Goal: Answer question/provide support: Share knowledge or assist other users

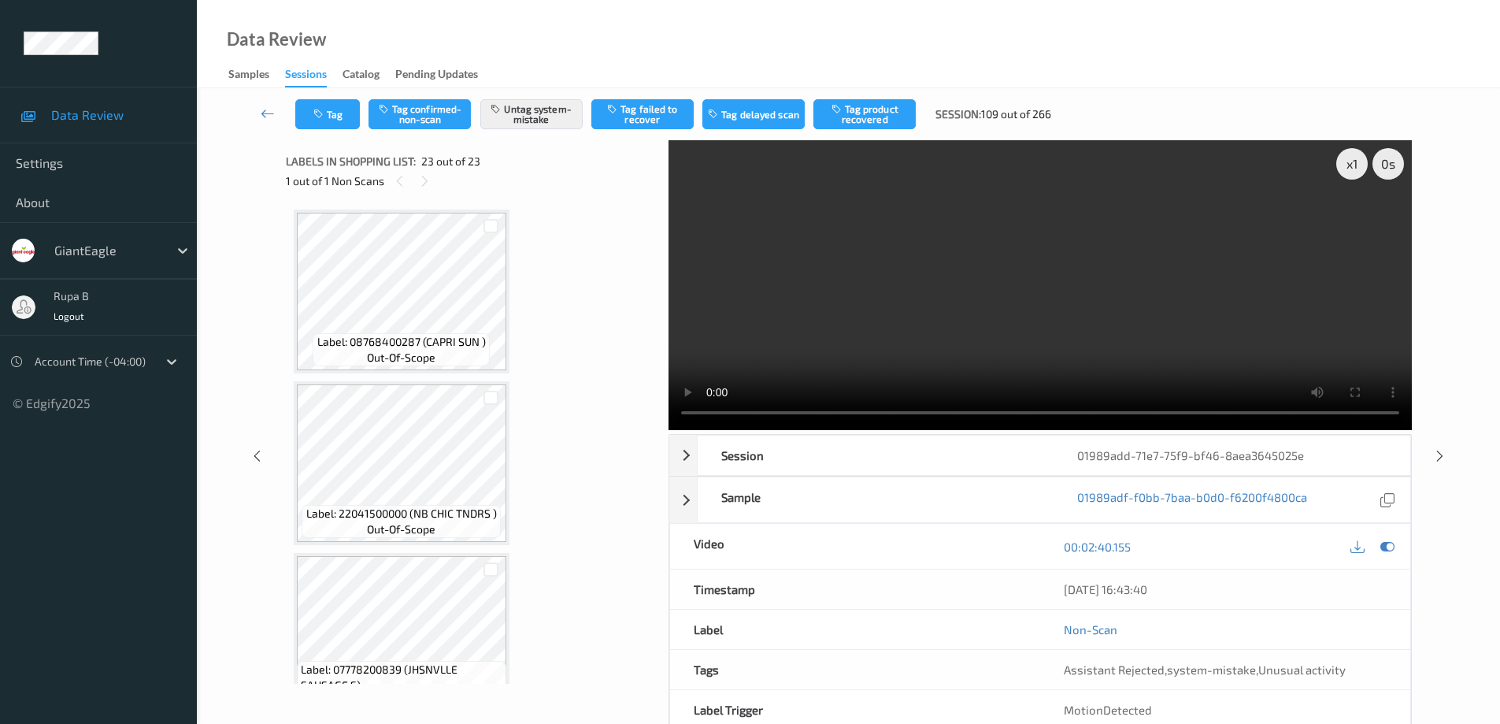
scroll to position [3347, 0]
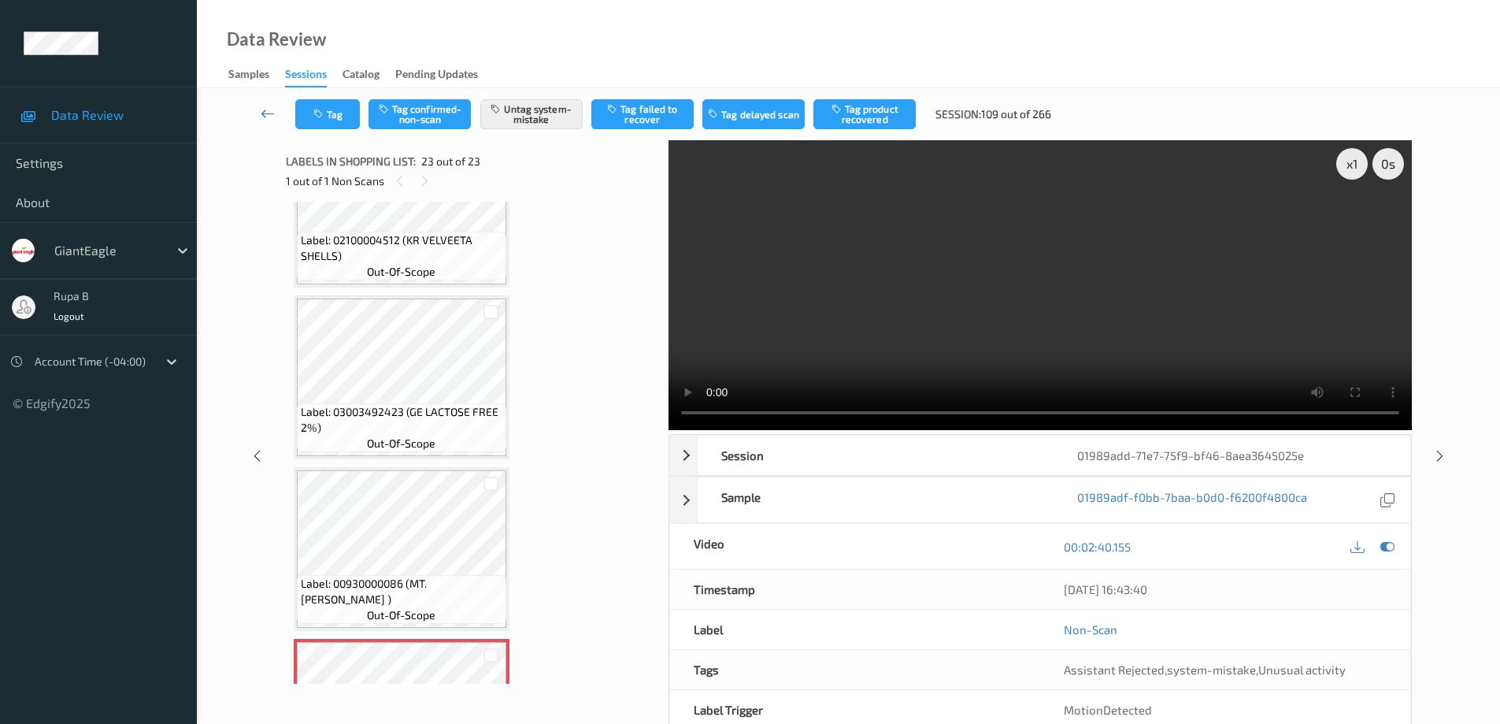
click at [261, 110] on icon at bounding box center [268, 114] width 14 height 16
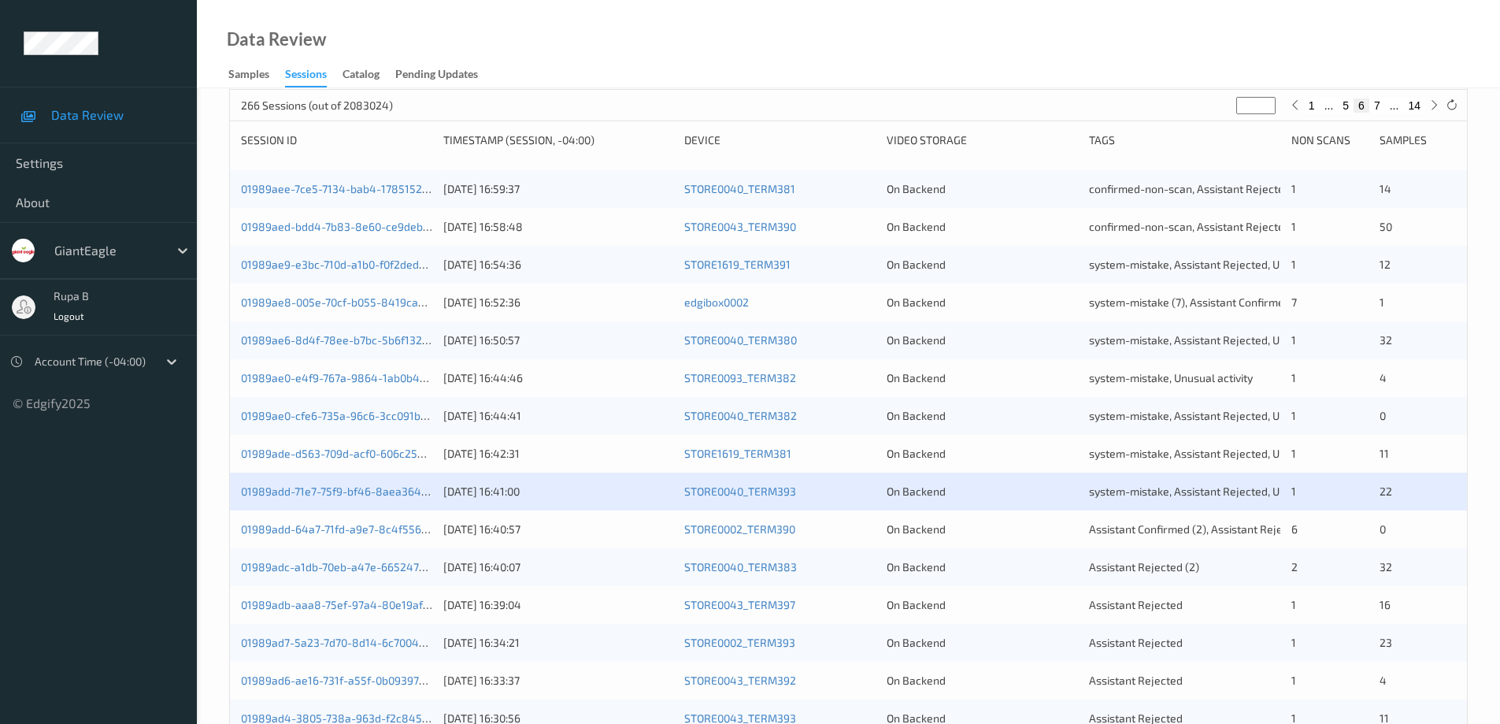
scroll to position [236, 0]
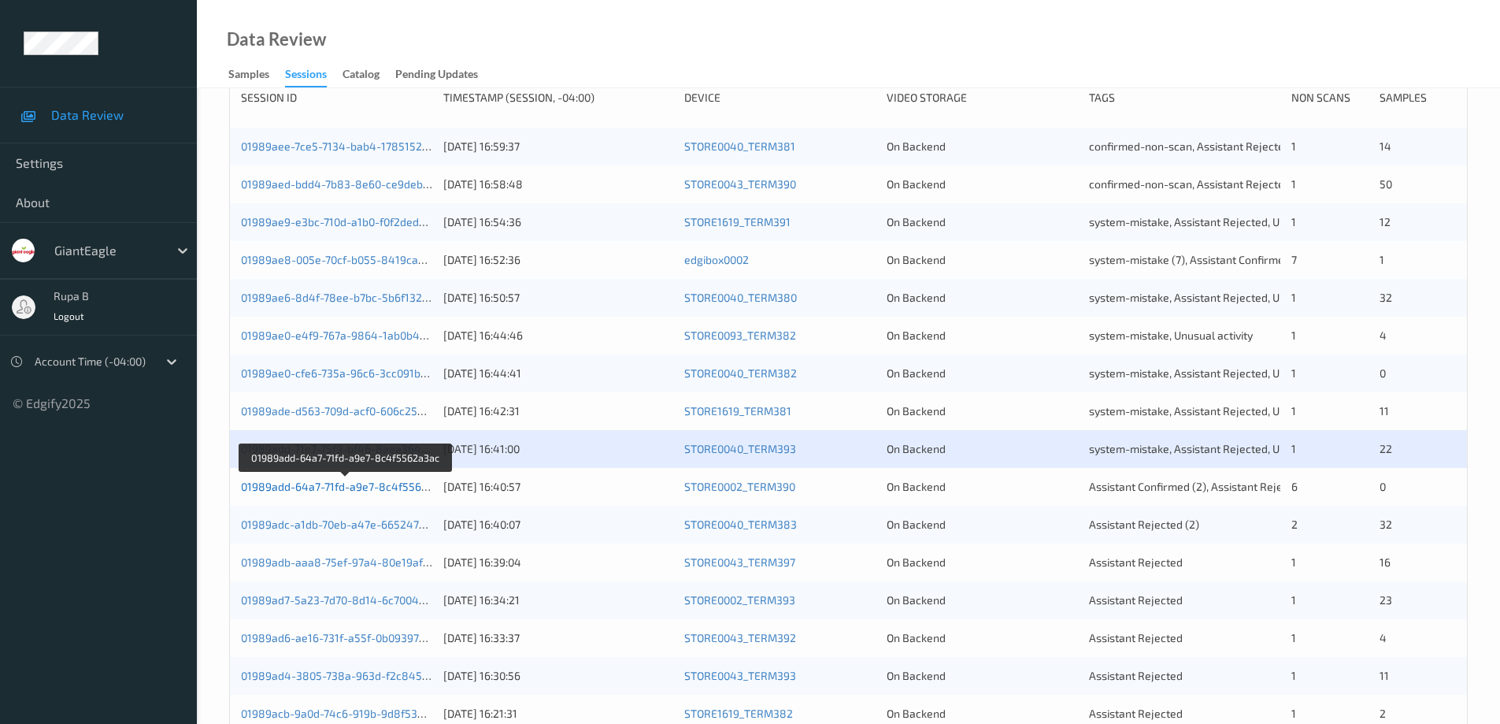
click at [369, 488] on link "01989add-64a7-71fd-a9e7-8c4f5562a3ac" at bounding box center [346, 485] width 211 height 13
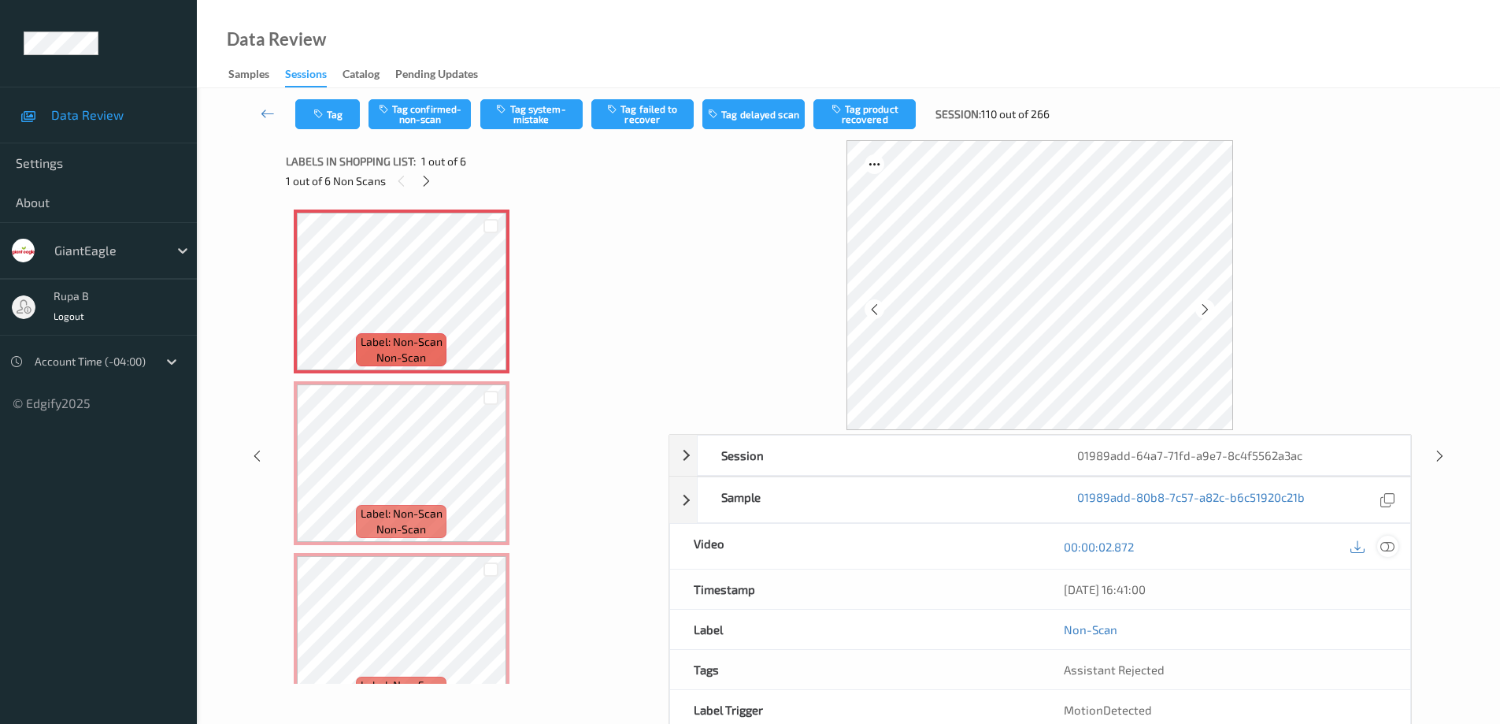
click at [1395, 551] on div at bounding box center [1387, 545] width 21 height 21
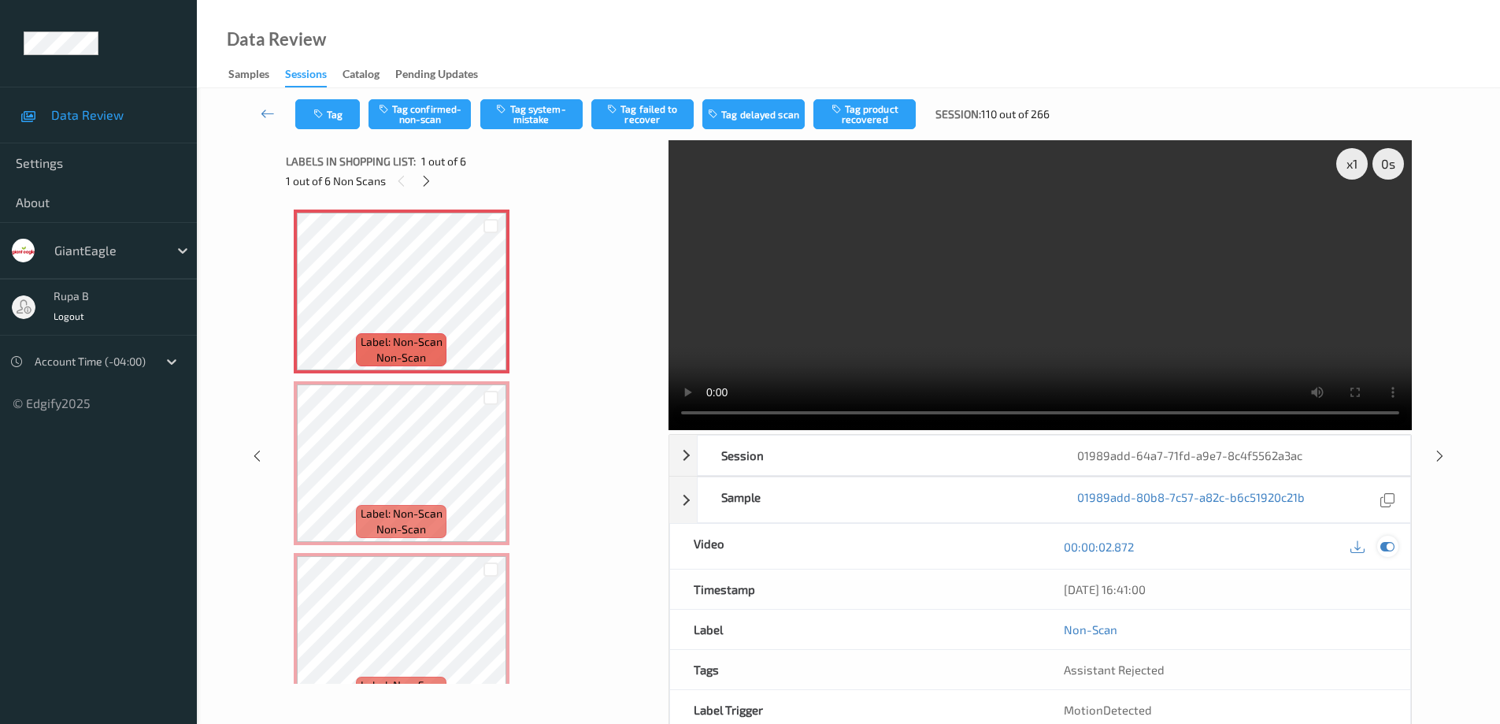
click at [1388, 546] on icon at bounding box center [1387, 546] width 14 height 14
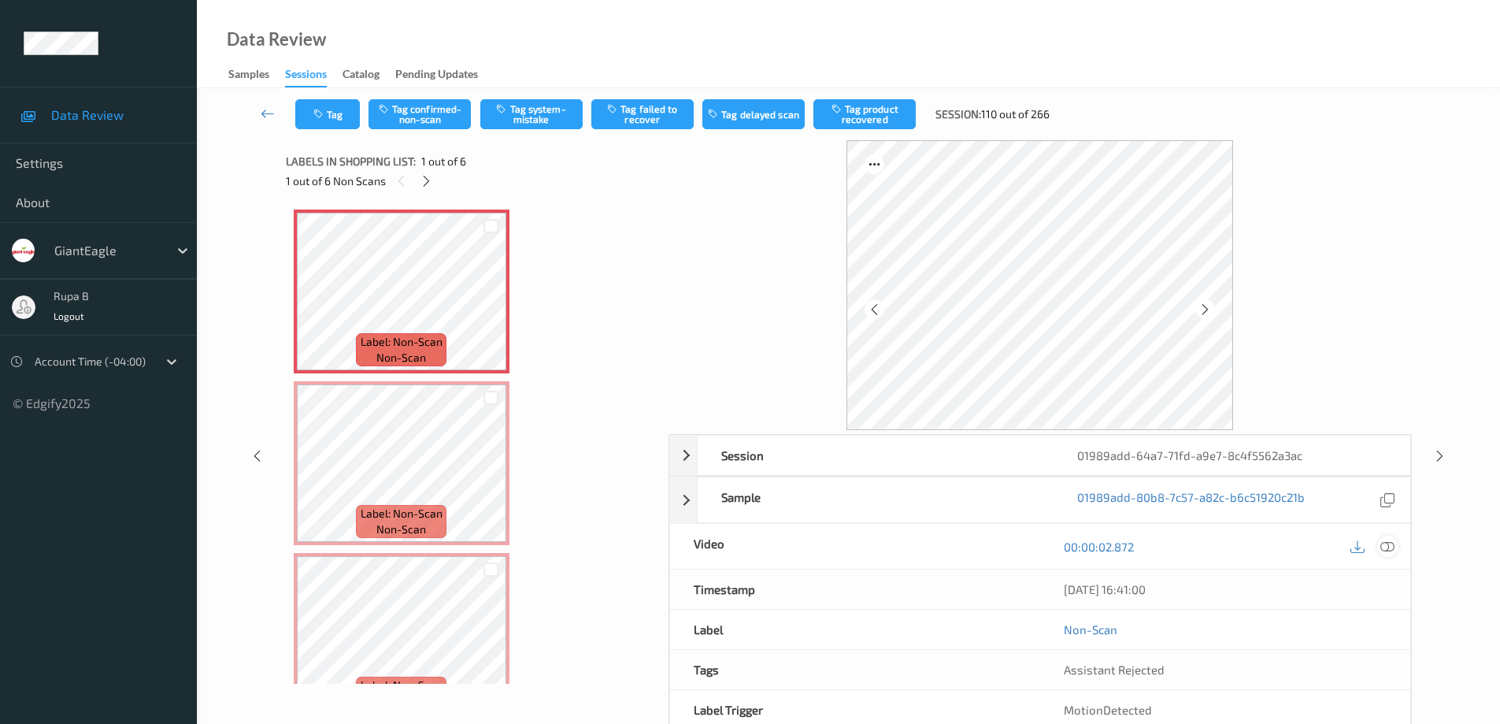
click at [1391, 551] on icon at bounding box center [1387, 546] width 14 height 14
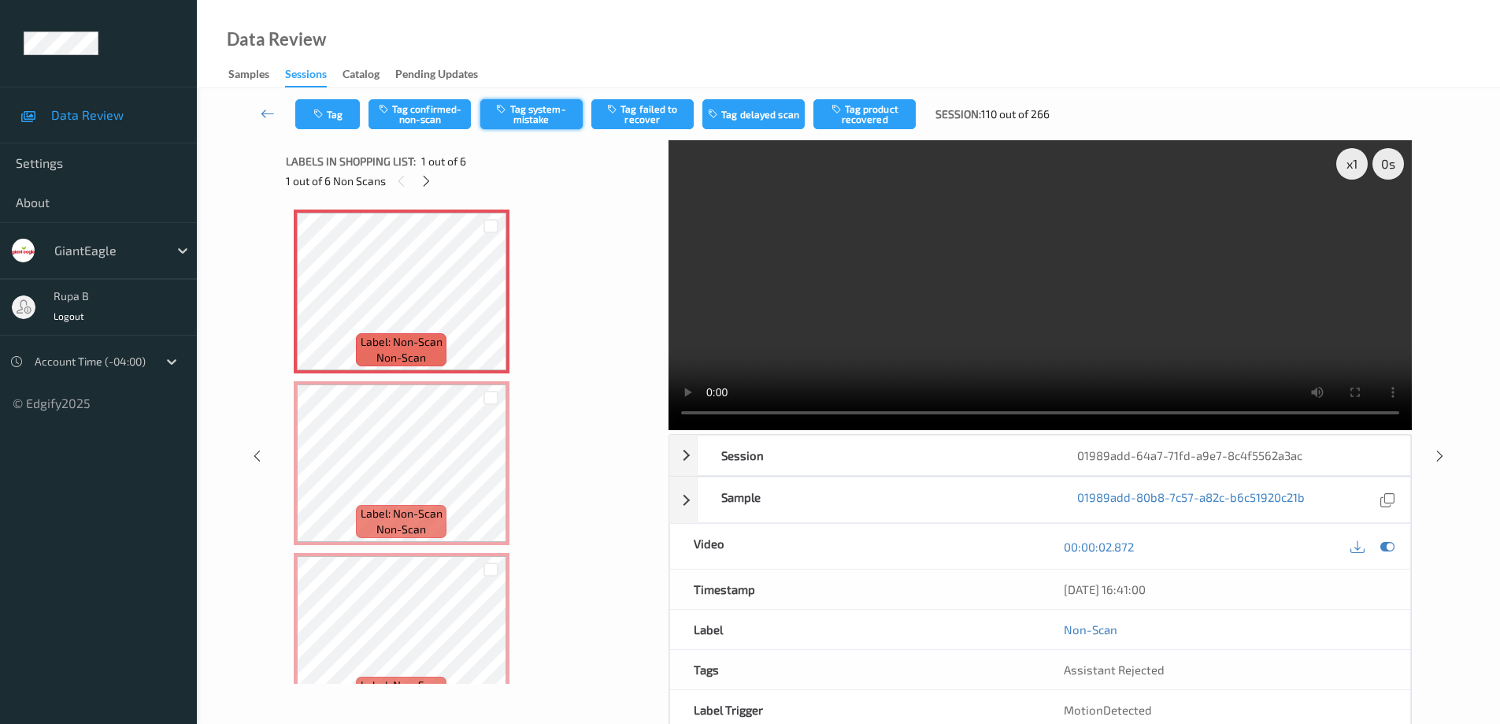
click at [553, 117] on button "Tag system-mistake" at bounding box center [531, 114] width 102 height 30
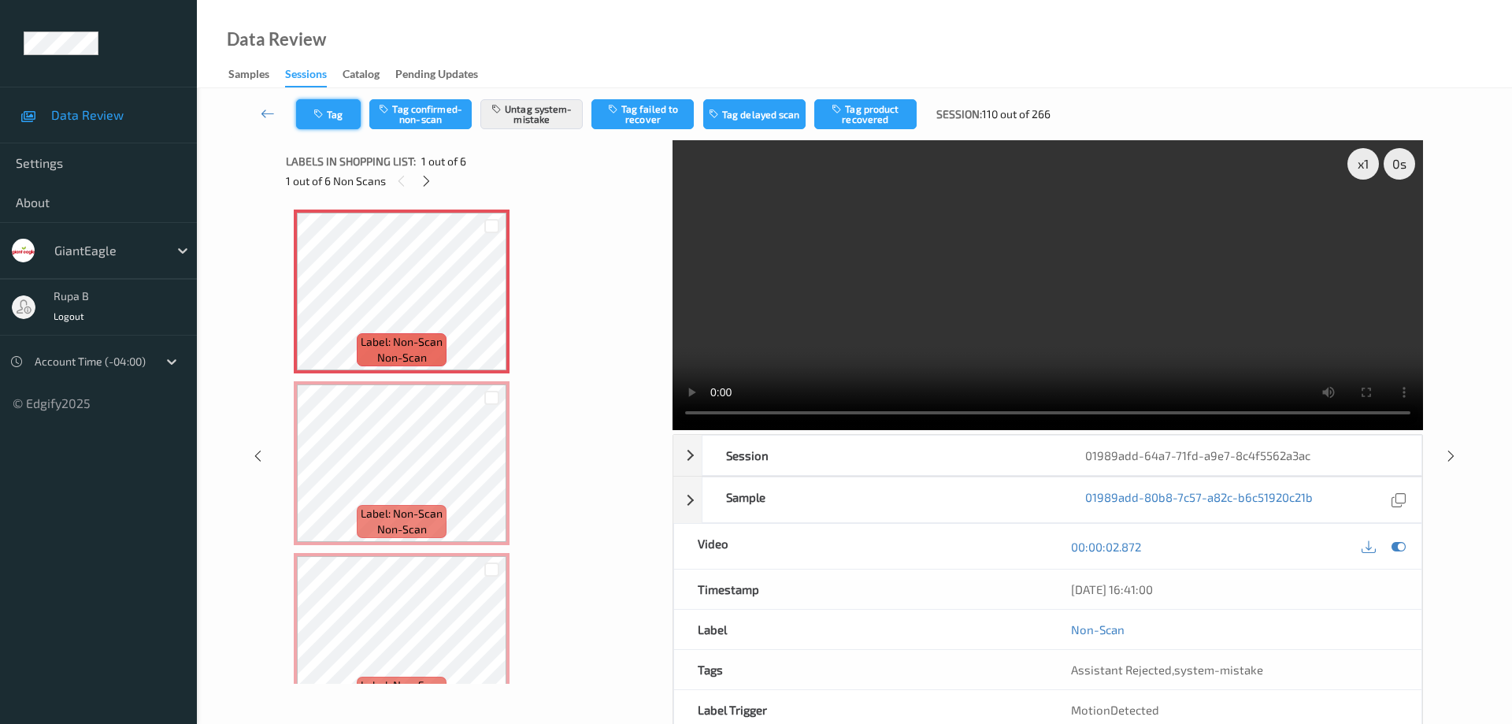
click at [322, 109] on icon "button" at bounding box center [319, 114] width 13 height 11
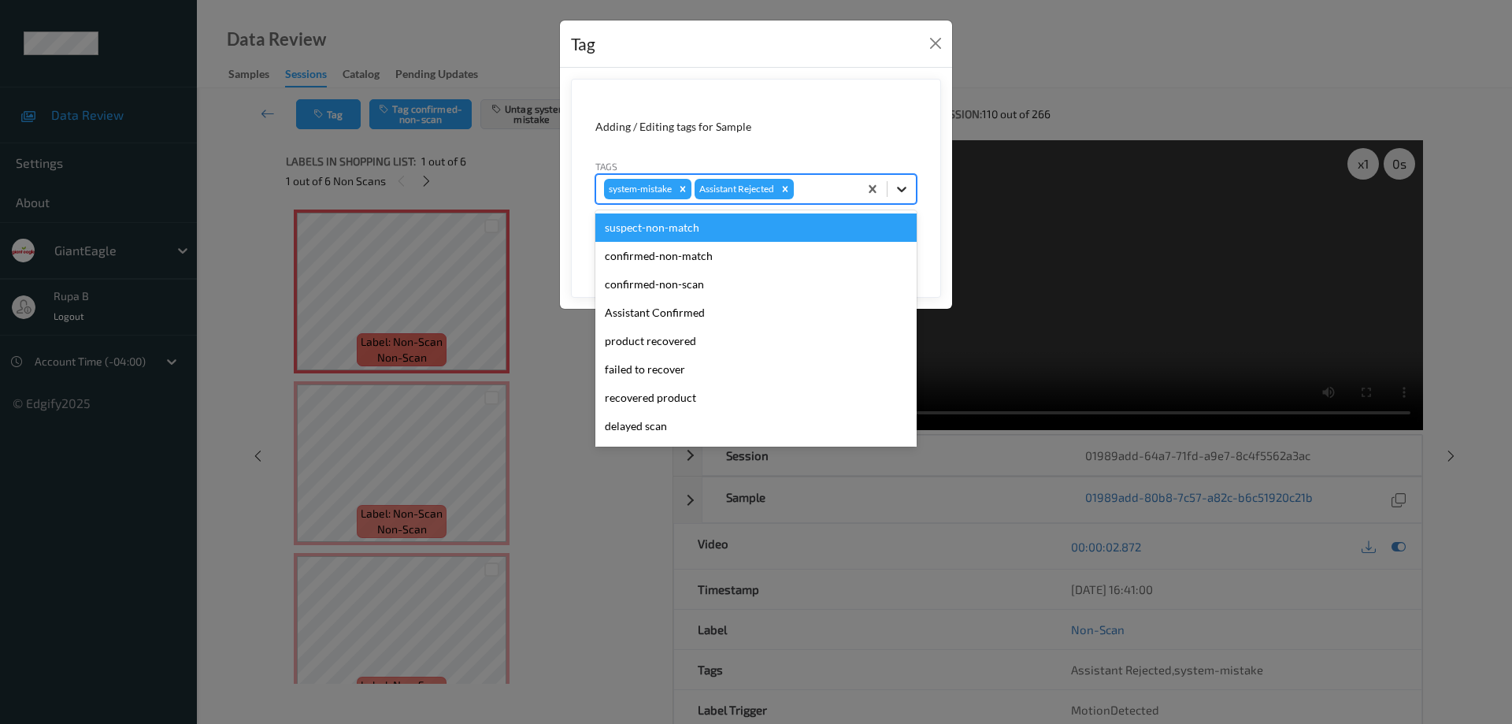
click at [903, 186] on icon at bounding box center [902, 189] width 16 height 16
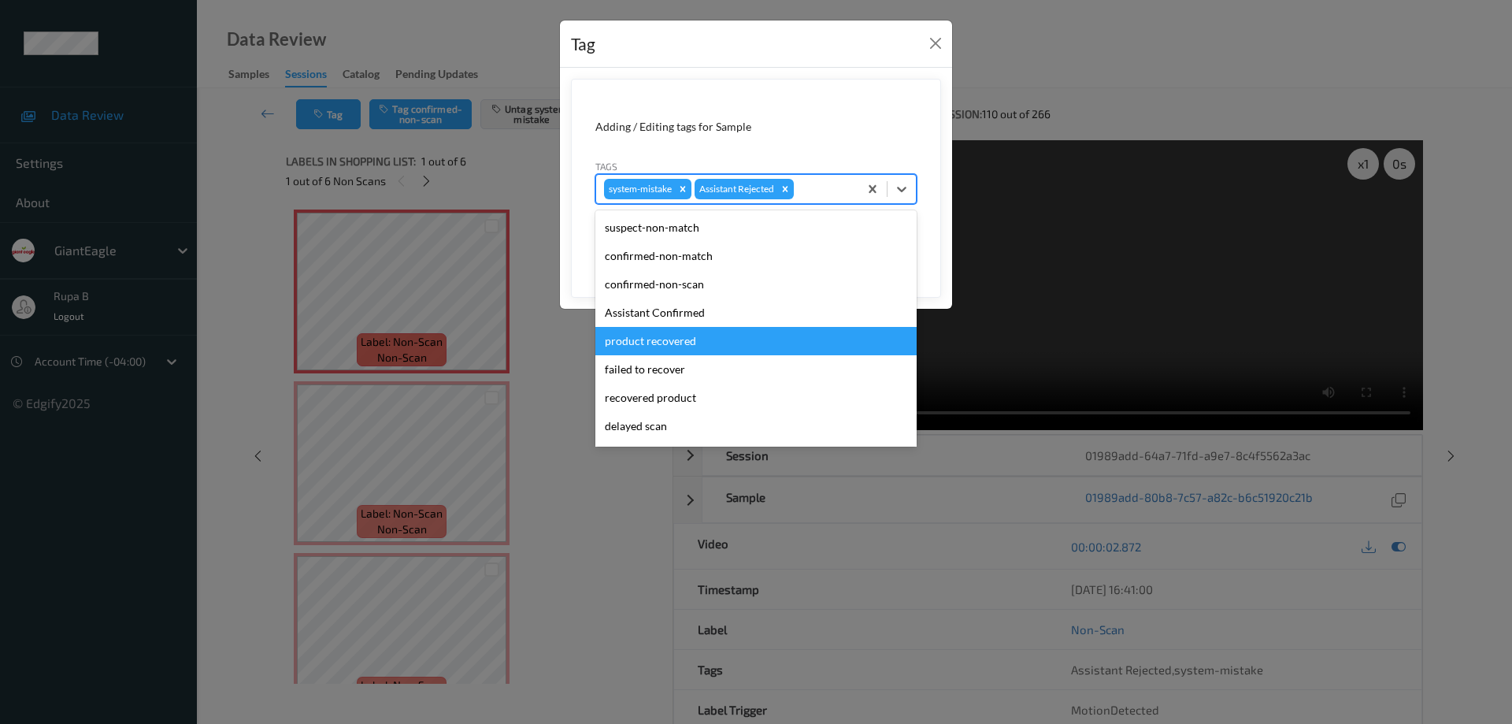
scroll to position [74, 0]
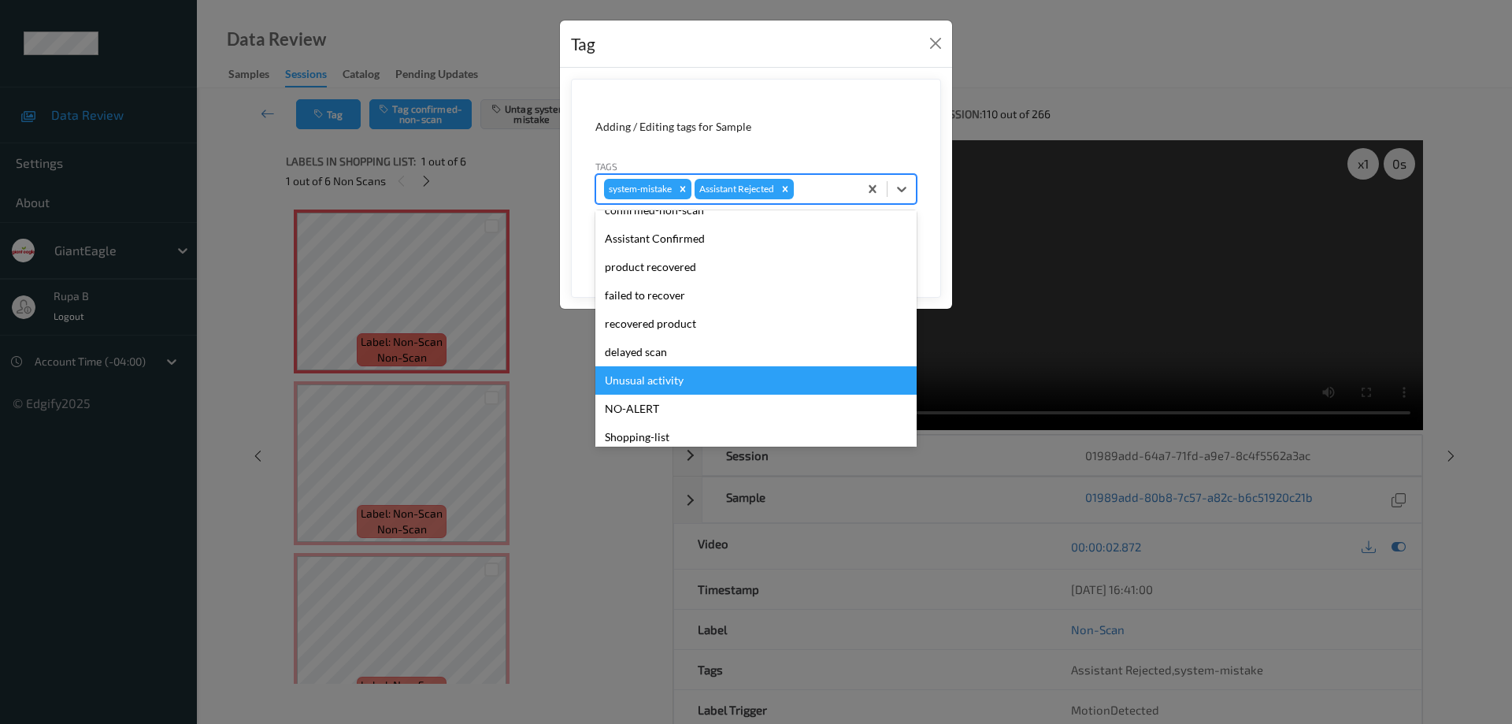
click at [661, 379] on div "Unusual activity" at bounding box center [755, 380] width 321 height 28
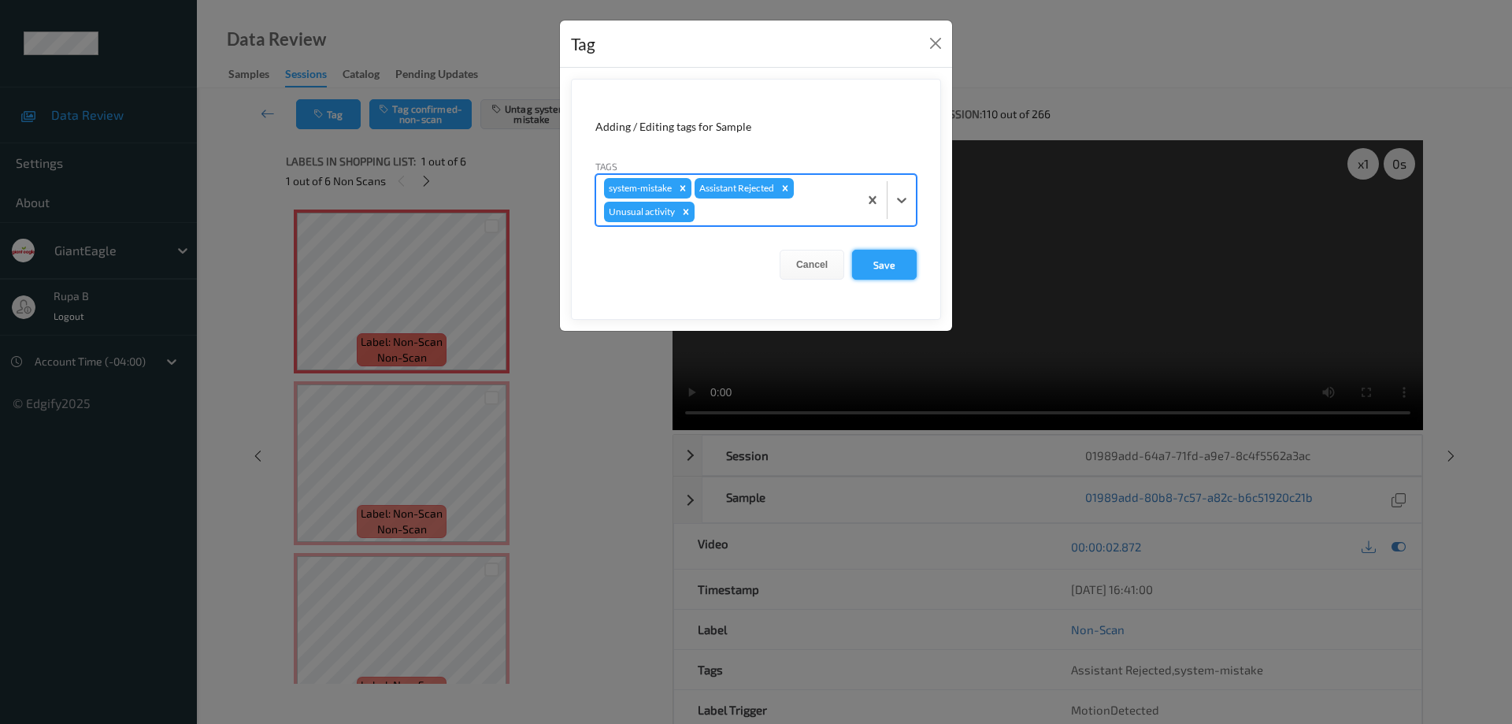
click at [895, 268] on button "Save" at bounding box center [884, 265] width 65 height 30
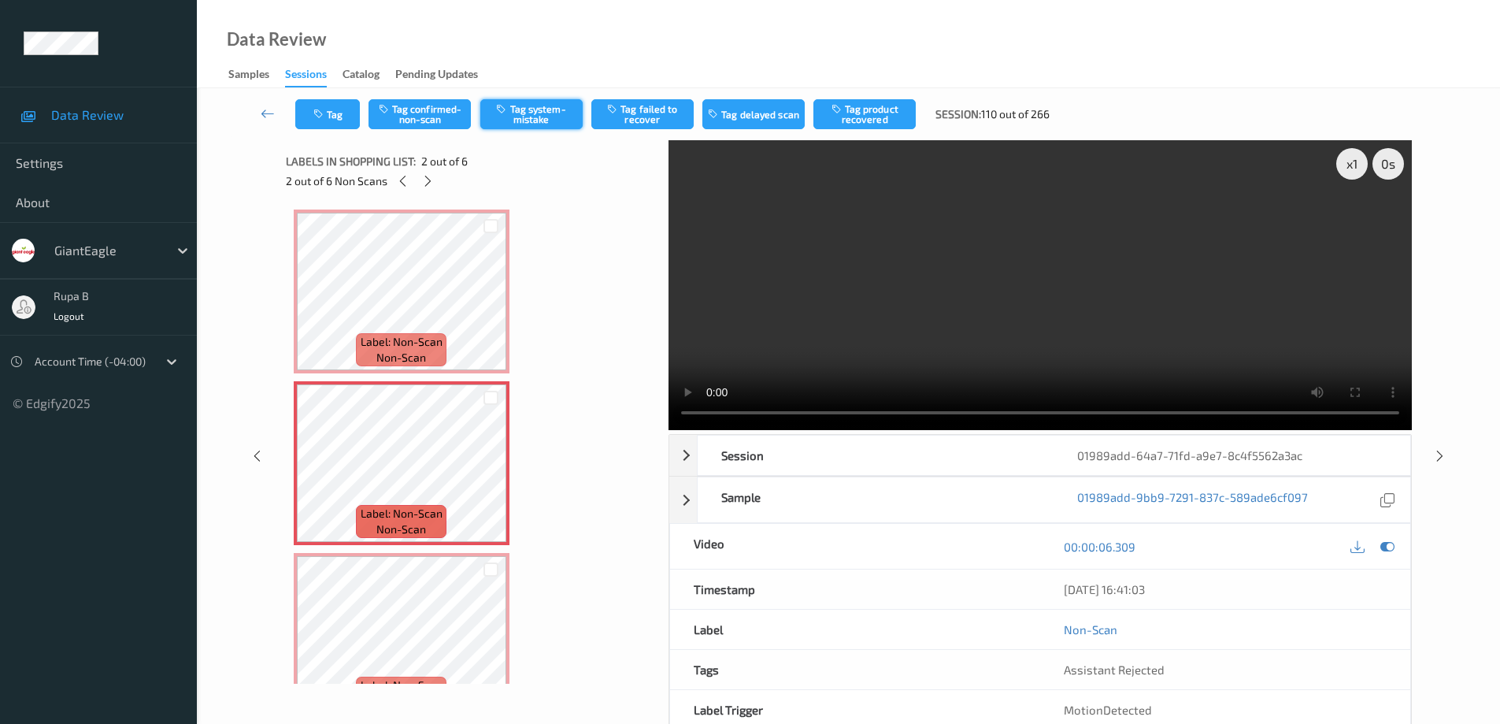
click at [555, 117] on button "Tag system-mistake" at bounding box center [531, 114] width 102 height 30
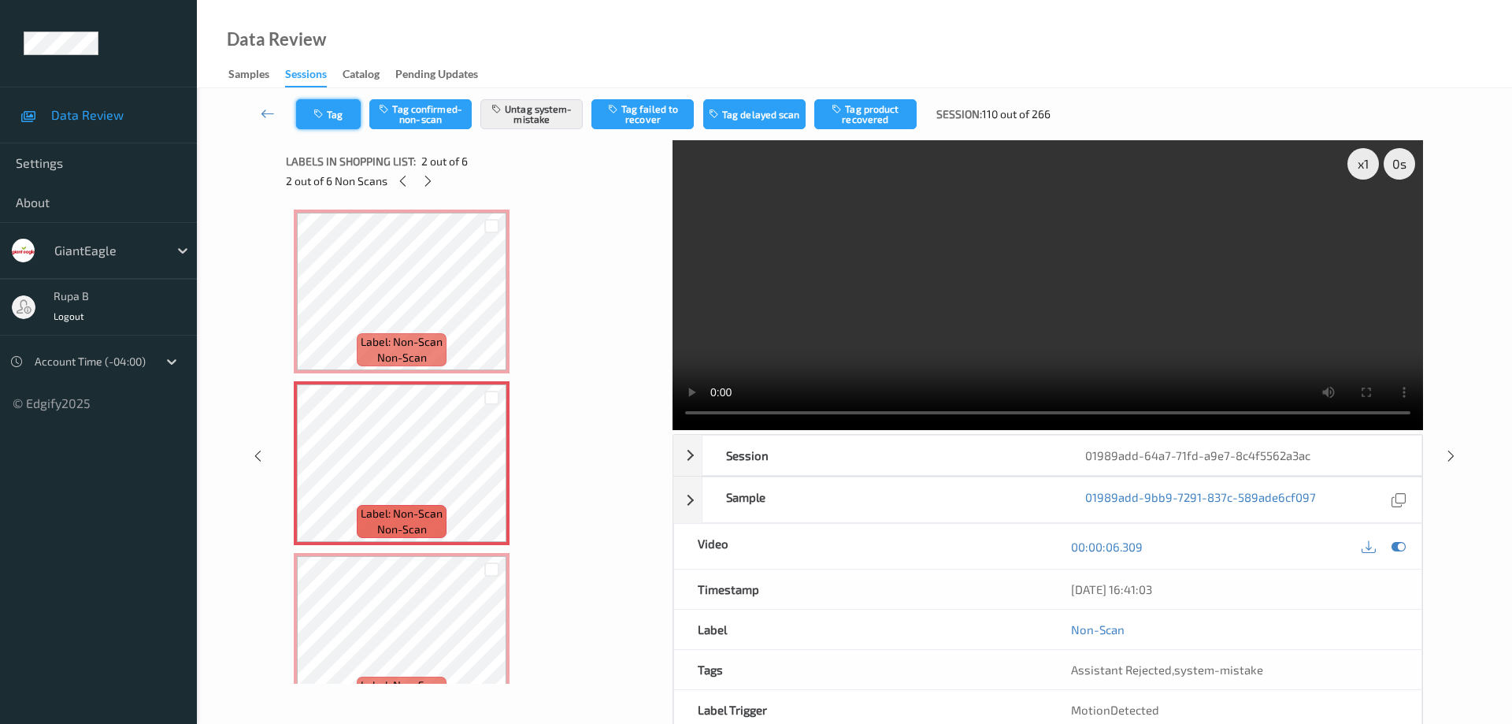
click at [341, 110] on button "Tag" at bounding box center [328, 114] width 65 height 30
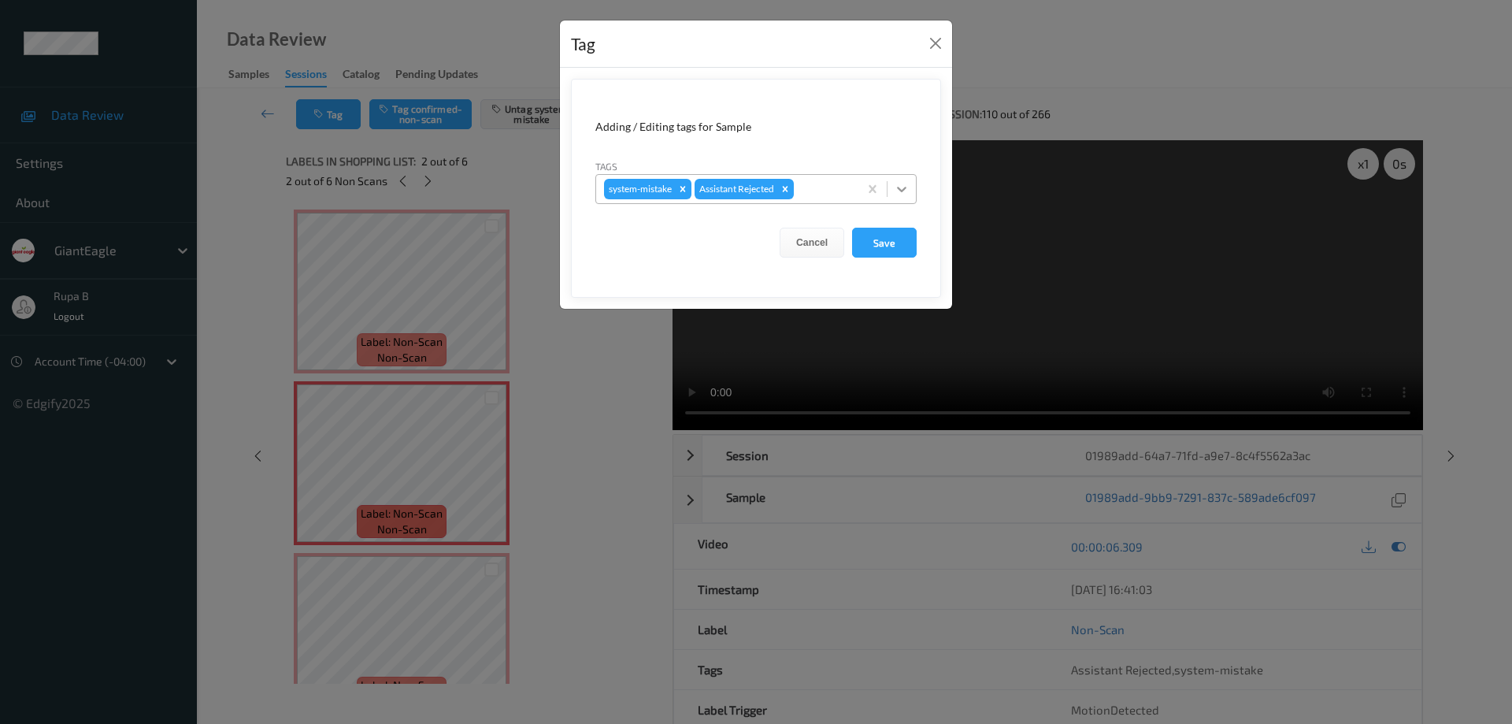
click at [904, 186] on icon at bounding box center [902, 189] width 16 height 16
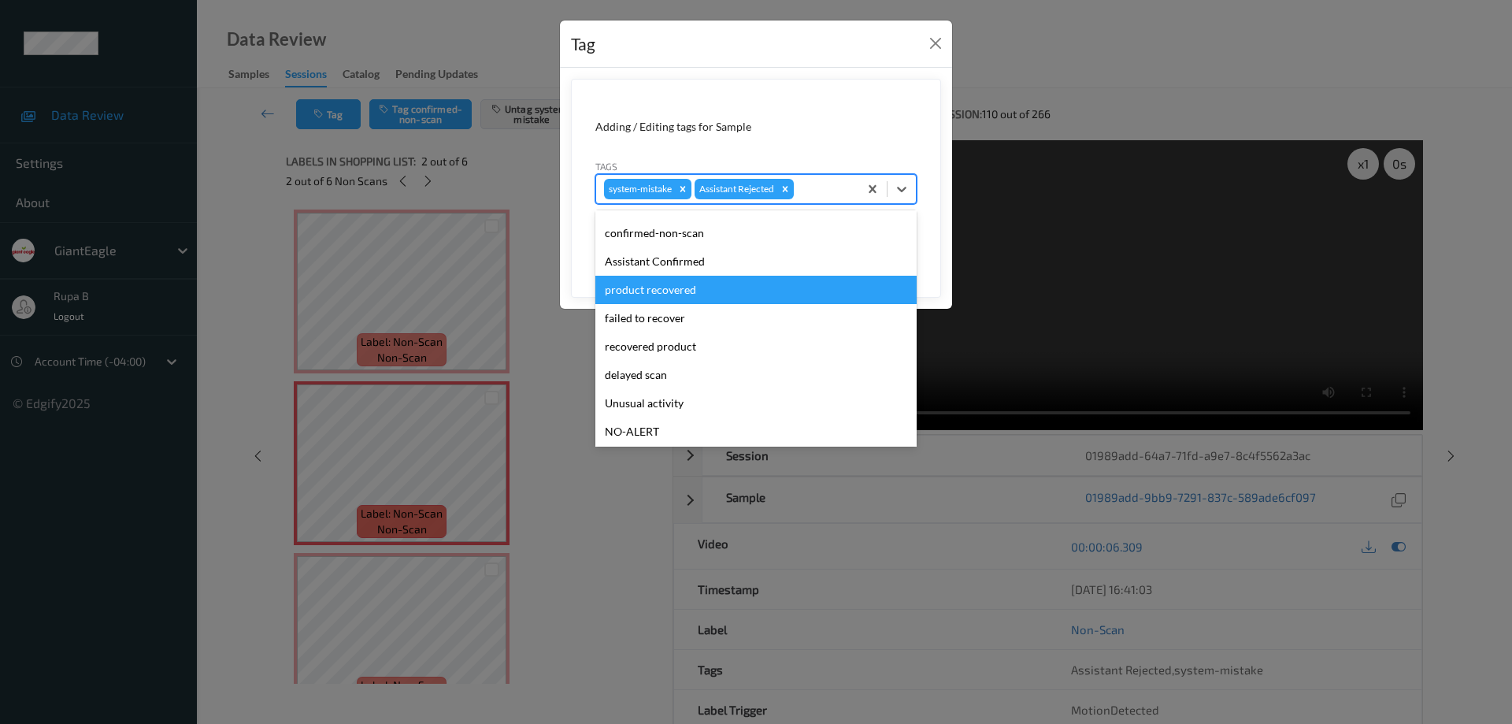
scroll to position [110, 0]
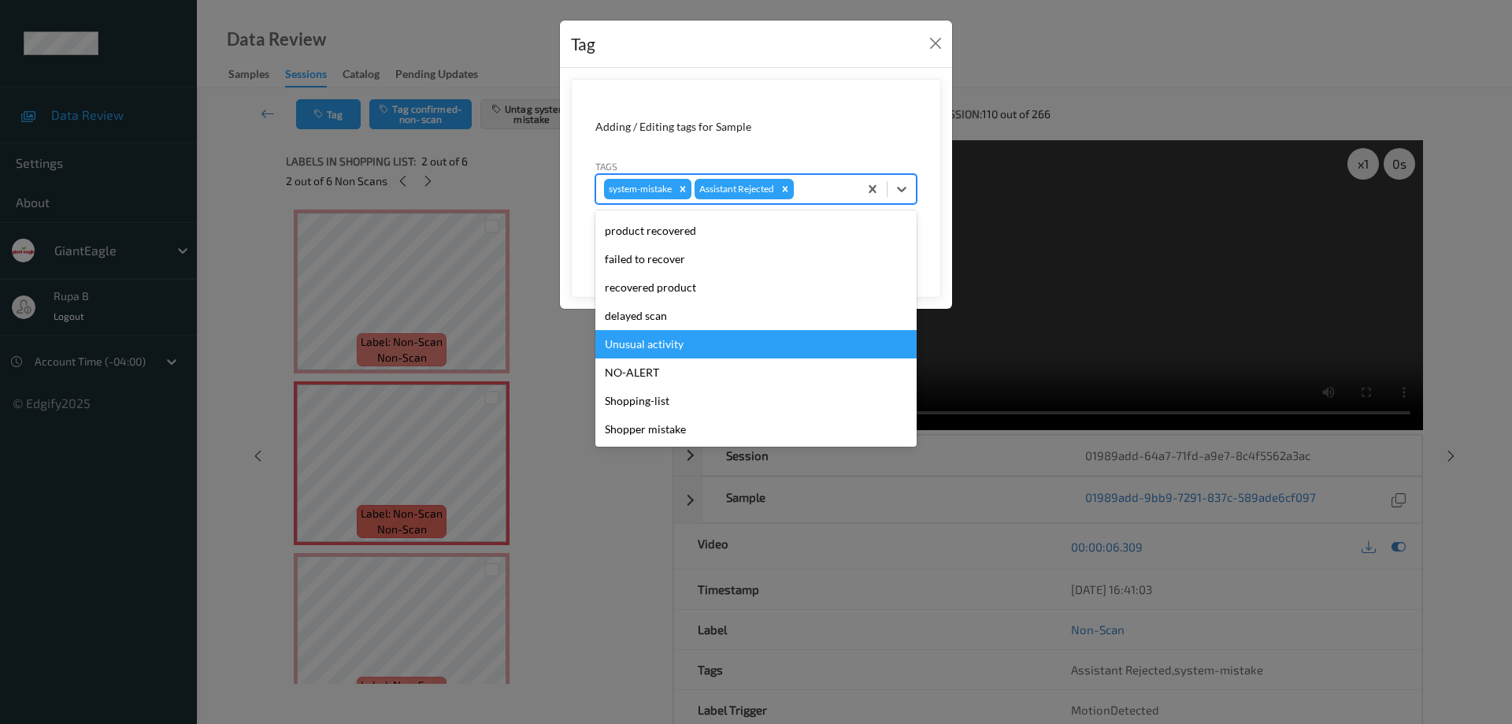
click at [655, 350] on div "Unusual activity" at bounding box center [755, 344] width 321 height 28
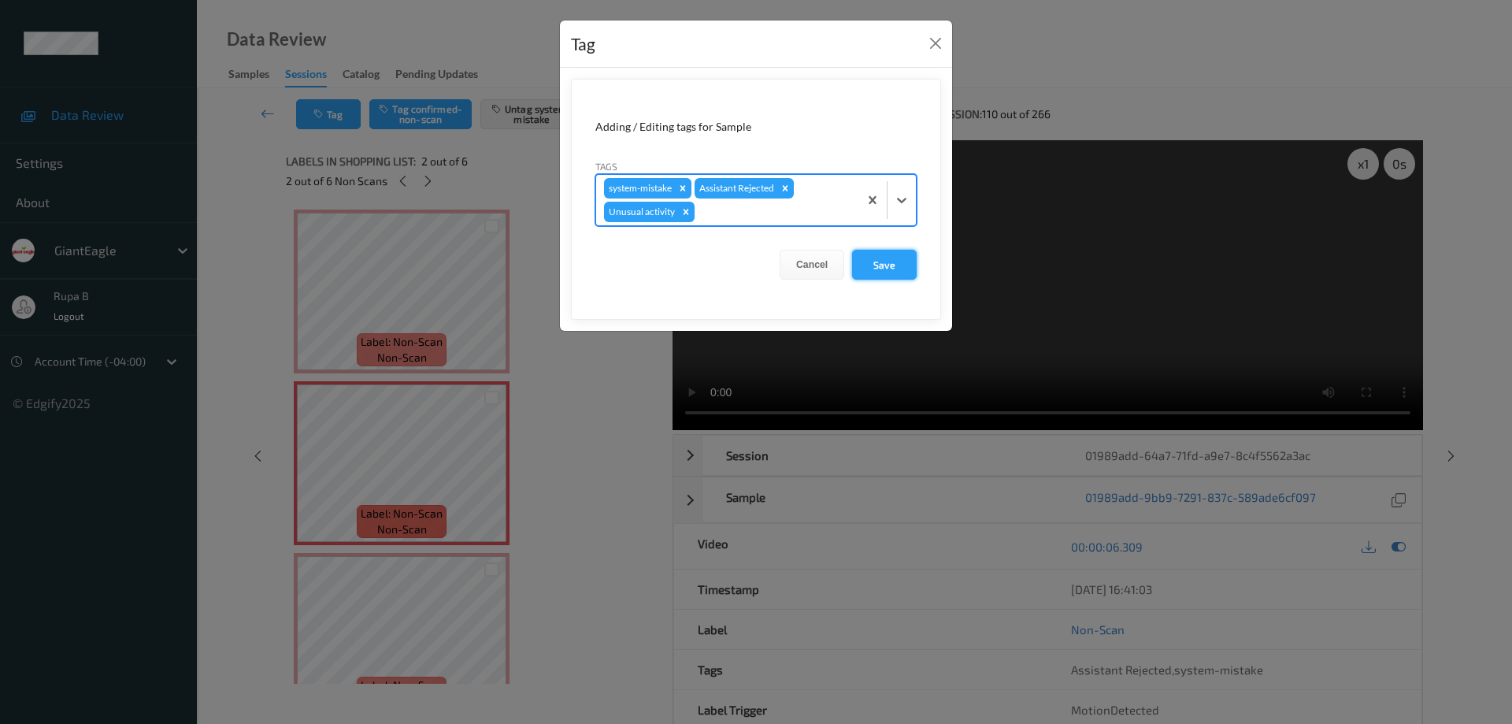
click at [898, 265] on button "Save" at bounding box center [884, 265] width 65 height 30
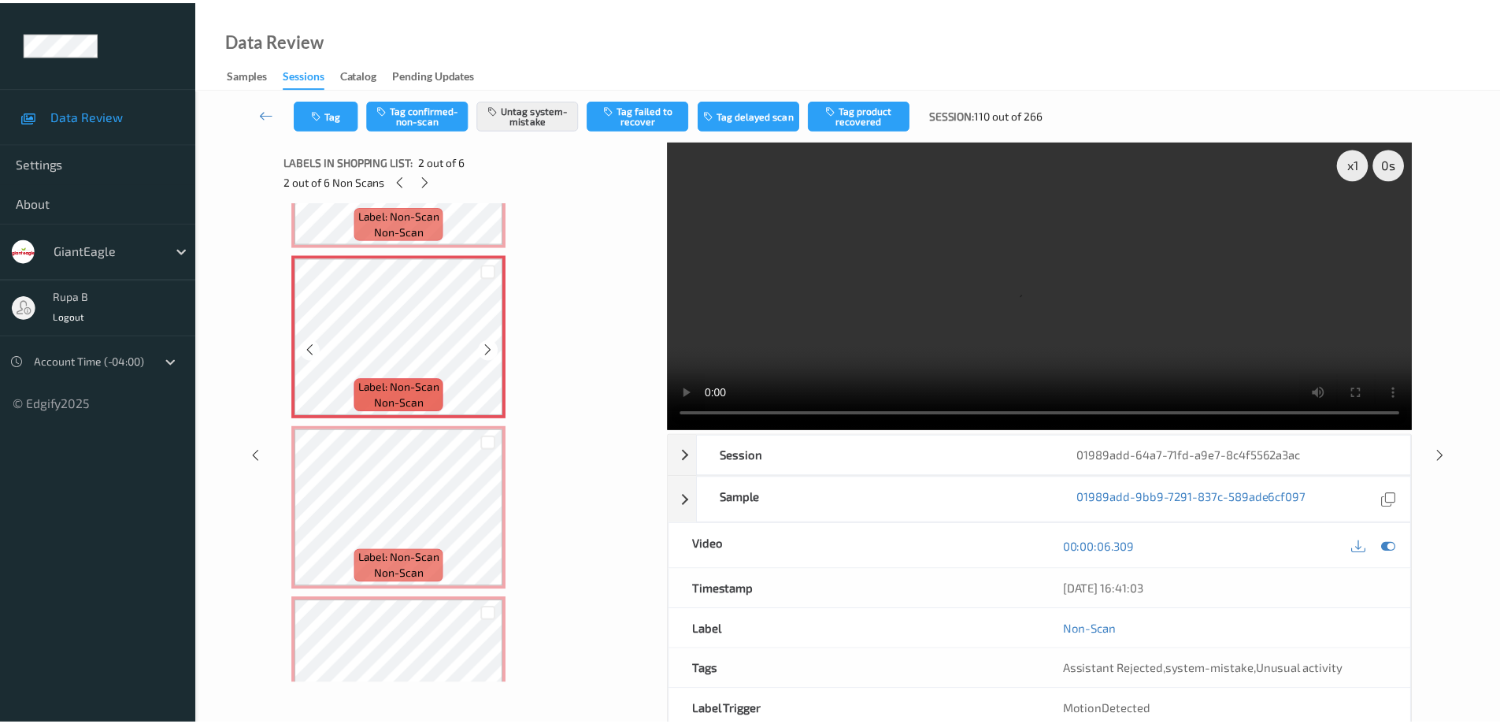
scroll to position [157, 0]
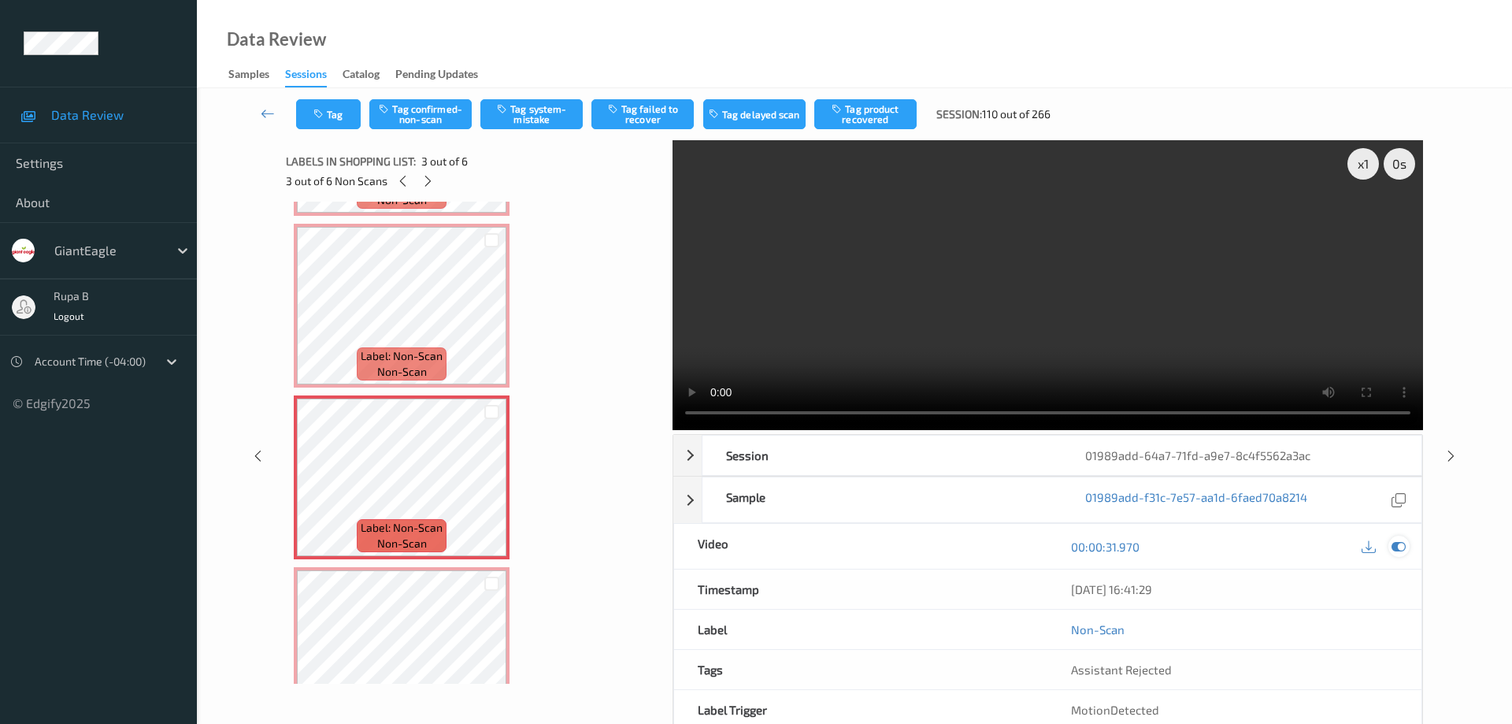
click at [1405, 539] on icon at bounding box center [1398, 546] width 14 height 14
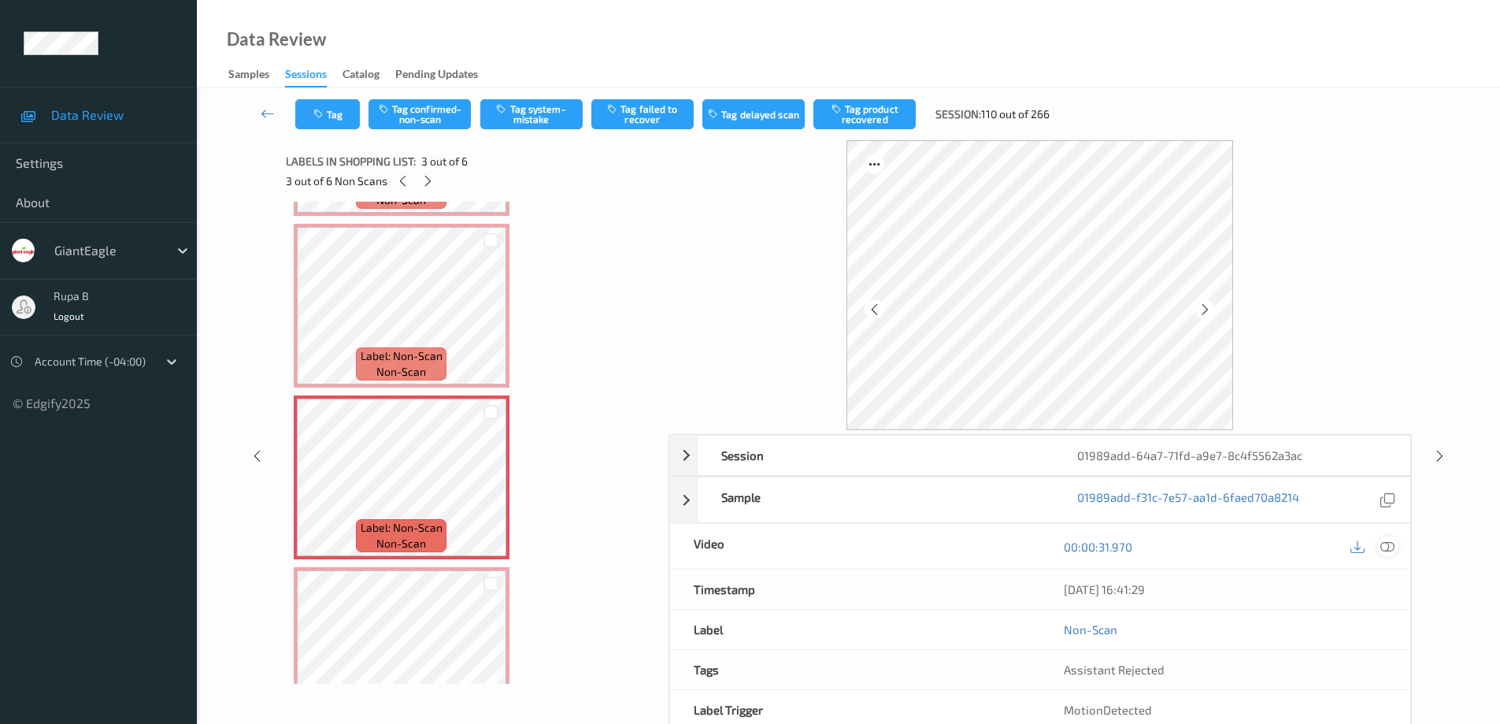
click at [1390, 543] on icon at bounding box center [1387, 546] width 14 height 14
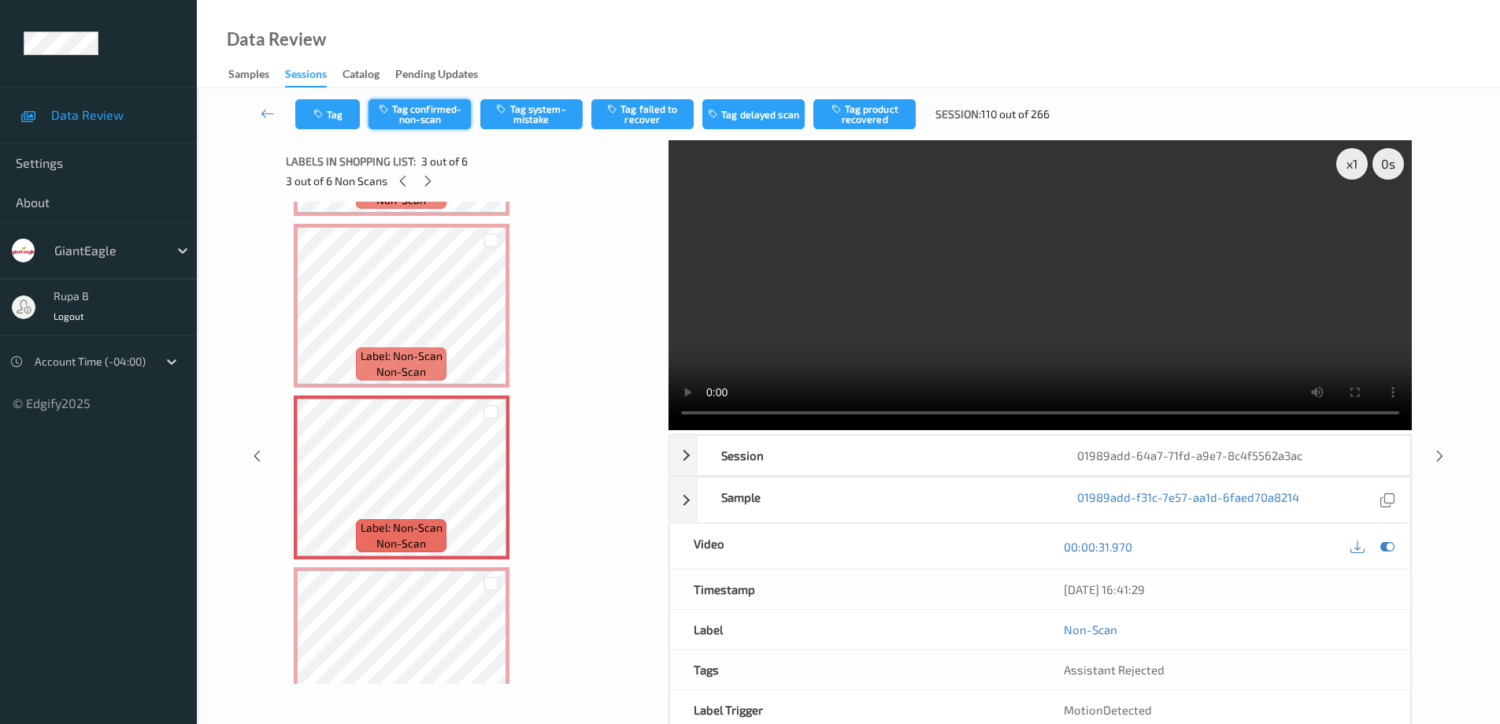
click at [446, 116] on button "Tag confirmed-non-scan" at bounding box center [419, 114] width 102 height 30
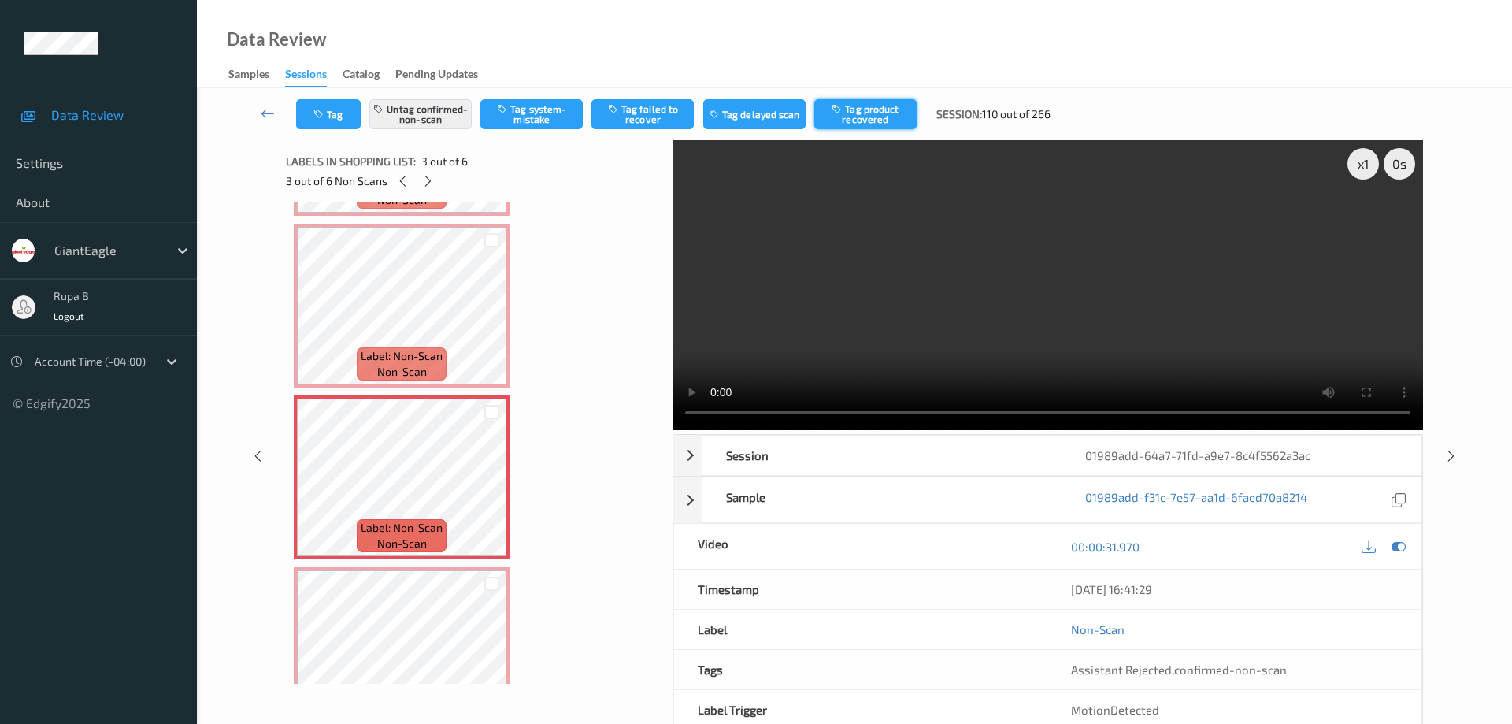
click at [884, 113] on button "Tag product recovered" at bounding box center [865, 114] width 102 height 30
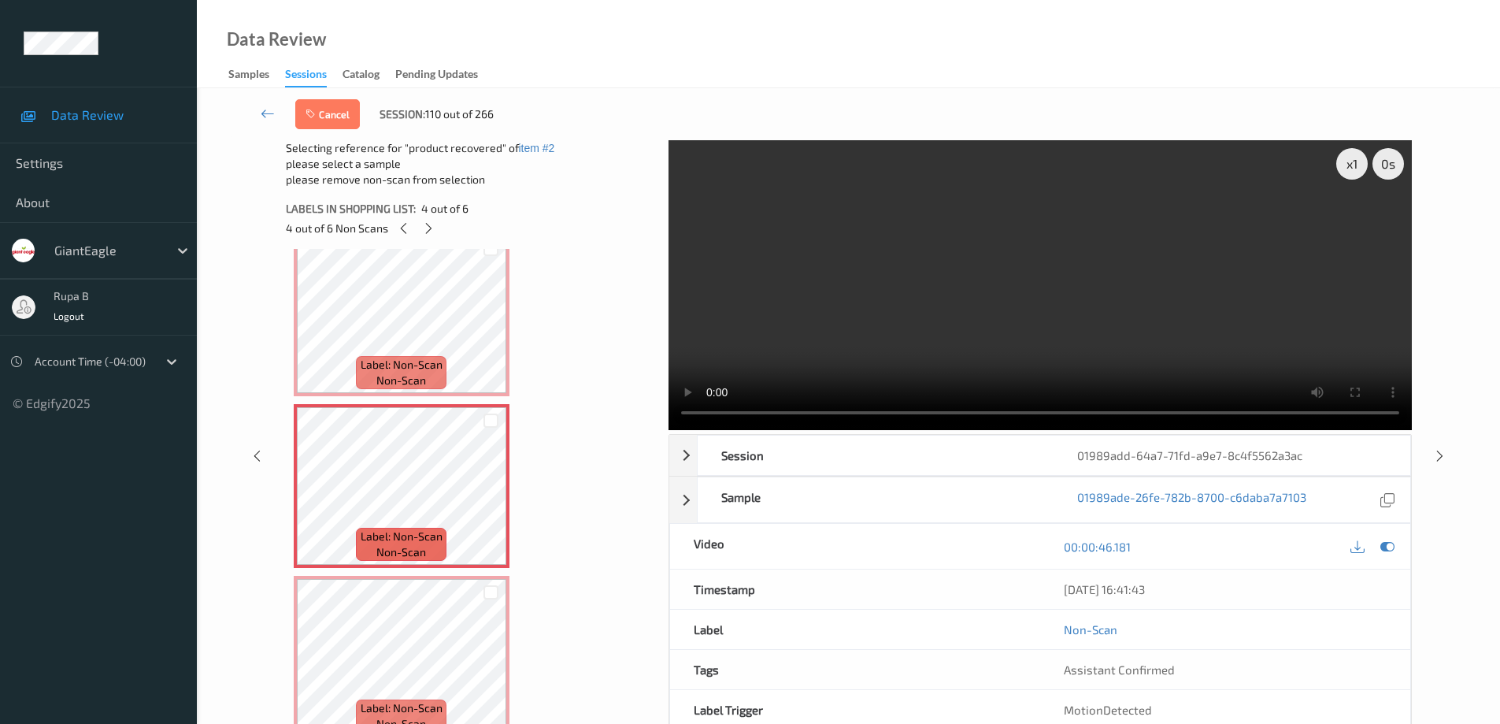
scroll to position [394, 0]
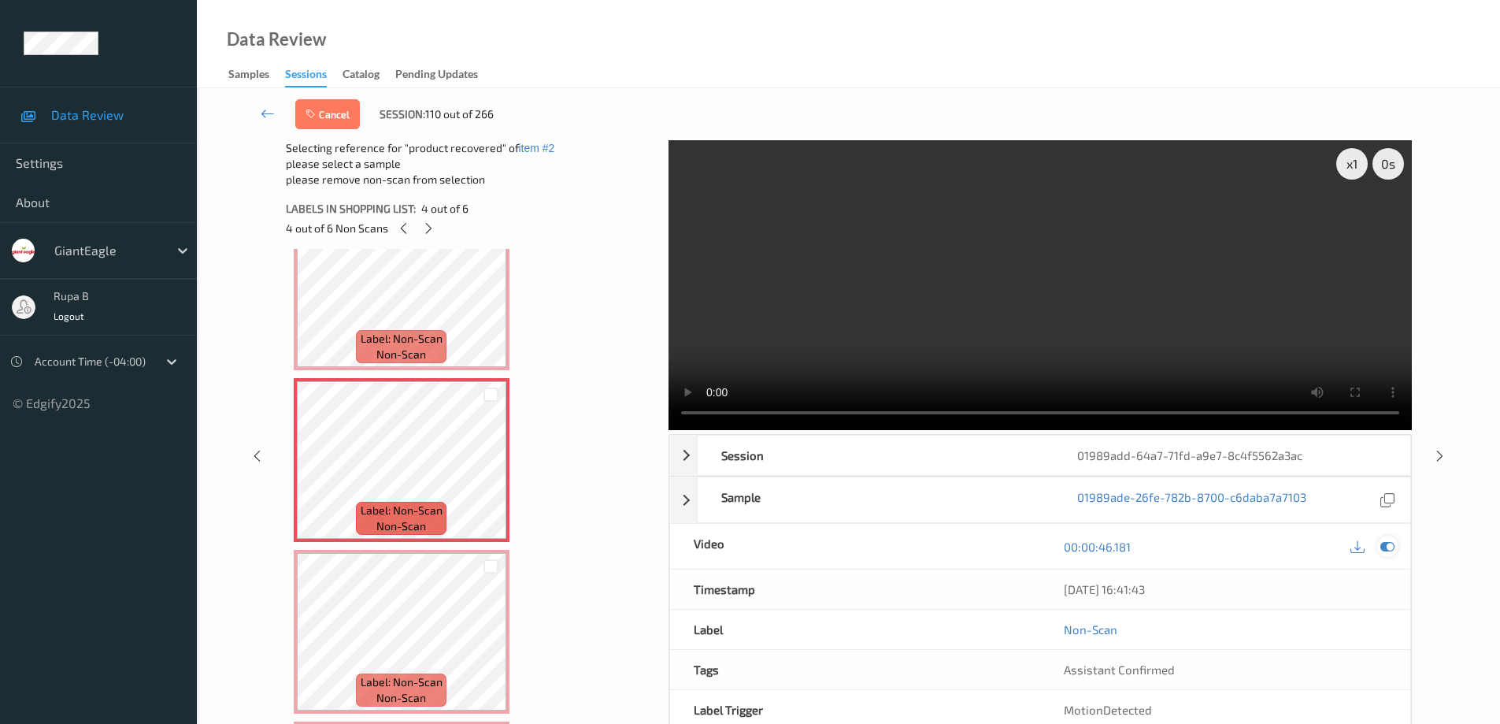
click at [1387, 542] on icon at bounding box center [1387, 546] width 14 height 14
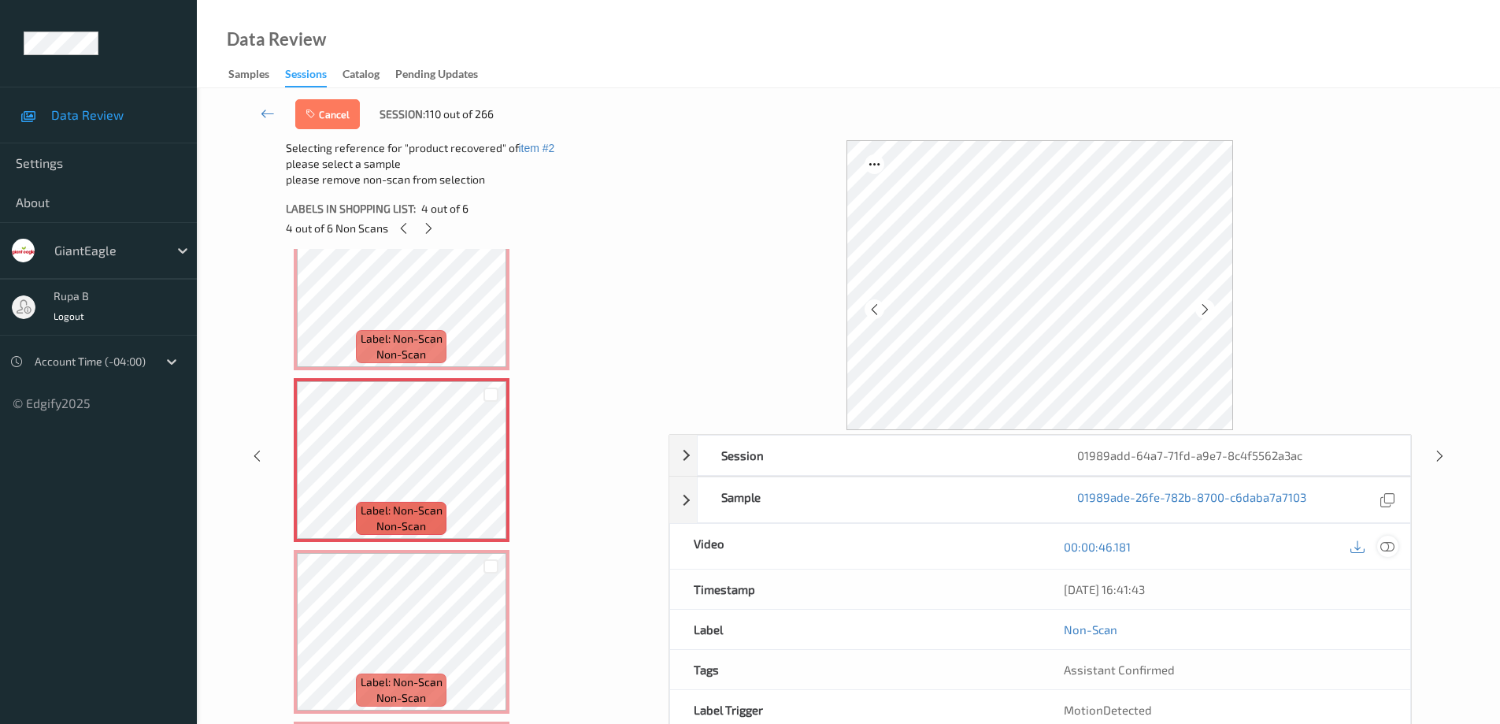
click at [1383, 553] on div at bounding box center [1387, 545] width 21 height 21
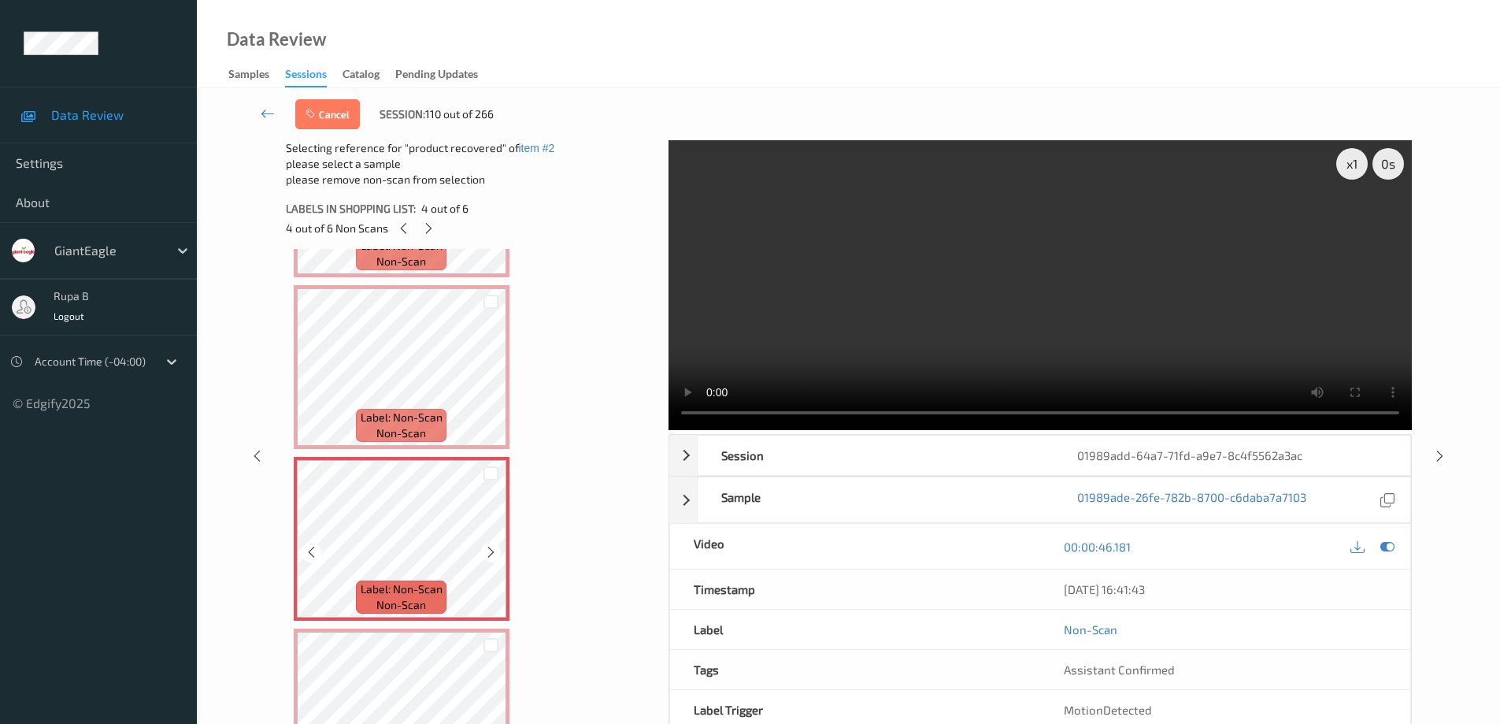
scroll to position [472, 0]
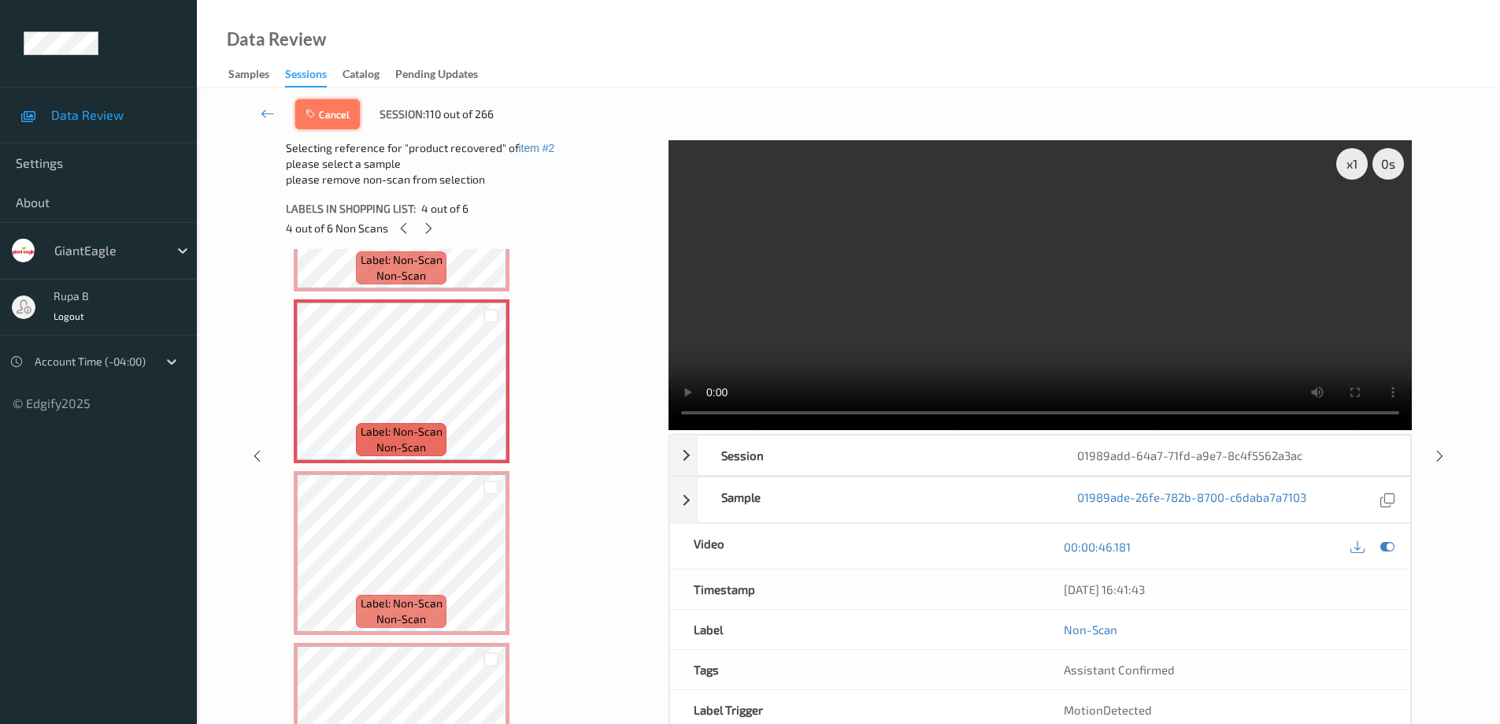
click at [339, 116] on button "Cancel" at bounding box center [327, 114] width 65 height 30
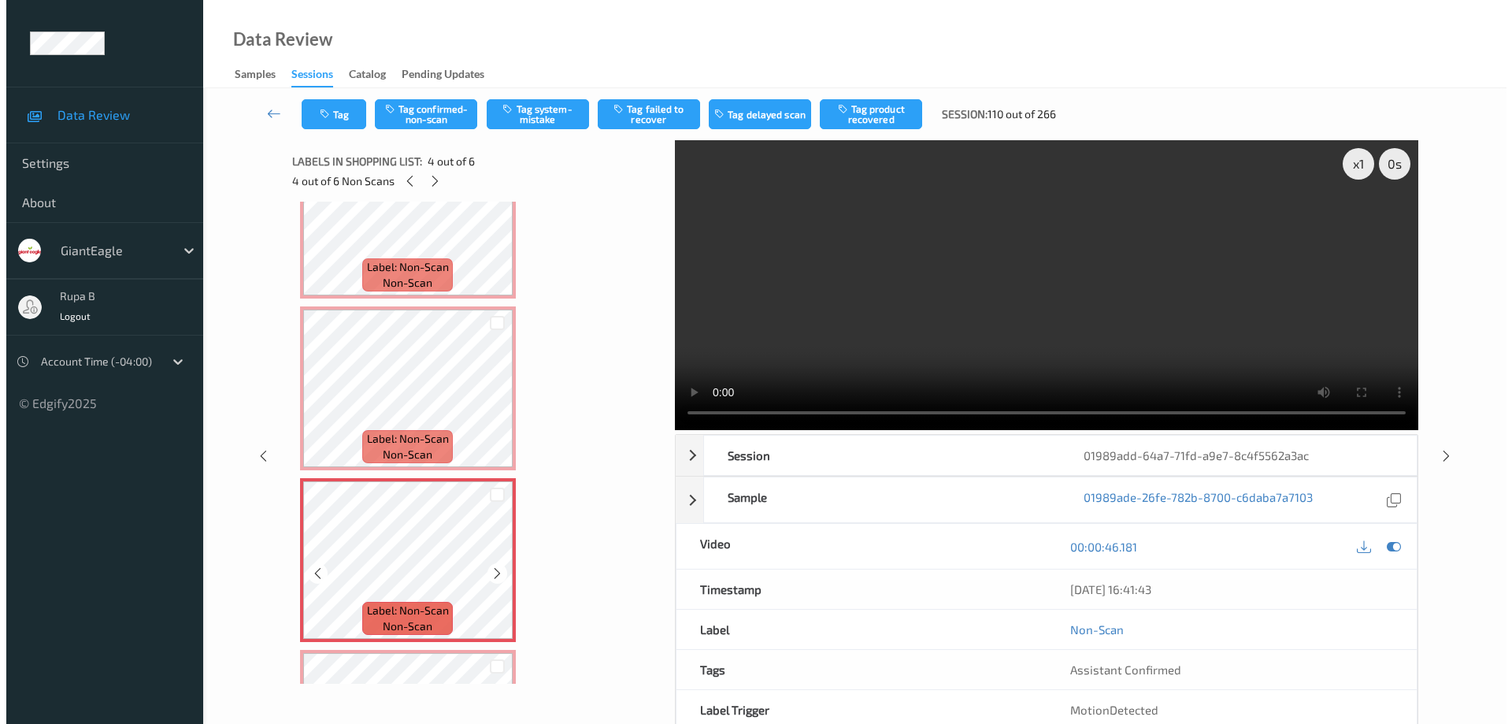
scroll to position [315, 0]
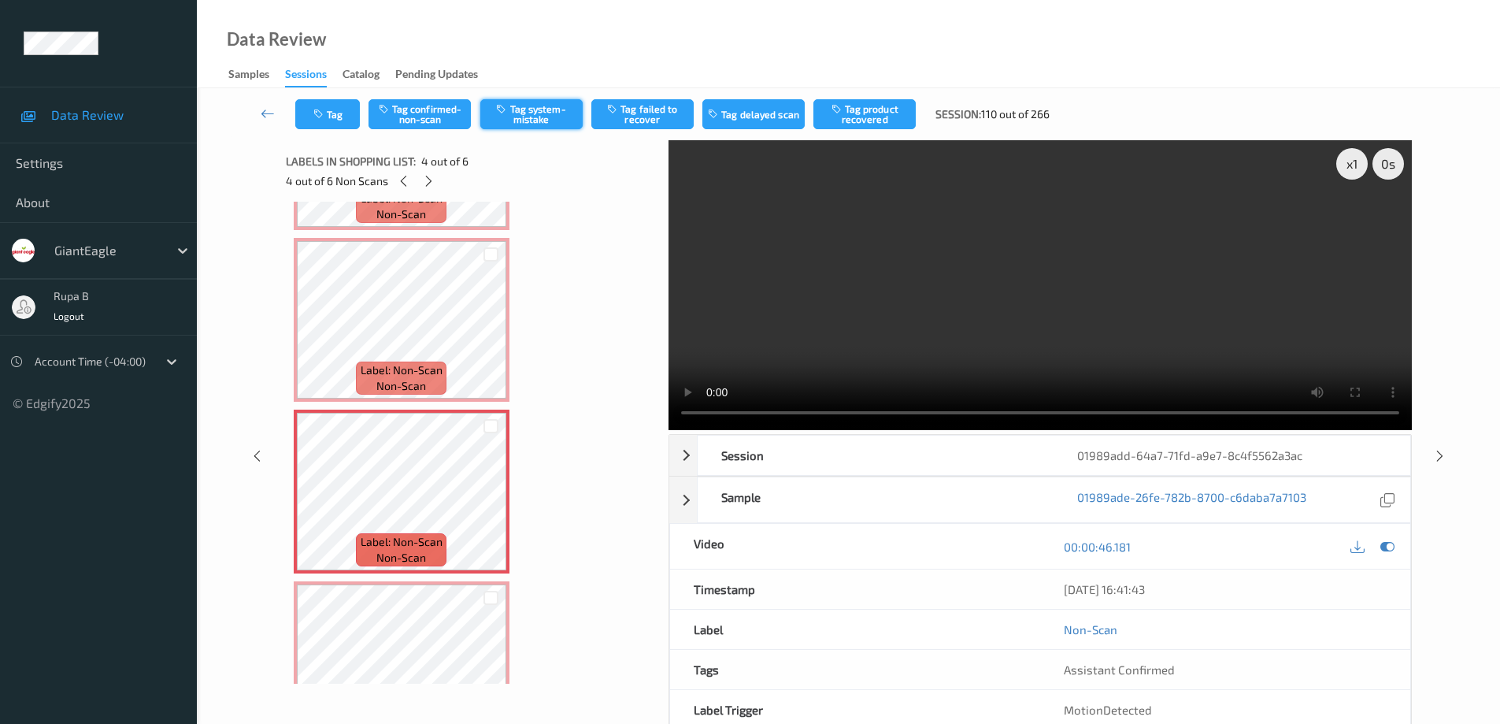
drag, startPoint x: 545, startPoint y: 111, endPoint x: 477, endPoint y: 138, distance: 72.8
click at [546, 112] on button "Tag system-mistake" at bounding box center [531, 114] width 102 height 30
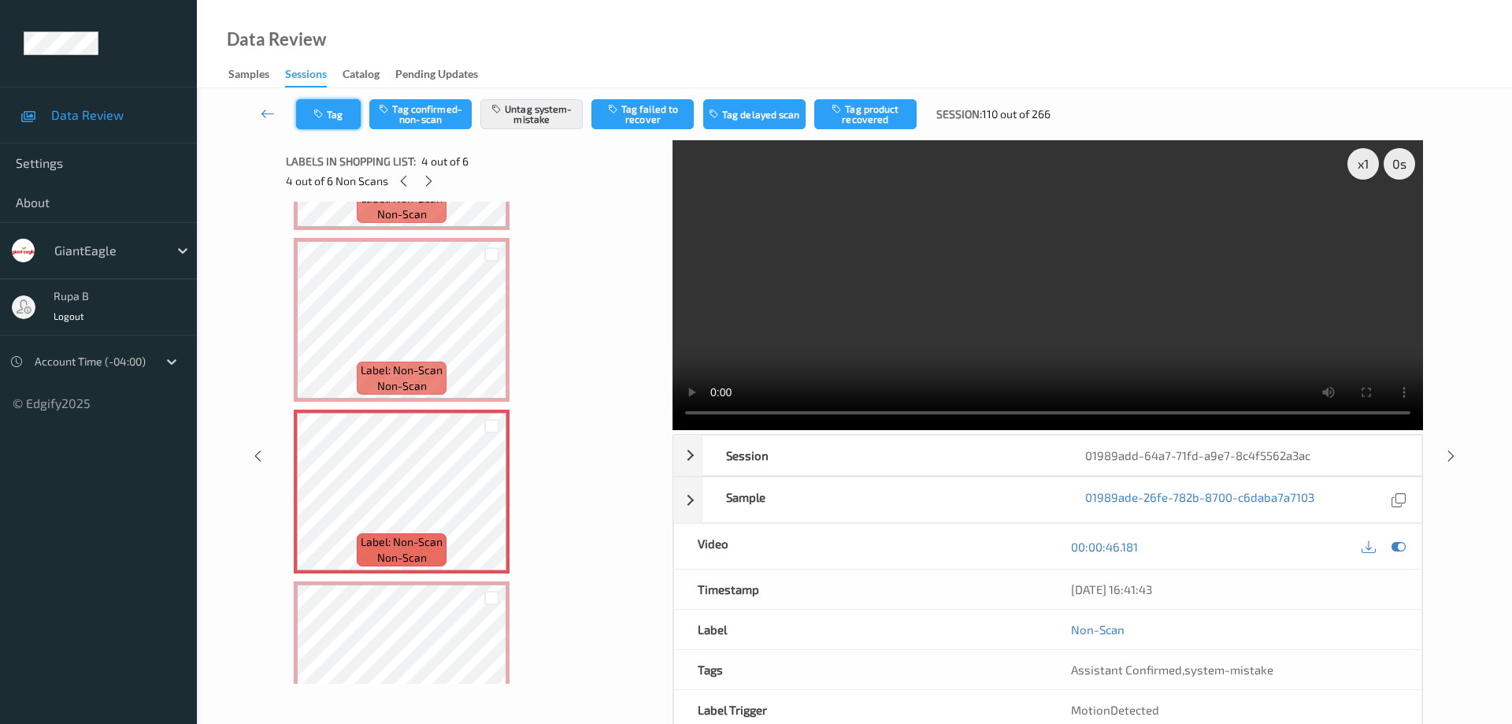
click at [345, 125] on button "Tag" at bounding box center [328, 114] width 65 height 30
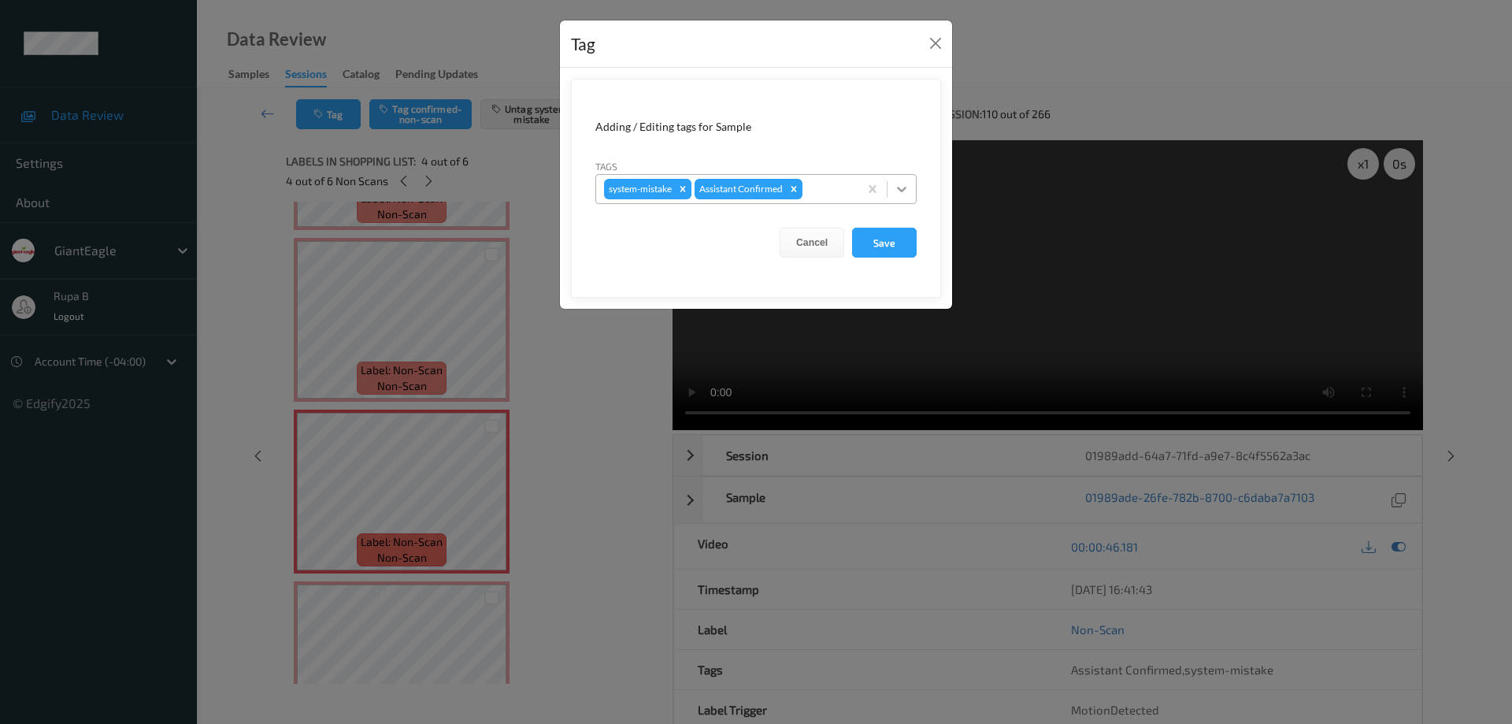
click at [902, 186] on icon at bounding box center [902, 189] width 16 height 16
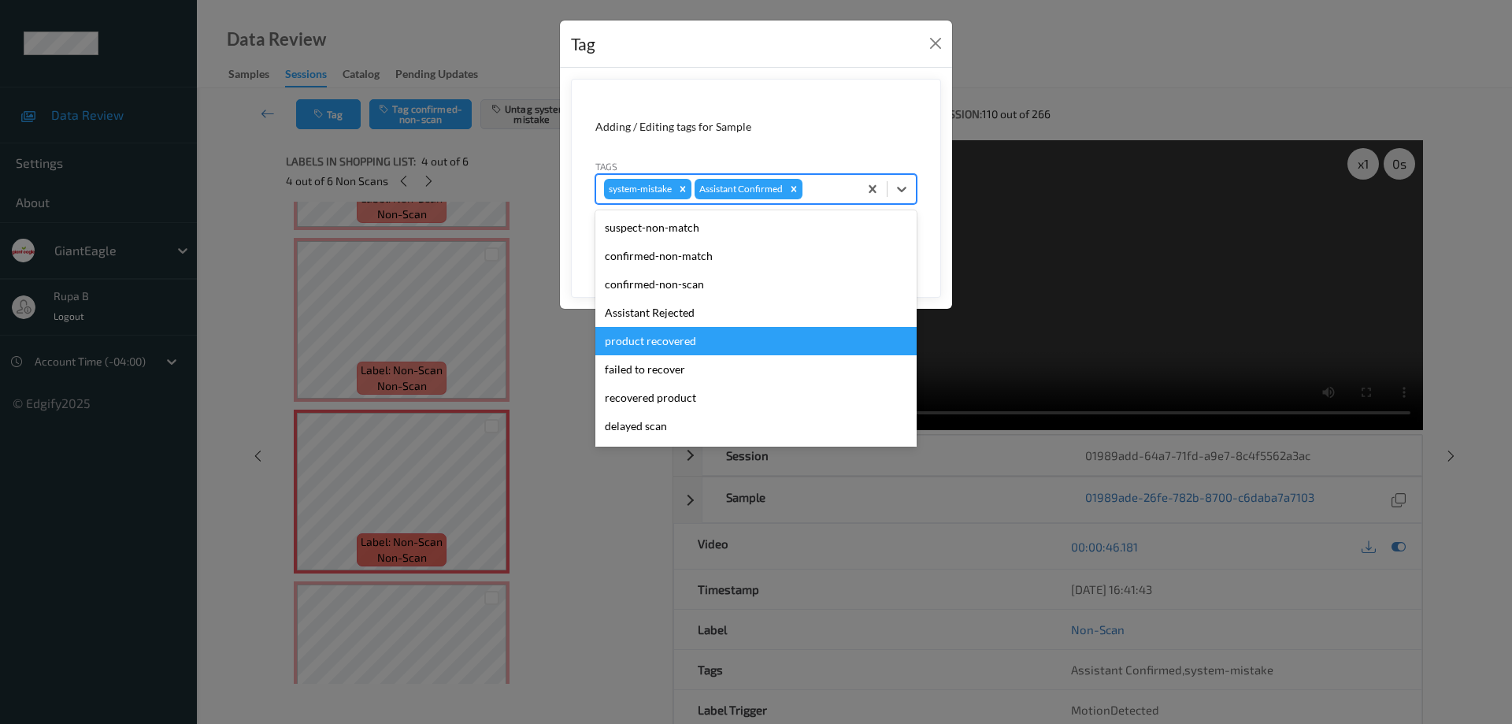
scroll to position [110, 0]
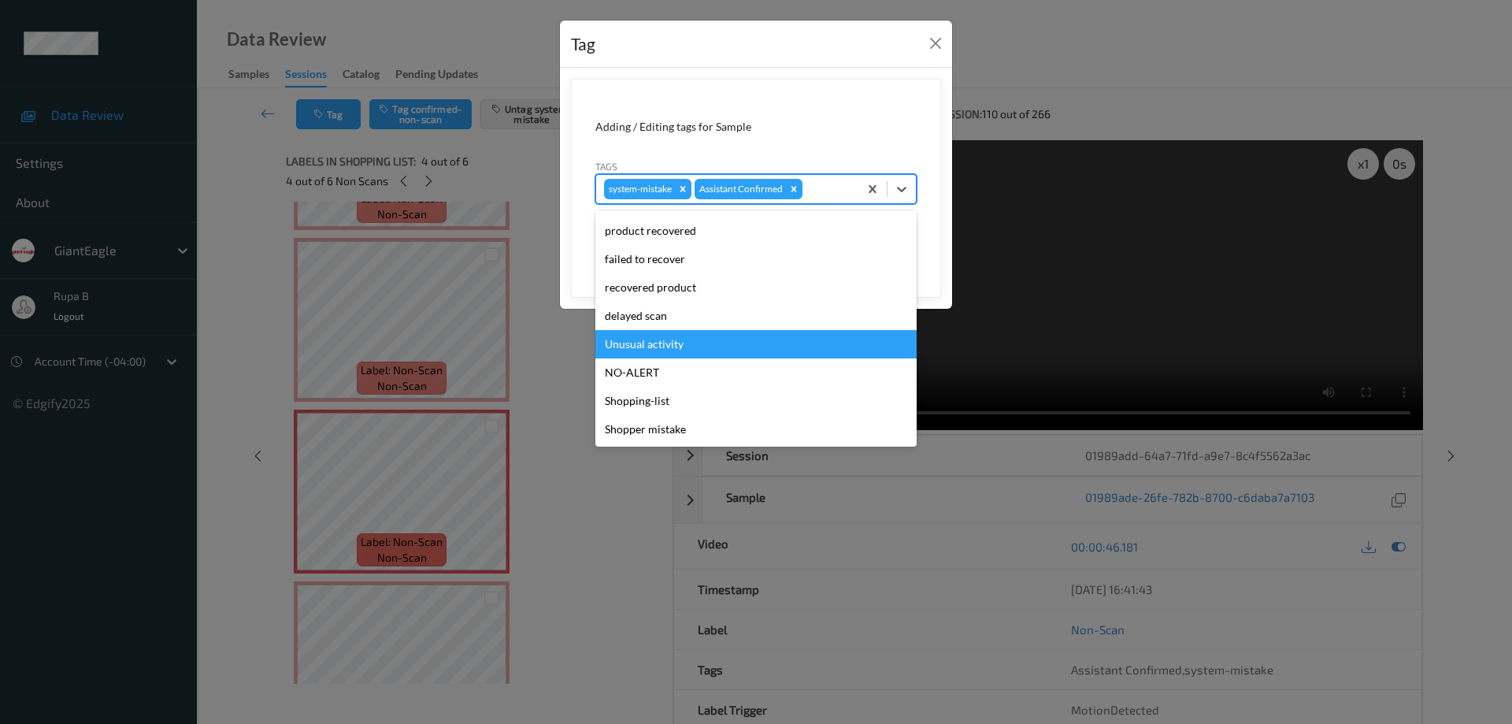
click at [634, 346] on div "Unusual activity" at bounding box center [755, 344] width 321 height 28
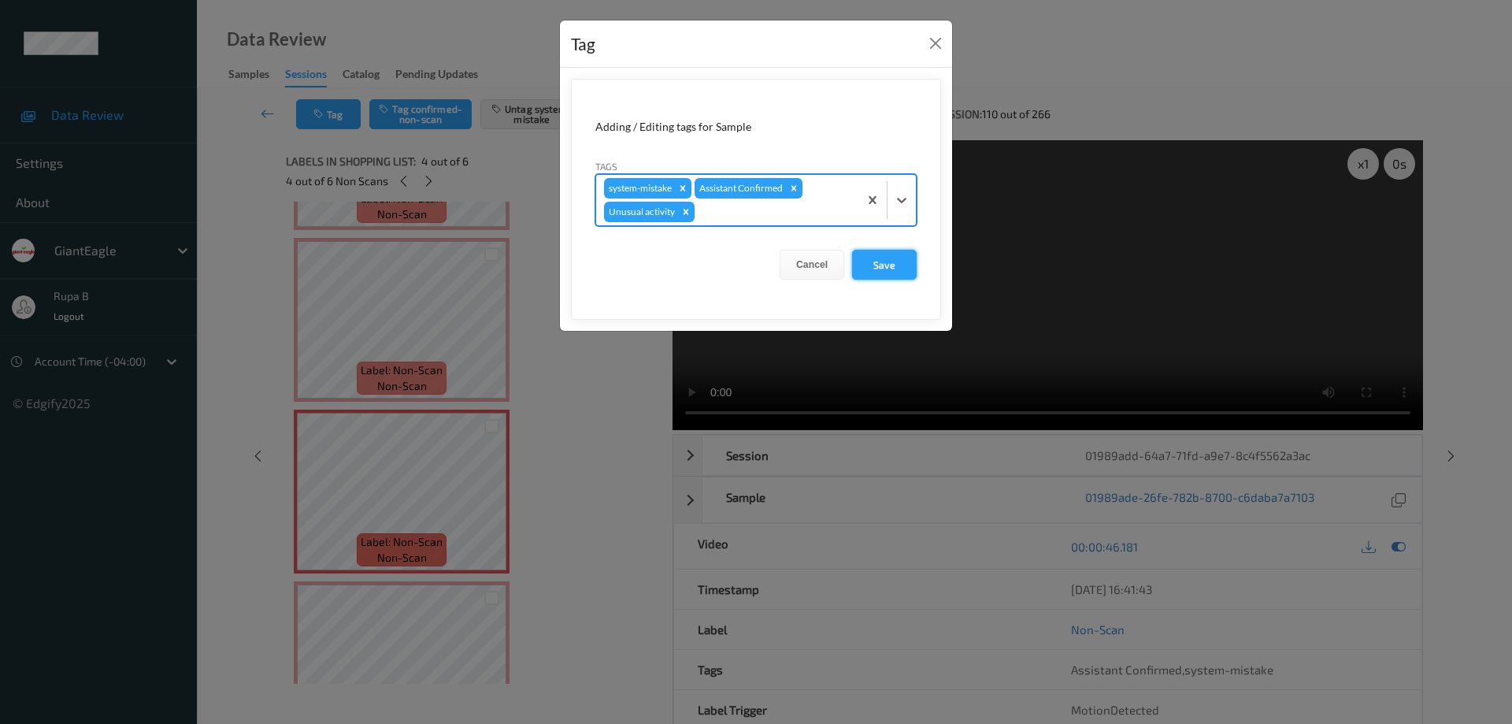
click at [890, 261] on button "Save" at bounding box center [884, 265] width 65 height 30
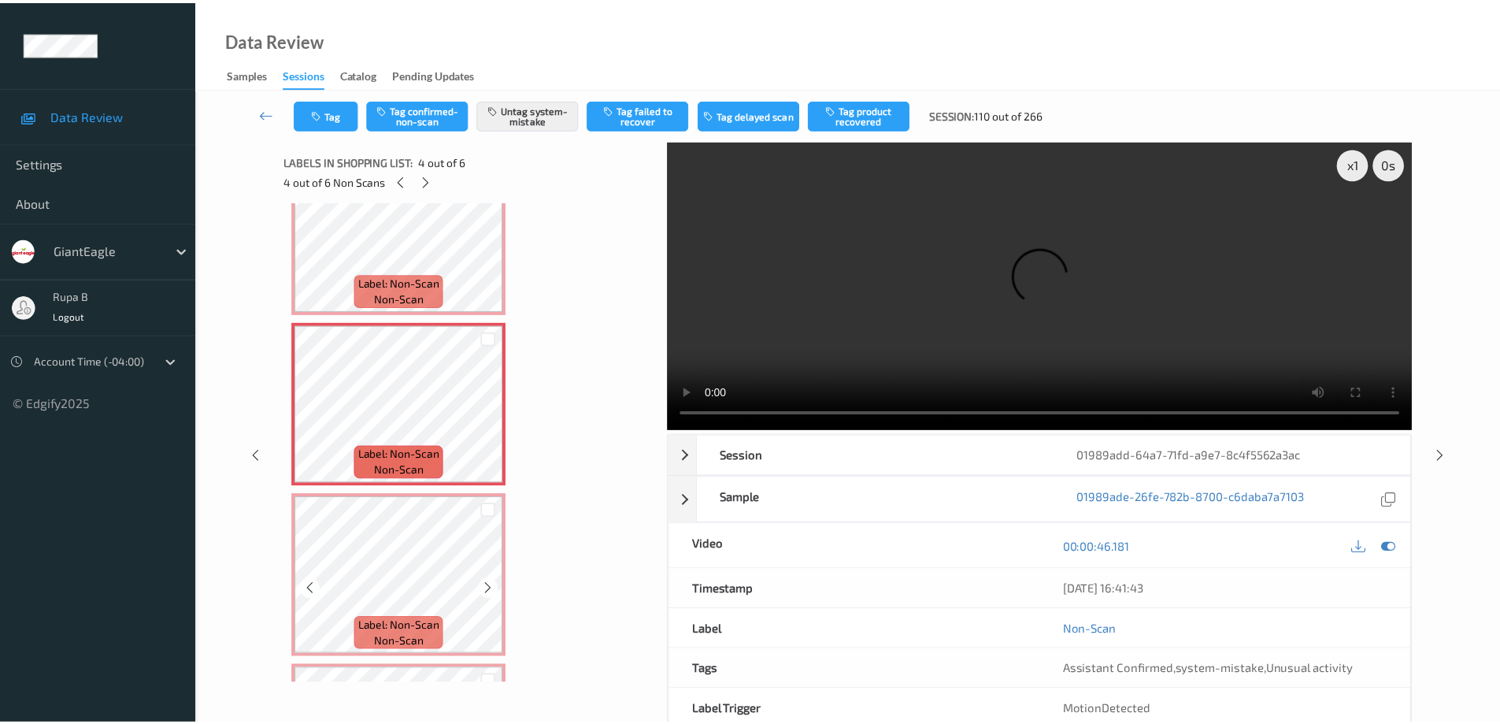
scroll to position [394, 0]
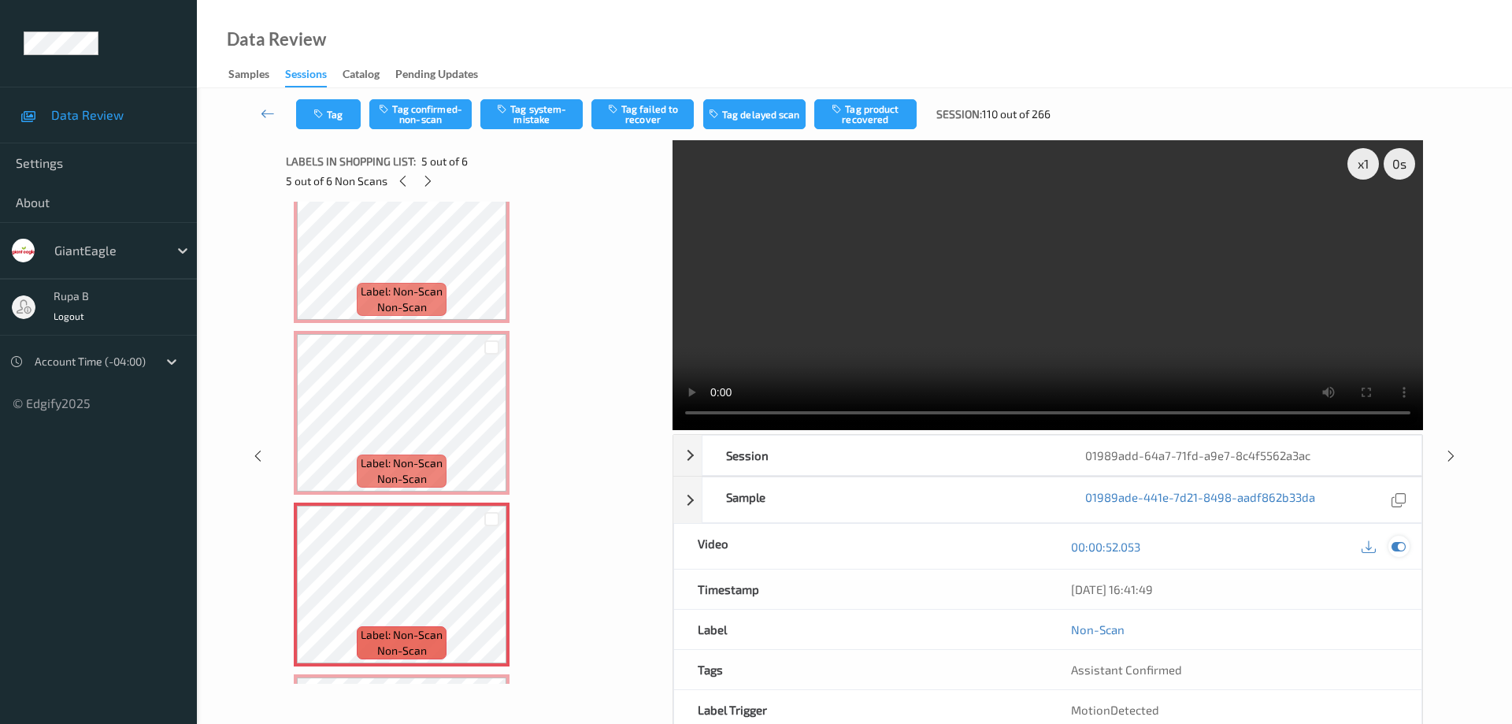
click at [1398, 539] on icon at bounding box center [1398, 546] width 14 height 14
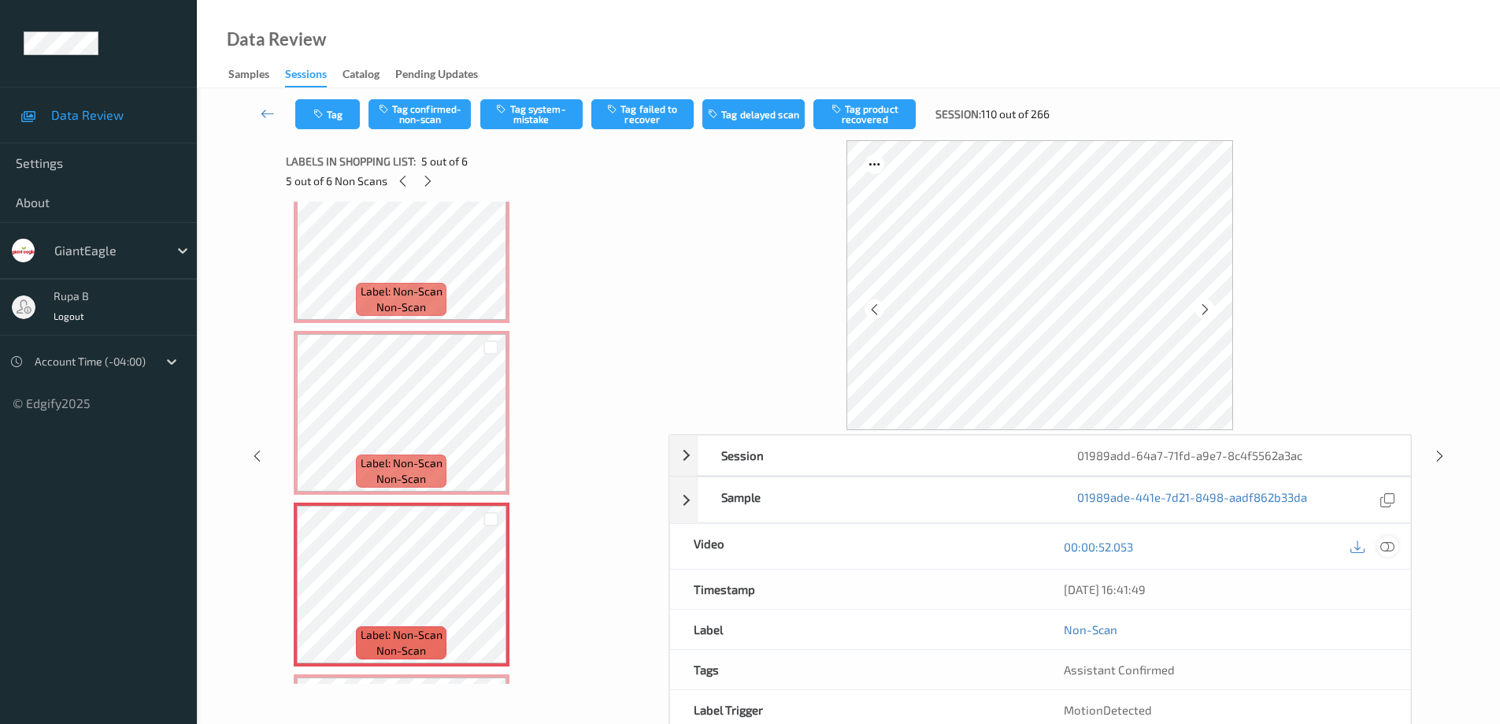
click at [1387, 546] on icon at bounding box center [1387, 546] width 14 height 14
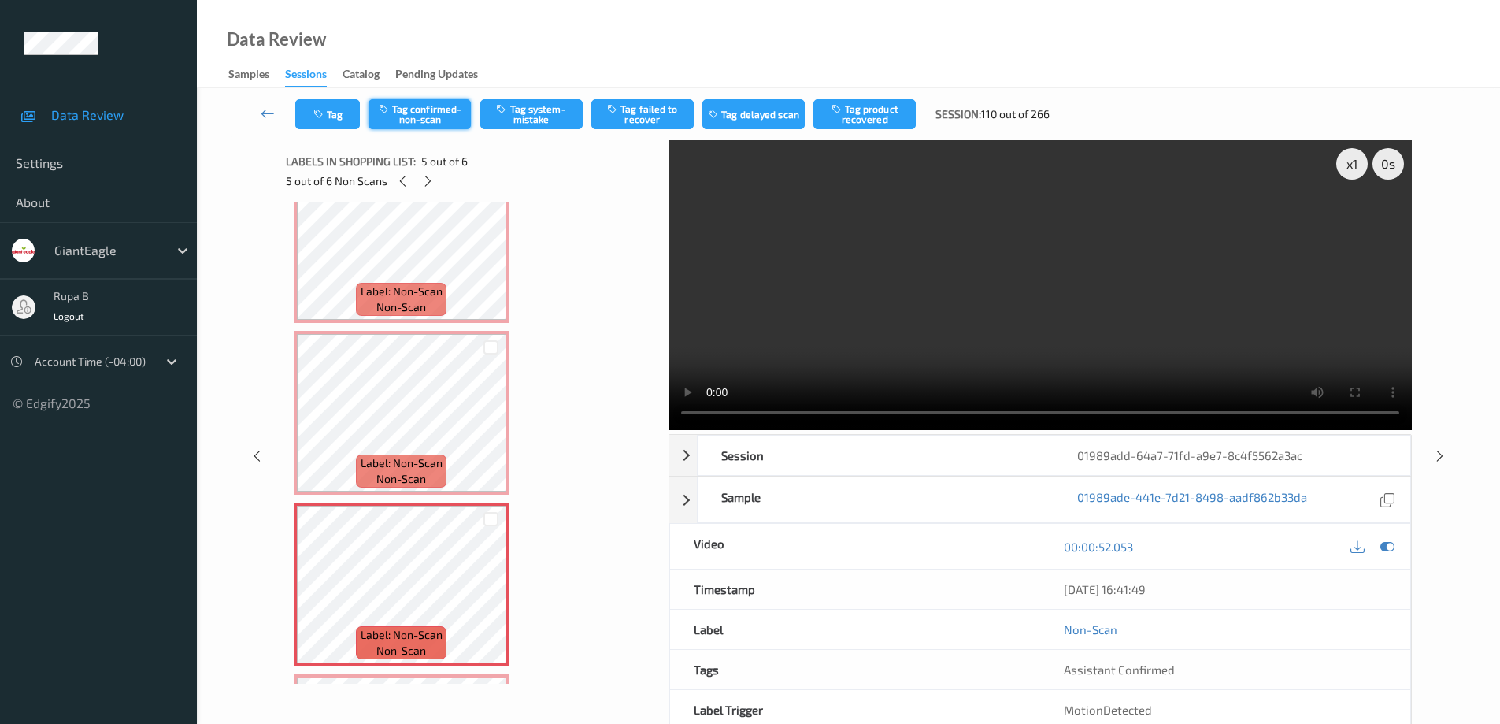
click at [431, 116] on button "Tag confirmed-non-scan" at bounding box center [419, 114] width 102 height 30
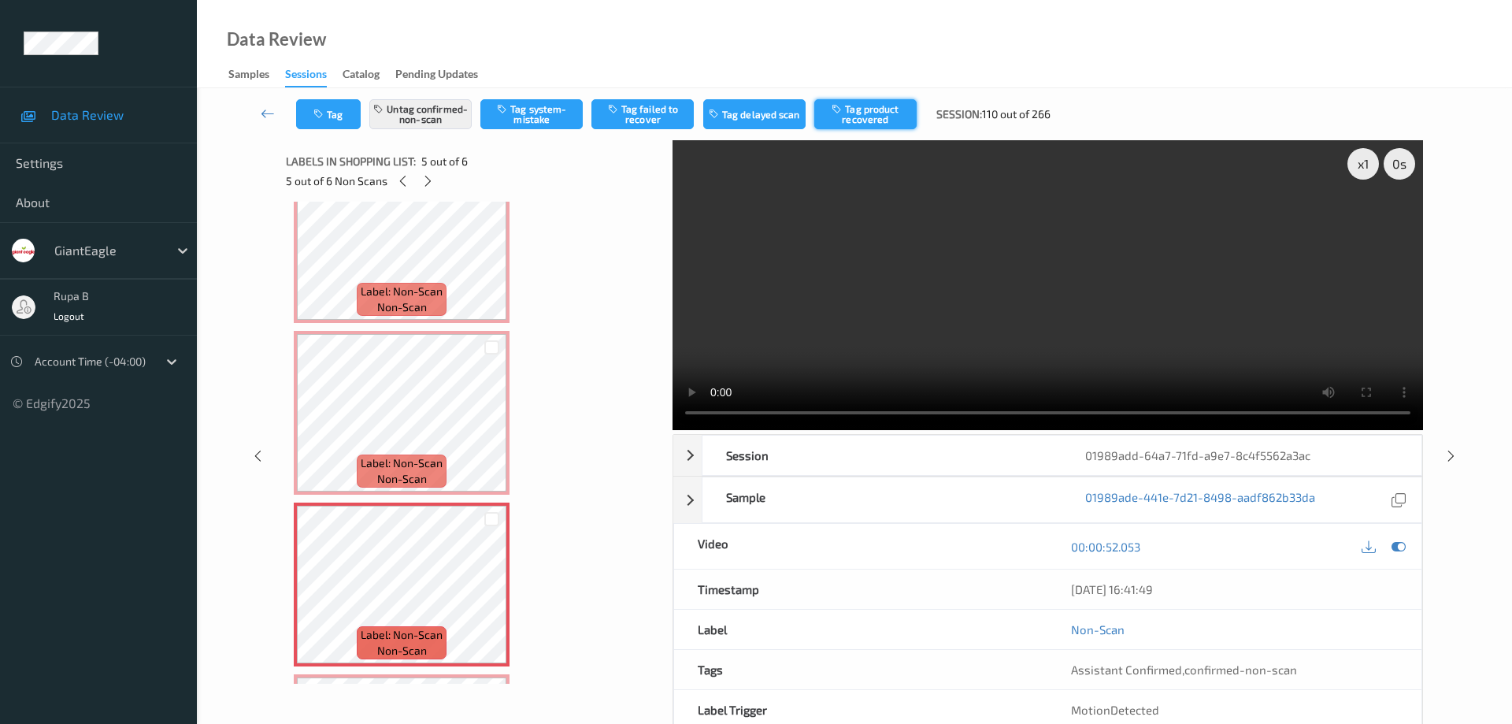
click at [864, 118] on button "Tag product recovered" at bounding box center [865, 114] width 102 height 30
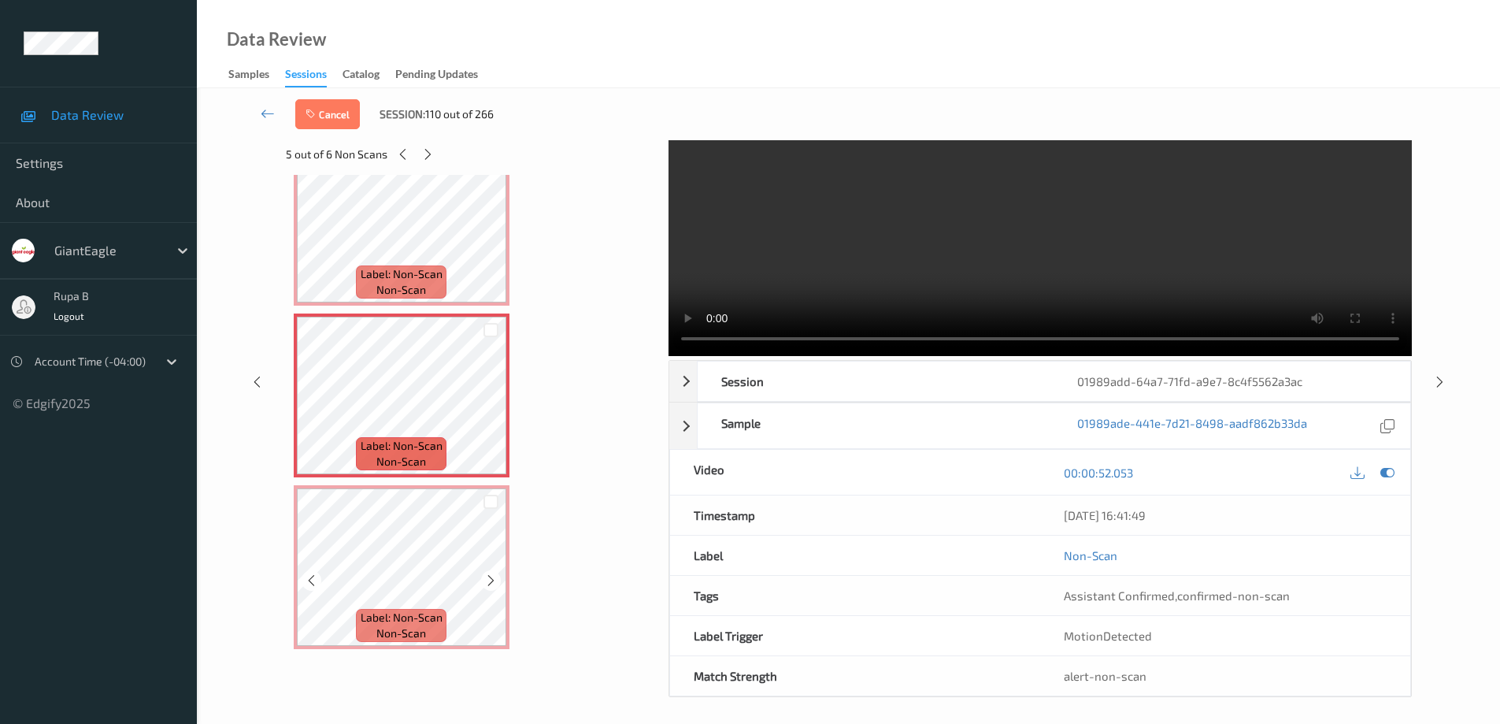
scroll to position [79, 0]
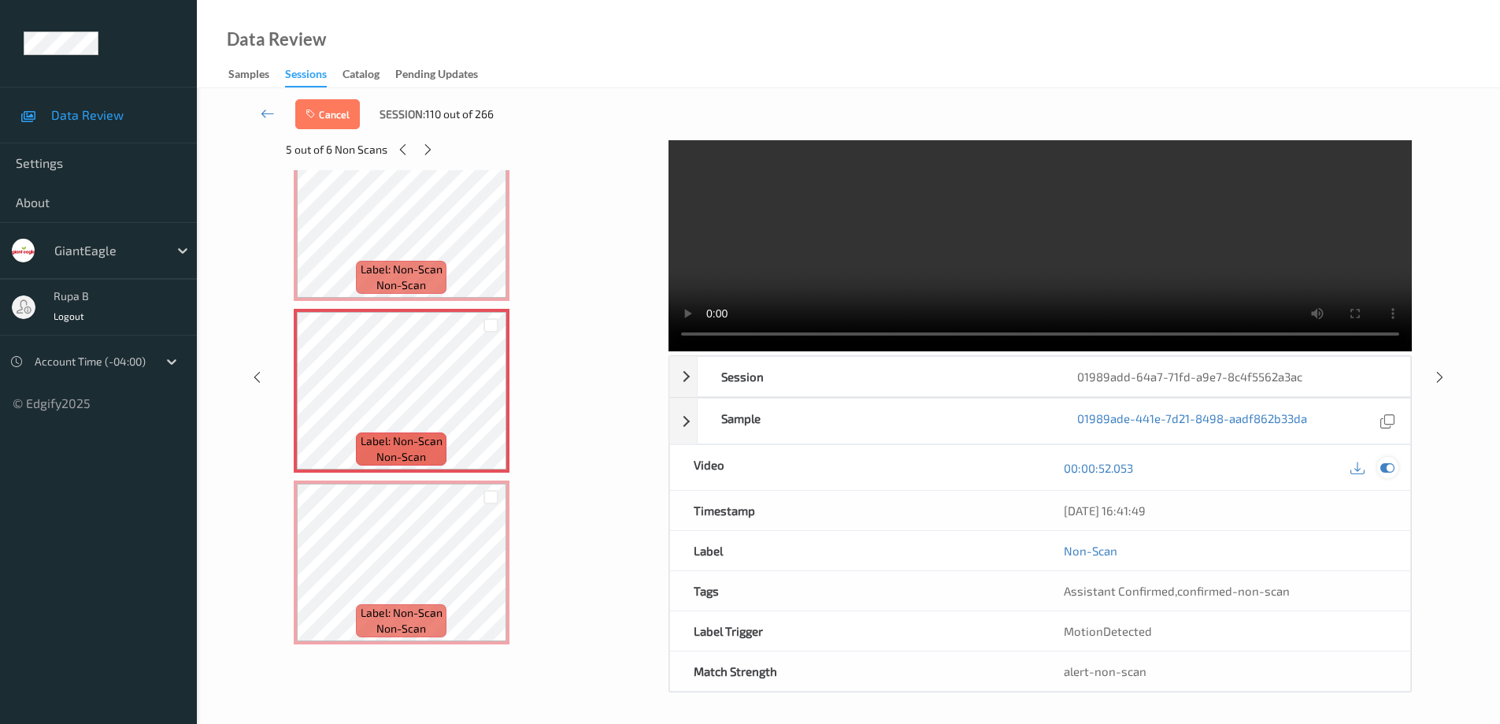
click at [1387, 465] on icon at bounding box center [1387, 468] width 14 height 14
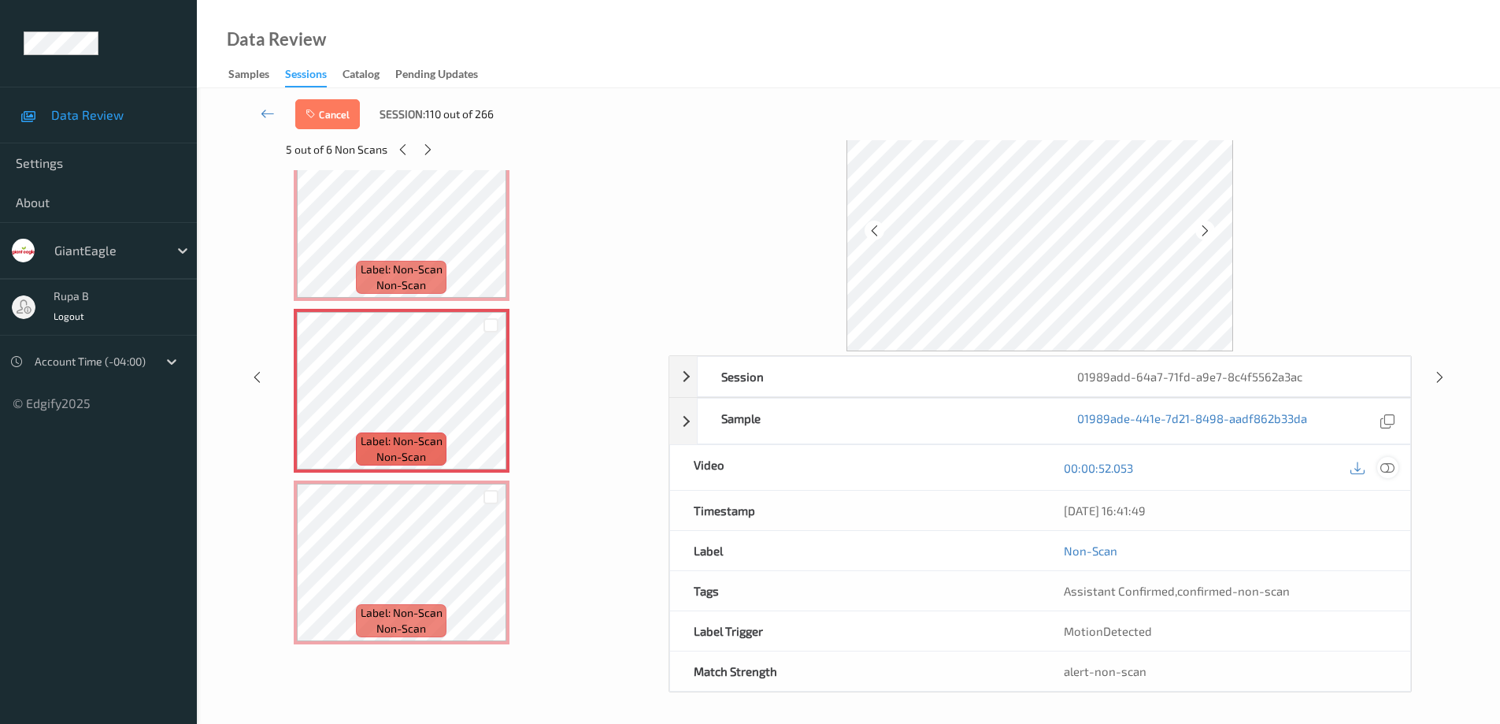
click at [1385, 463] on icon at bounding box center [1387, 468] width 14 height 14
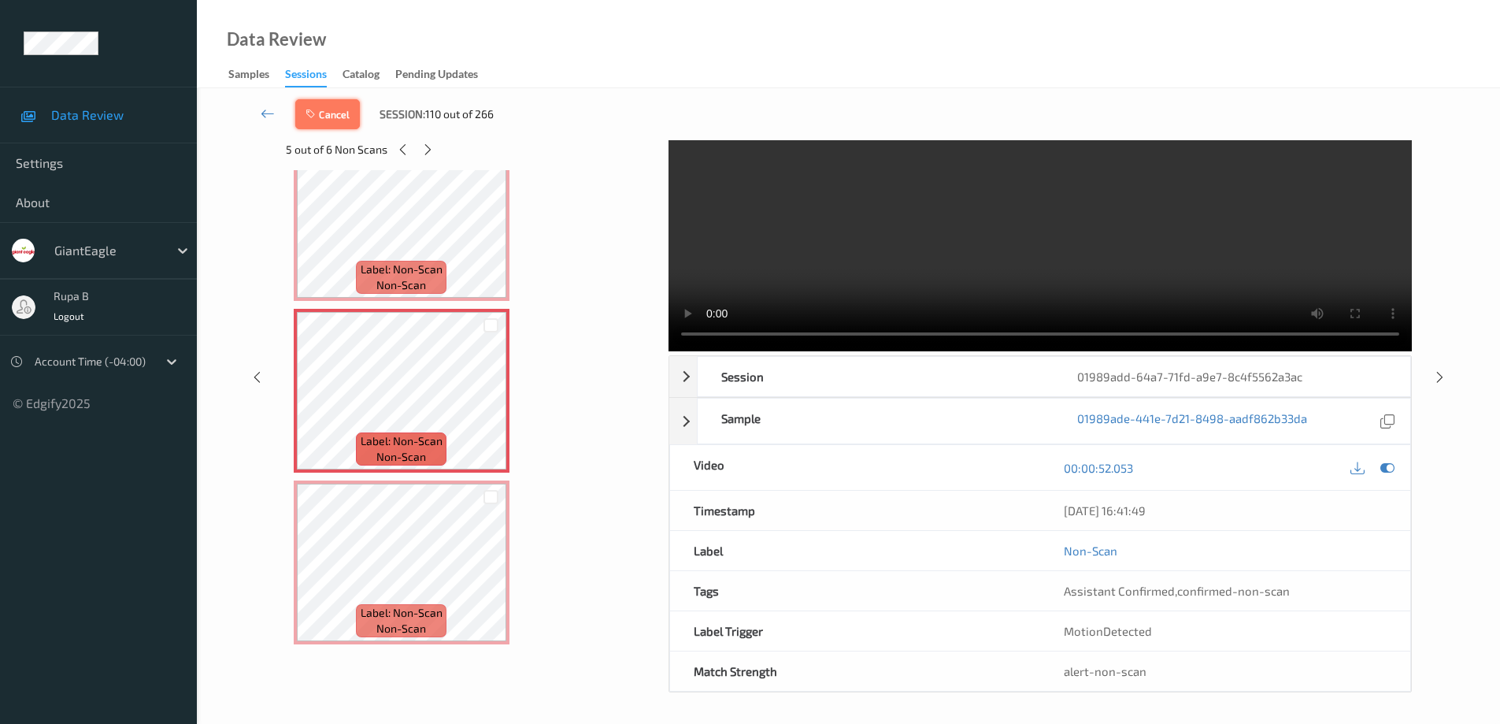
click at [337, 115] on button "Cancel" at bounding box center [327, 114] width 65 height 30
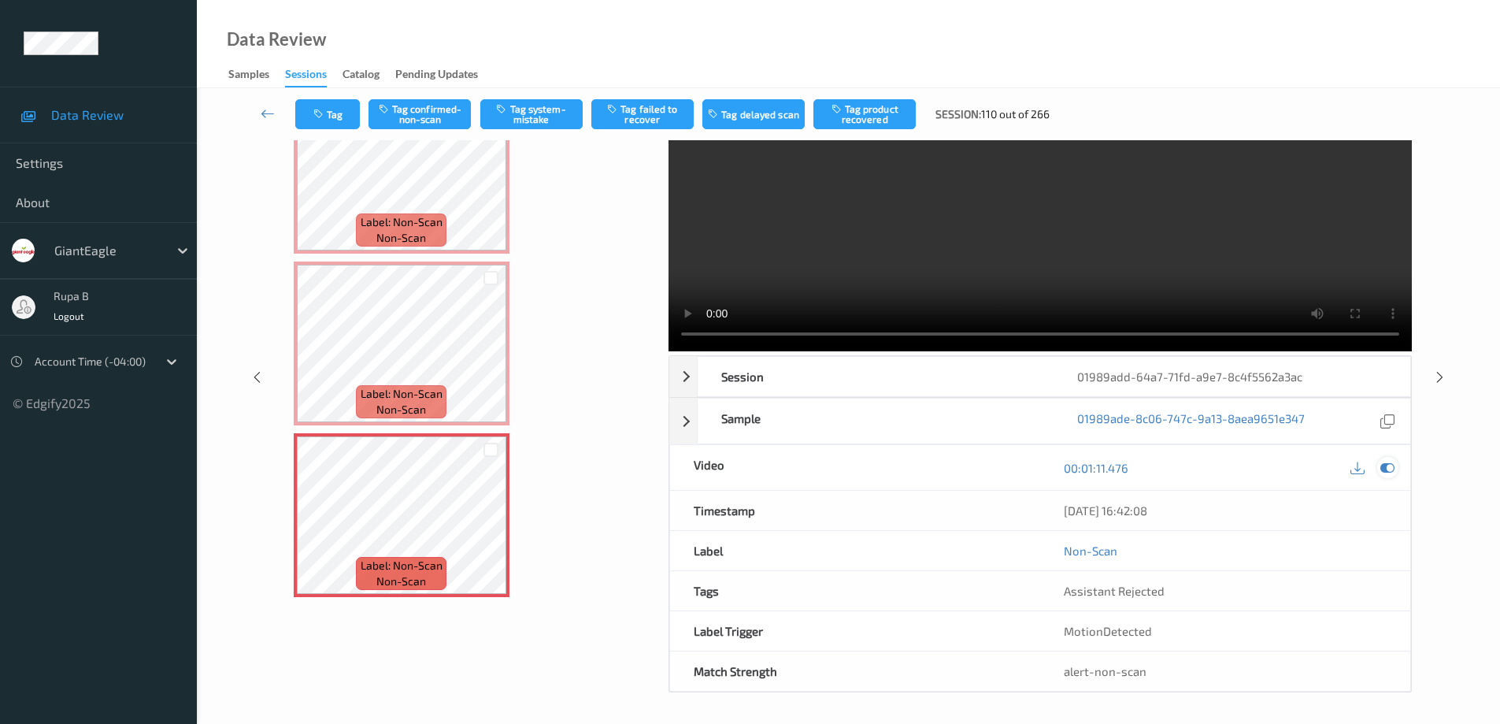
click at [1385, 464] on icon at bounding box center [1387, 468] width 14 height 14
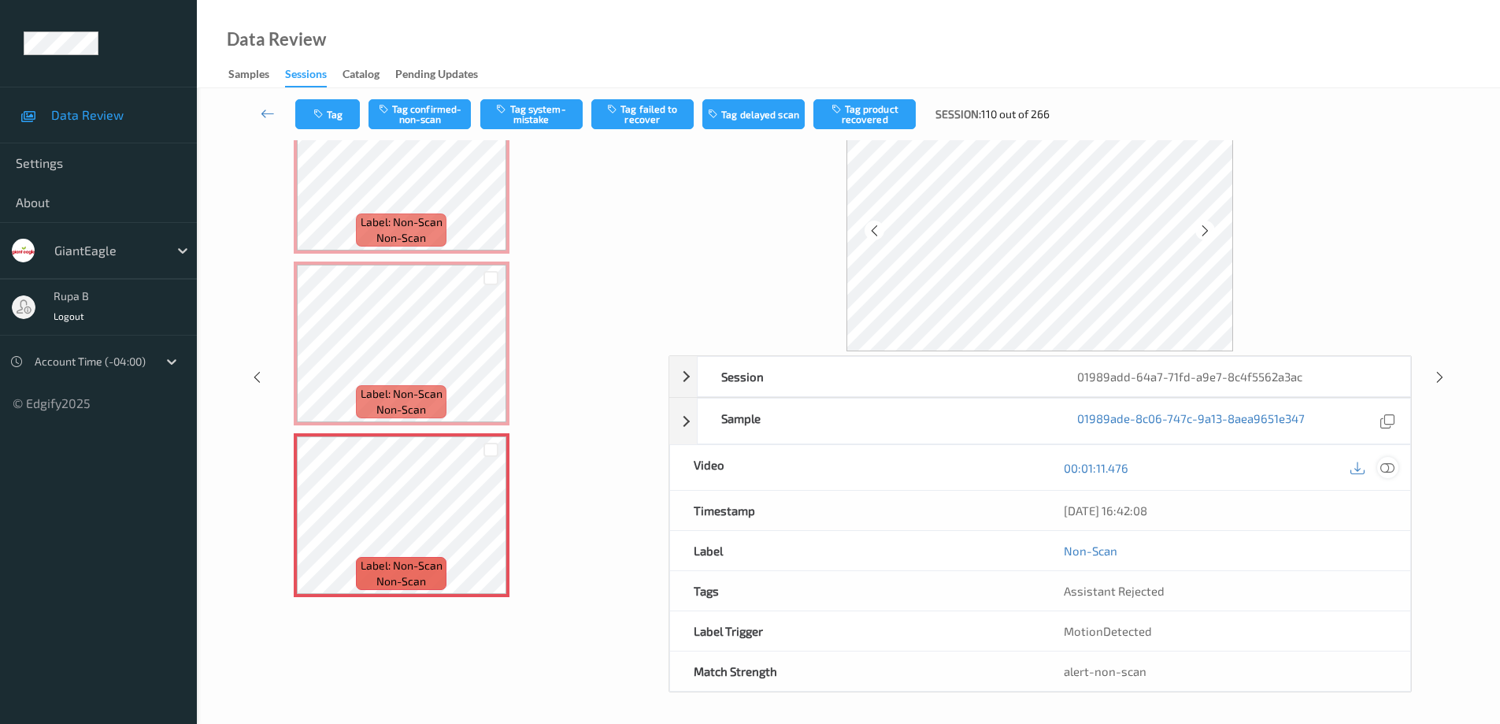
click at [1384, 469] on icon at bounding box center [1387, 468] width 14 height 14
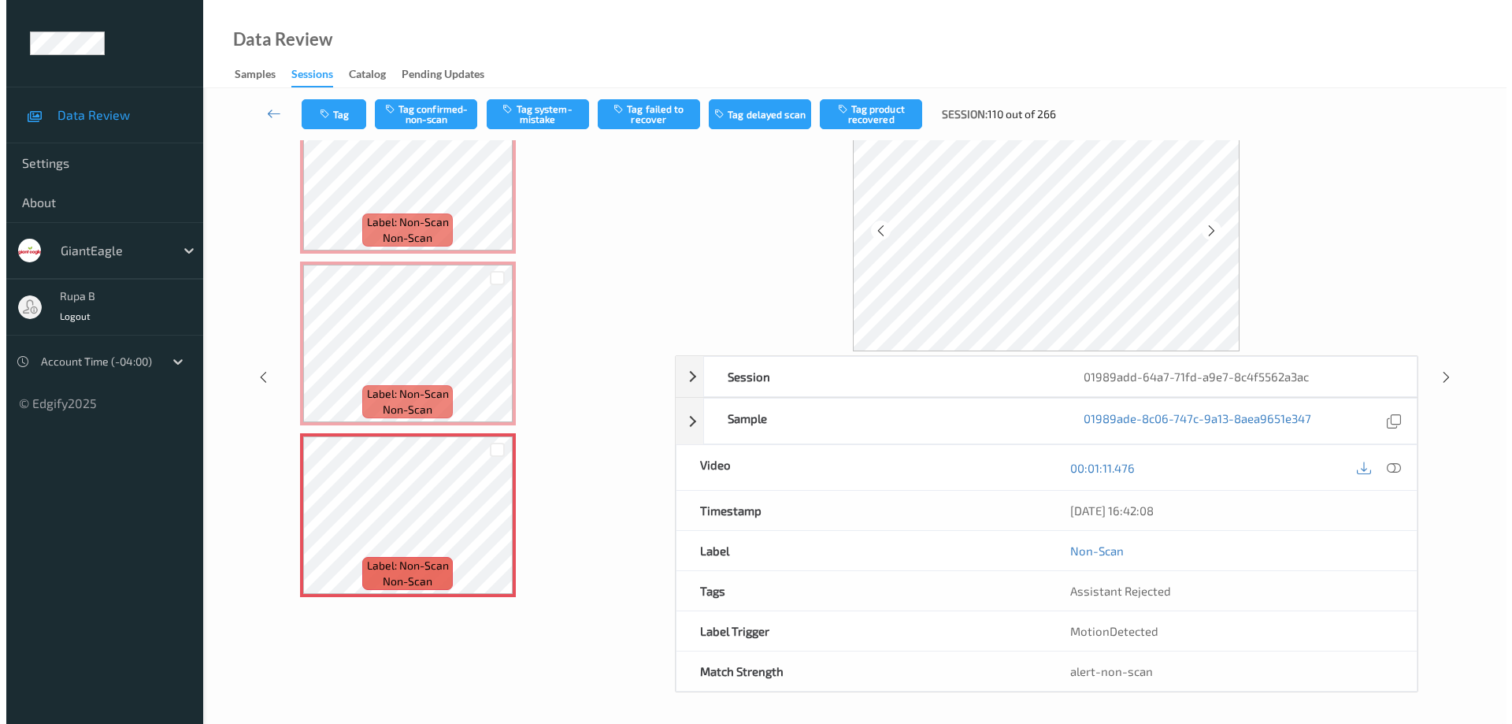
scroll to position [0, 0]
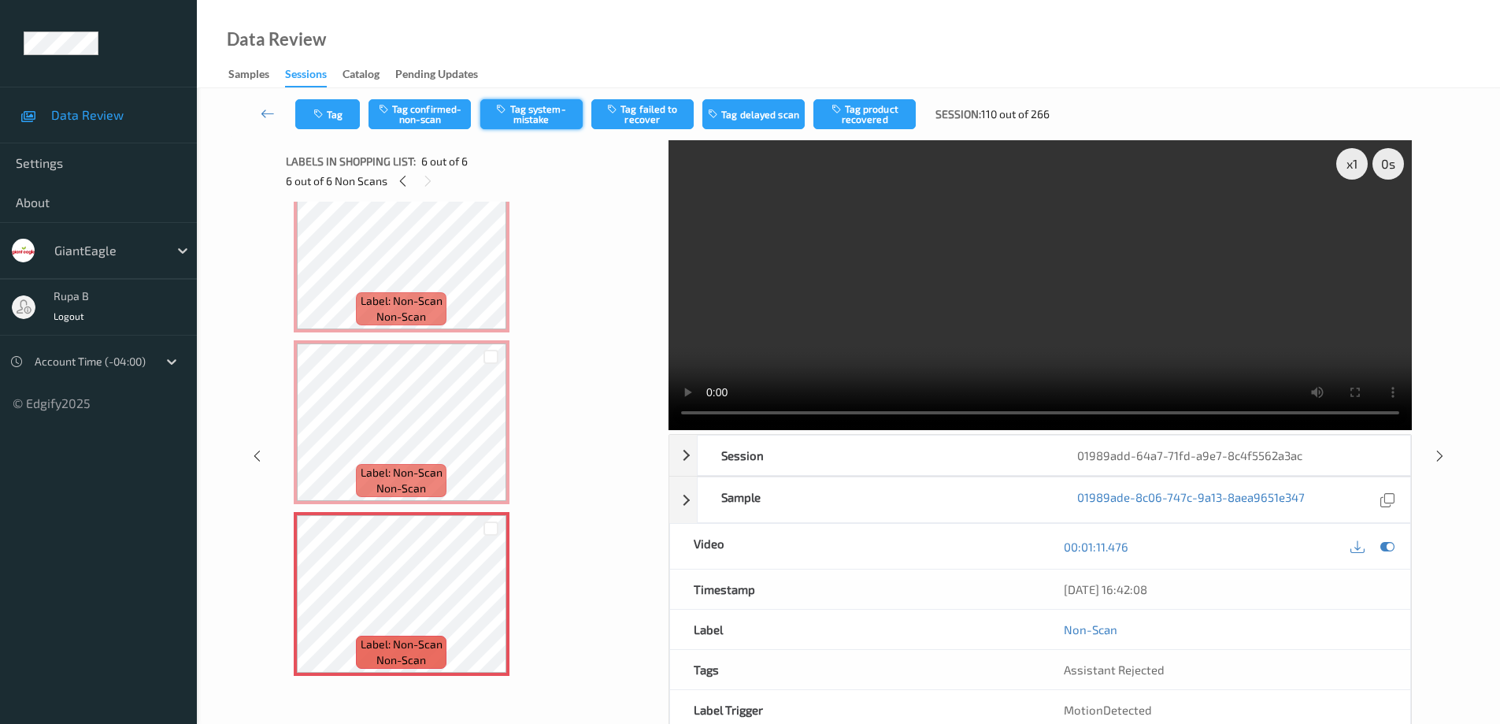
click at [540, 115] on button "Tag system-mistake" at bounding box center [531, 114] width 102 height 30
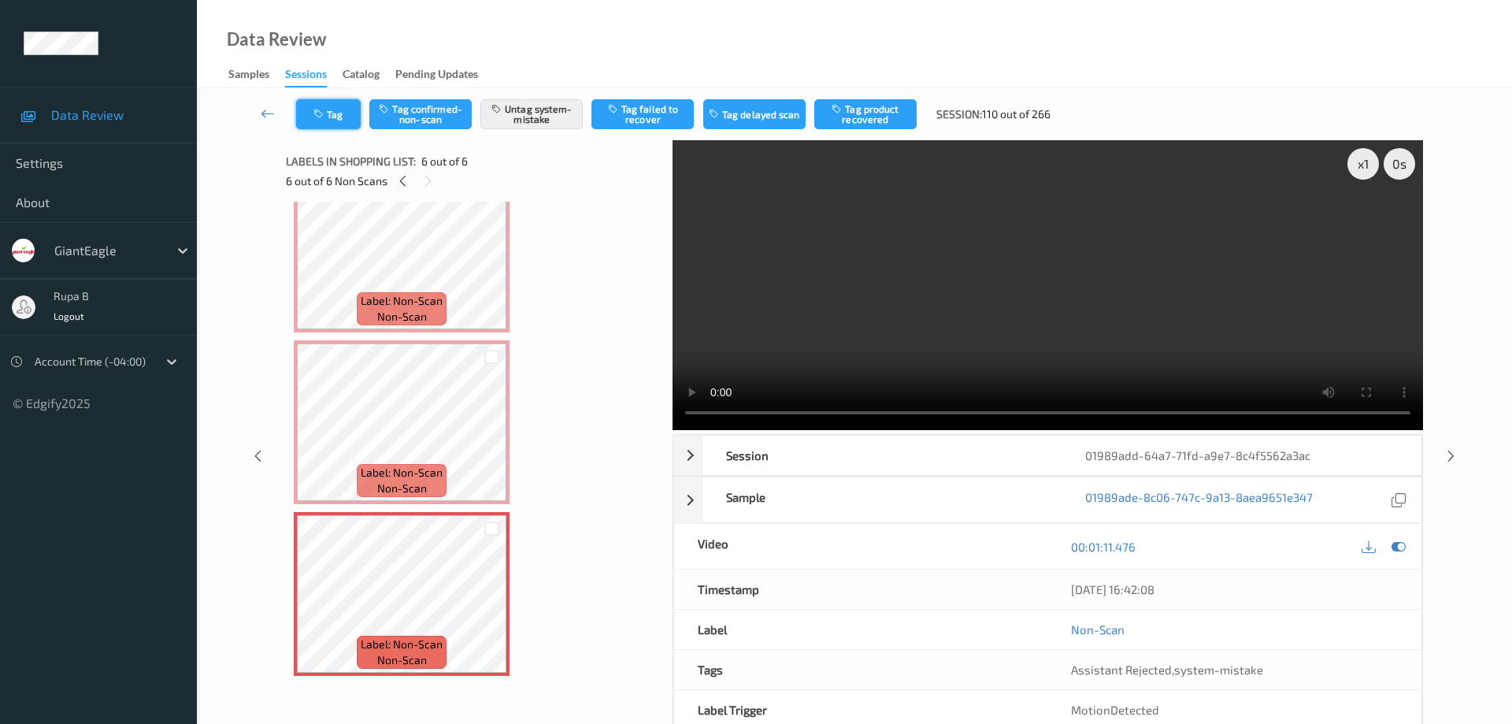
click at [334, 113] on button "Tag" at bounding box center [328, 114] width 65 height 30
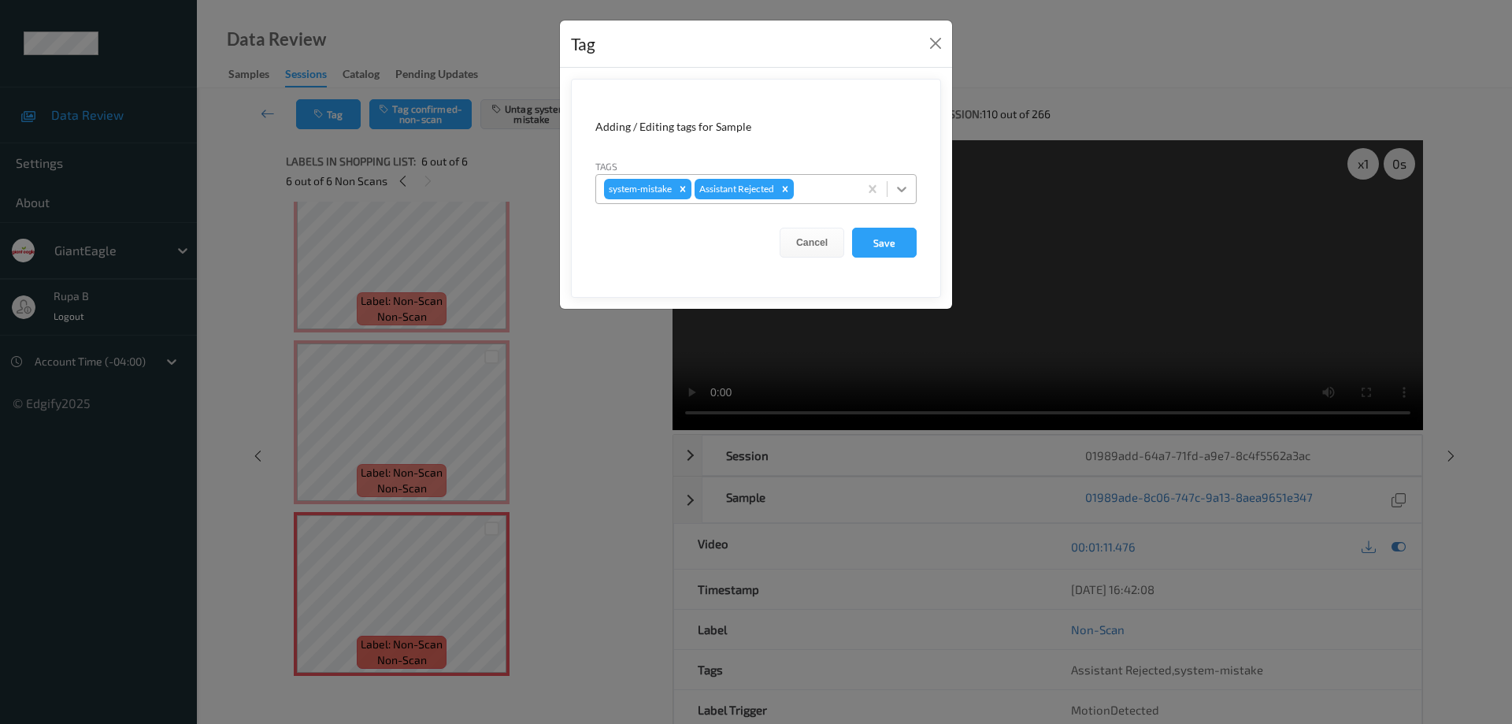
click at [905, 183] on icon at bounding box center [902, 189] width 16 height 16
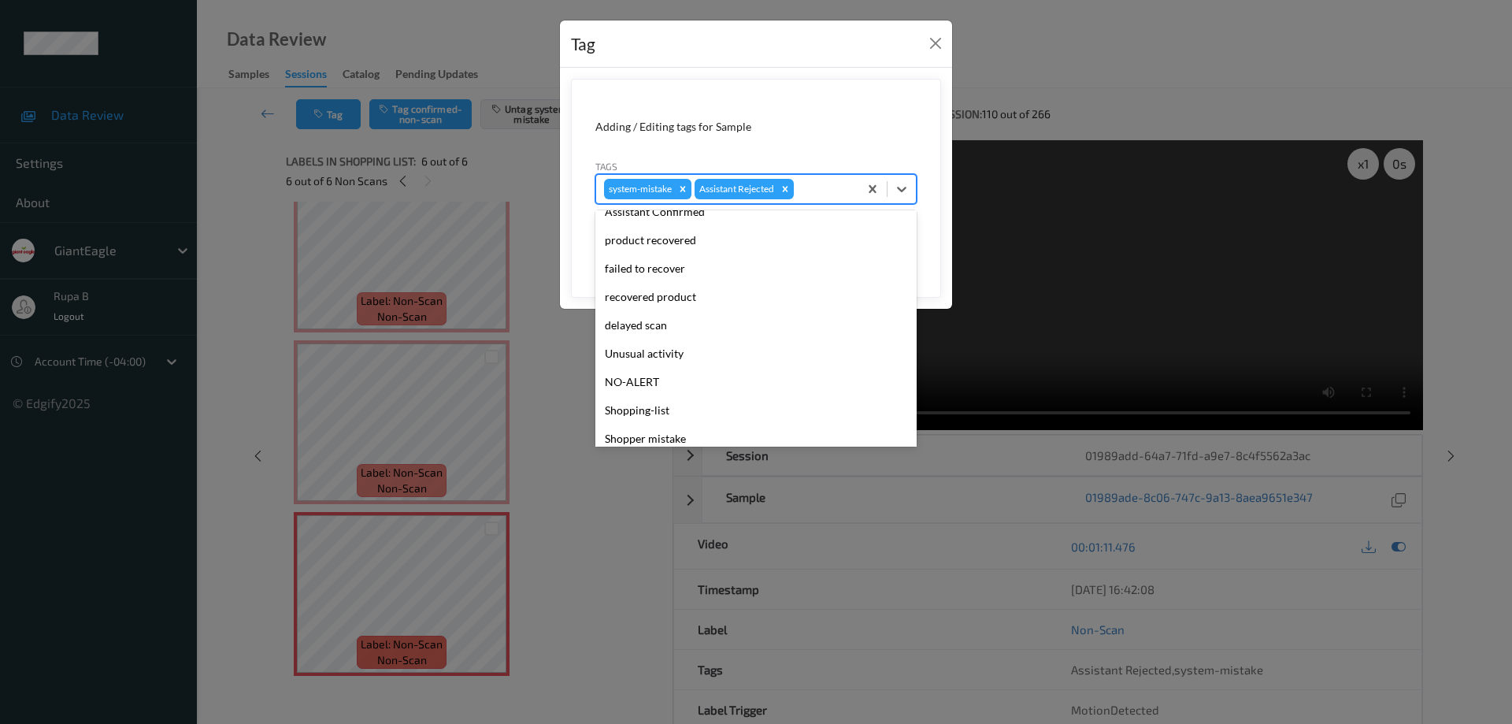
scroll to position [104, 0]
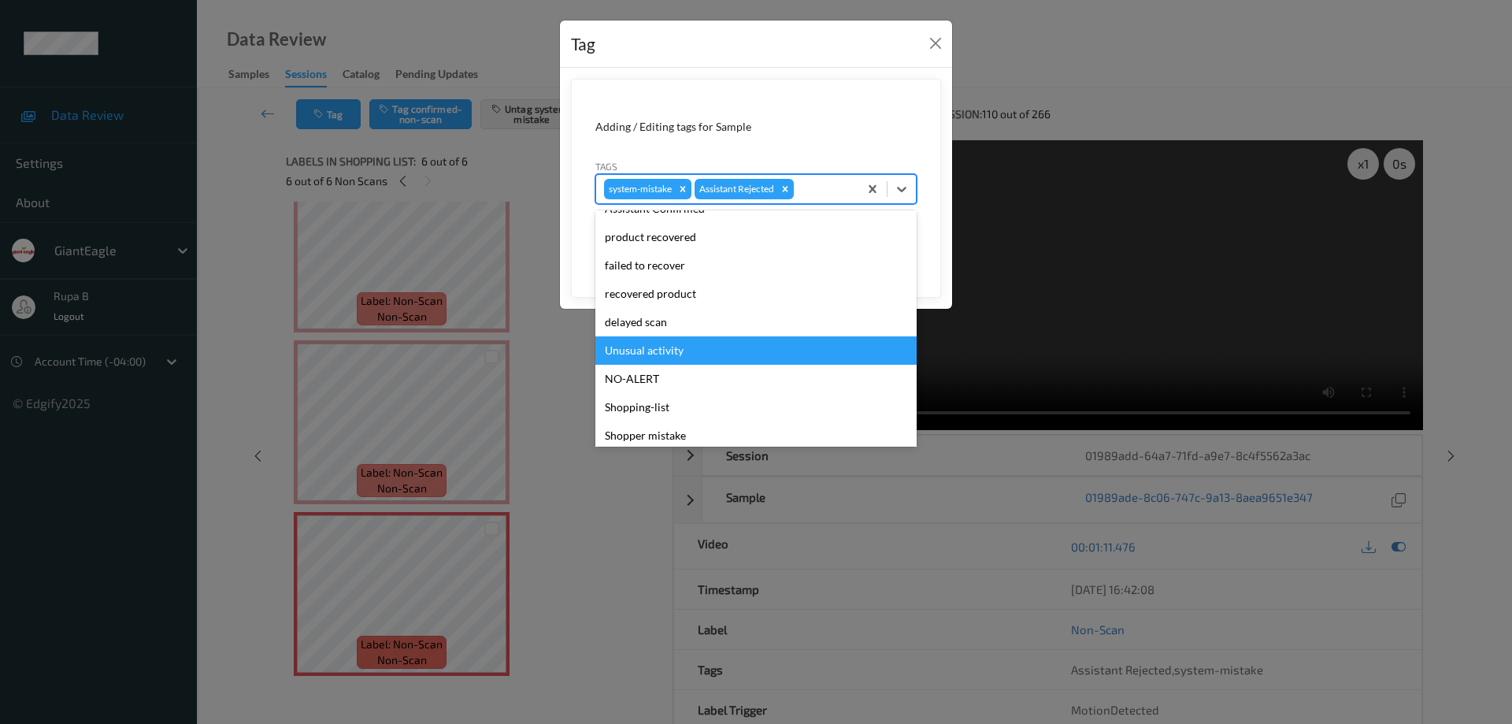
click at [676, 350] on div "Unusual activity" at bounding box center [755, 350] width 321 height 28
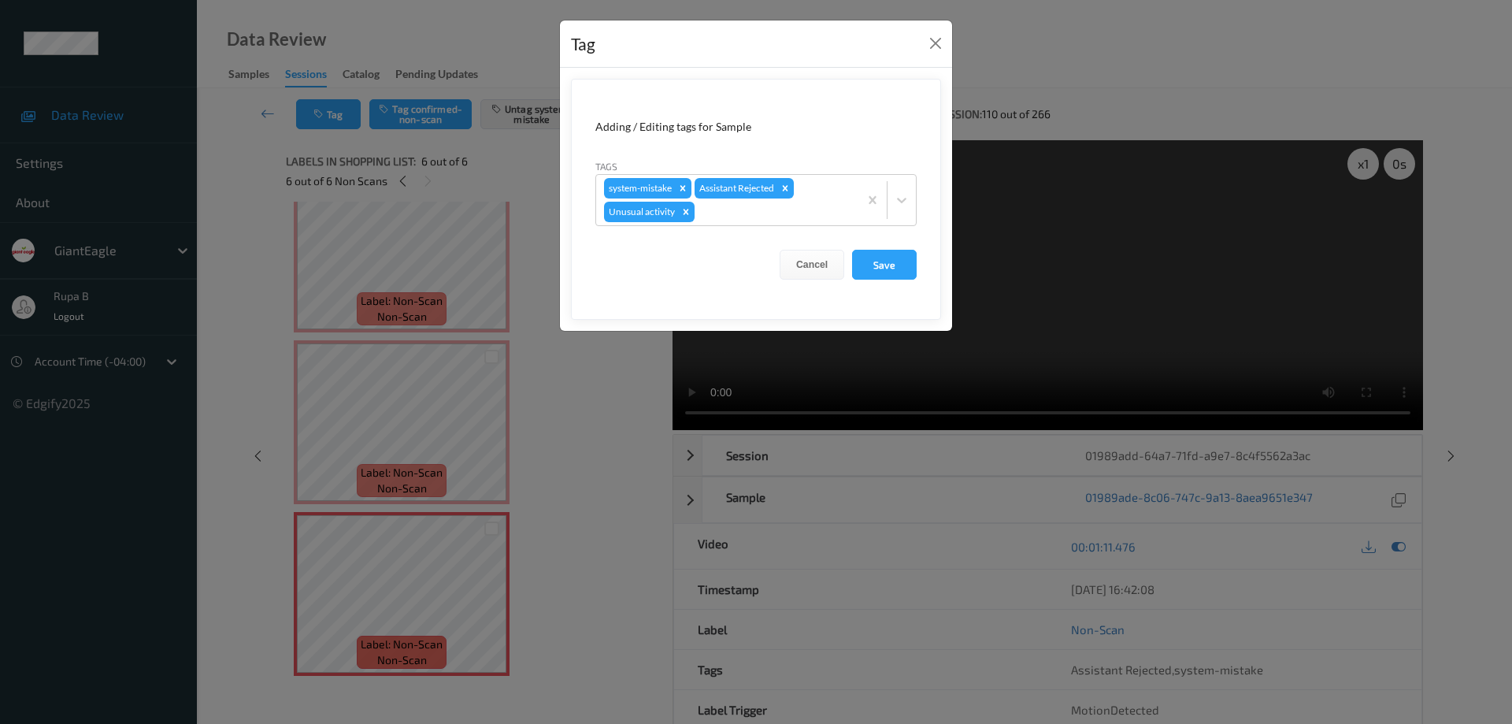
drag, startPoint x: 889, startPoint y: 265, endPoint x: 819, endPoint y: 292, distance: 75.3
click at [890, 265] on button "Save" at bounding box center [884, 265] width 65 height 30
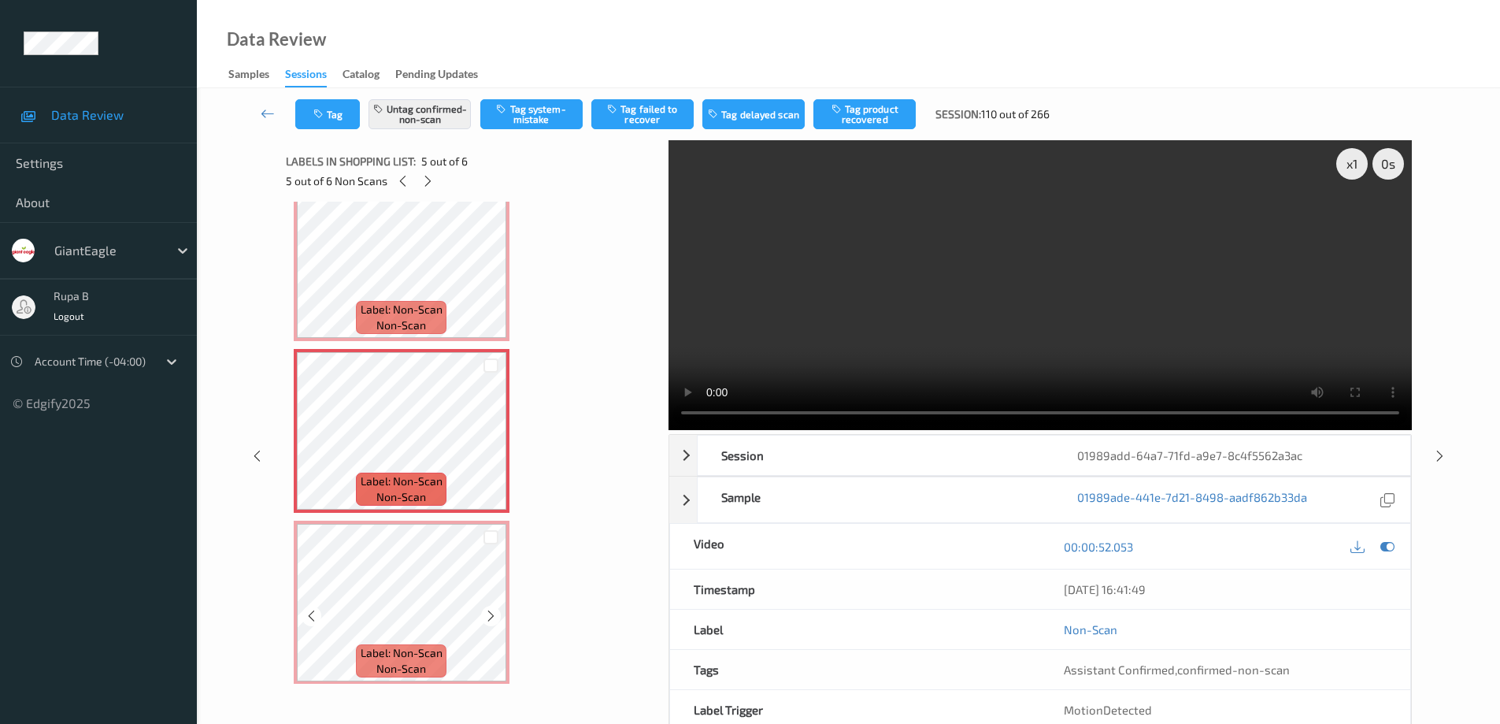
scroll to position [556, 0]
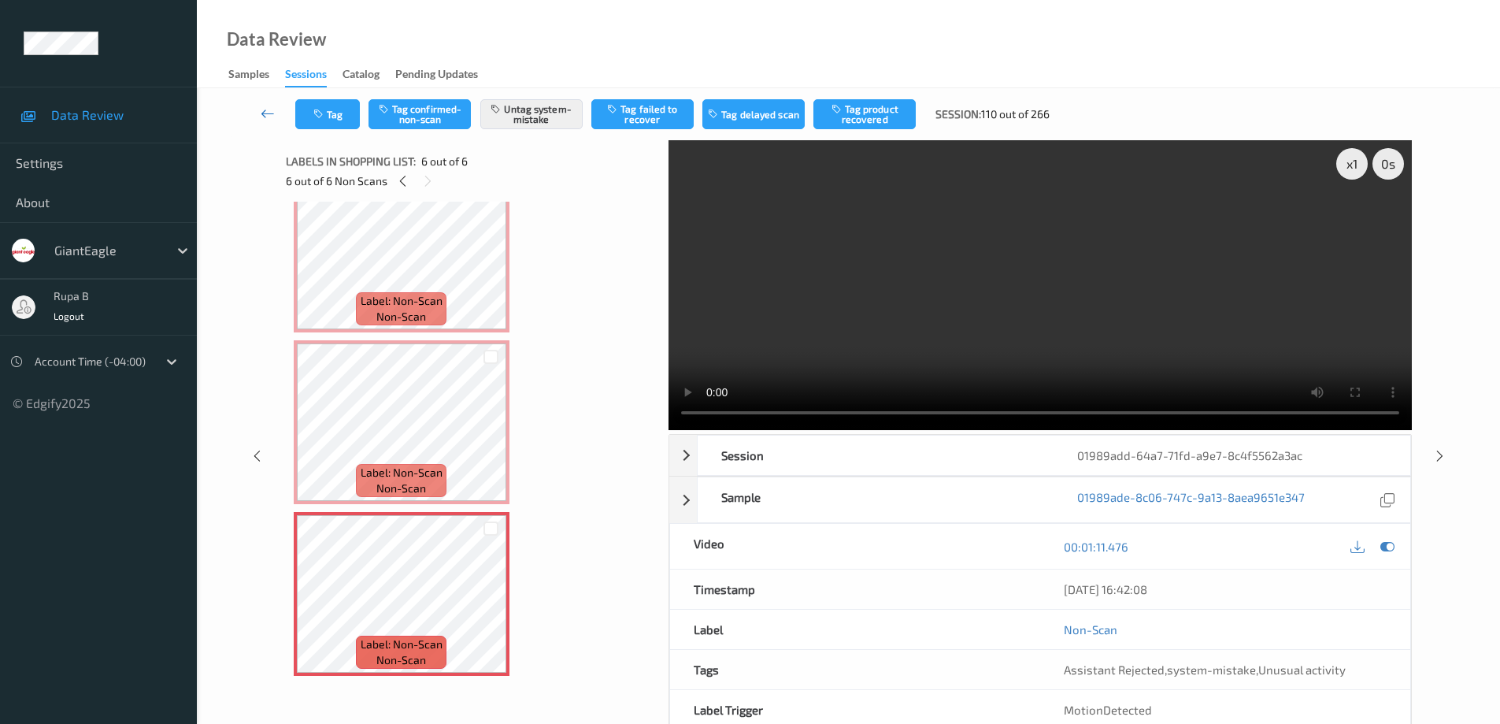
click at [265, 115] on icon at bounding box center [268, 114] width 14 height 16
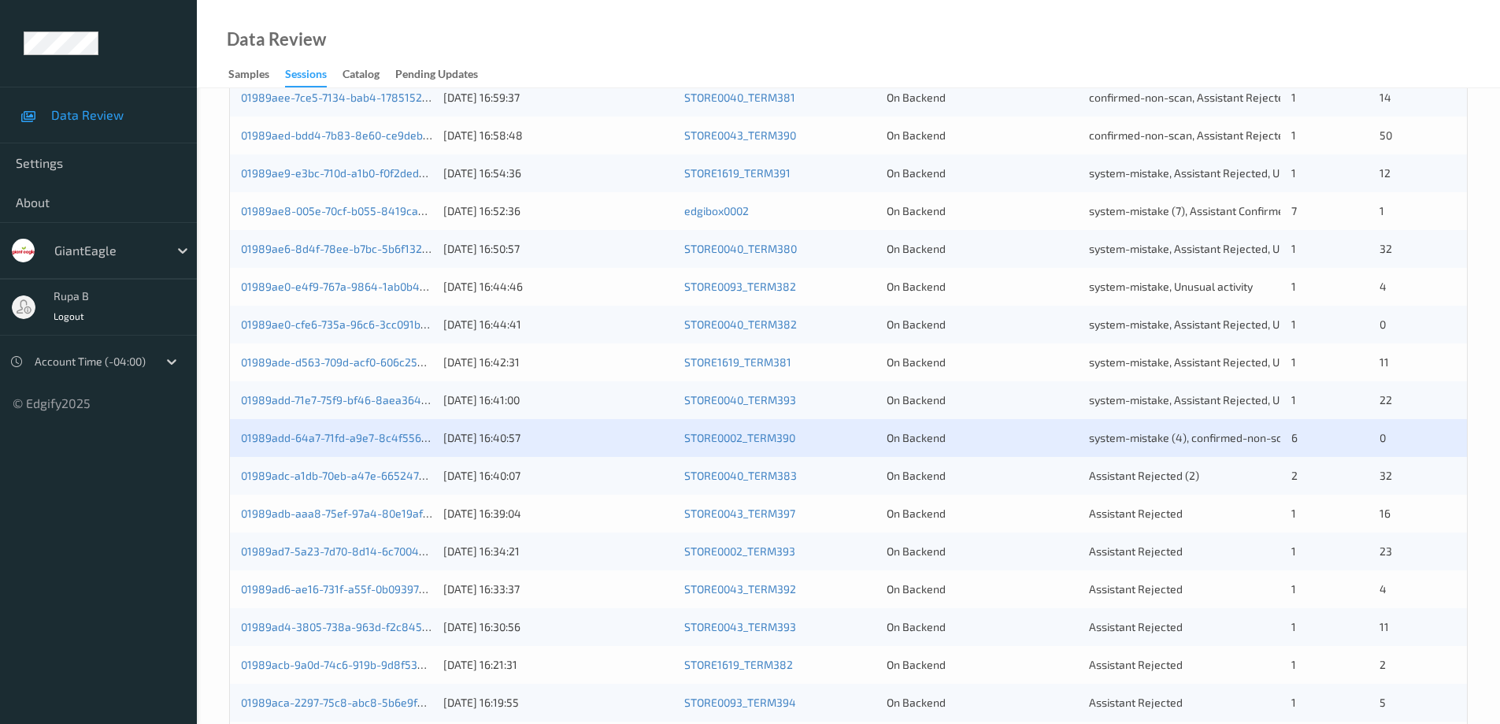
scroll to position [292, 0]
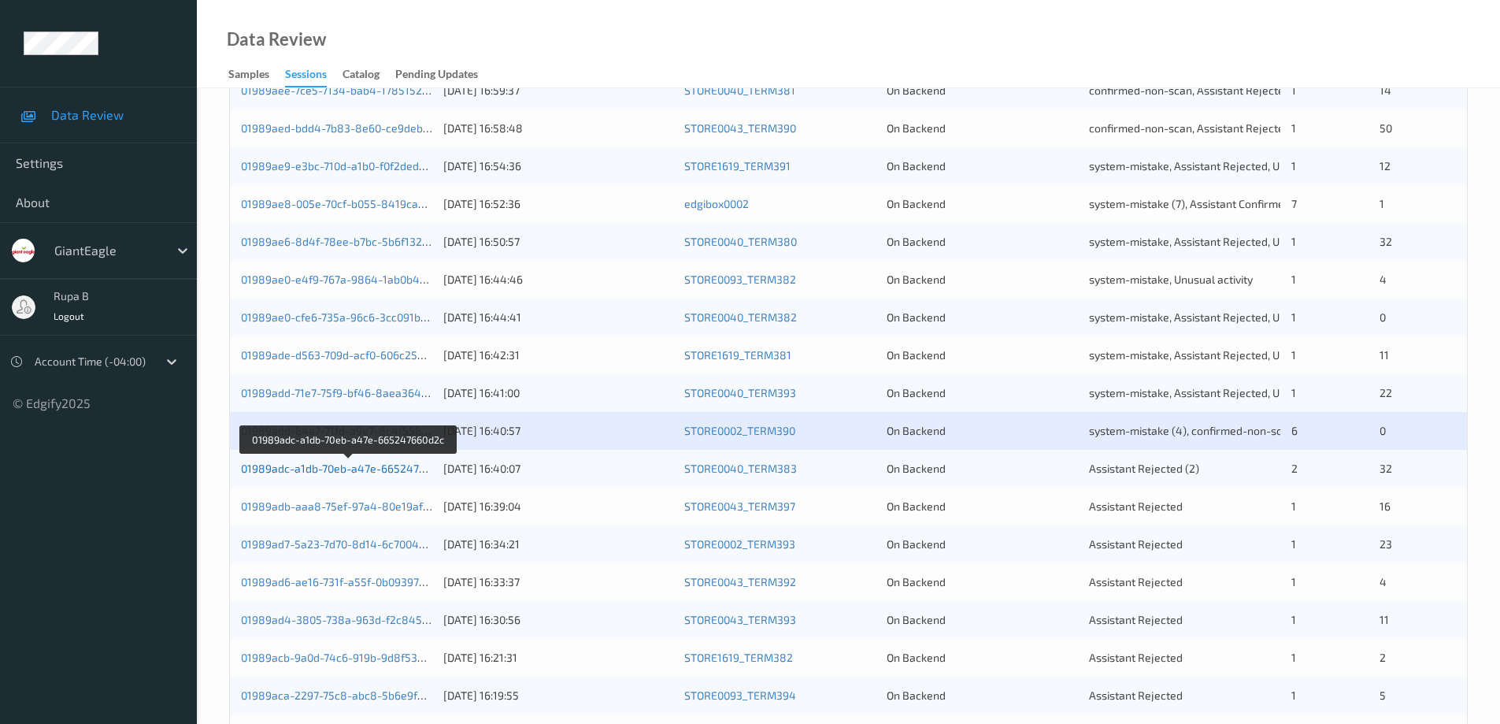
click at [369, 470] on link "01989adc-a1db-70eb-a47e-665247660d2c" at bounding box center [348, 467] width 215 height 13
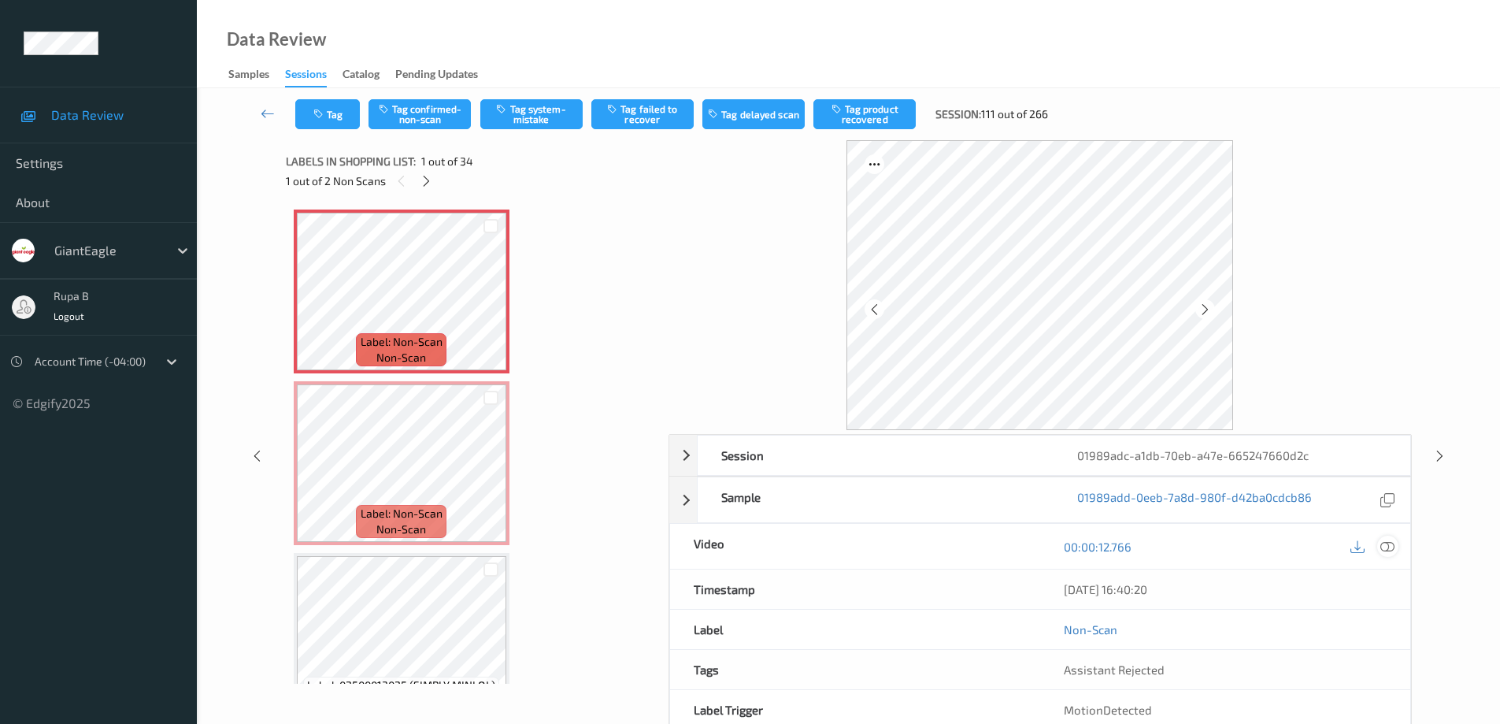
click at [1389, 544] on icon at bounding box center [1387, 546] width 14 height 14
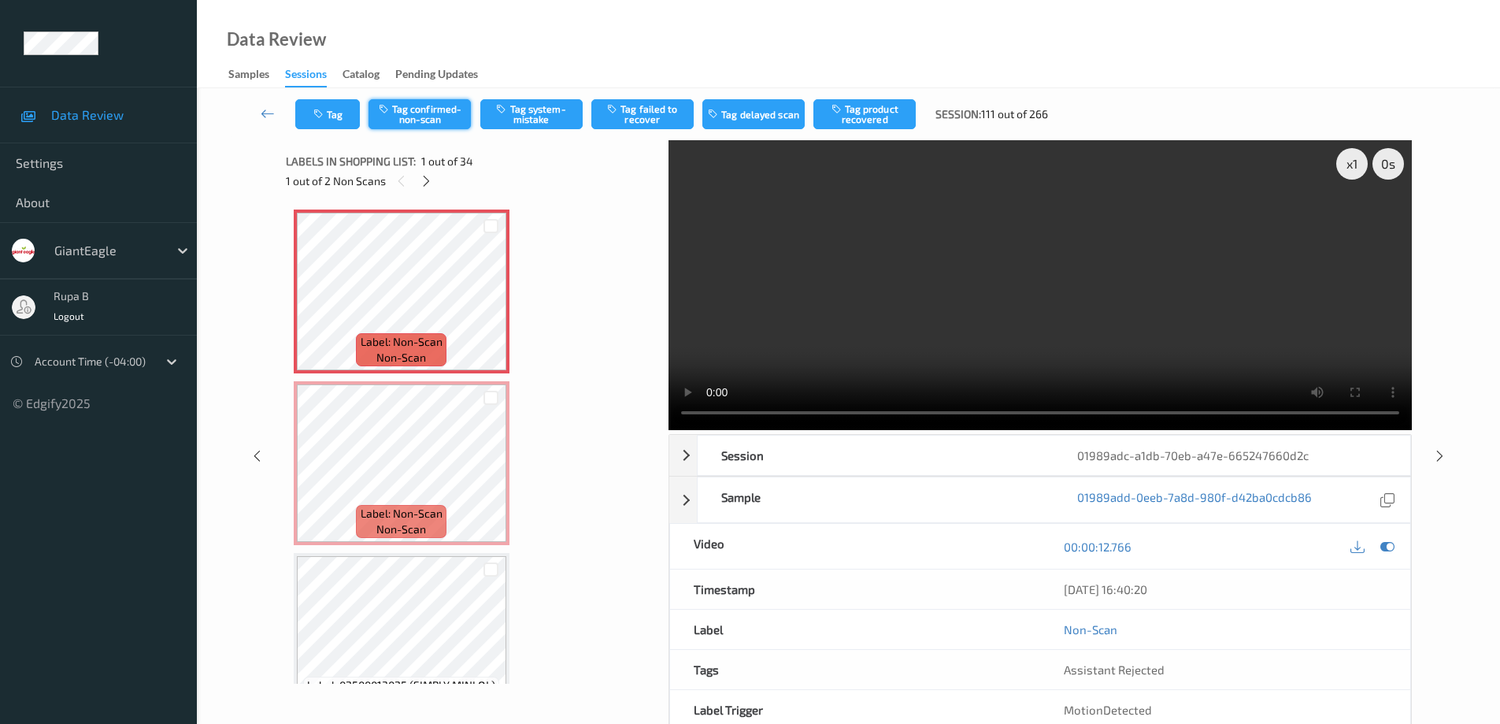
click at [442, 120] on button "Tag confirmed-non-scan" at bounding box center [419, 114] width 102 height 30
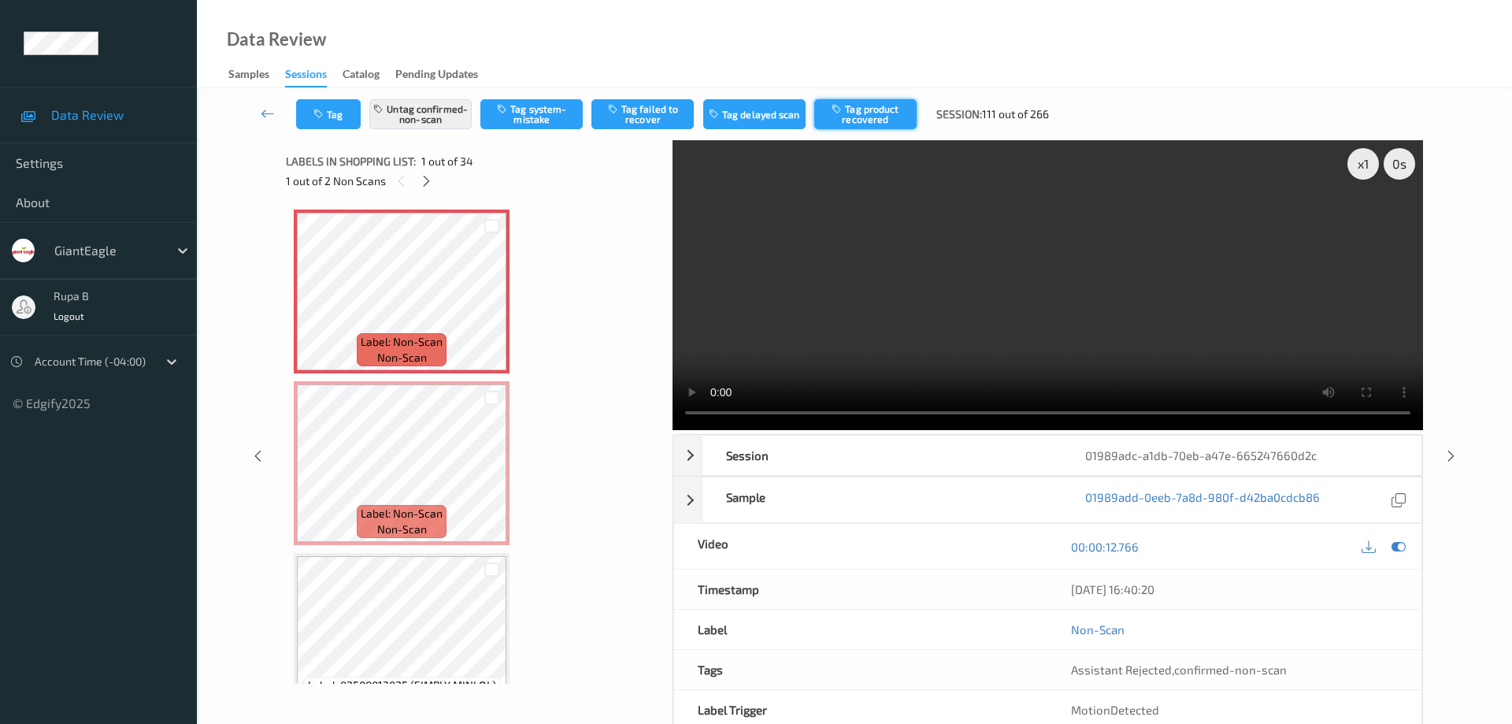
click at [892, 114] on button "Tag product recovered" at bounding box center [865, 114] width 102 height 30
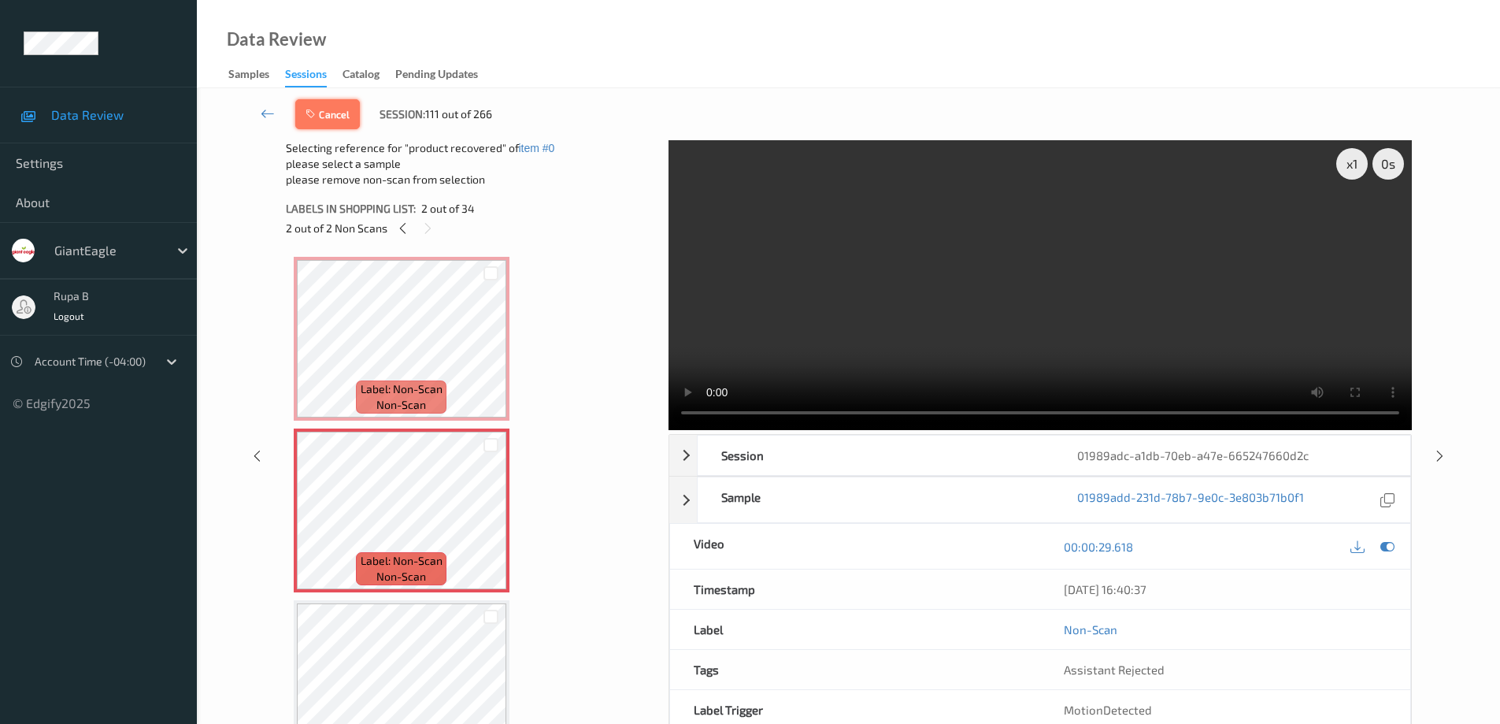
click at [339, 117] on button "Cancel" at bounding box center [327, 114] width 65 height 30
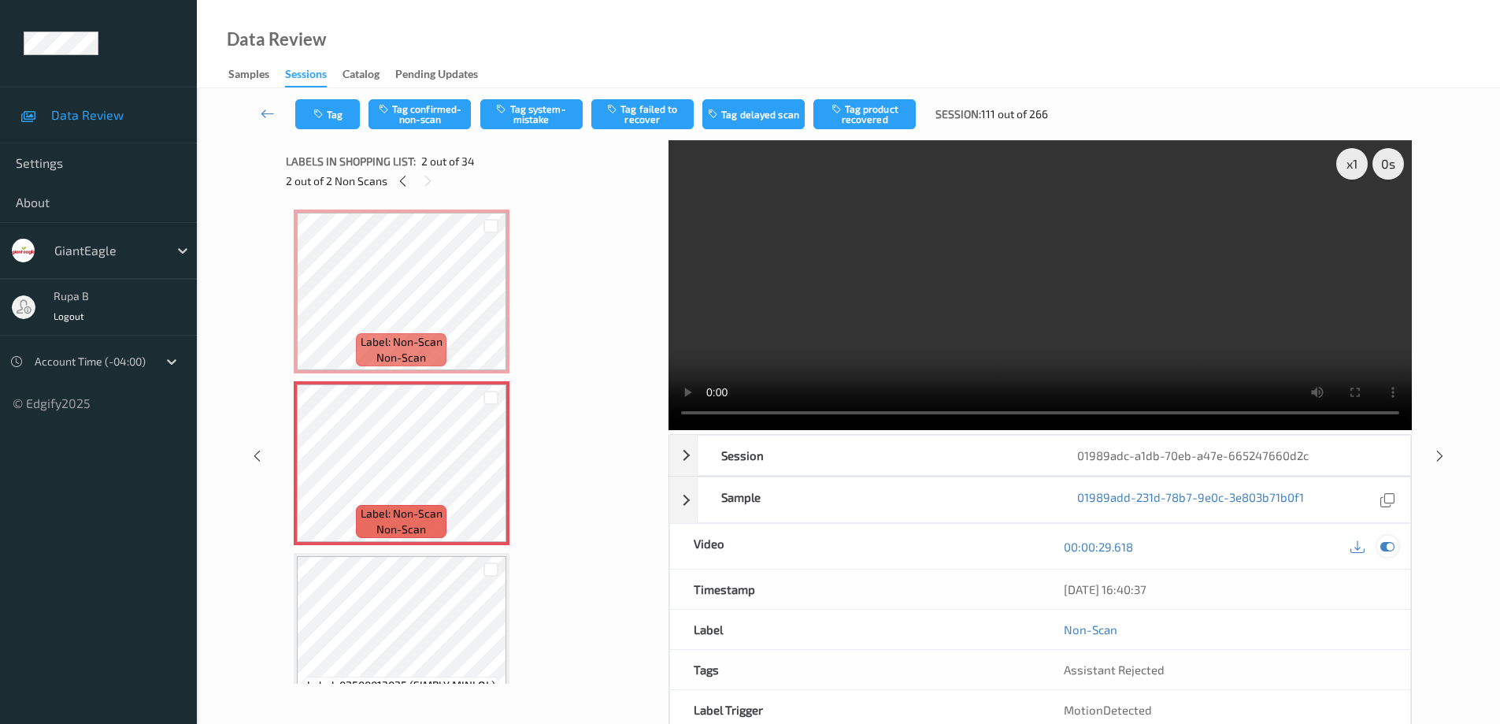
click at [1390, 550] on icon at bounding box center [1387, 546] width 14 height 14
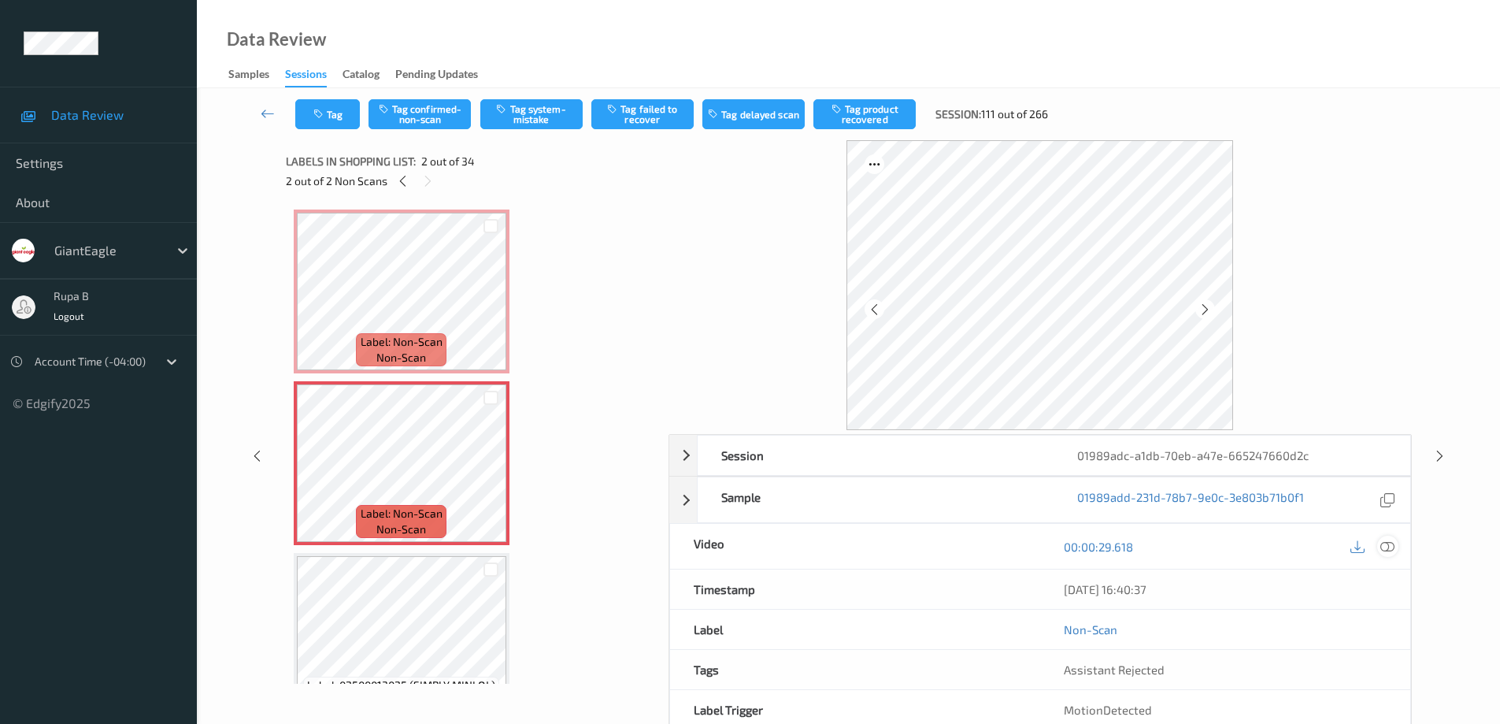
click at [1391, 547] on icon at bounding box center [1387, 546] width 14 height 14
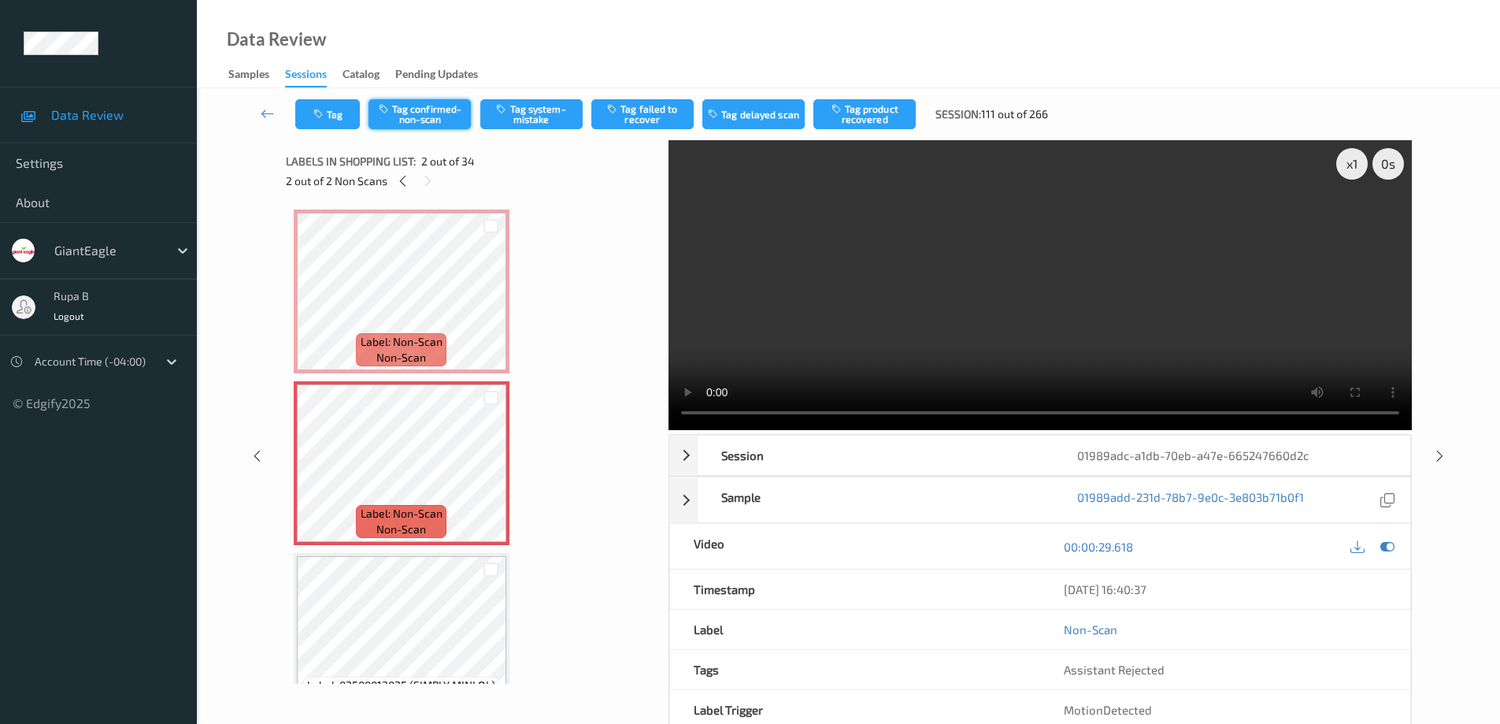
click at [431, 113] on button "Tag confirmed-non-scan" at bounding box center [419, 114] width 102 height 30
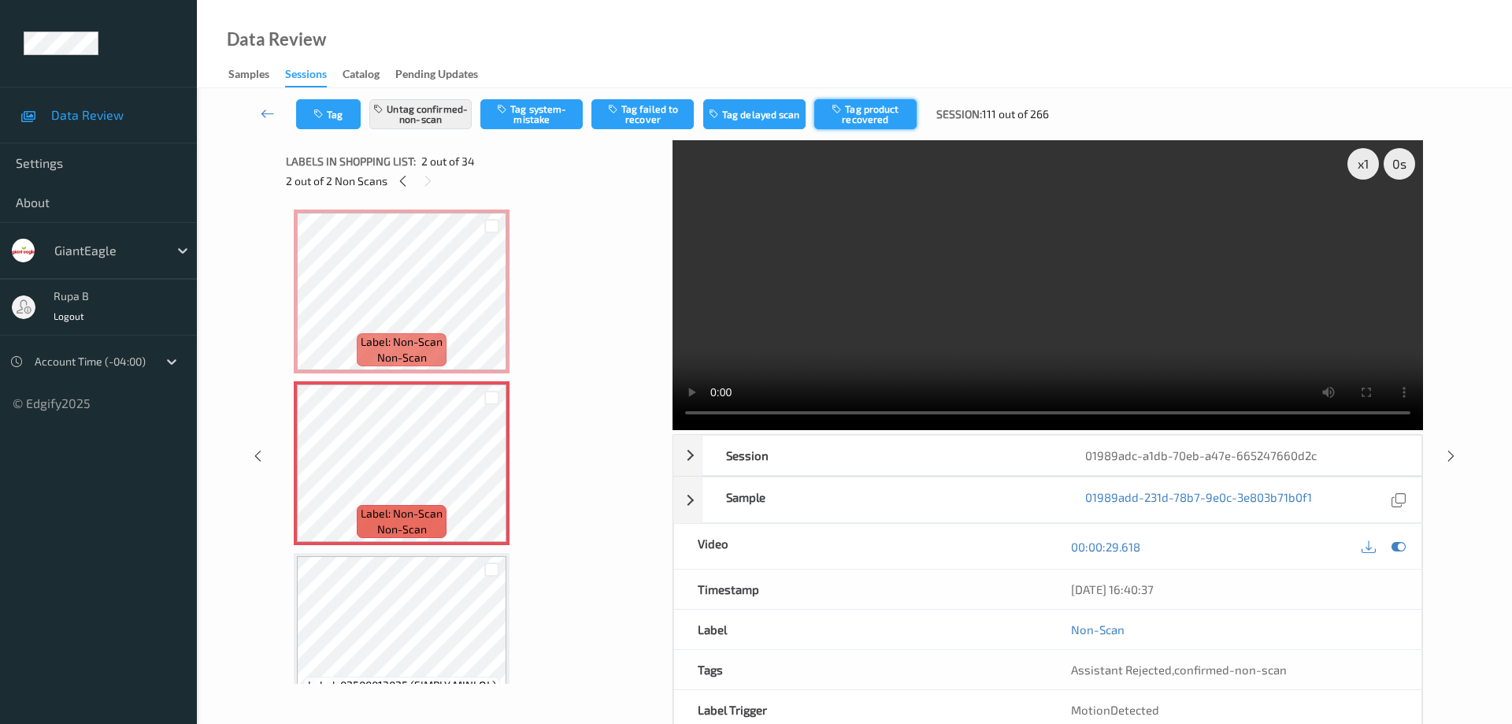
click at [887, 116] on button "Tag product recovered" at bounding box center [865, 114] width 102 height 30
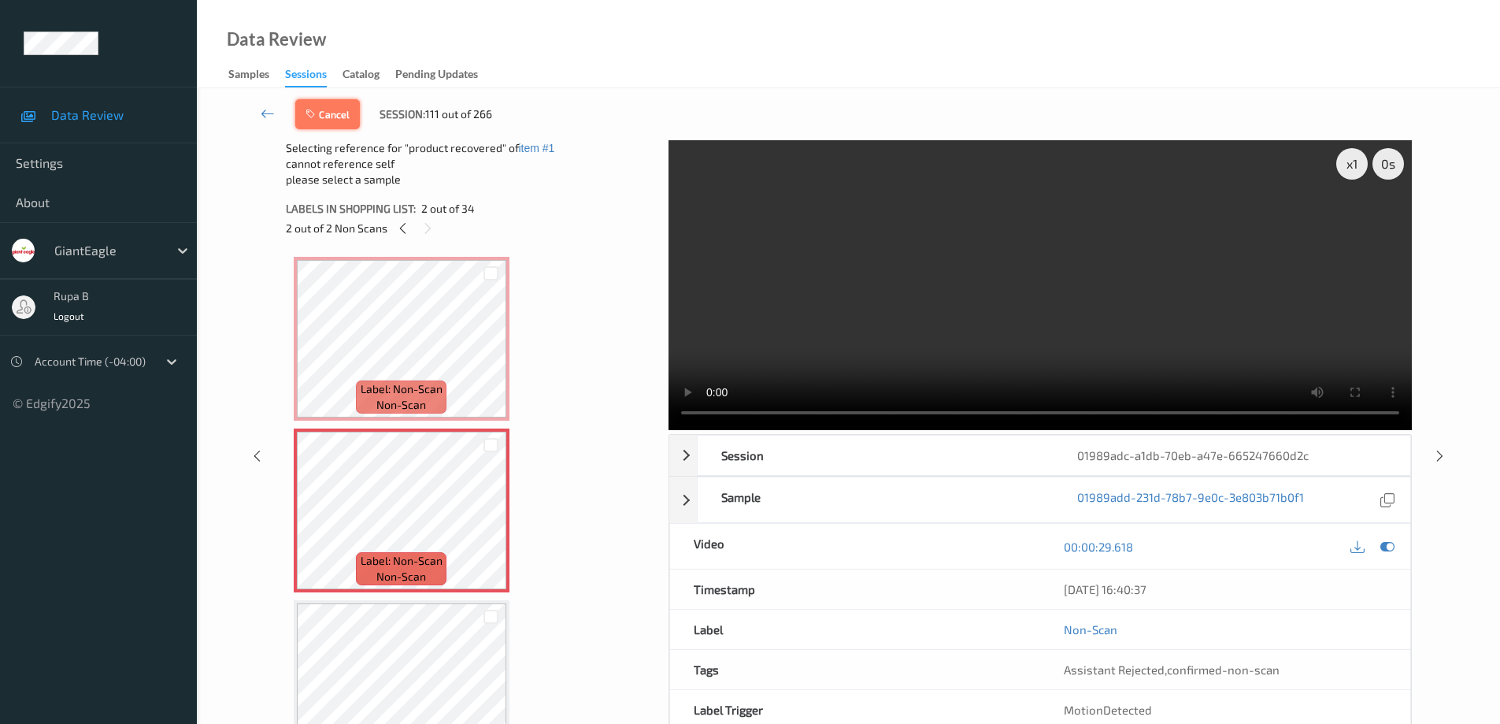
click at [333, 116] on button "Cancel" at bounding box center [327, 114] width 65 height 30
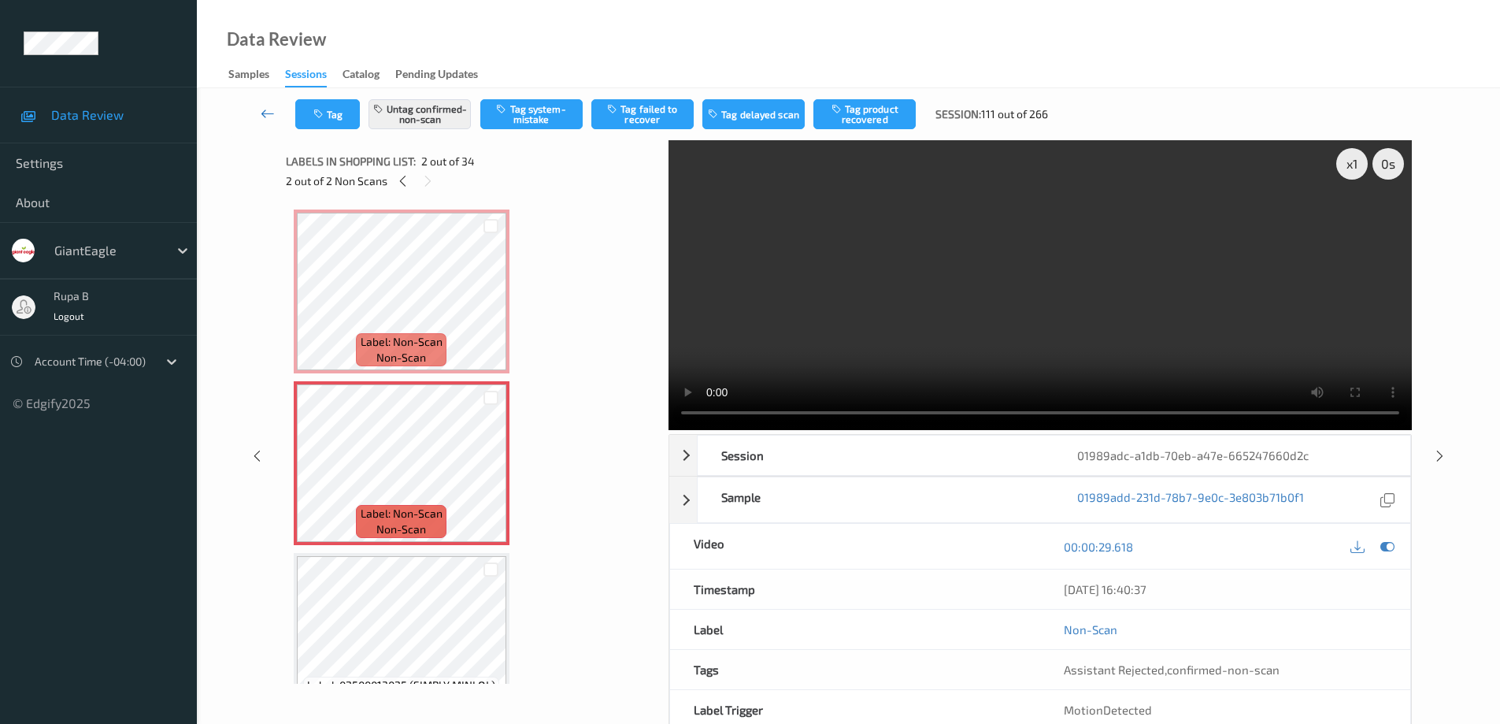
click at [265, 117] on icon at bounding box center [268, 114] width 14 height 16
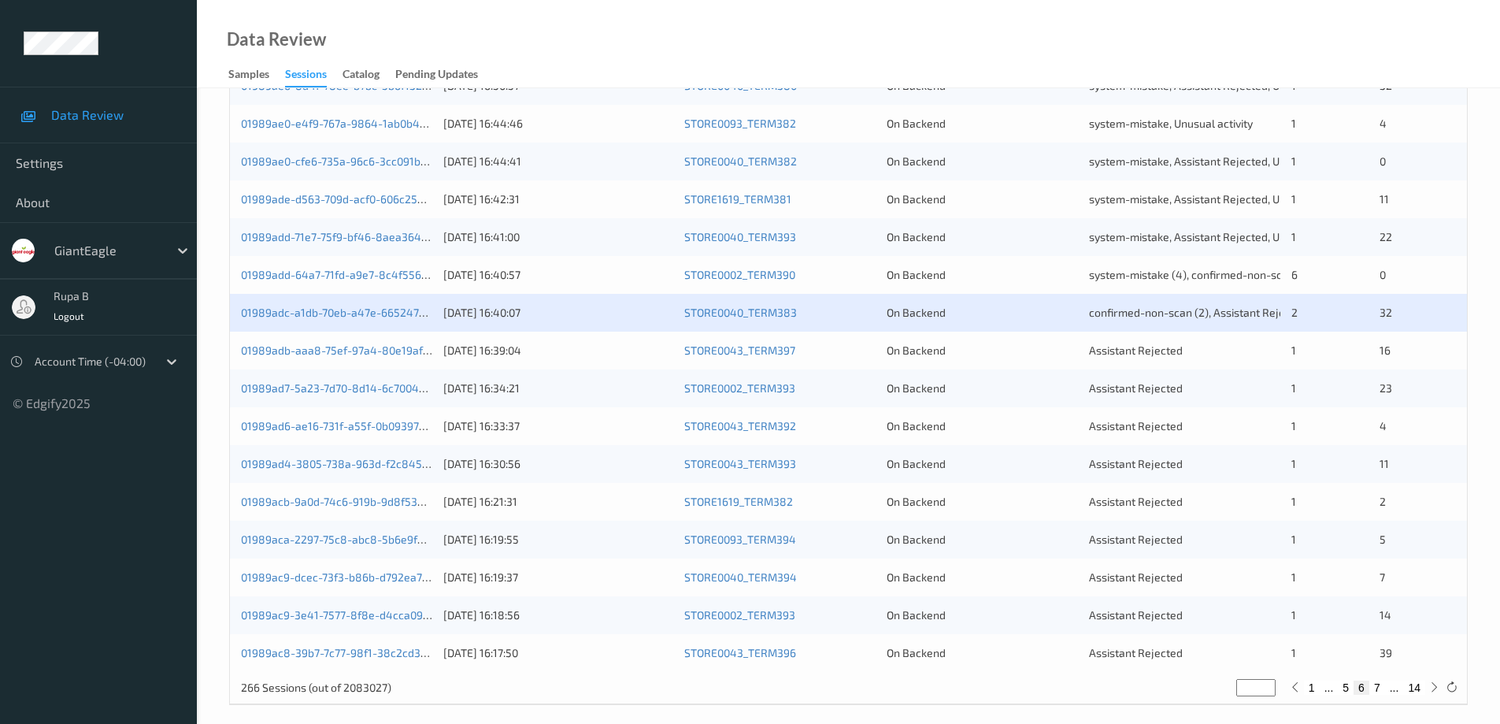
scroll to position [450, 0]
click at [371, 354] on link "01989adb-aaa8-75ef-97a4-80e19af4fc9f" at bounding box center [345, 348] width 209 height 13
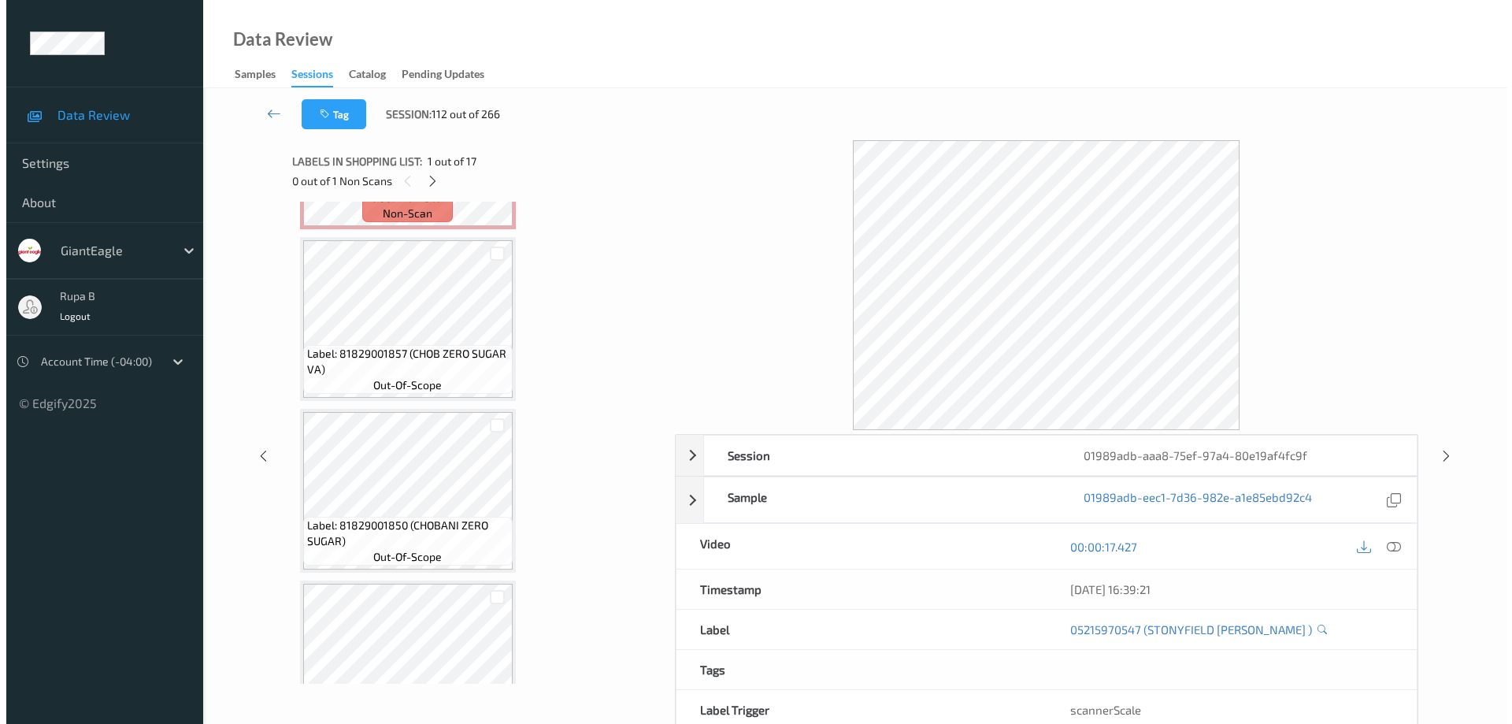
scroll to position [1798, 0]
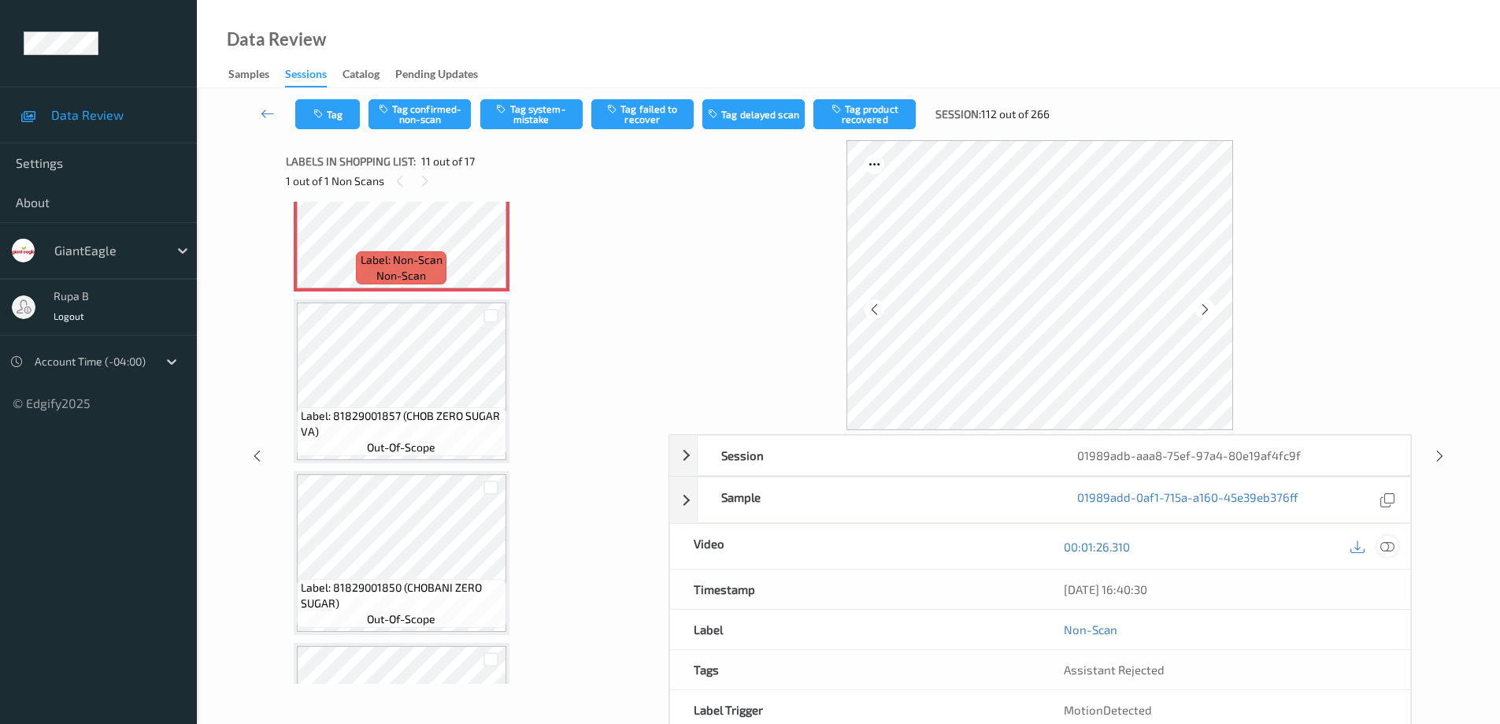
click at [1384, 550] on icon at bounding box center [1387, 546] width 14 height 14
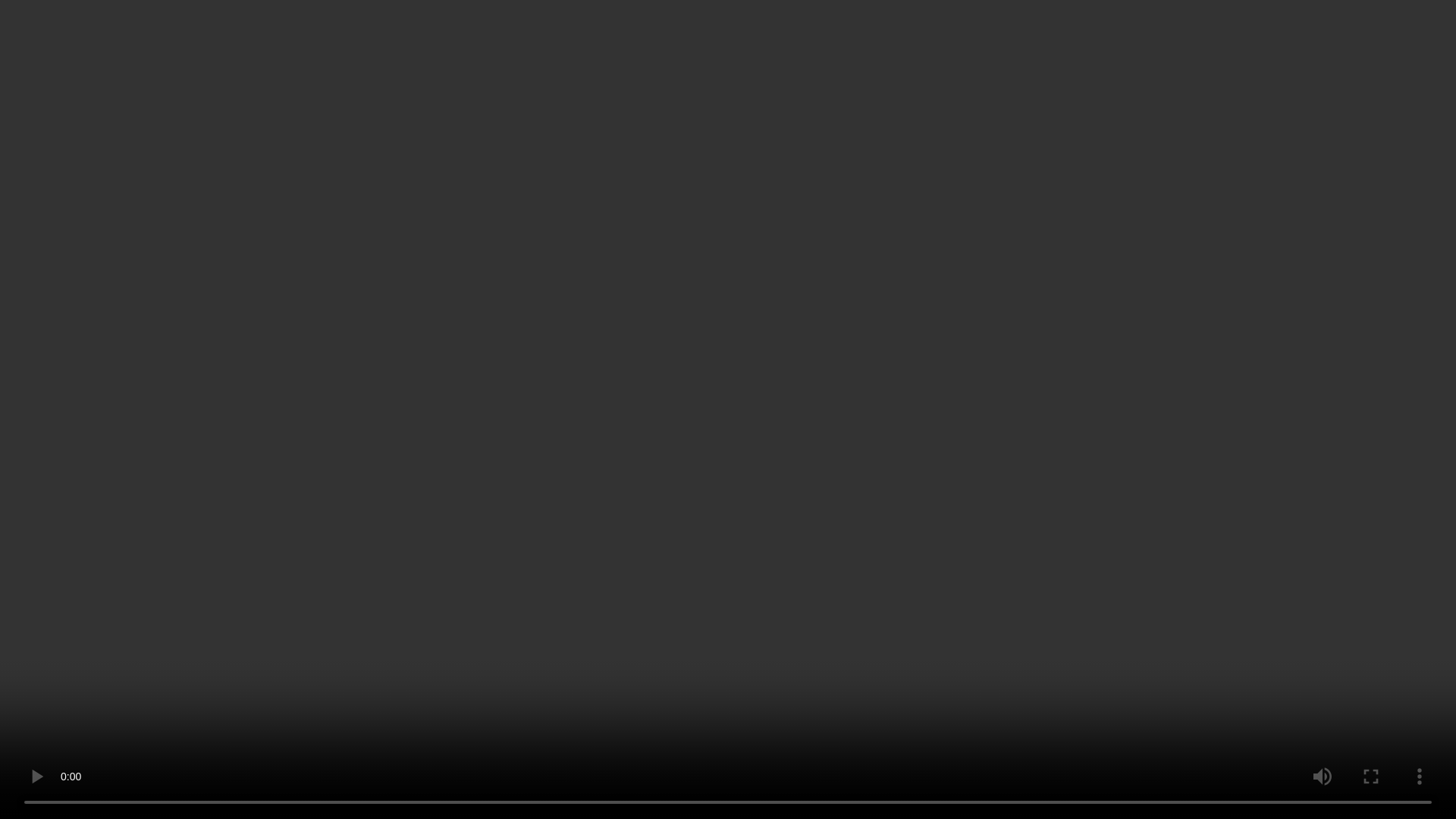
click at [102, 697] on video at bounding box center [728, 410] width 1456 height 819
click at [879, 697] on video at bounding box center [728, 410] width 1456 height 819
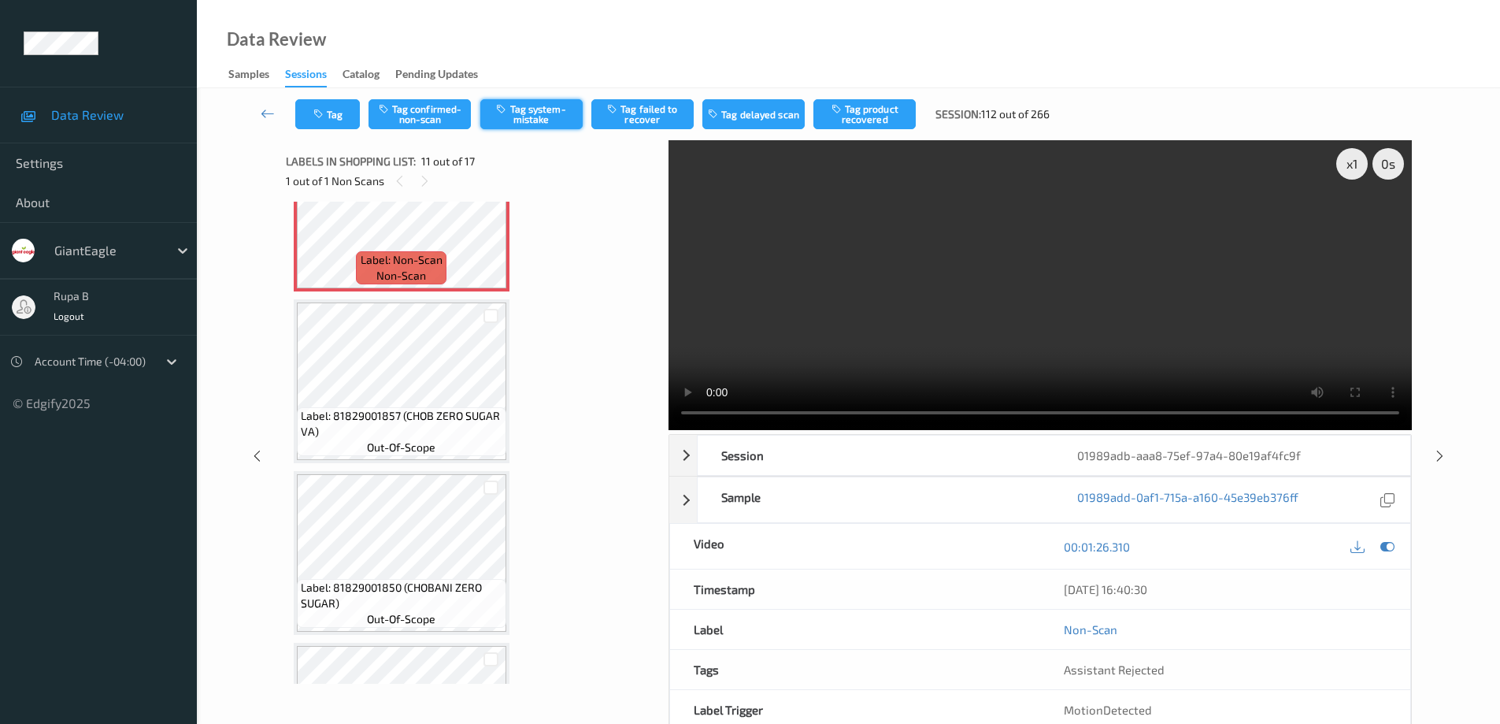
click at [530, 113] on button "Tag system-mistake" at bounding box center [531, 114] width 102 height 30
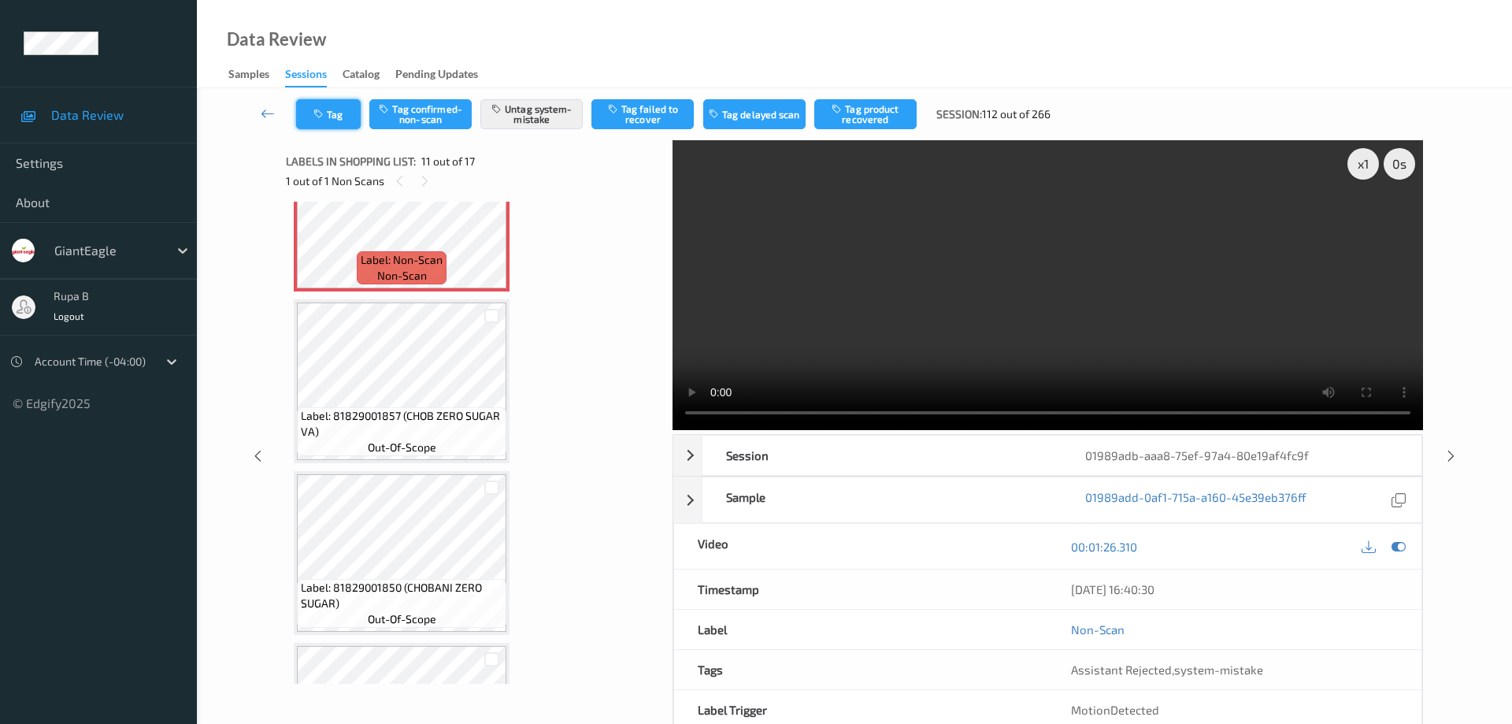
click at [347, 135] on div "Tag Tag confirmed-non-scan Untag system-mistake Tag failed to recover Tag delay…" at bounding box center [854, 114] width 1250 height 52
click at [339, 118] on button "Tag" at bounding box center [328, 114] width 65 height 30
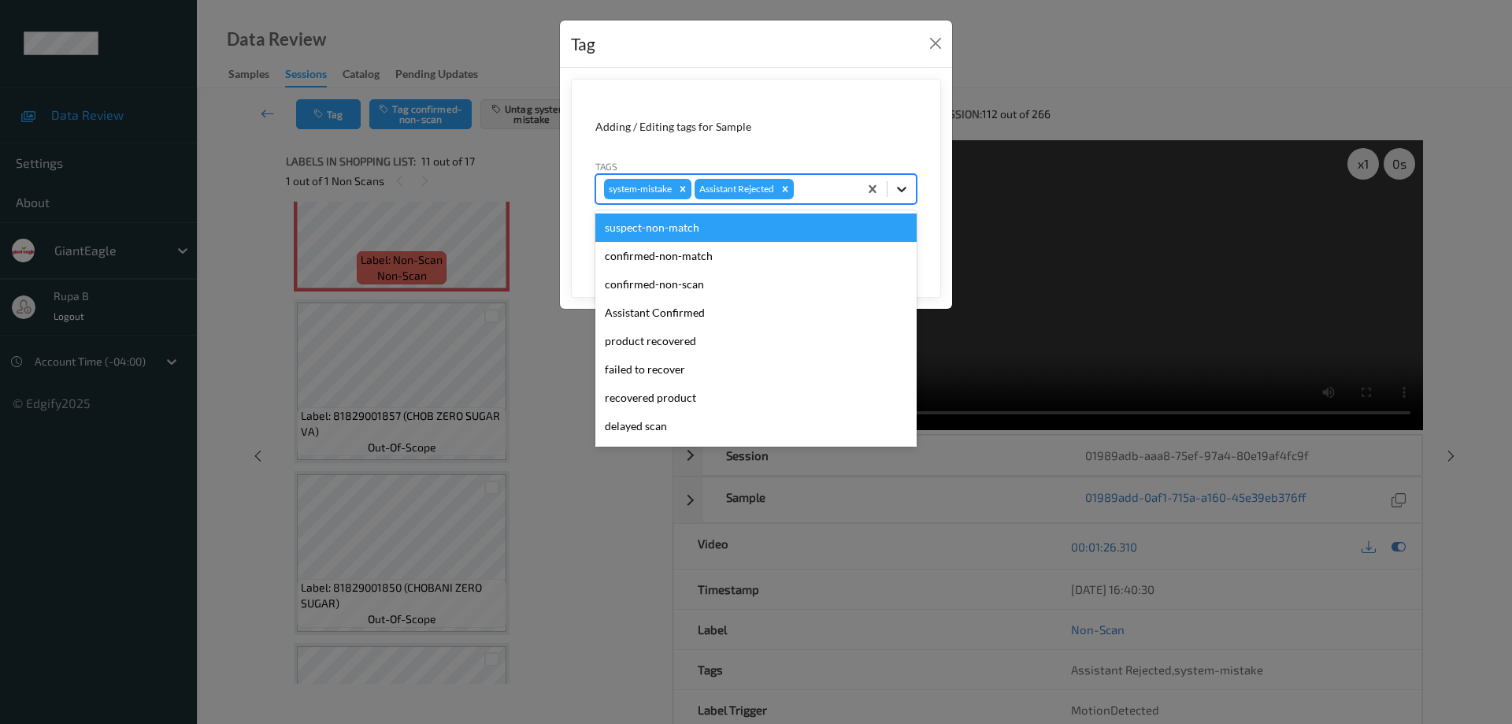
click at [902, 187] on icon at bounding box center [902, 189] width 16 height 16
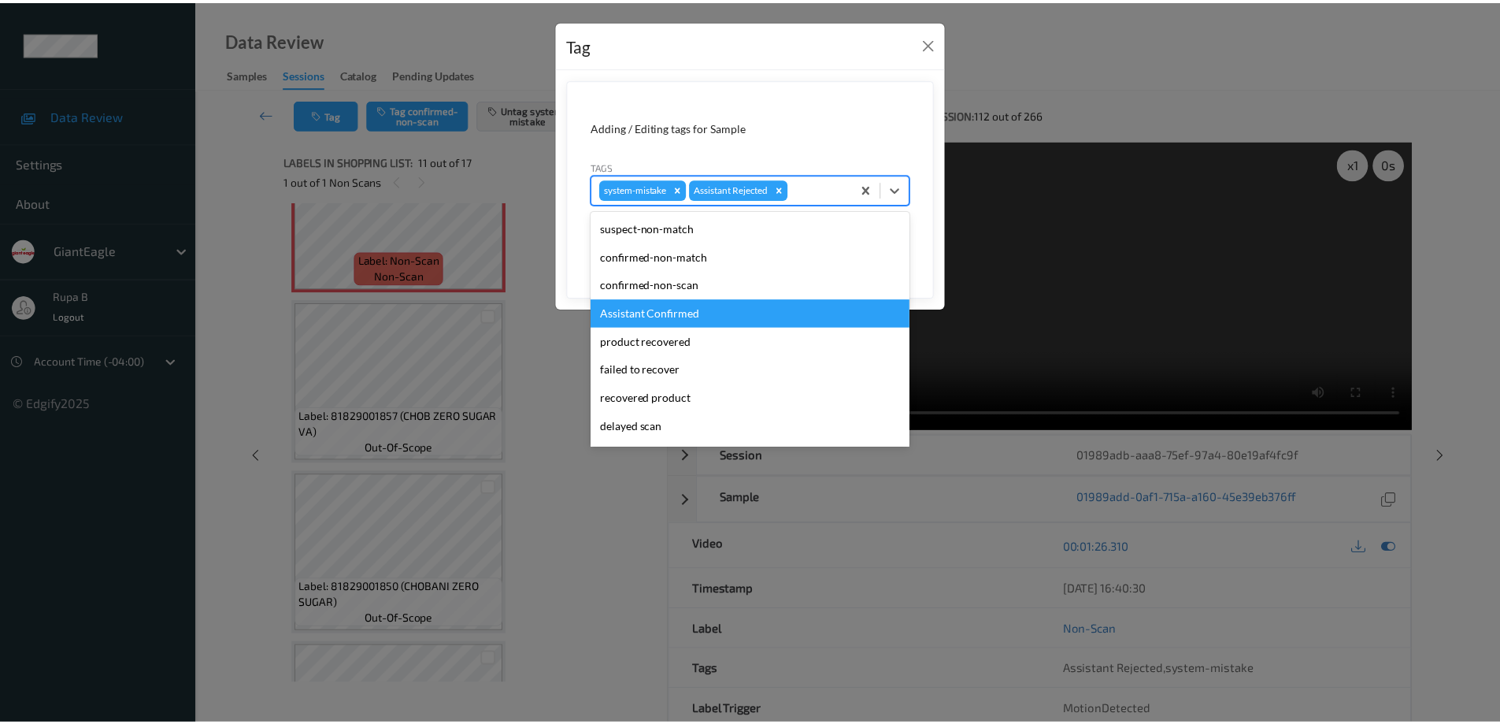
scroll to position [59, 0]
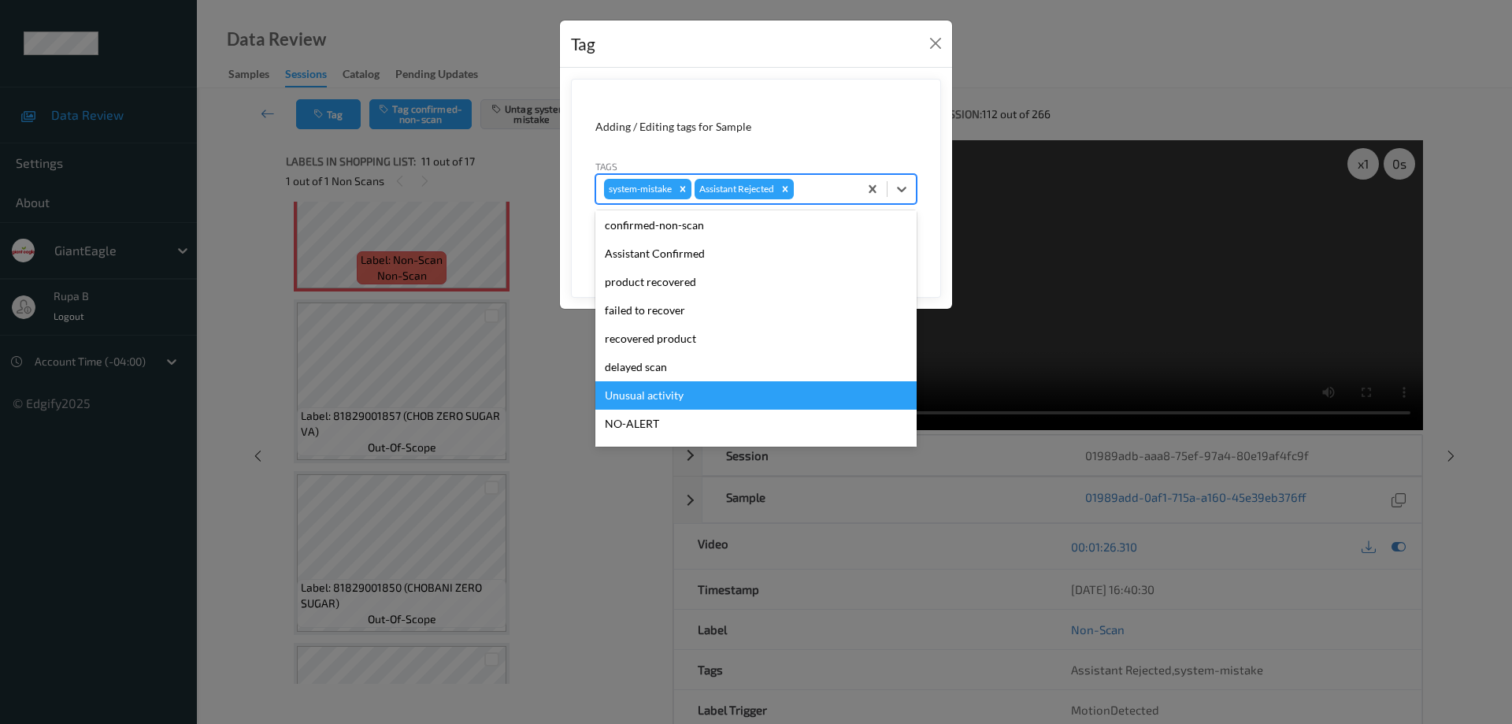
click at [665, 390] on div "Unusual activity" at bounding box center [755, 395] width 321 height 28
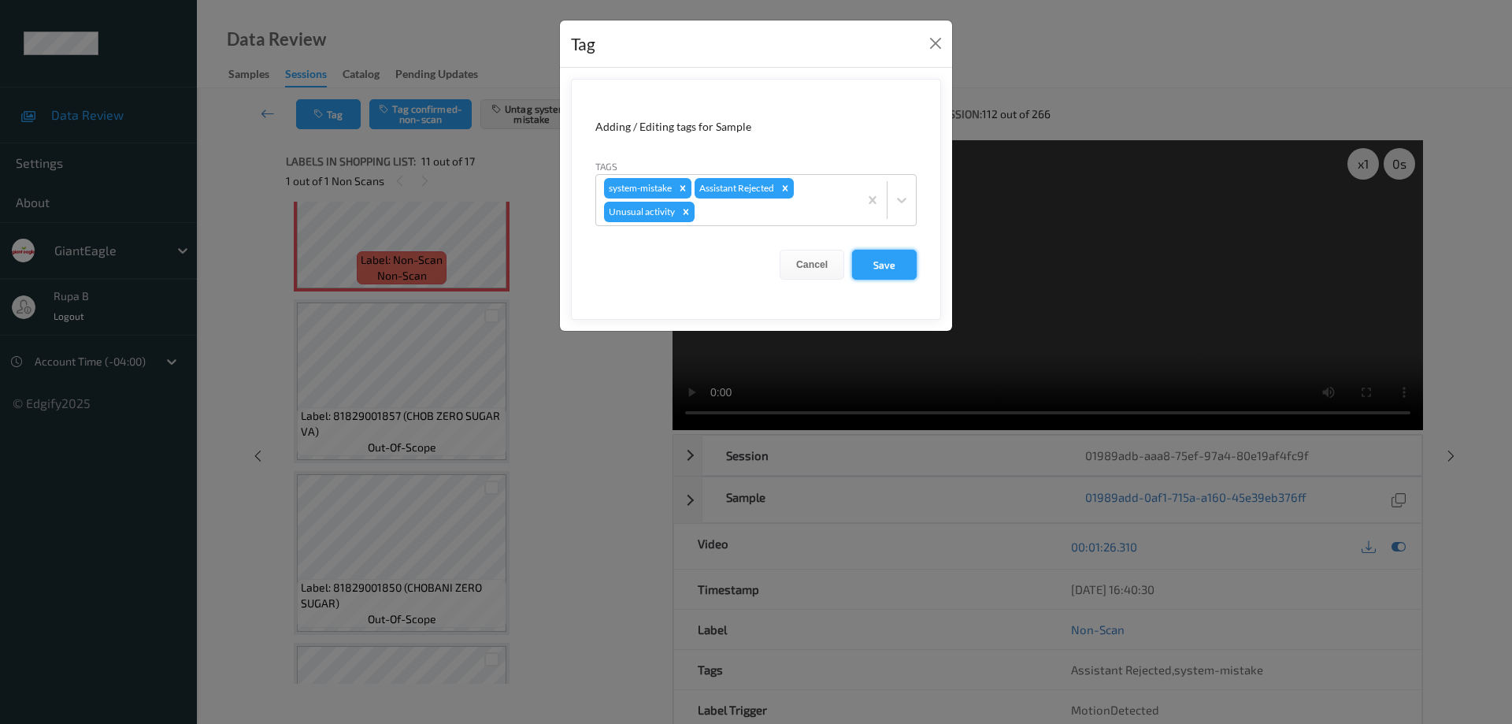
click at [889, 264] on button "Save" at bounding box center [884, 265] width 65 height 30
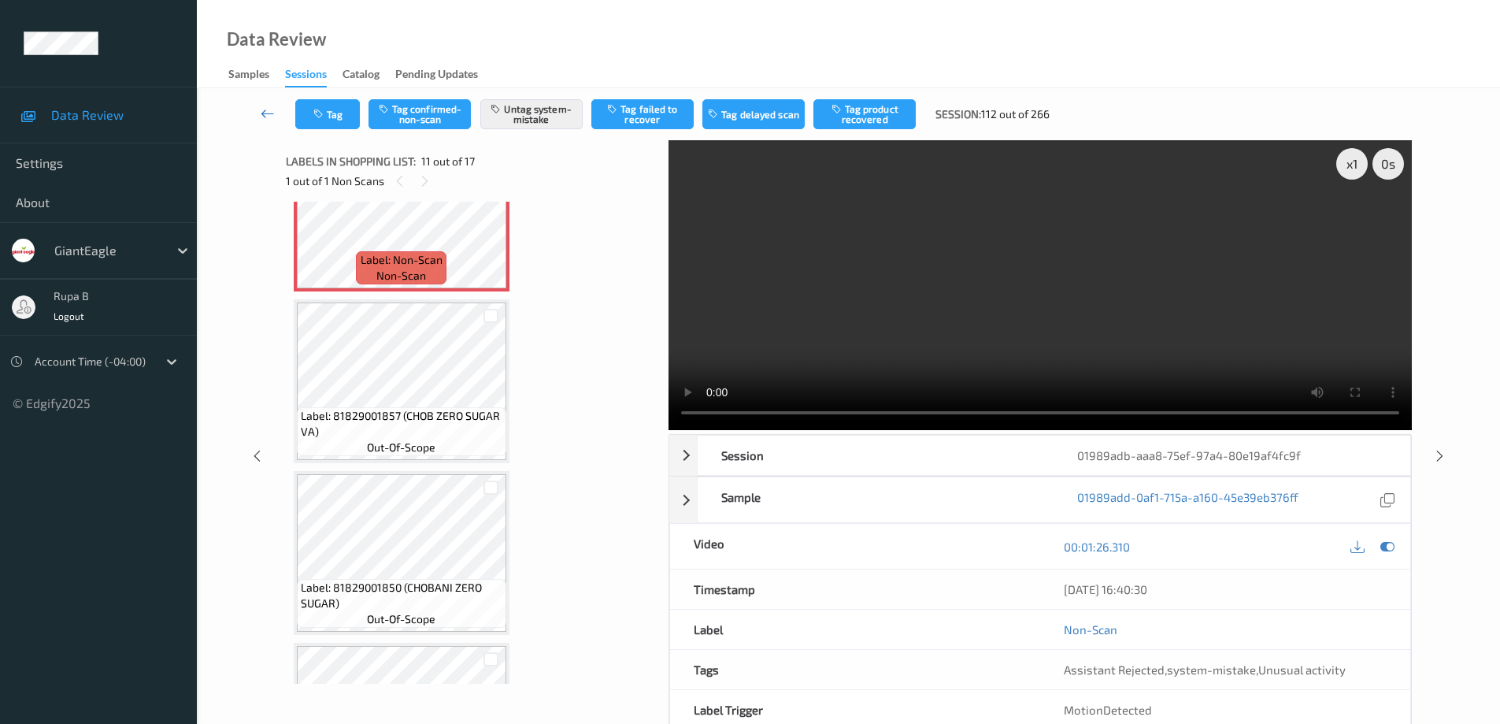
click at [263, 110] on icon at bounding box center [268, 114] width 14 height 16
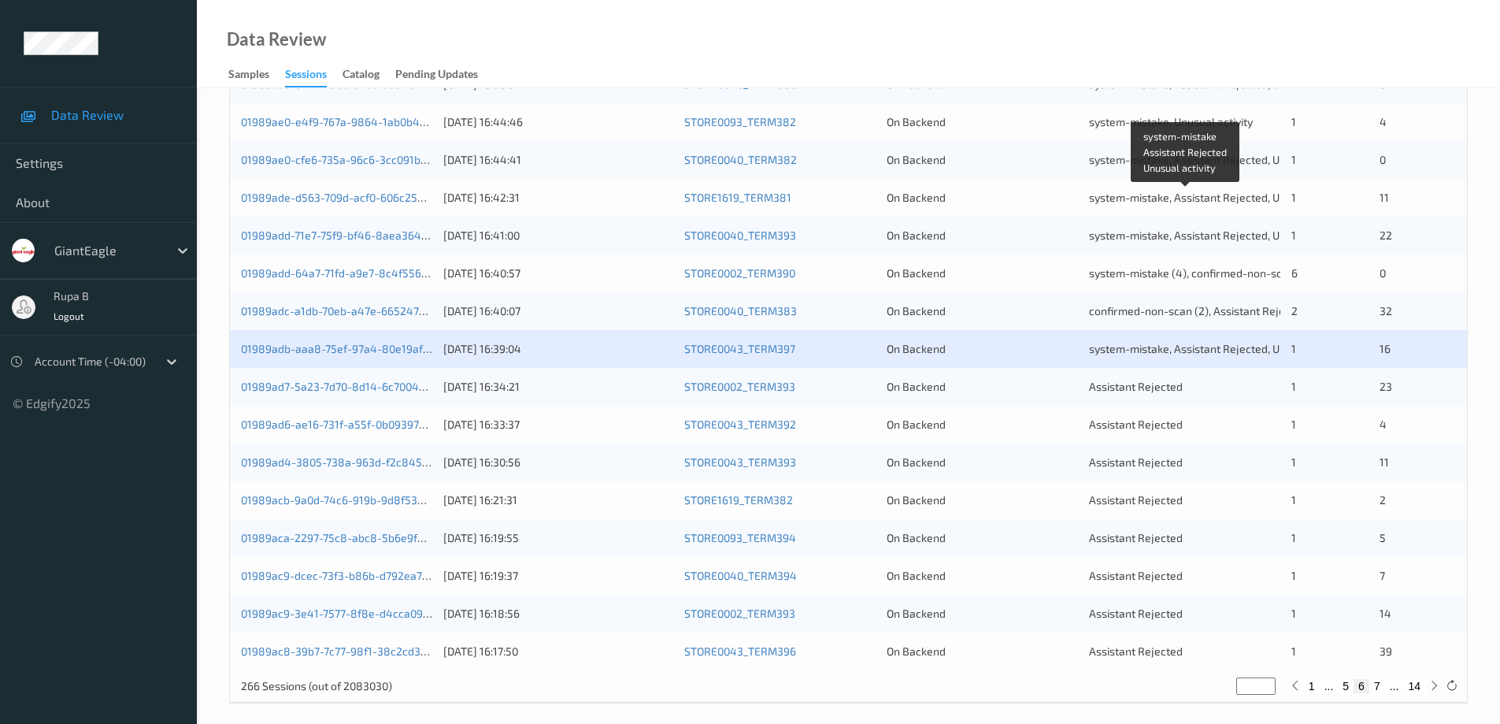
scroll to position [461, 0]
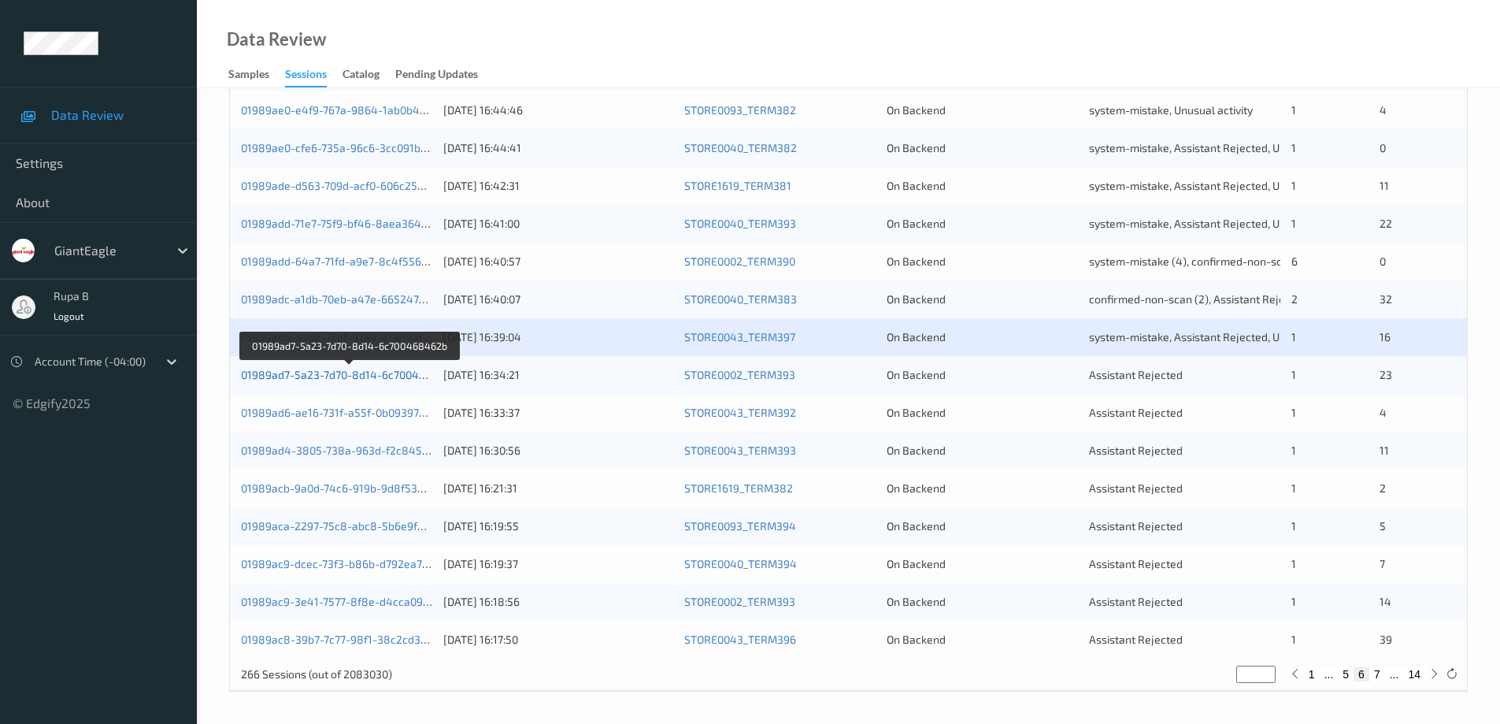
click at [382, 377] on link "01989ad7-5a23-7d70-8d14-6c700468462b" at bounding box center [349, 374] width 217 height 13
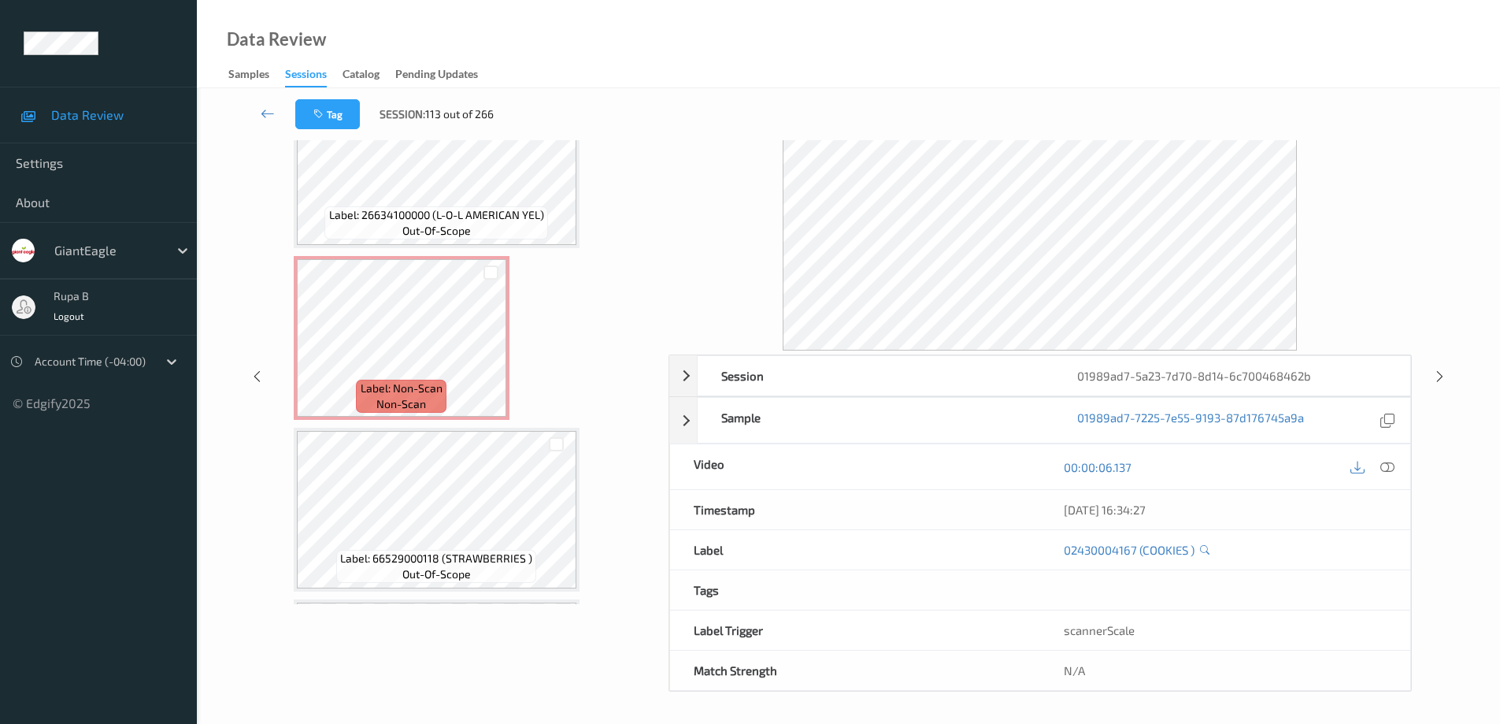
scroll to position [1597, 0]
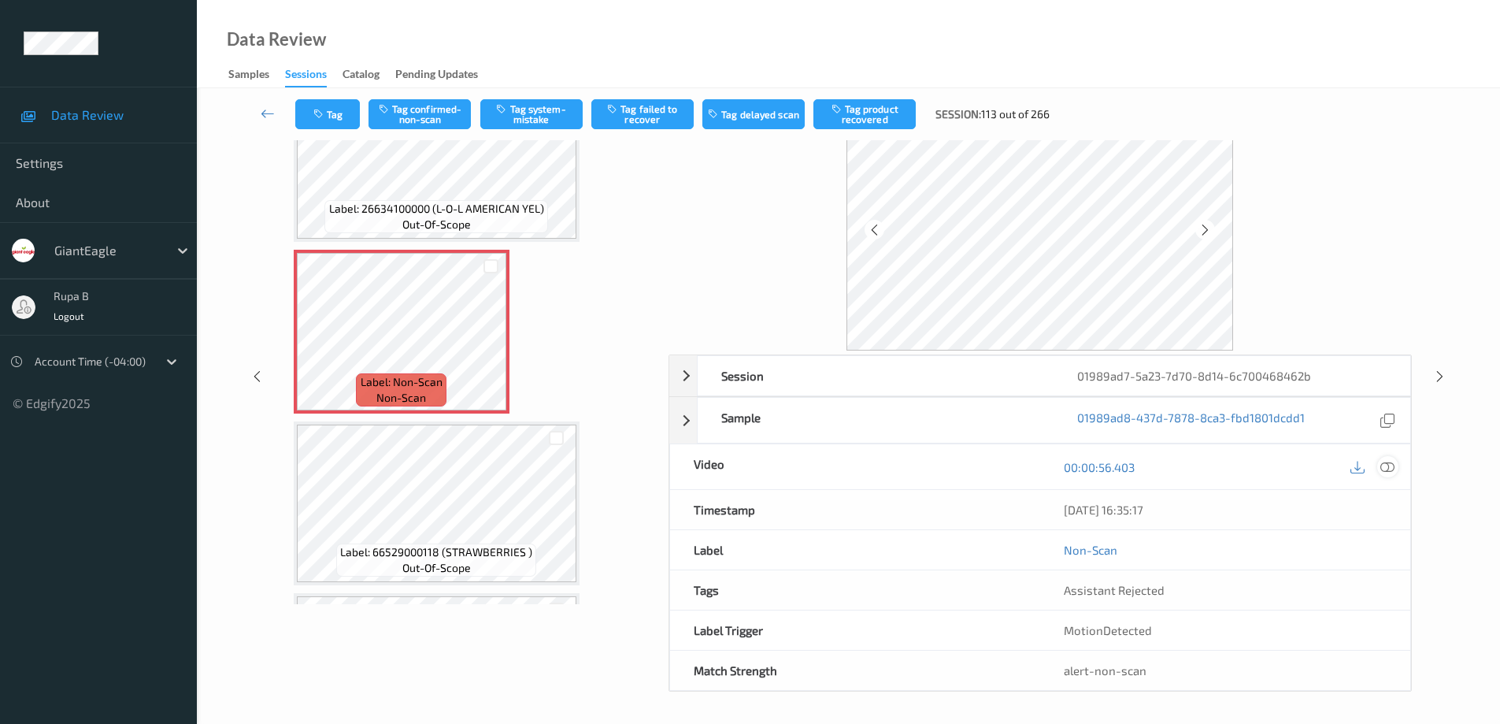
click at [1393, 470] on icon at bounding box center [1387, 467] width 14 height 14
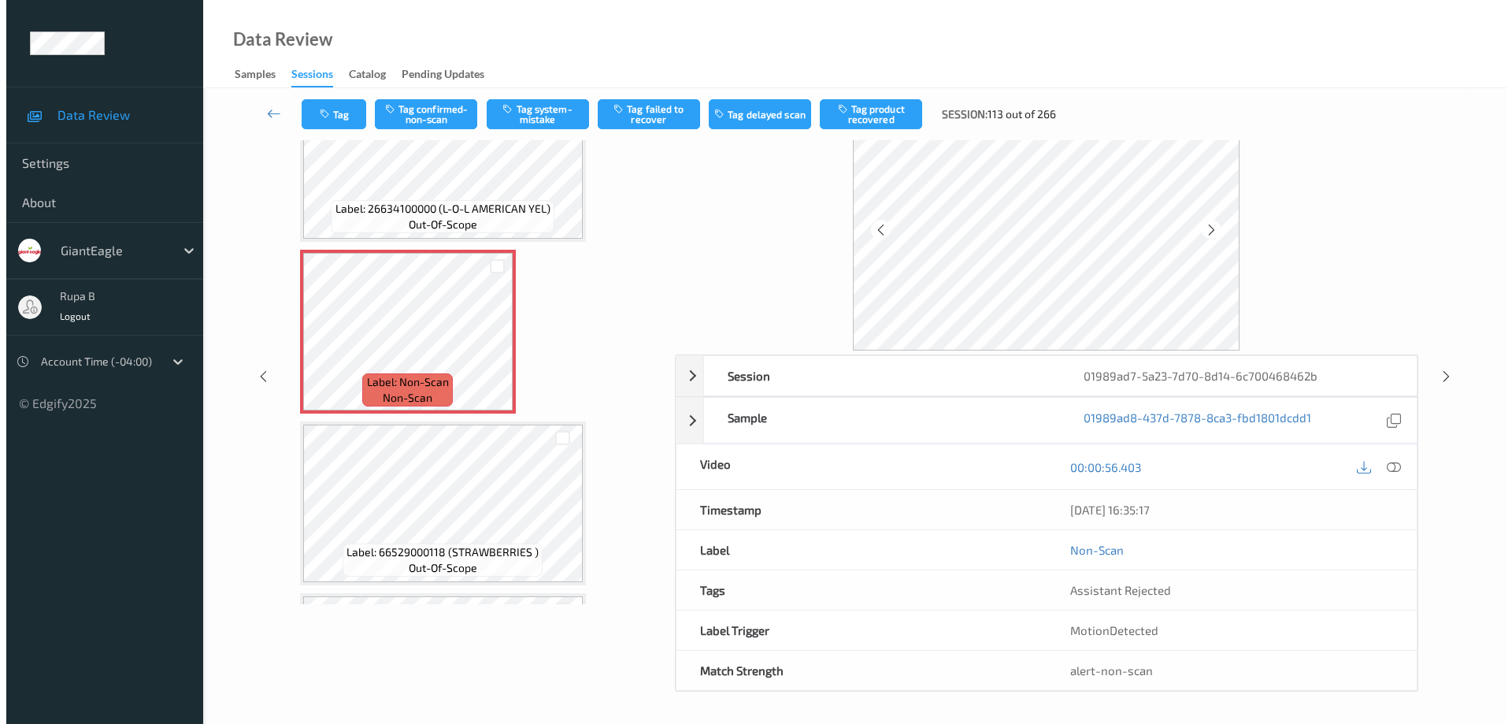
scroll to position [0, 0]
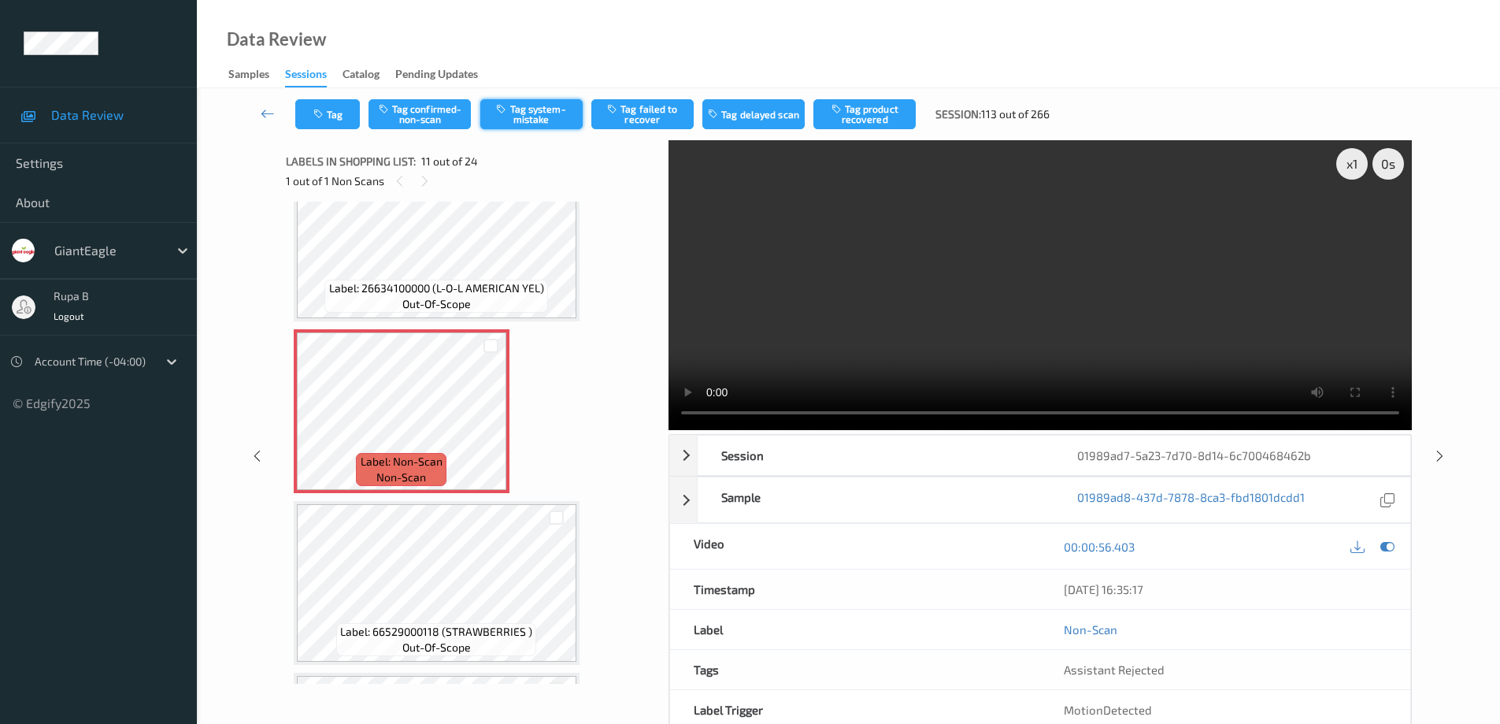
click at [522, 112] on button "Tag system-mistake" at bounding box center [531, 114] width 102 height 30
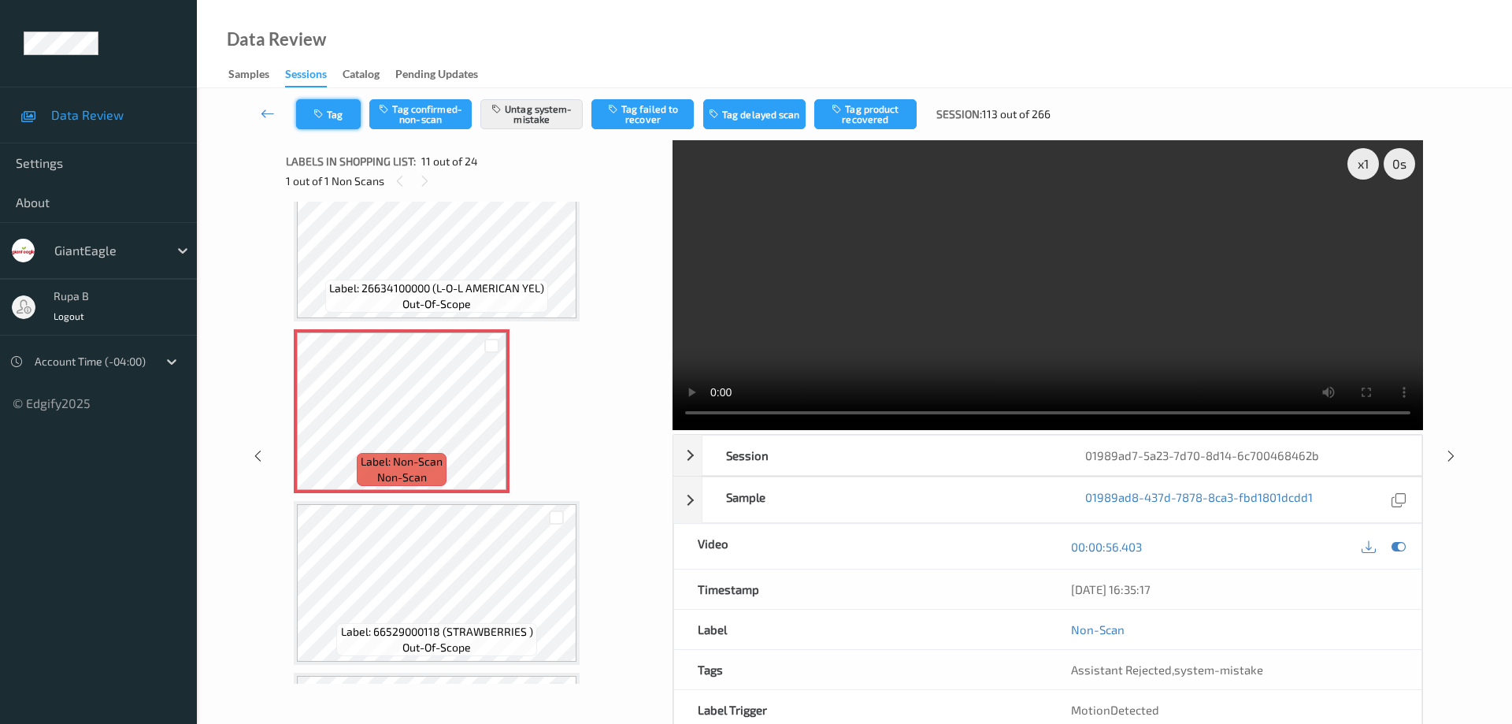
click at [338, 123] on button "Tag" at bounding box center [328, 114] width 65 height 30
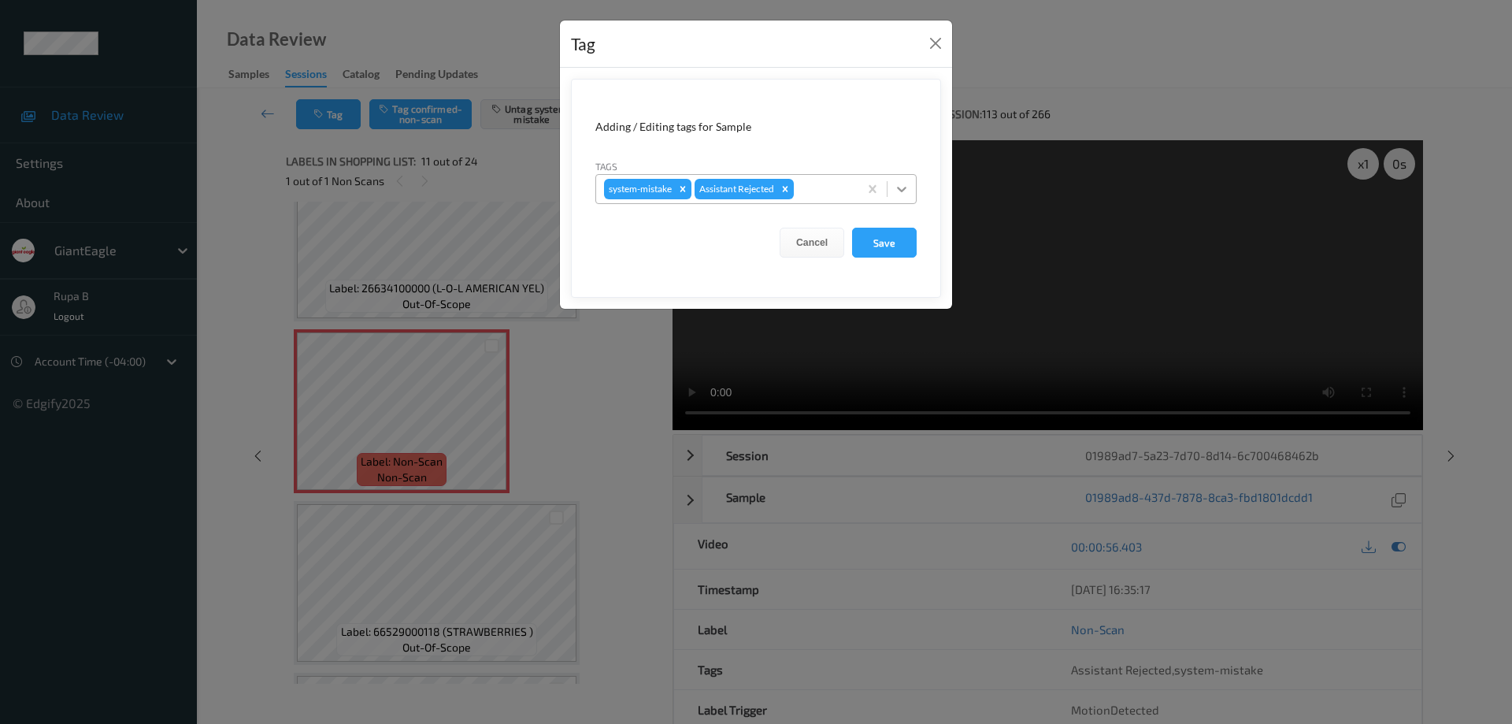
click at [902, 190] on icon at bounding box center [901, 190] width 9 height 6
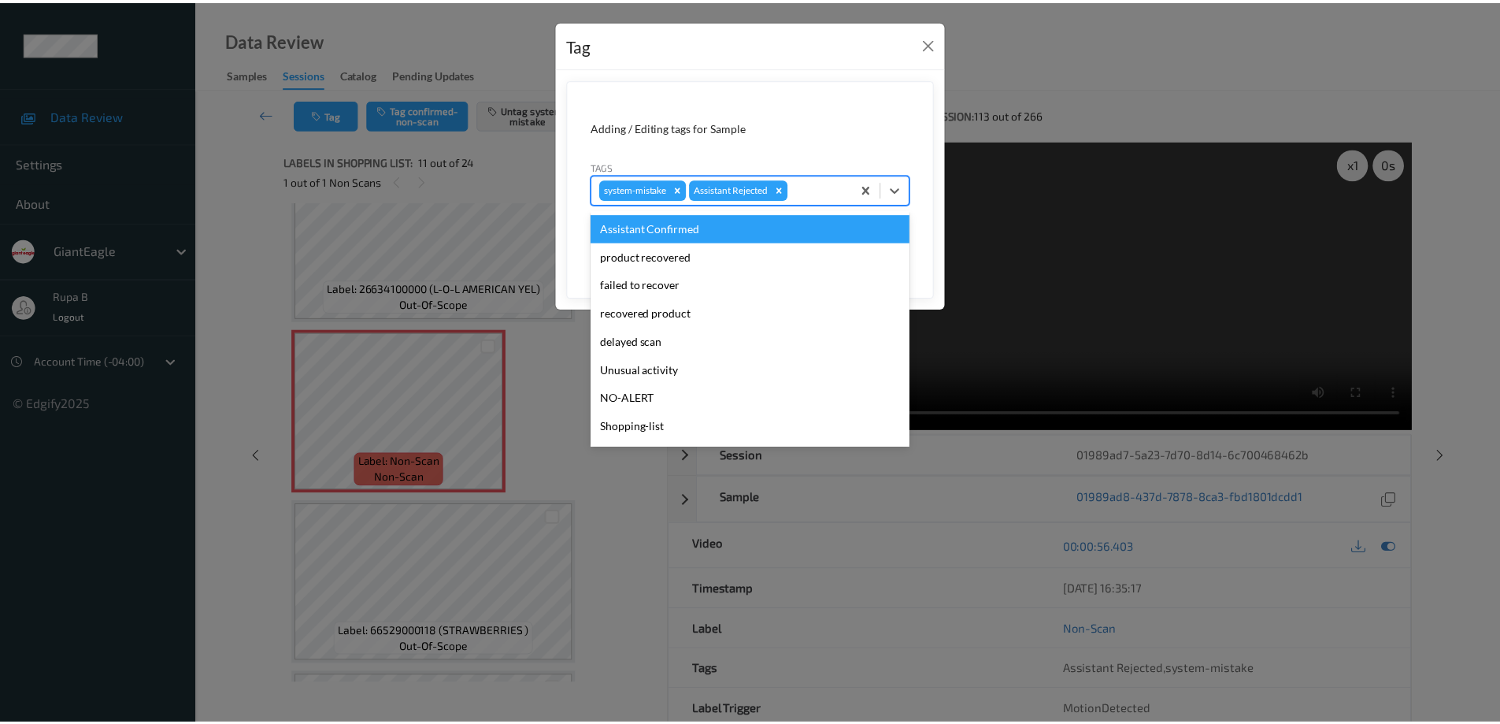
scroll to position [110, 0]
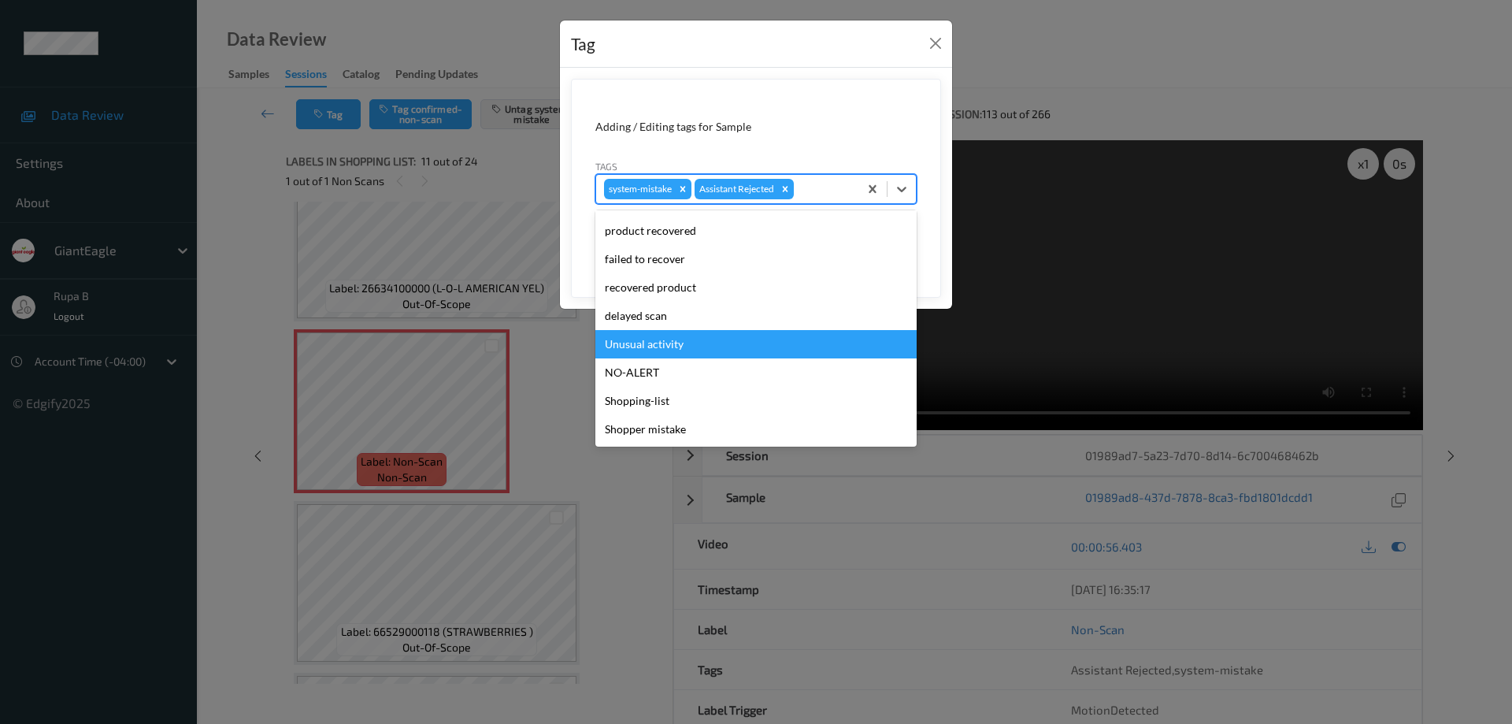
click at [674, 344] on div "Unusual activity" at bounding box center [755, 344] width 321 height 28
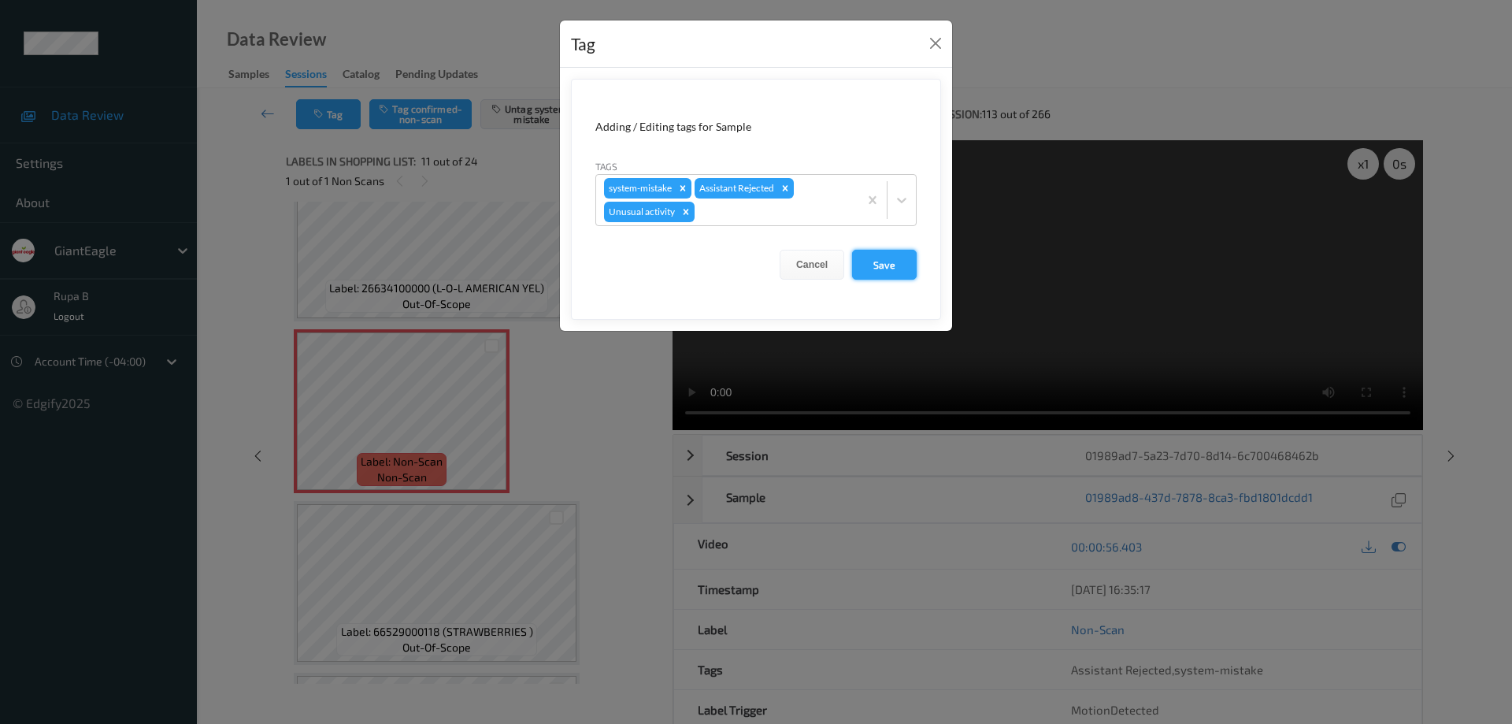
click at [906, 266] on button "Save" at bounding box center [884, 265] width 65 height 30
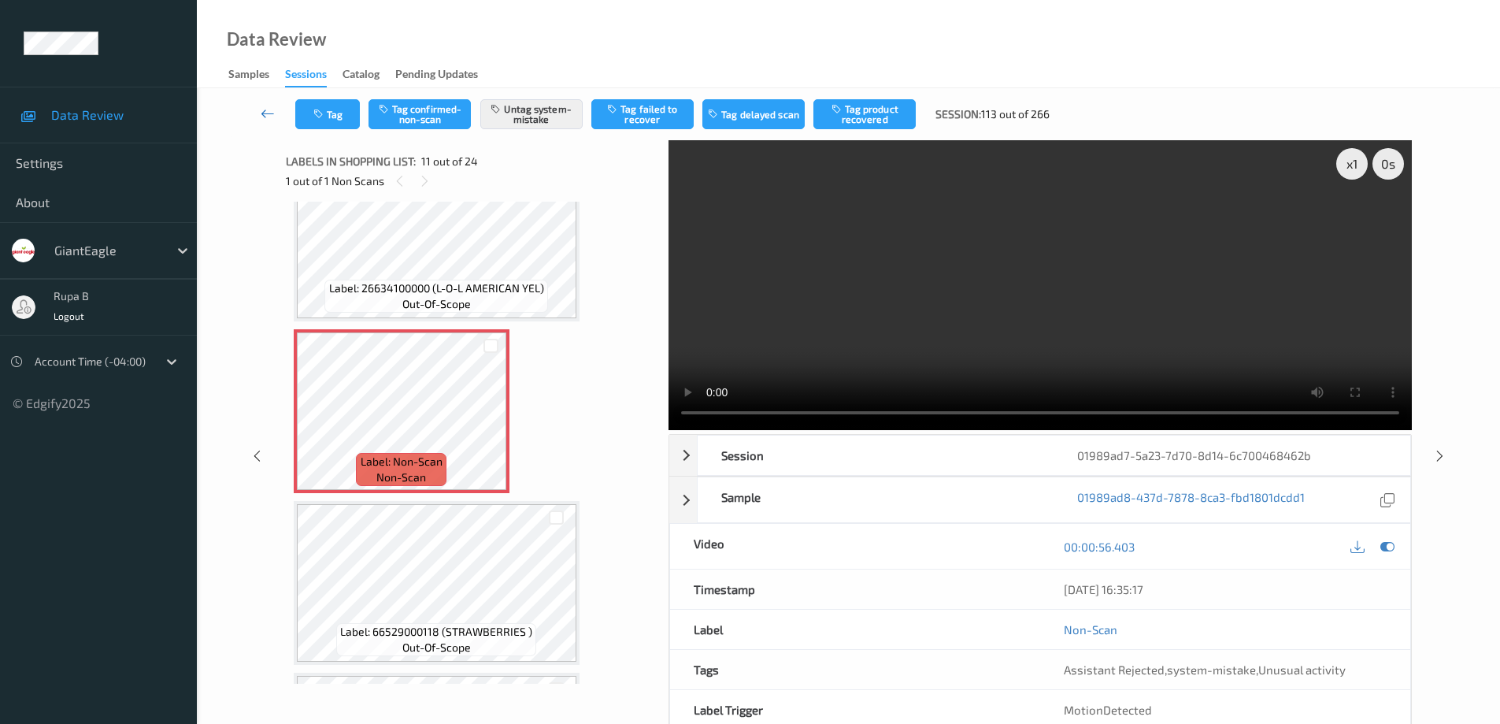
click at [265, 114] on icon at bounding box center [268, 114] width 14 height 16
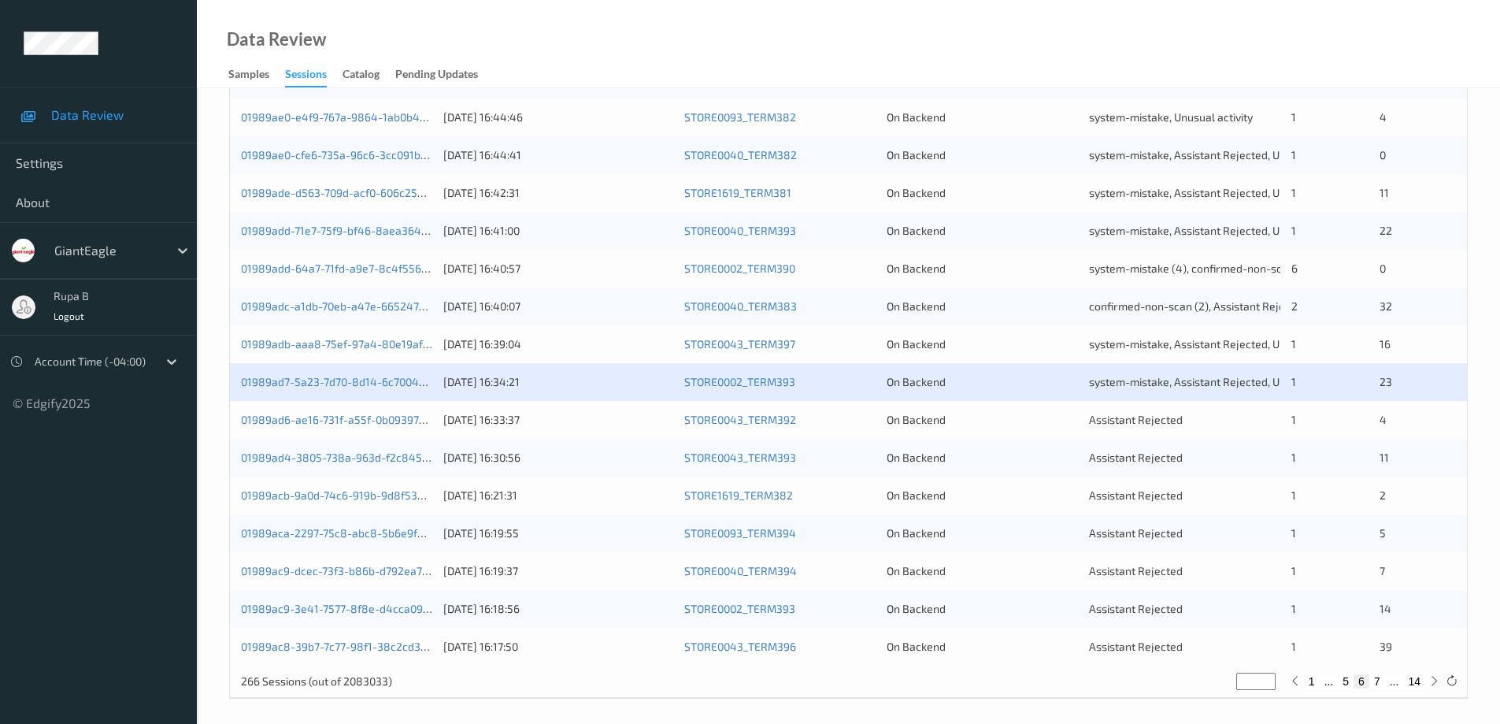
scroll to position [461, 0]
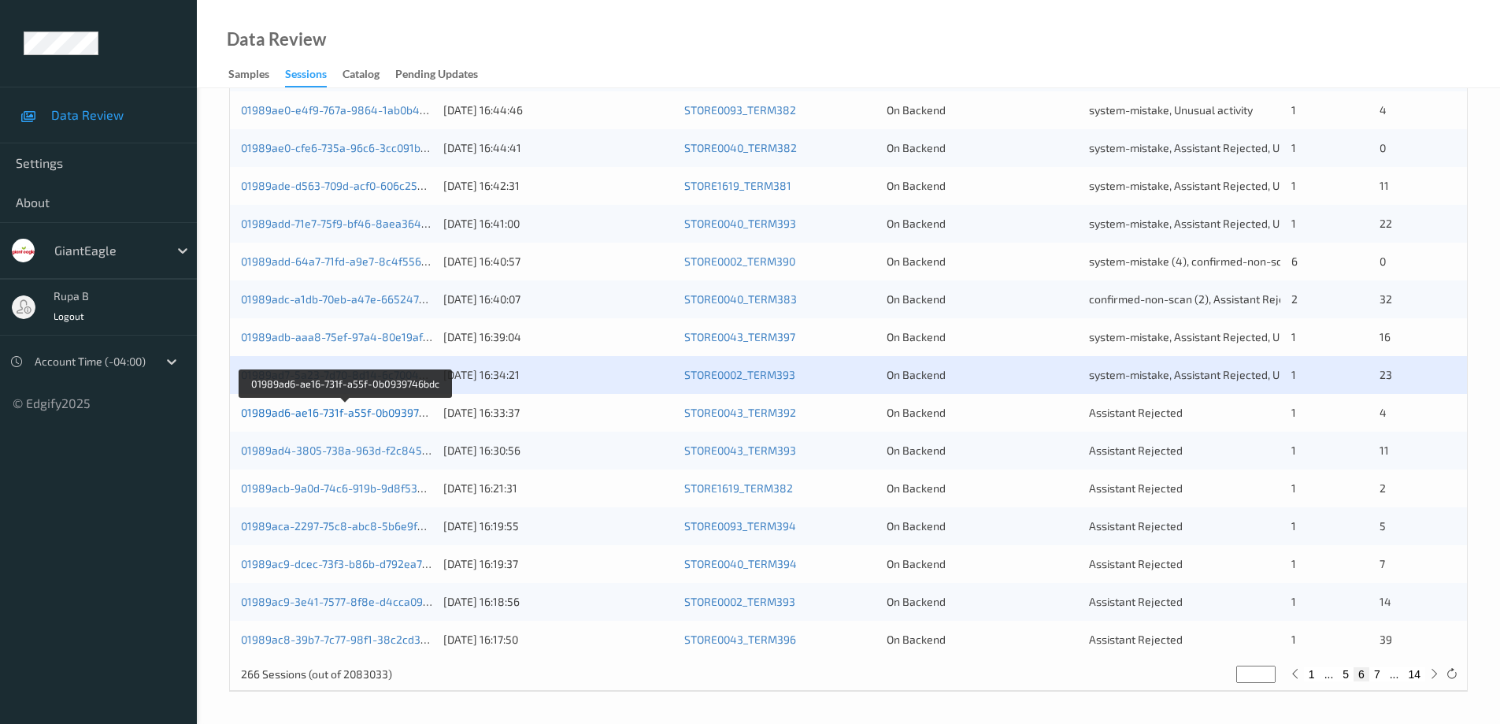
click at [361, 414] on link "01989ad6-ae16-731f-a55f-0b0939746bdc" at bounding box center [345, 411] width 209 height 13
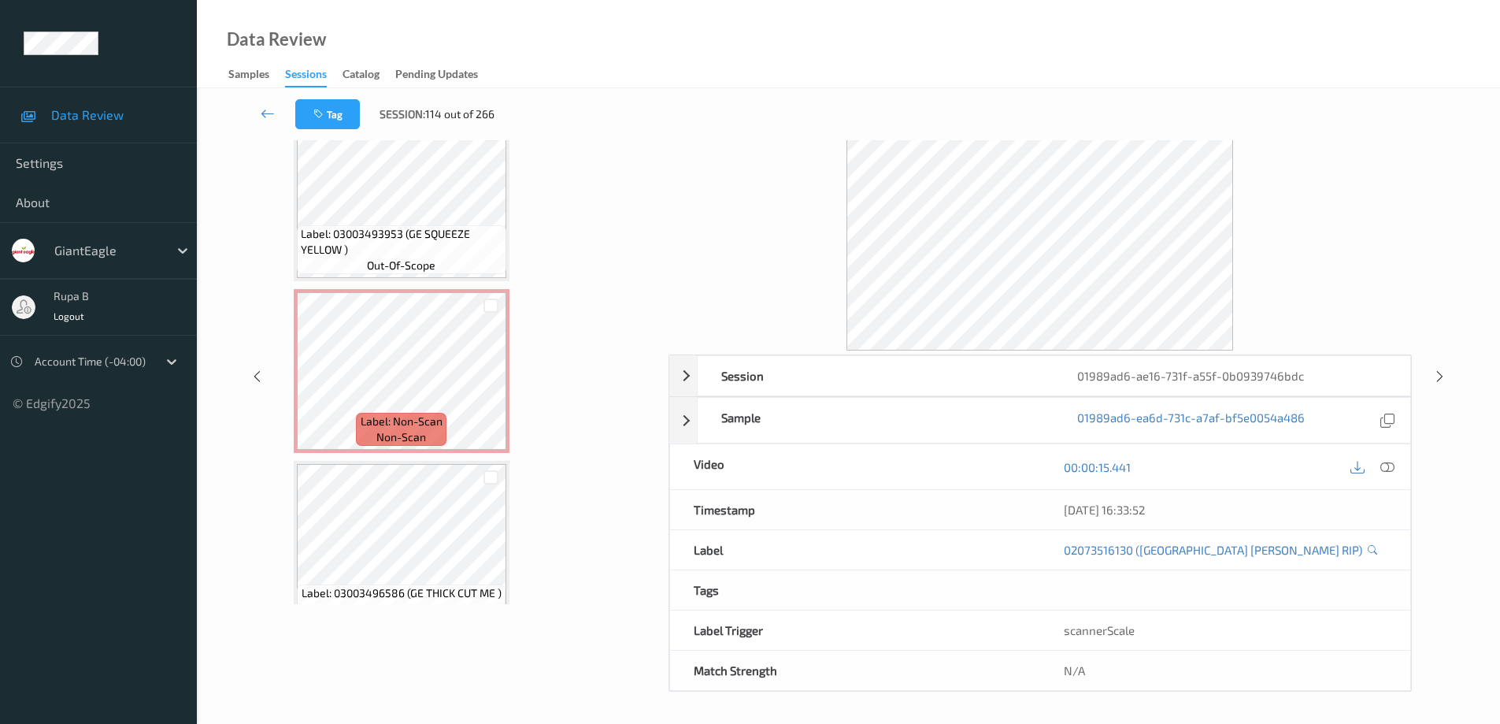
scroll to position [384, 0]
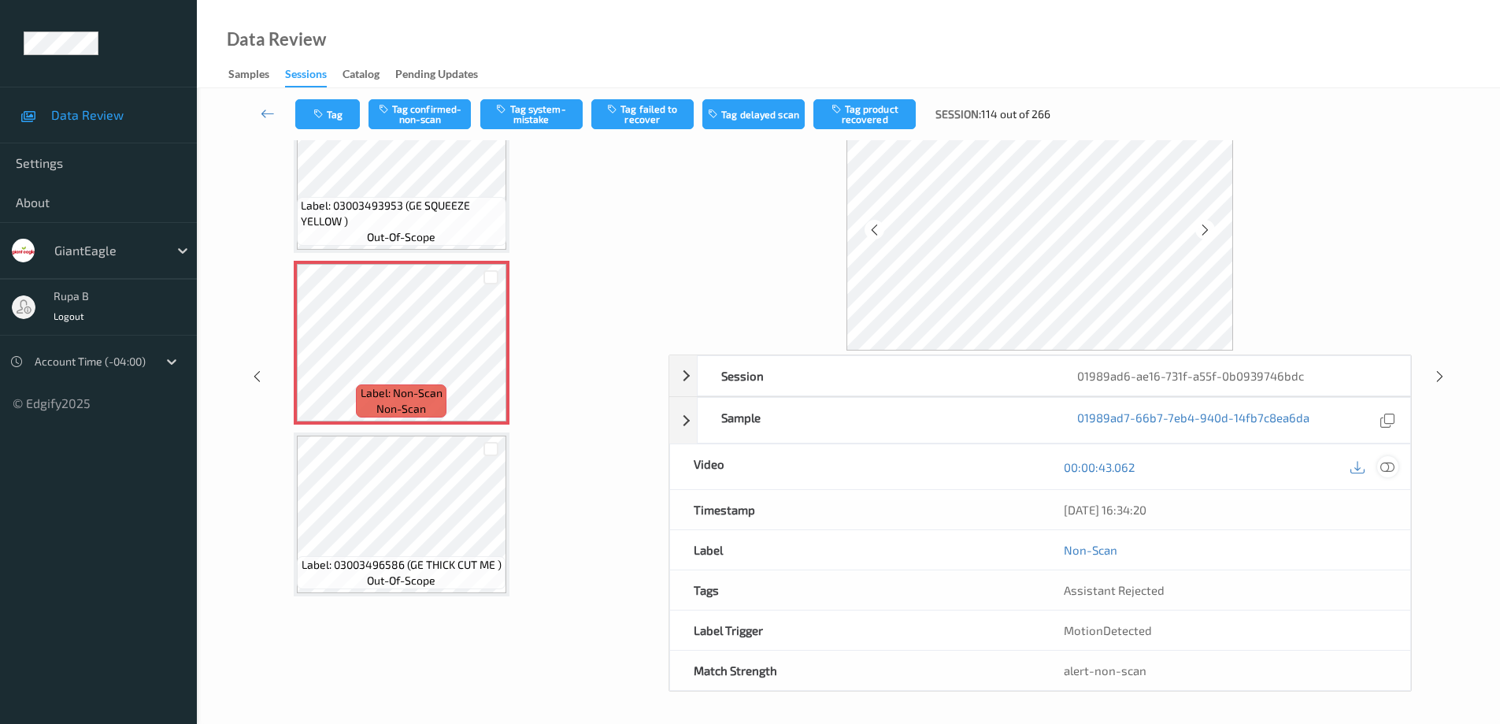
click at [1389, 469] on icon at bounding box center [1387, 467] width 14 height 14
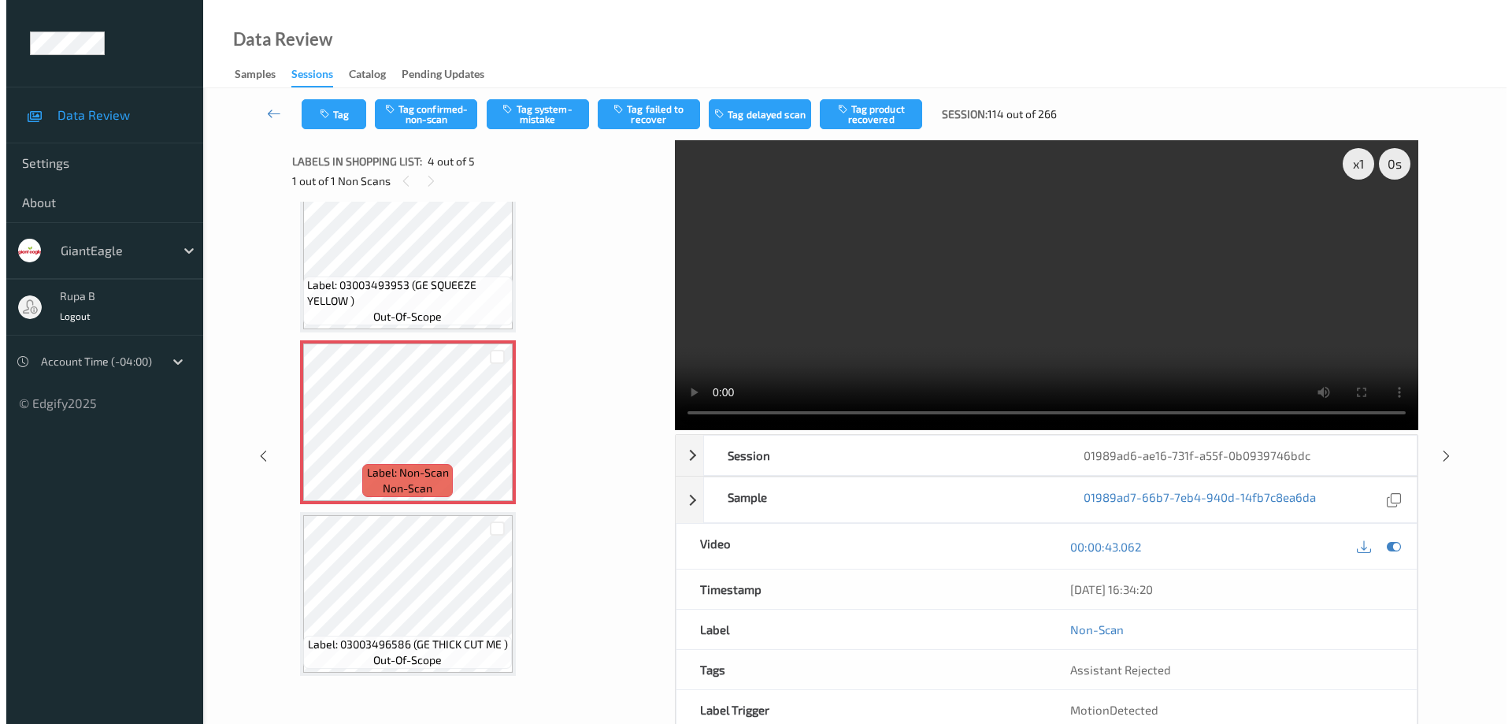
scroll to position [257, 0]
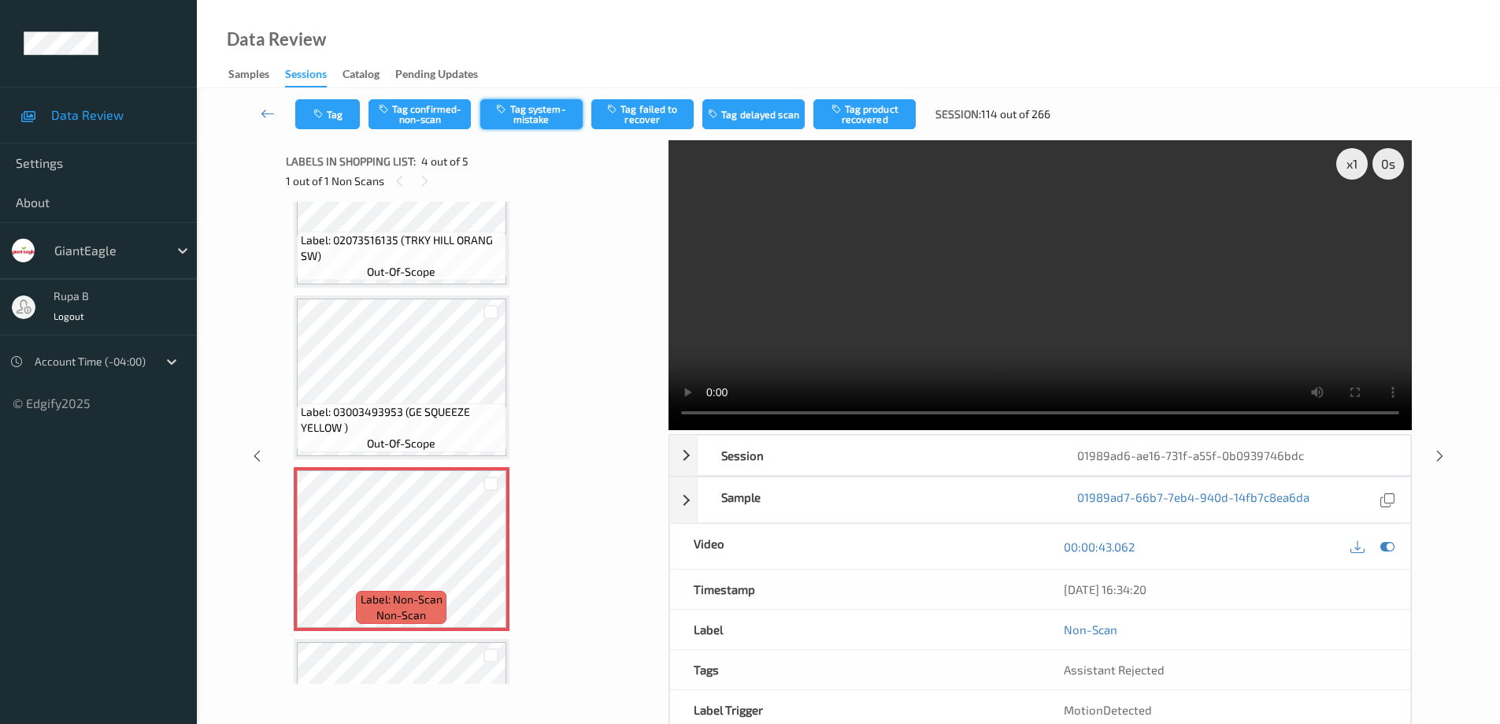
click at [538, 118] on button "Tag system-mistake" at bounding box center [531, 114] width 102 height 30
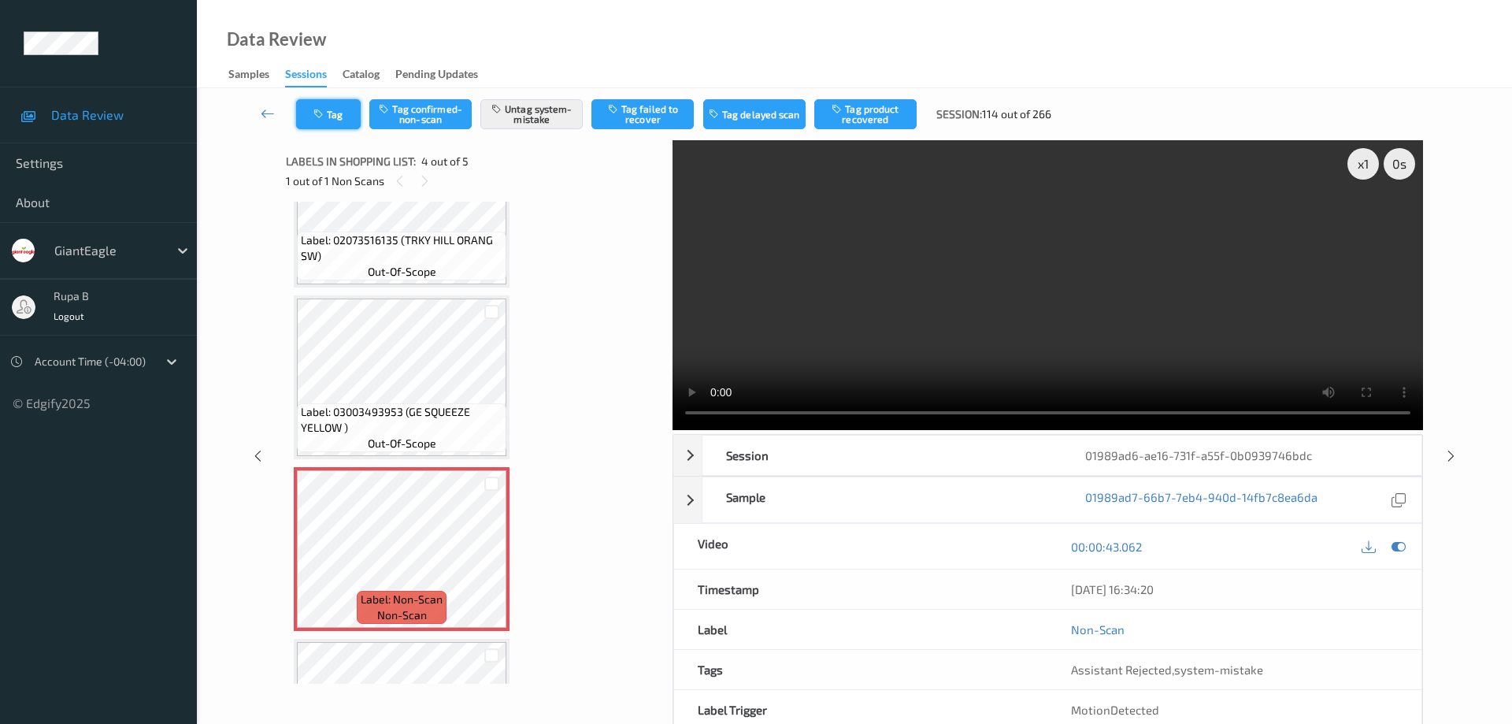
click at [341, 117] on button "Tag" at bounding box center [328, 114] width 65 height 30
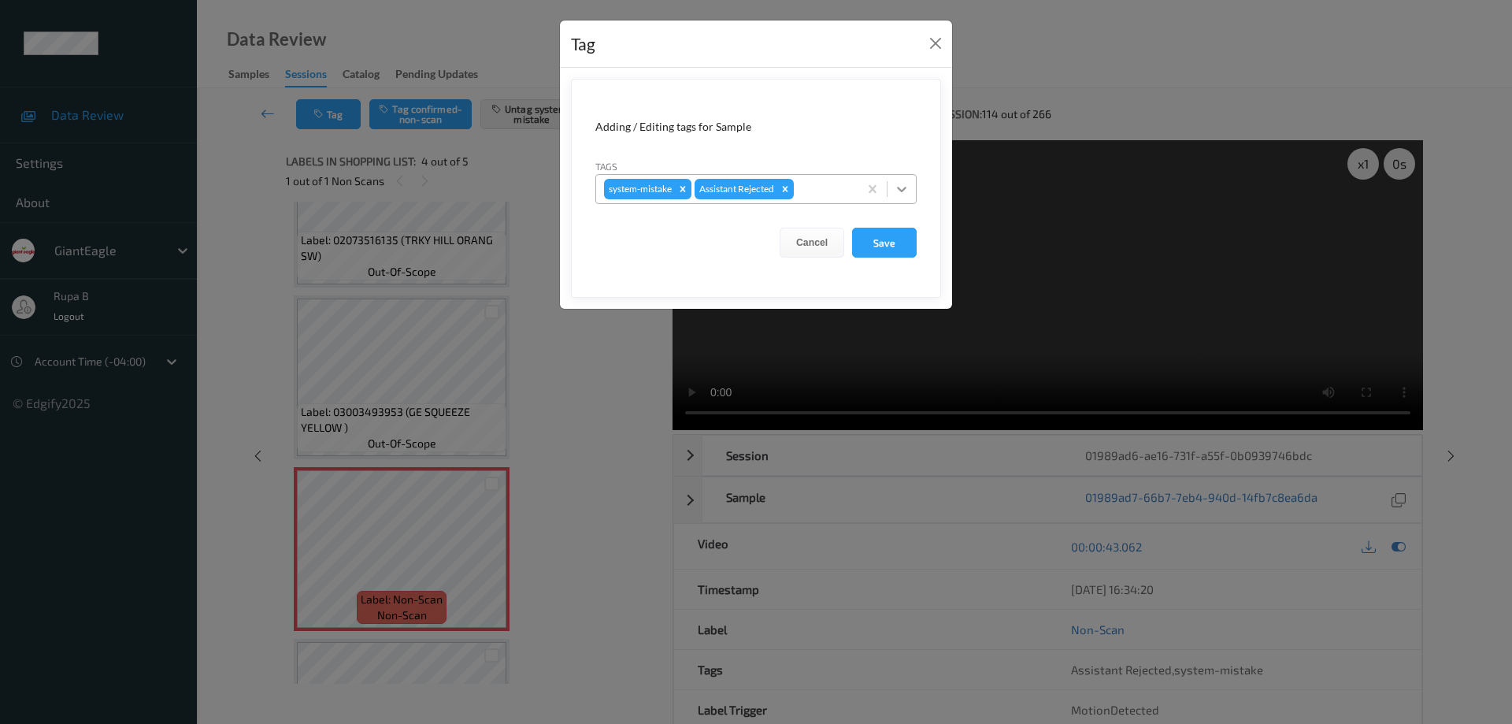
click at [903, 187] on icon at bounding box center [902, 189] width 16 height 16
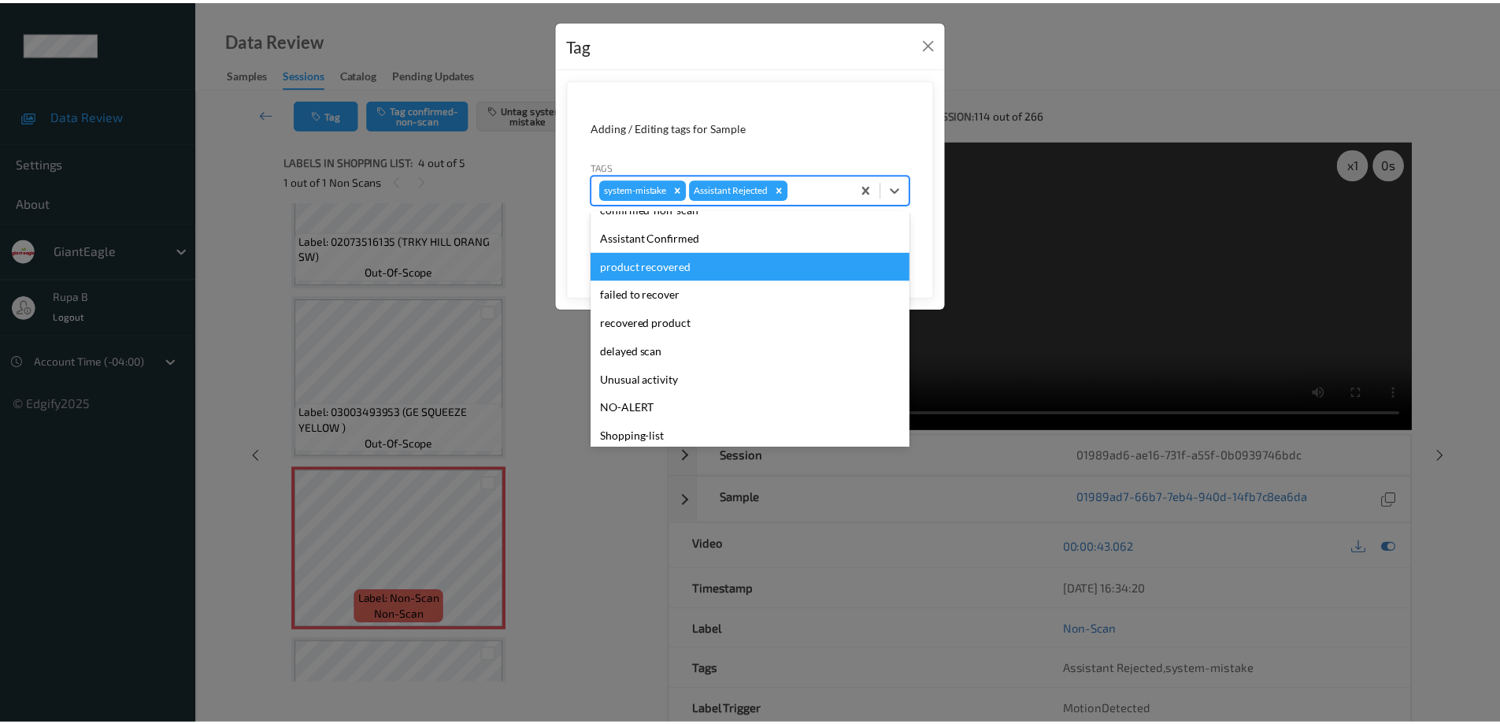
scroll to position [110, 0]
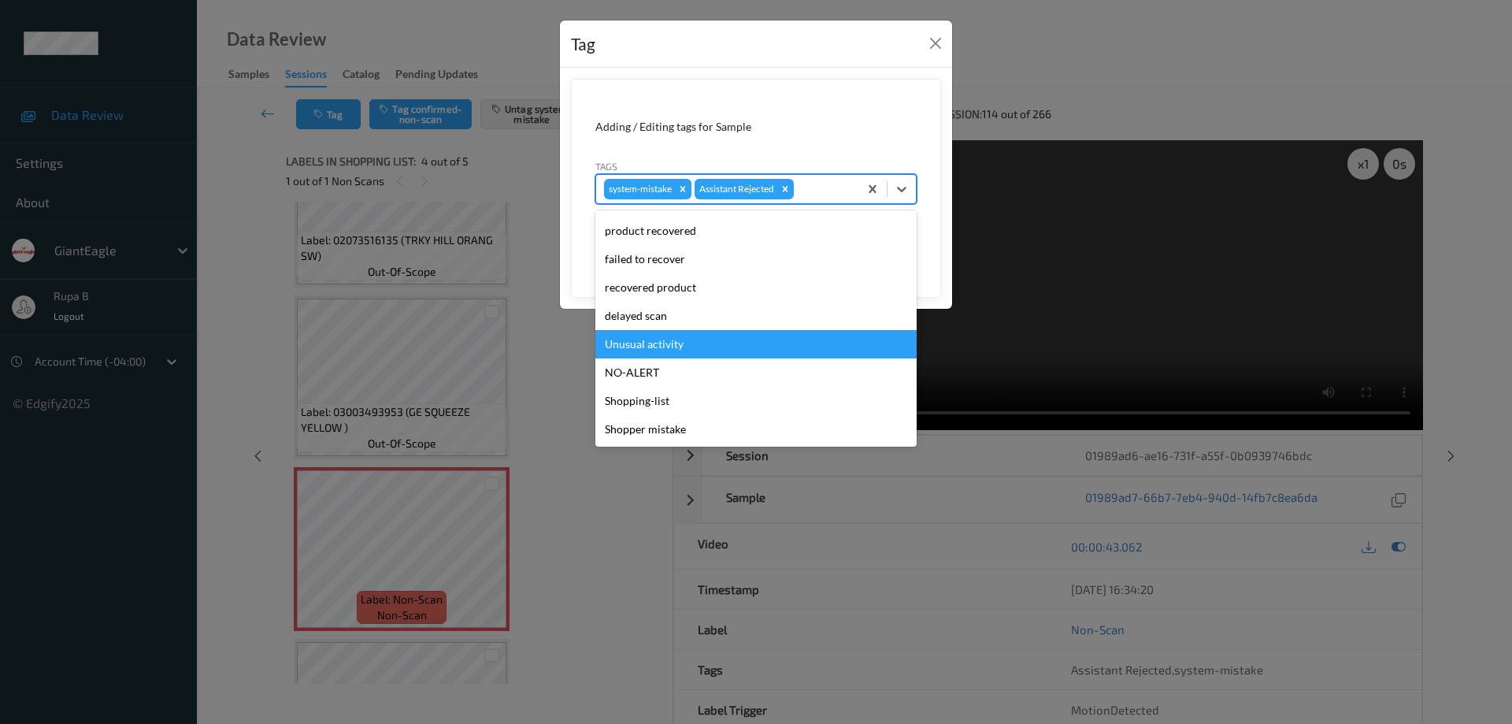
click at [683, 351] on div "Unusual activity" at bounding box center [755, 344] width 321 height 28
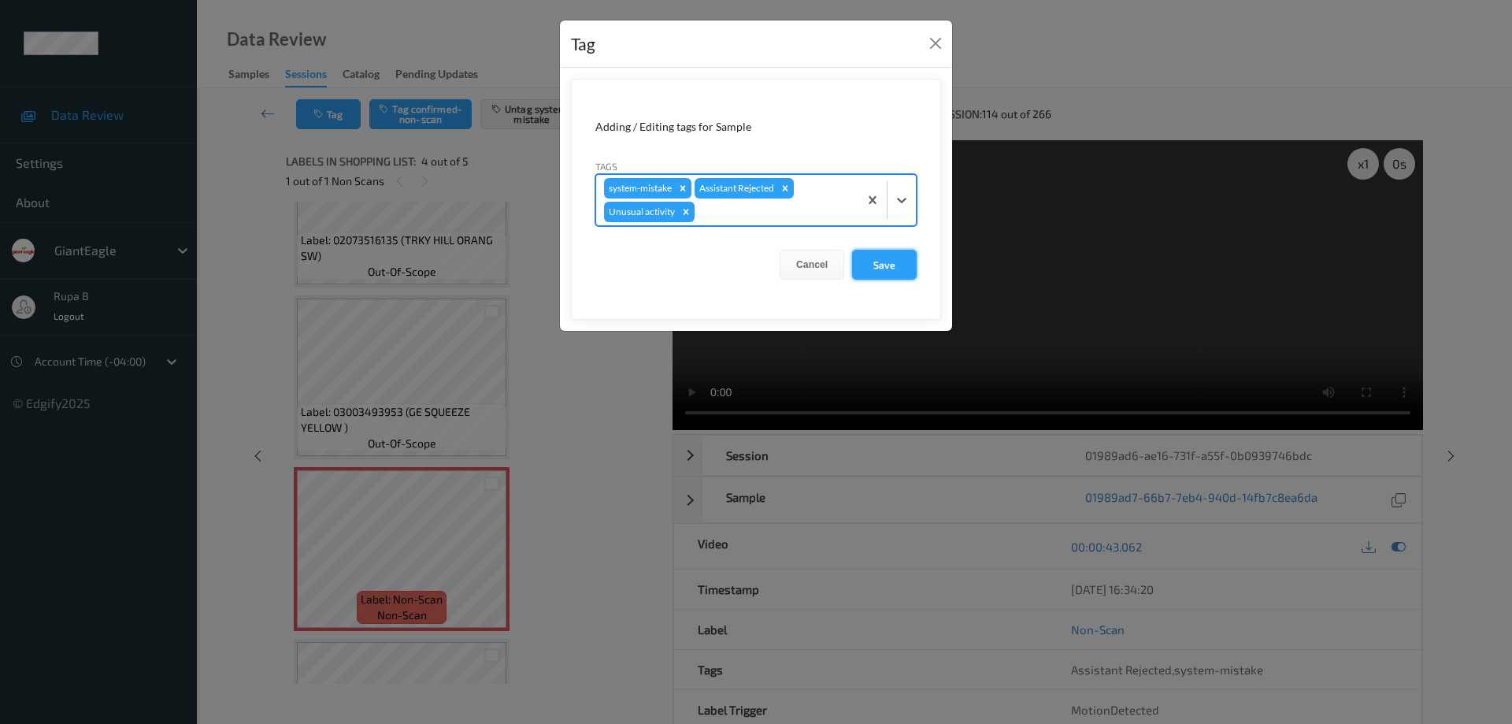
click at [897, 263] on button "Save" at bounding box center [884, 265] width 65 height 30
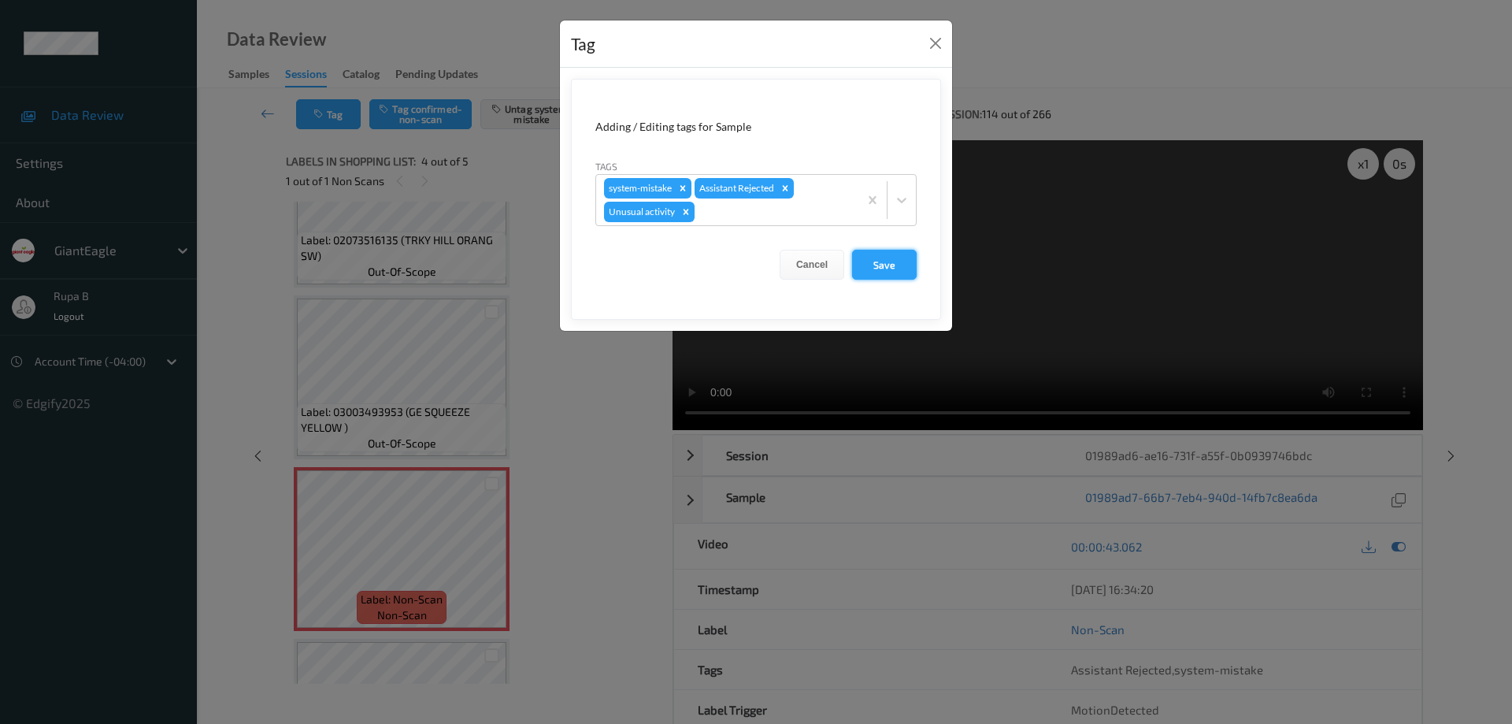
click at [883, 263] on button "Save" at bounding box center [884, 265] width 65 height 30
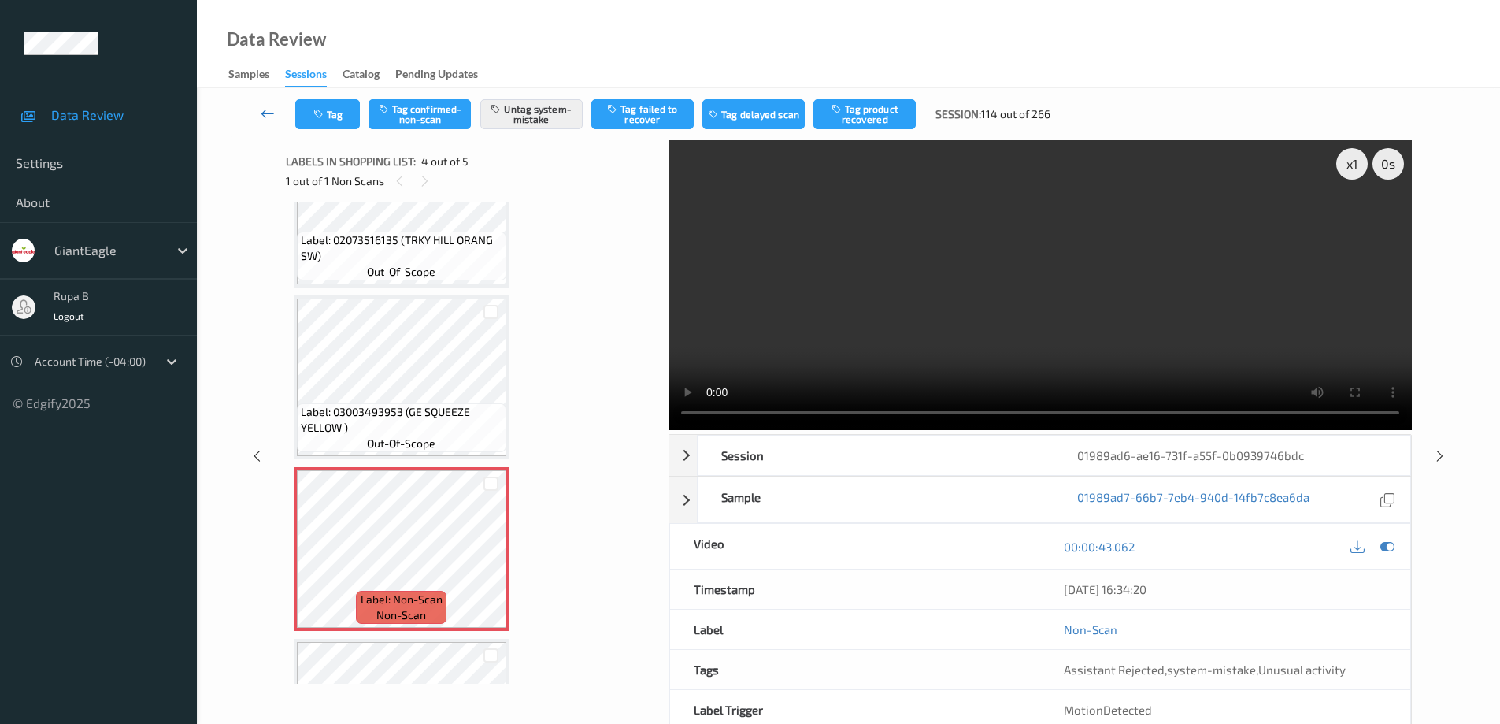
click at [266, 117] on icon at bounding box center [268, 114] width 14 height 16
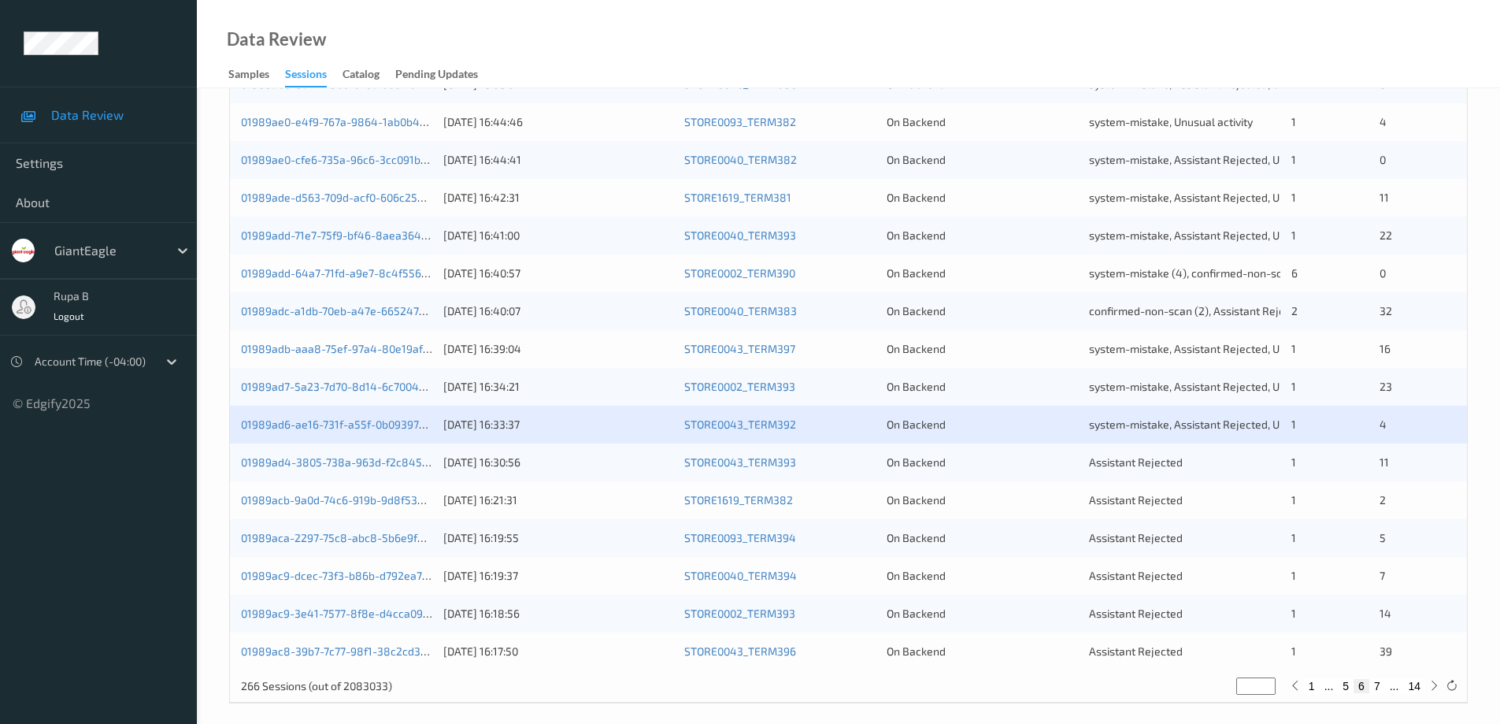
scroll to position [461, 0]
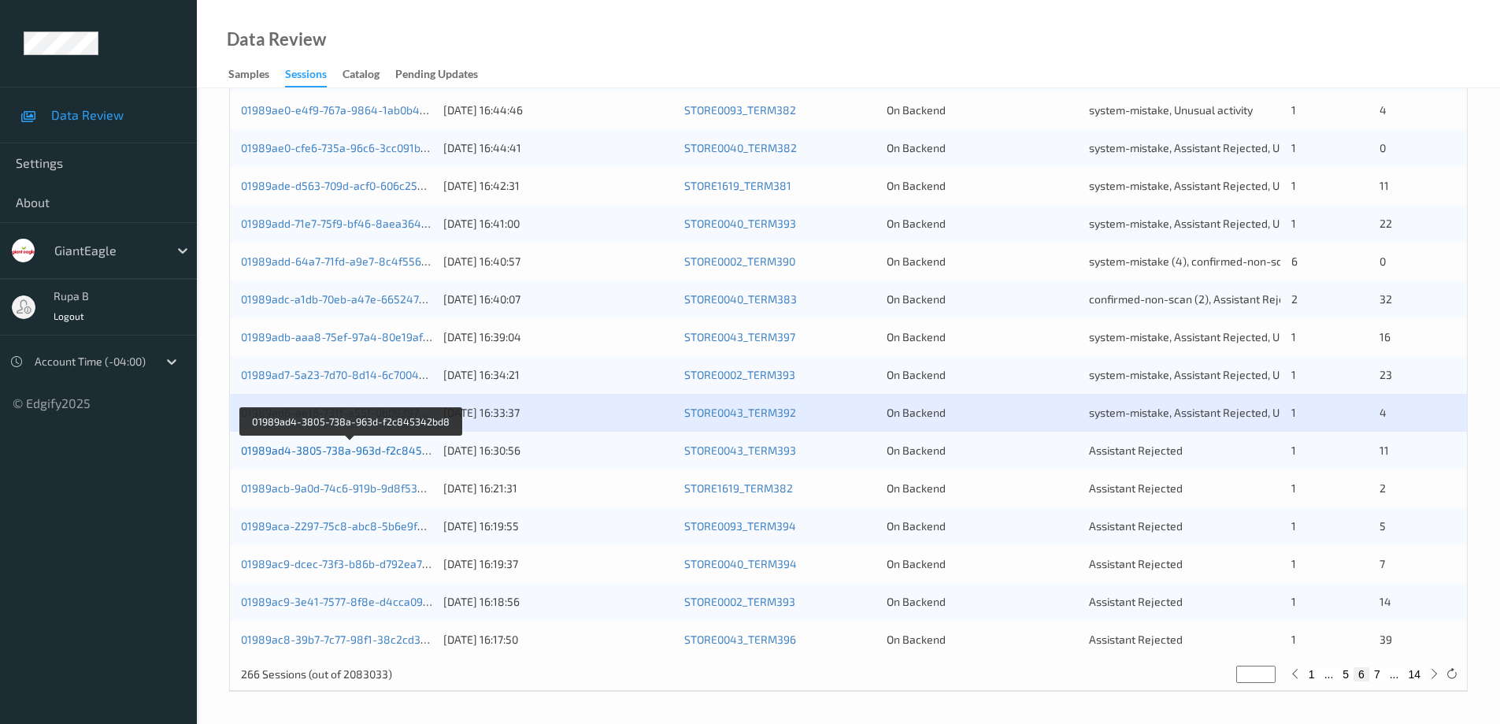
click at [398, 454] on link "01989ad4-3805-738a-963d-f2c845342bd8" at bounding box center [351, 449] width 220 height 13
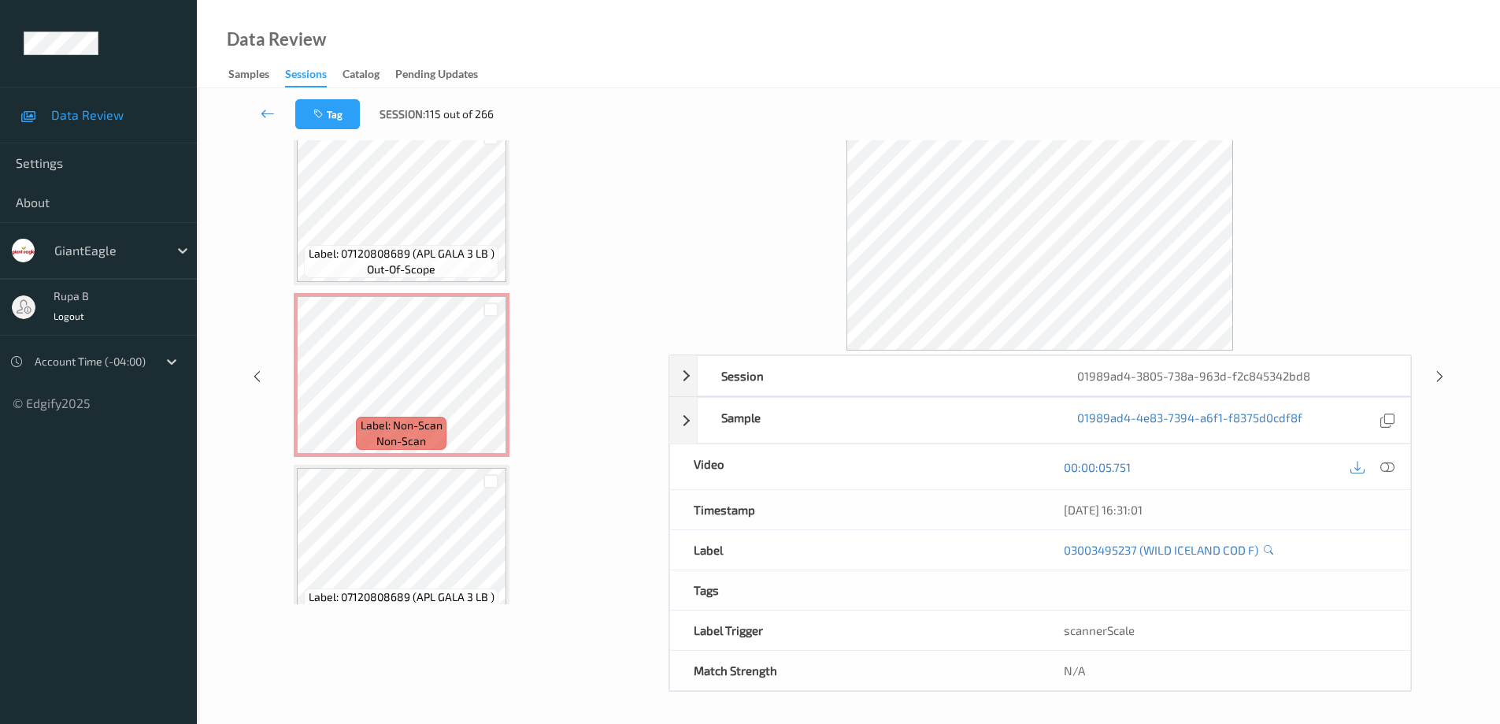
scroll to position [1214, 0]
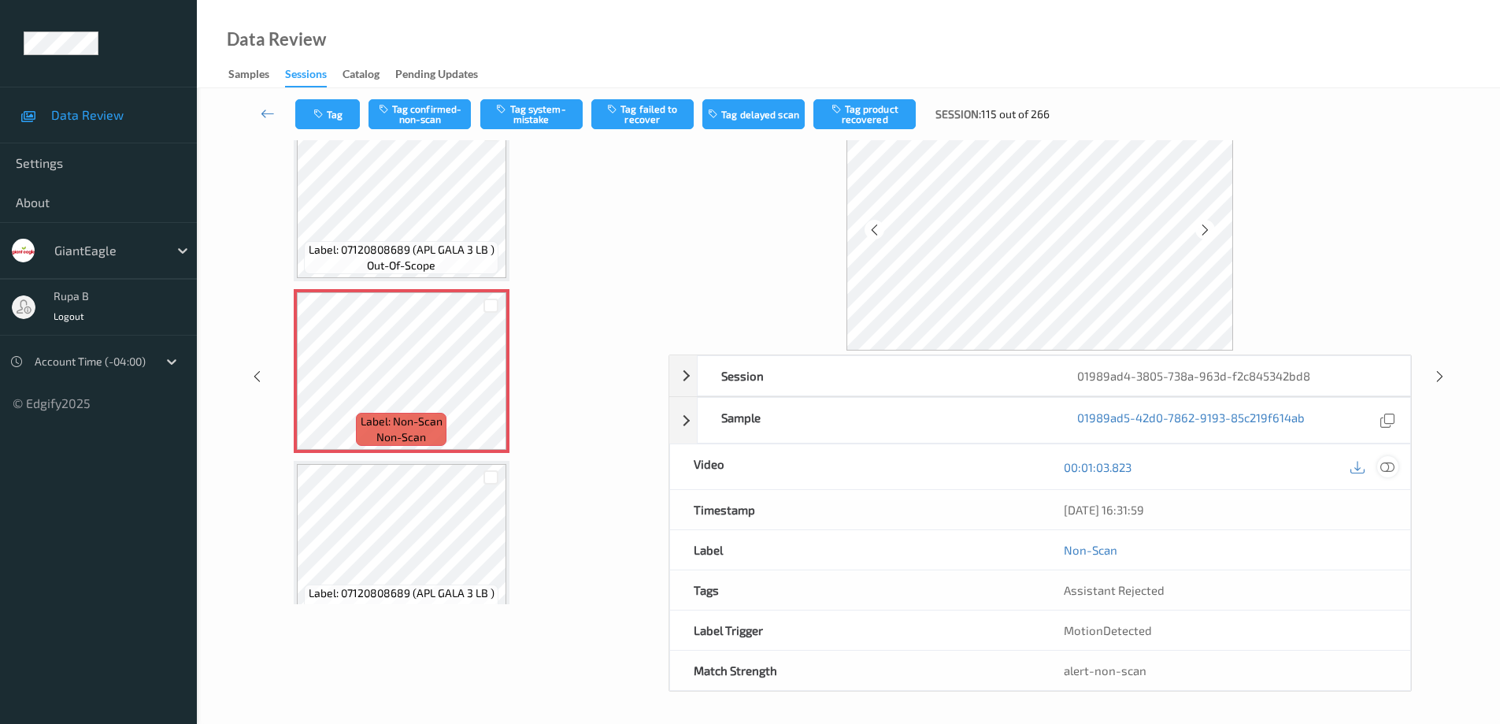
click at [1388, 472] on icon at bounding box center [1387, 467] width 14 height 14
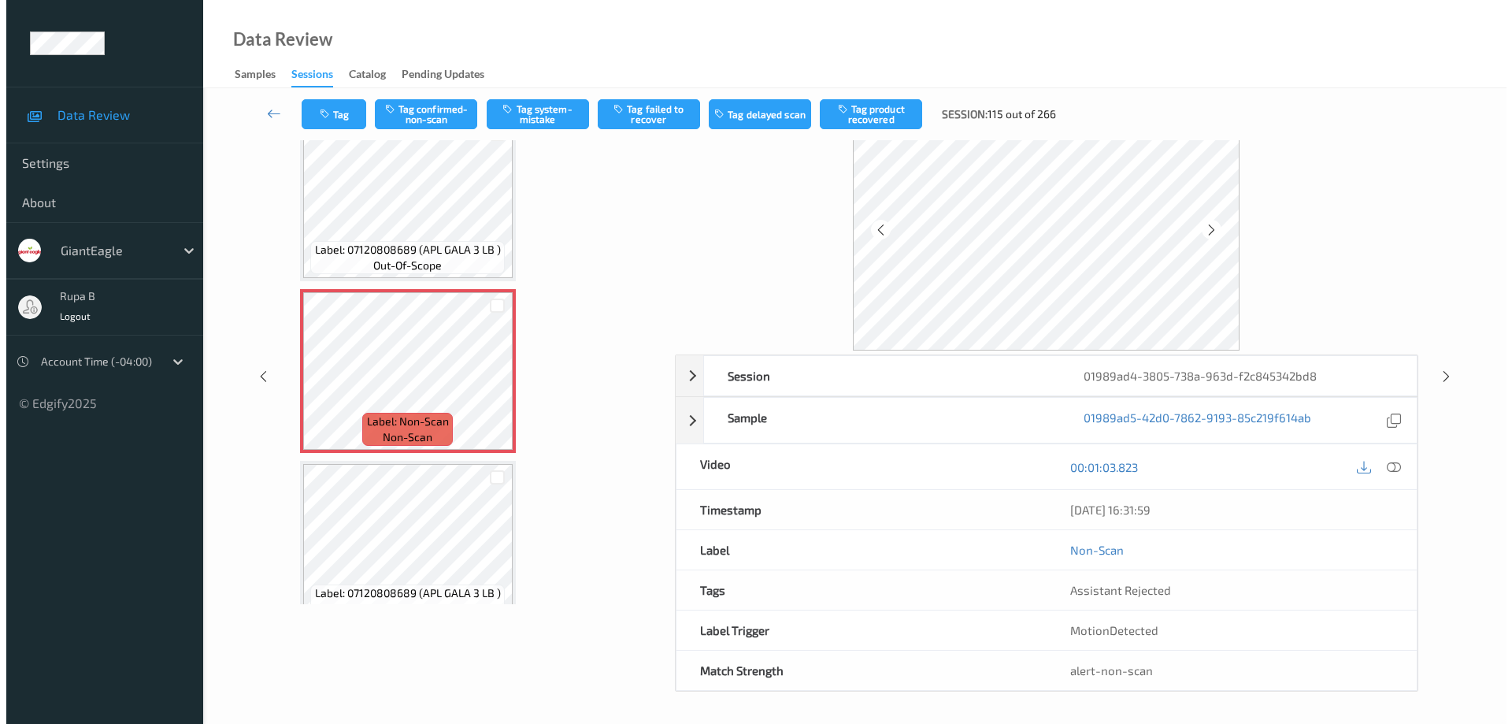
scroll to position [0, 0]
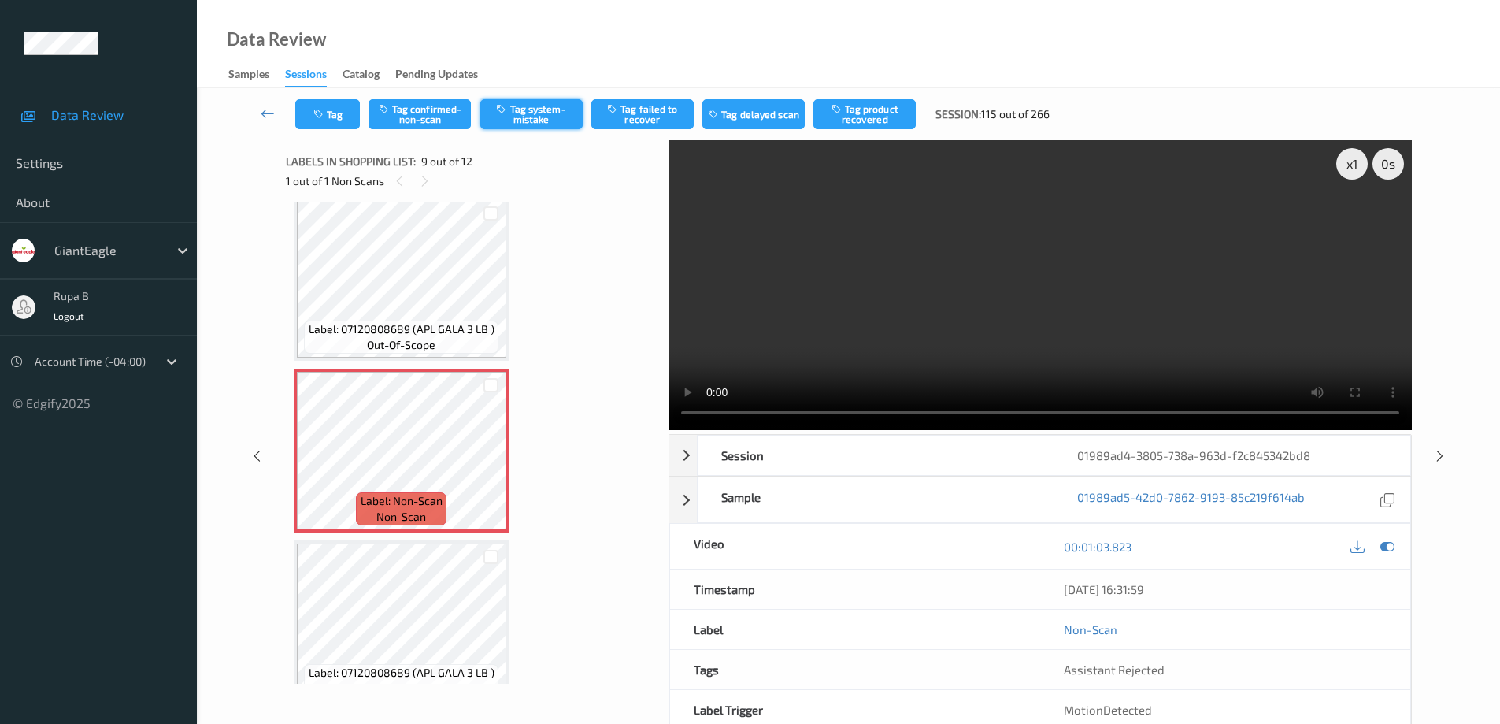
click at [544, 110] on button "Tag system-mistake" at bounding box center [531, 114] width 102 height 30
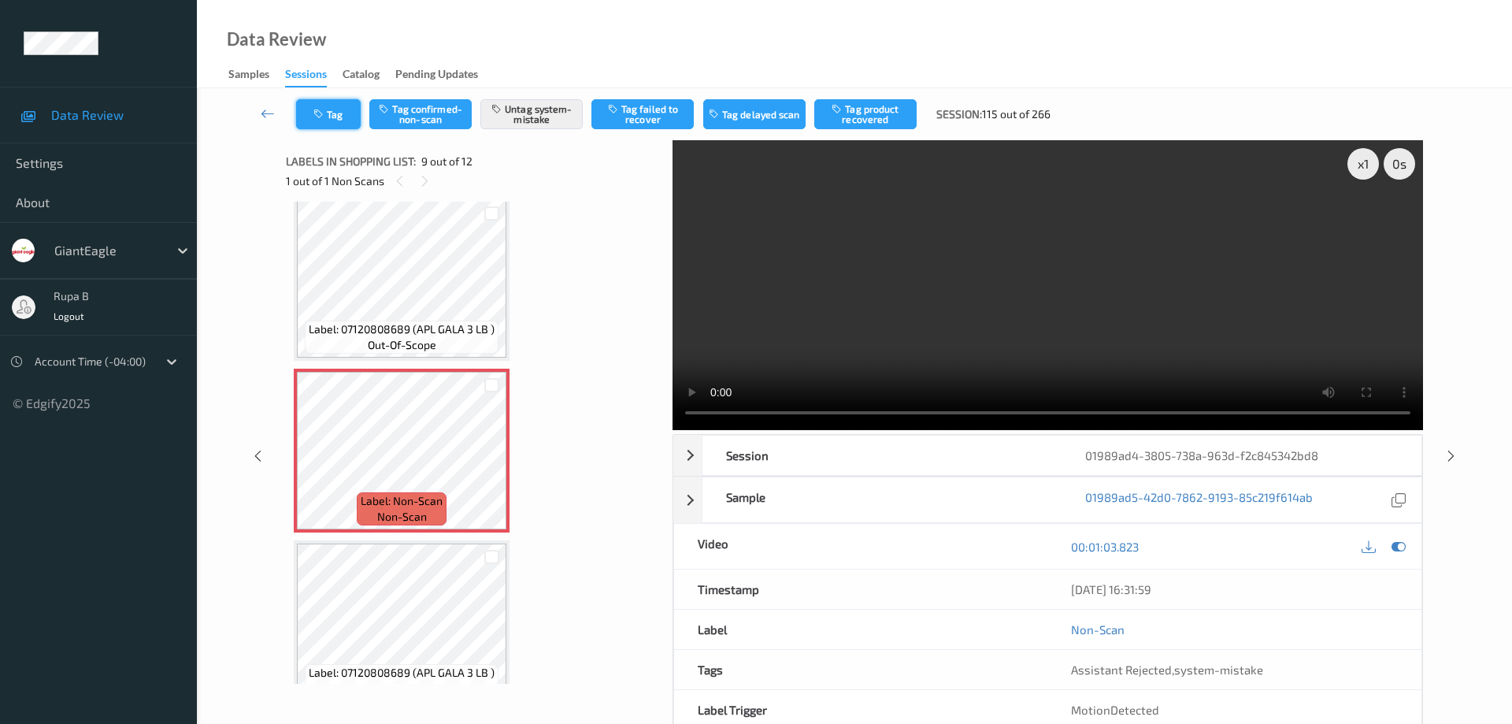
click at [350, 115] on button "Tag" at bounding box center [328, 114] width 65 height 30
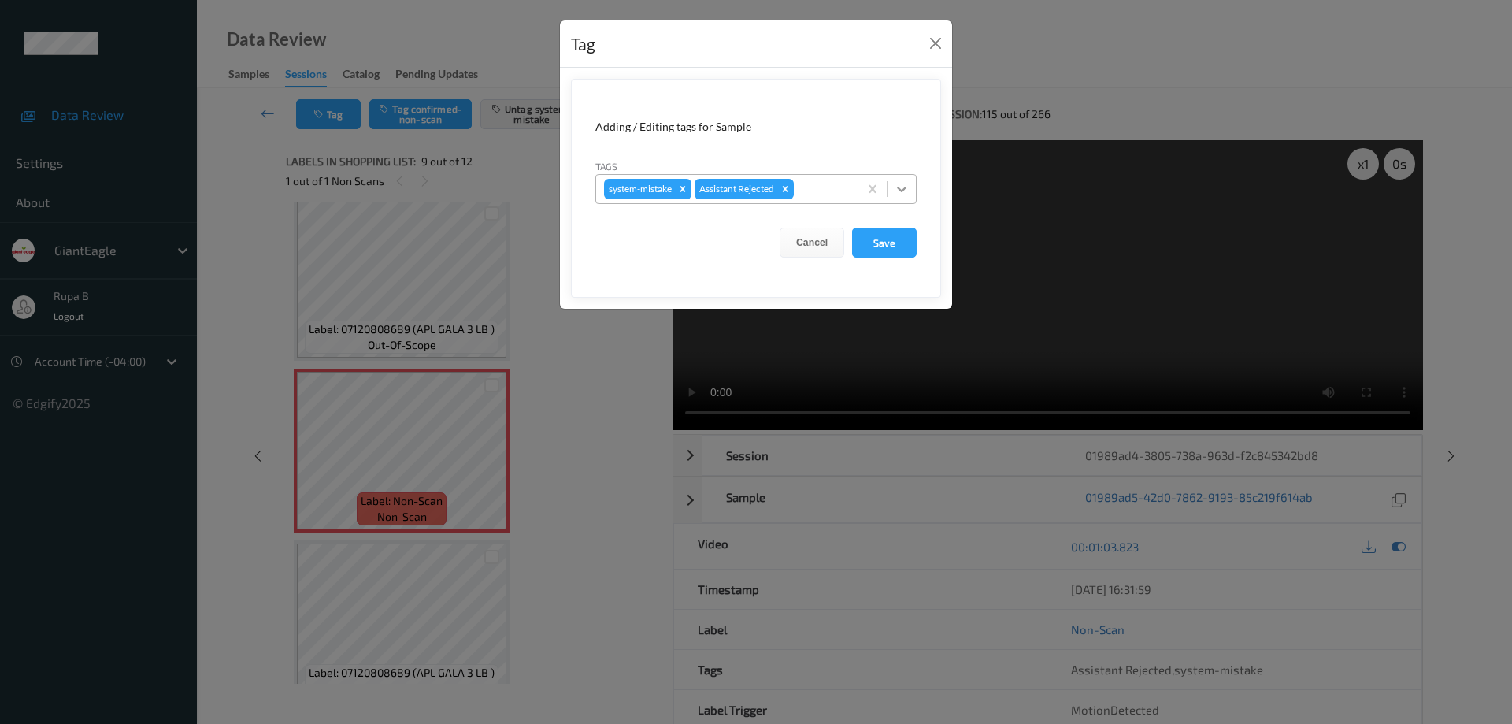
click at [898, 187] on icon at bounding box center [901, 190] width 9 height 6
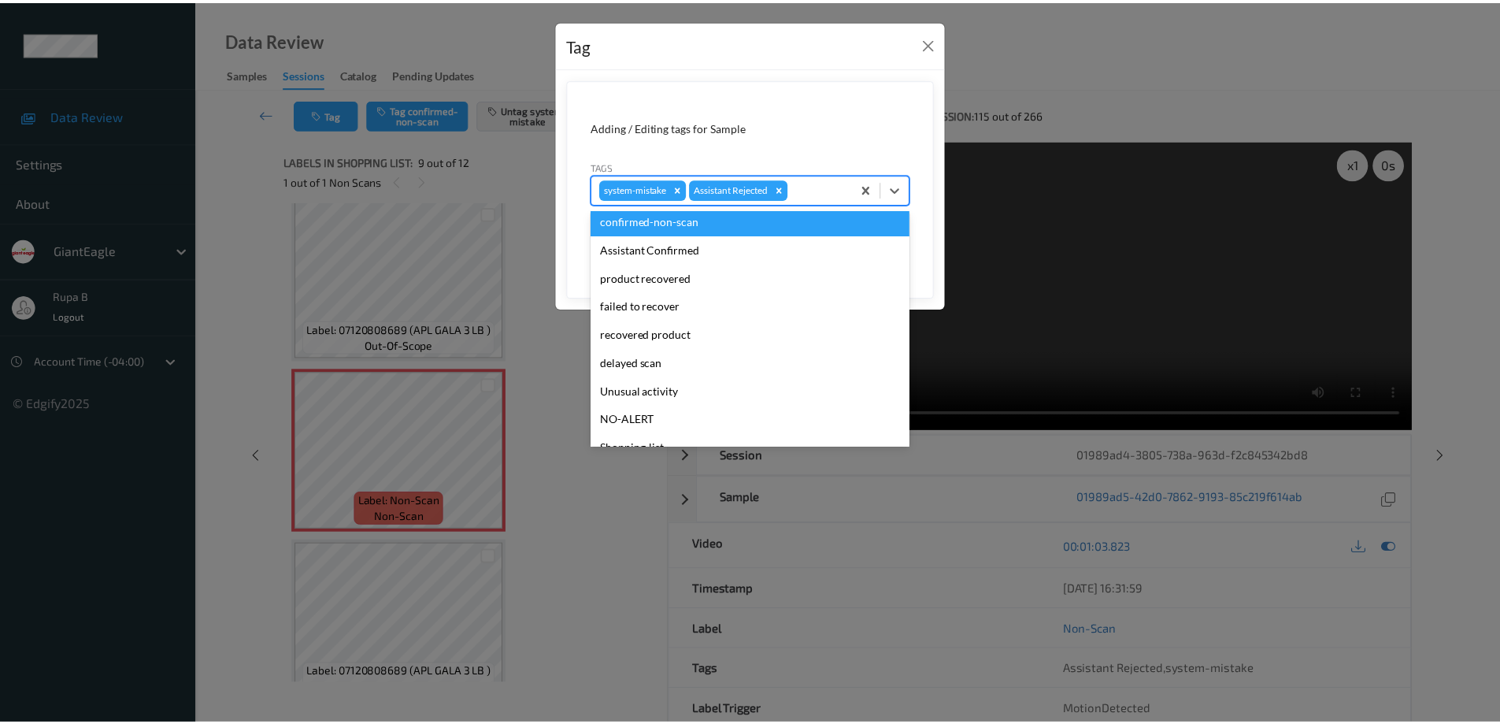
scroll to position [67, 0]
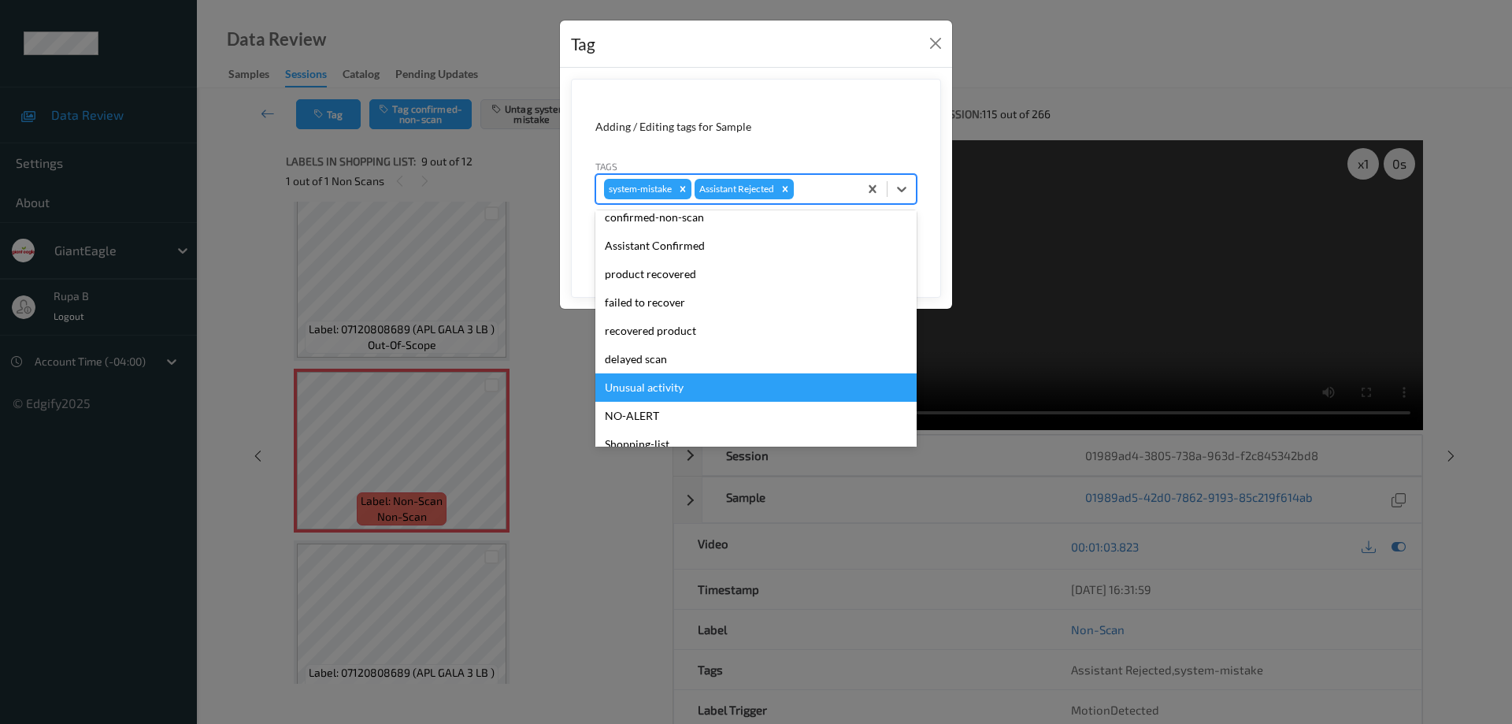
click at [665, 394] on div "Unusual activity" at bounding box center [755, 387] width 321 height 28
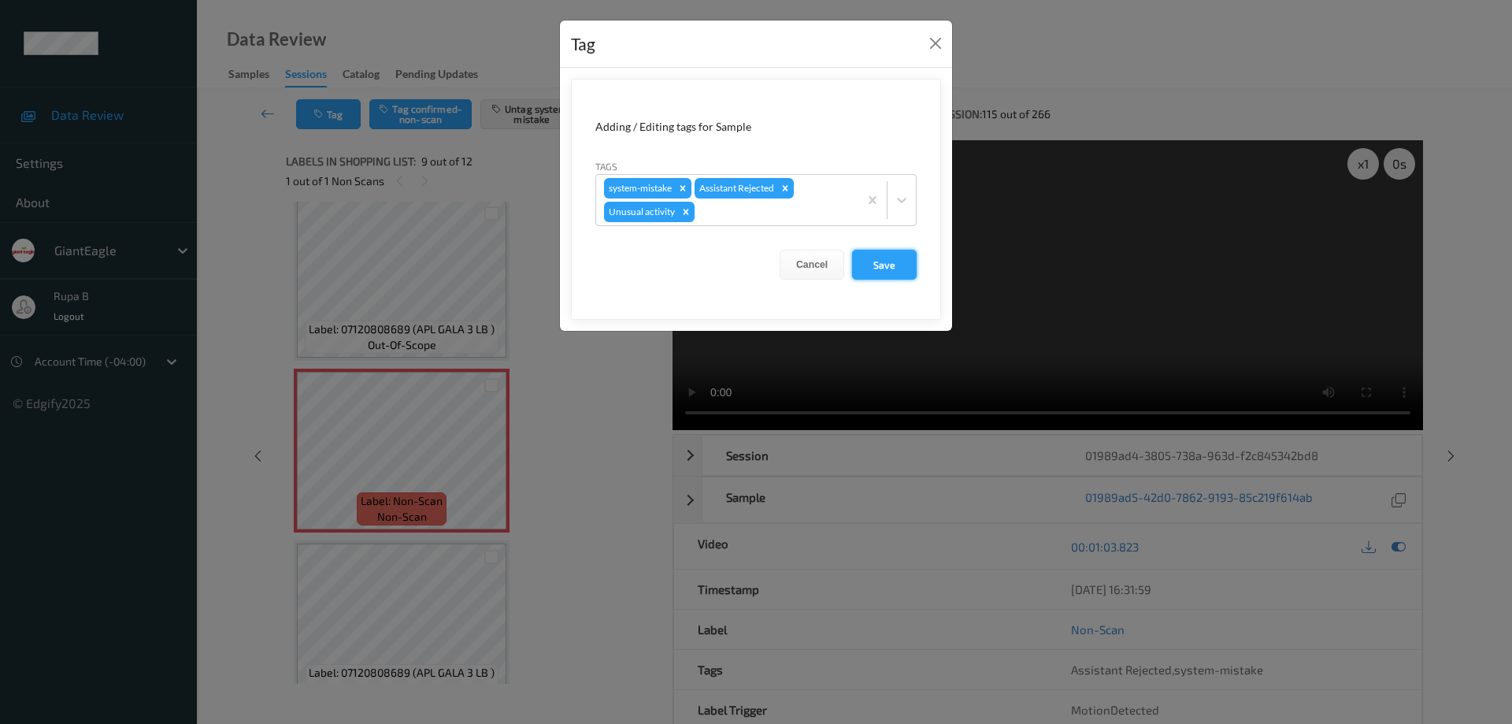
click at [892, 267] on button "Save" at bounding box center [884, 265] width 65 height 30
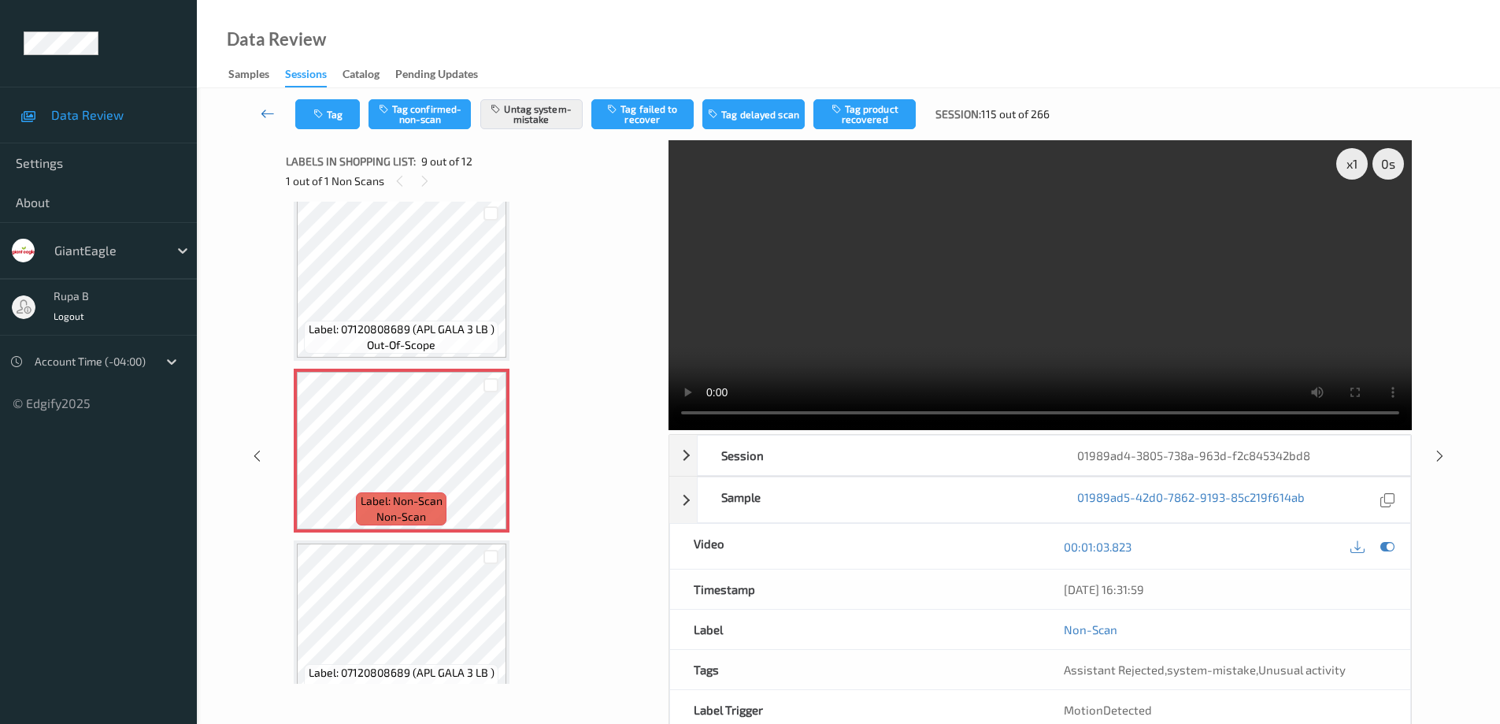
click at [261, 113] on icon at bounding box center [268, 114] width 14 height 16
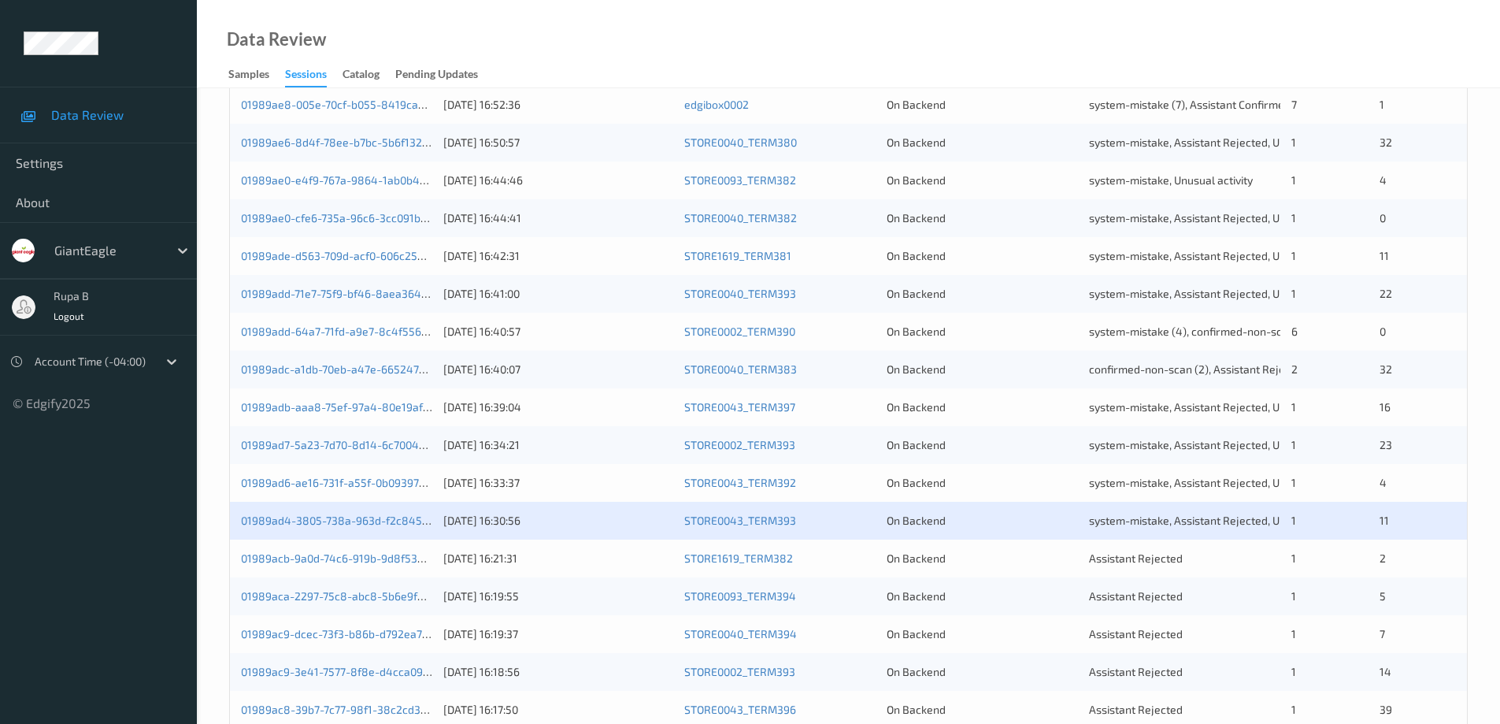
scroll to position [413, 0]
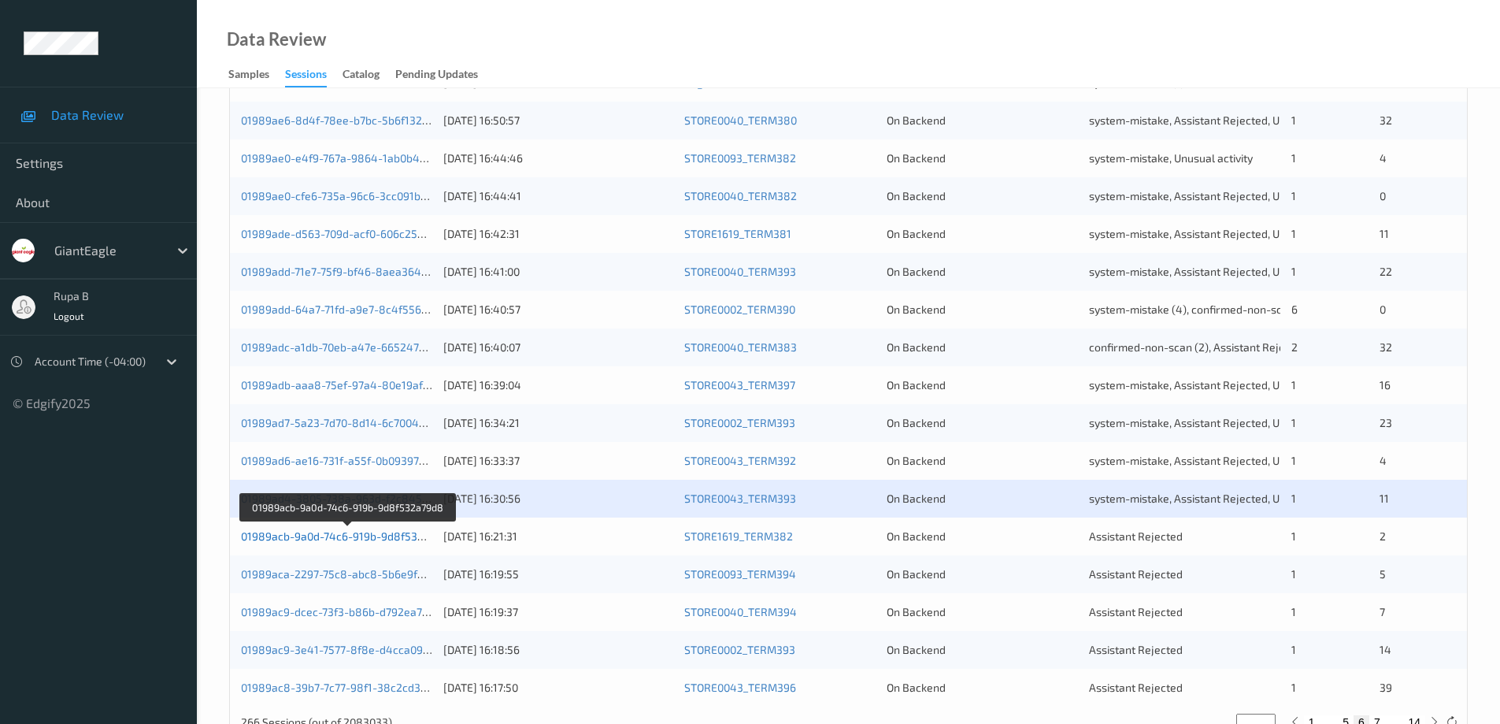
click at [376, 538] on link "01989acb-9a0d-74c6-919b-9d8f532a79d8" at bounding box center [348, 535] width 214 height 13
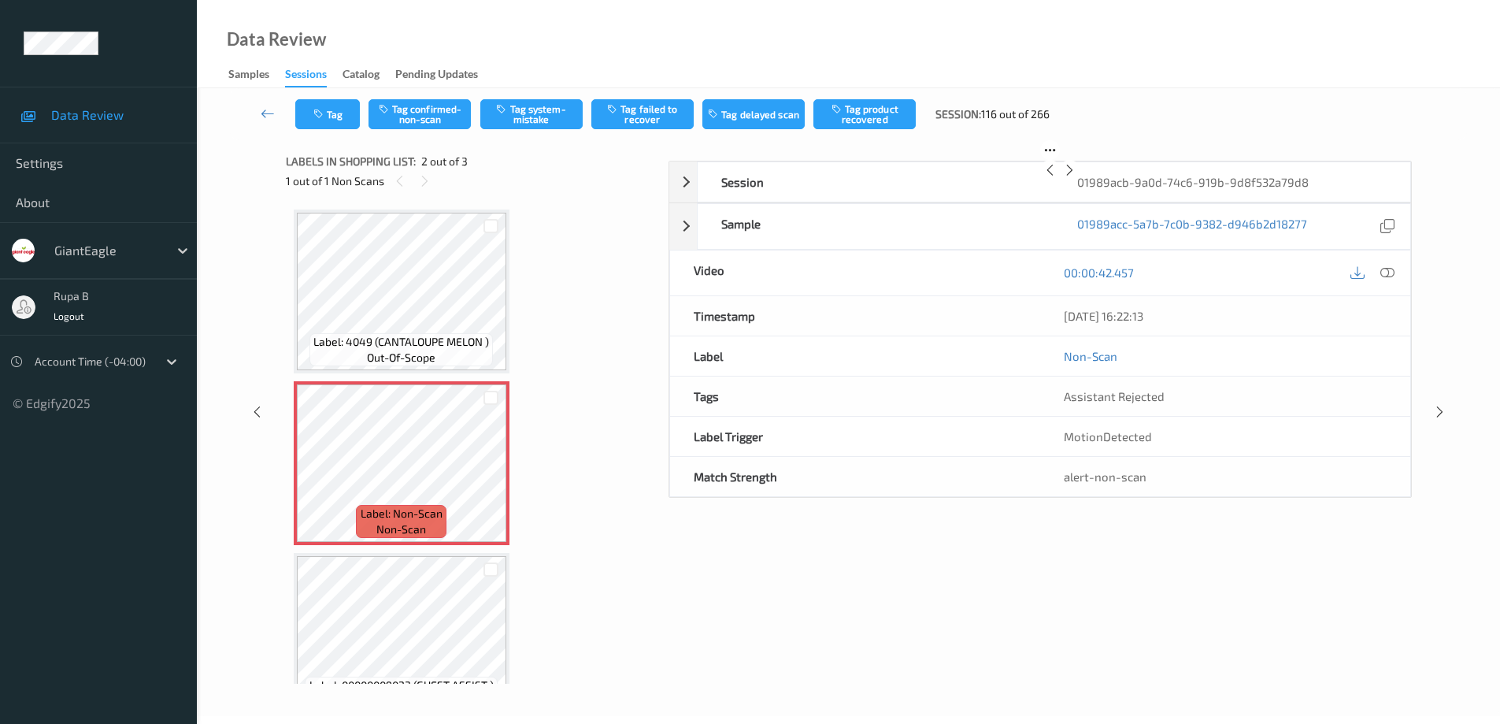
scroll to position [80, 0]
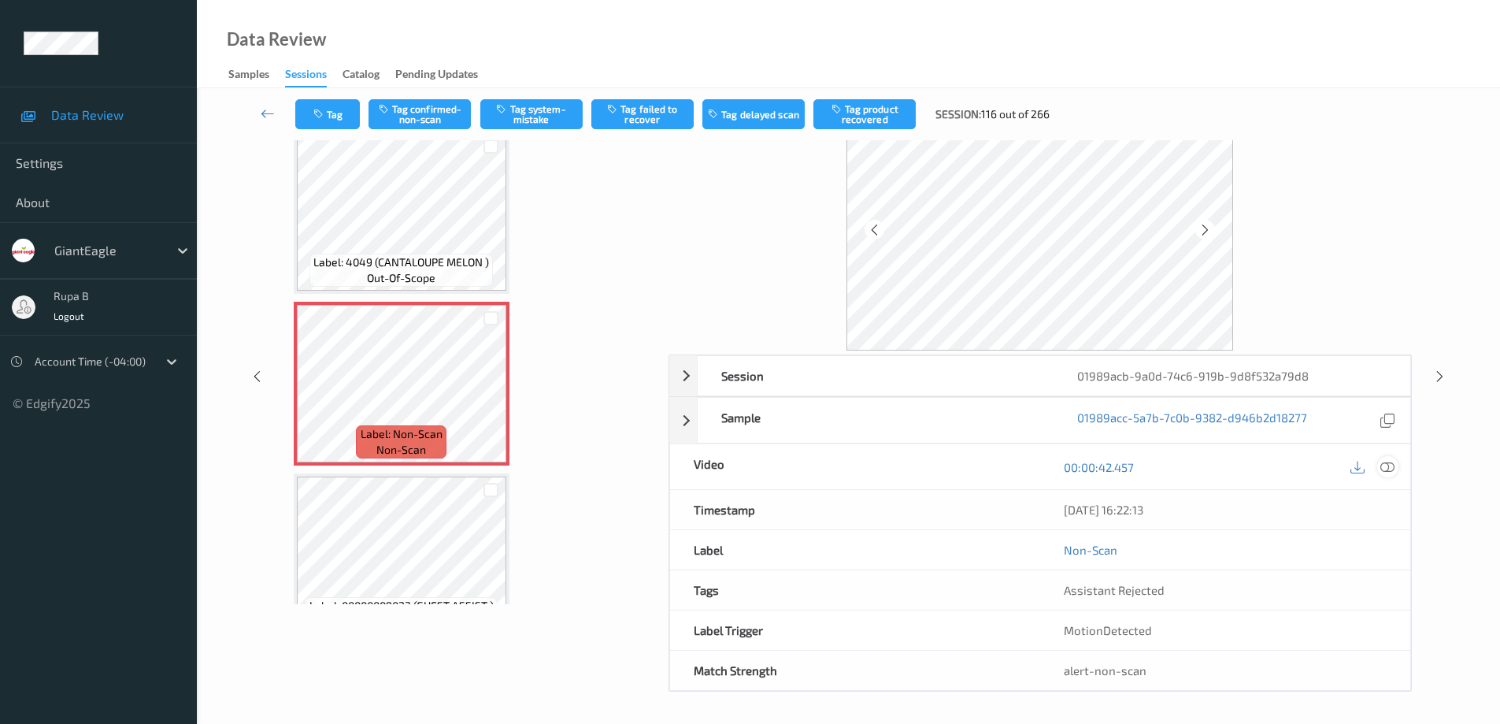
click at [1387, 470] on icon at bounding box center [1387, 467] width 14 height 14
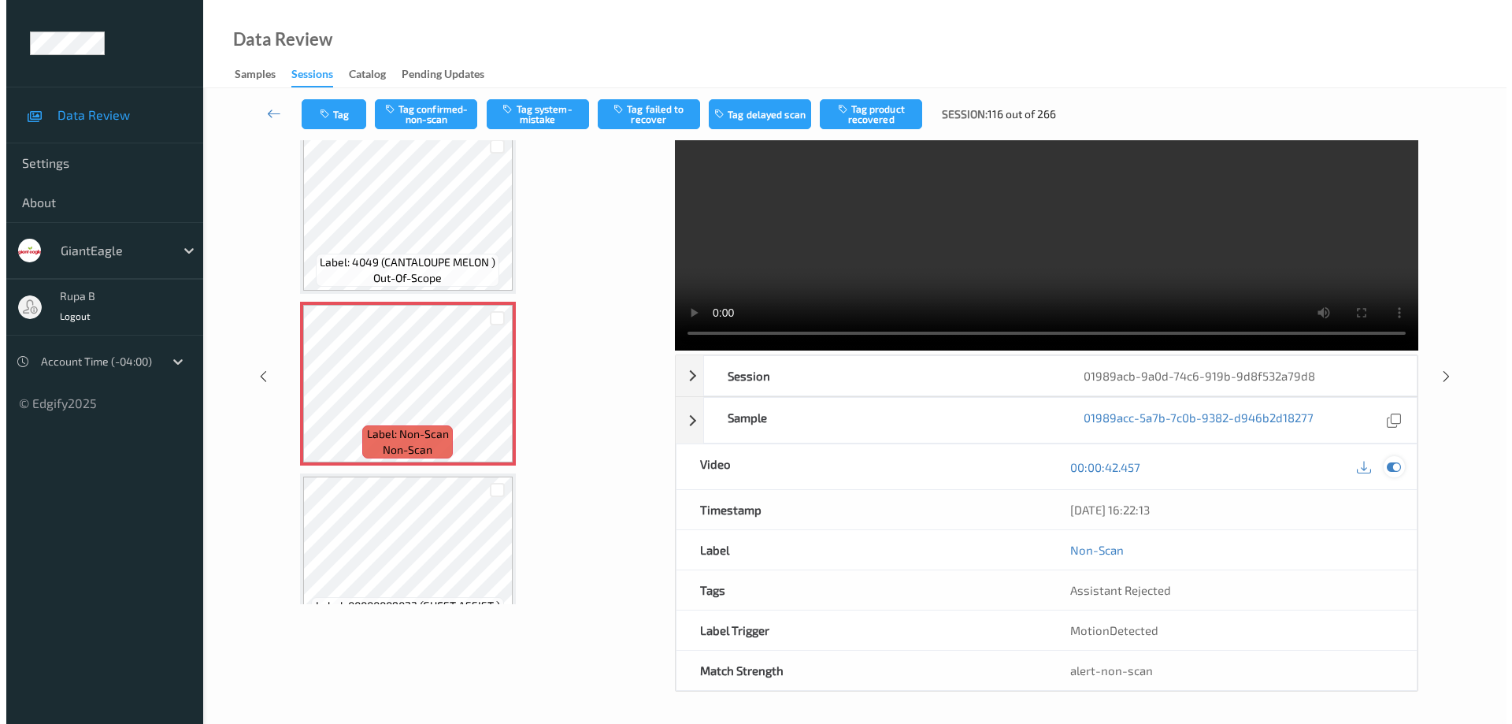
scroll to position [0, 0]
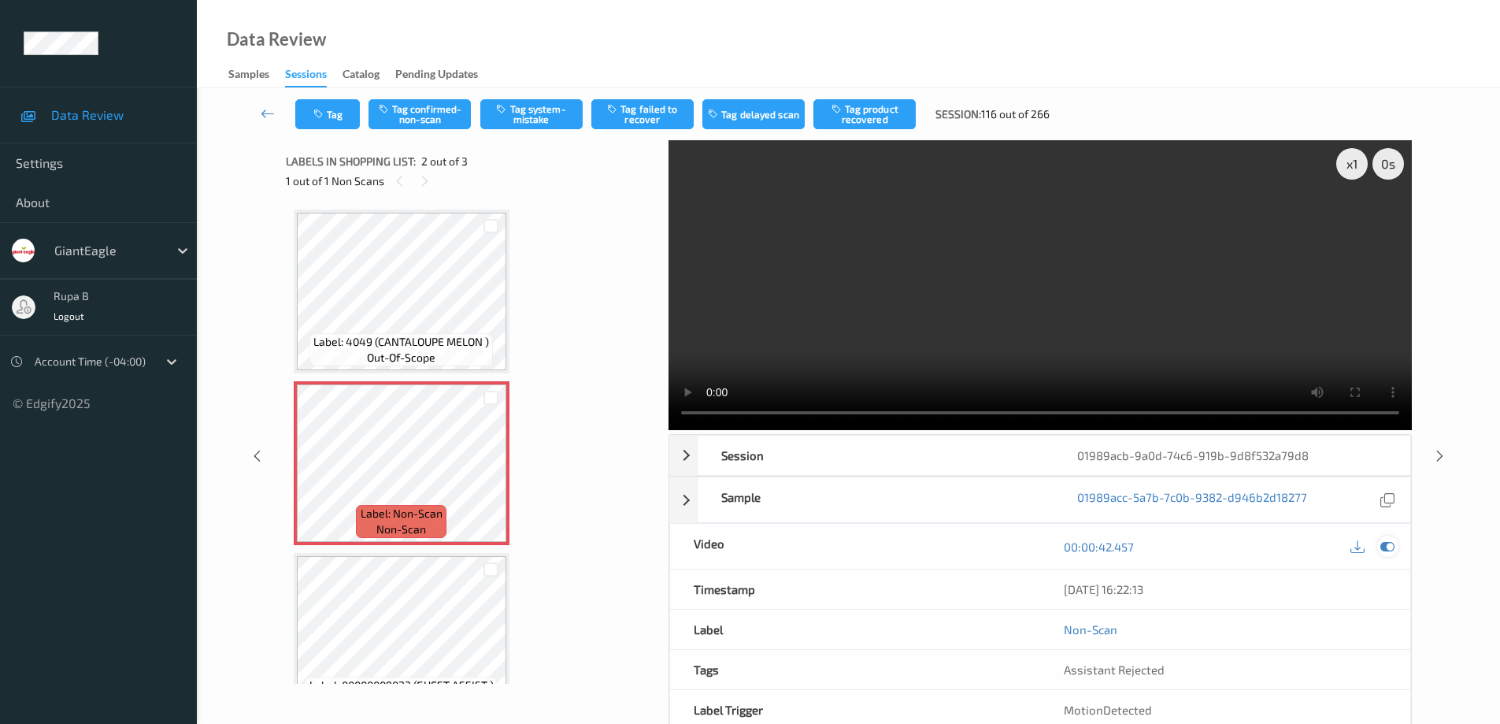
click at [1387, 544] on icon at bounding box center [1387, 546] width 14 height 14
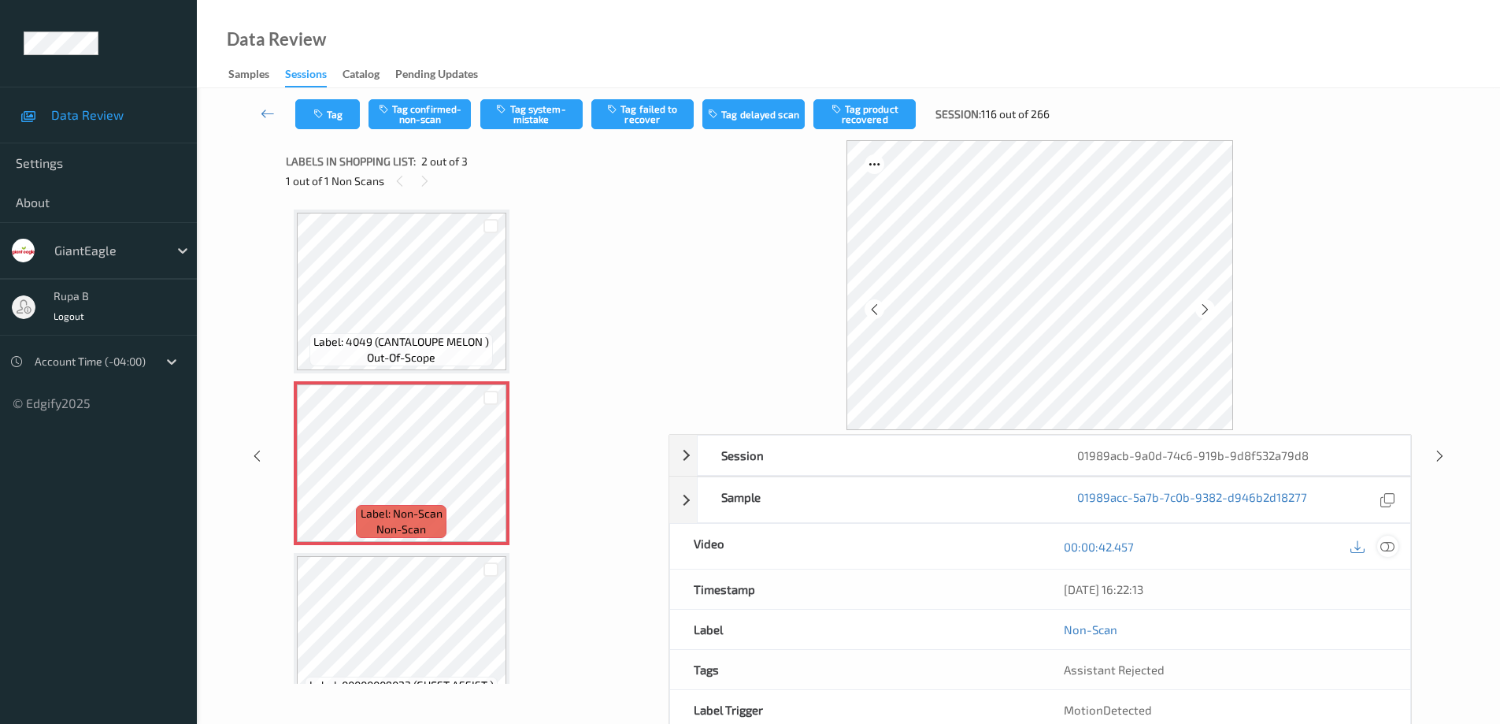
click at [1387, 548] on icon at bounding box center [1387, 546] width 14 height 14
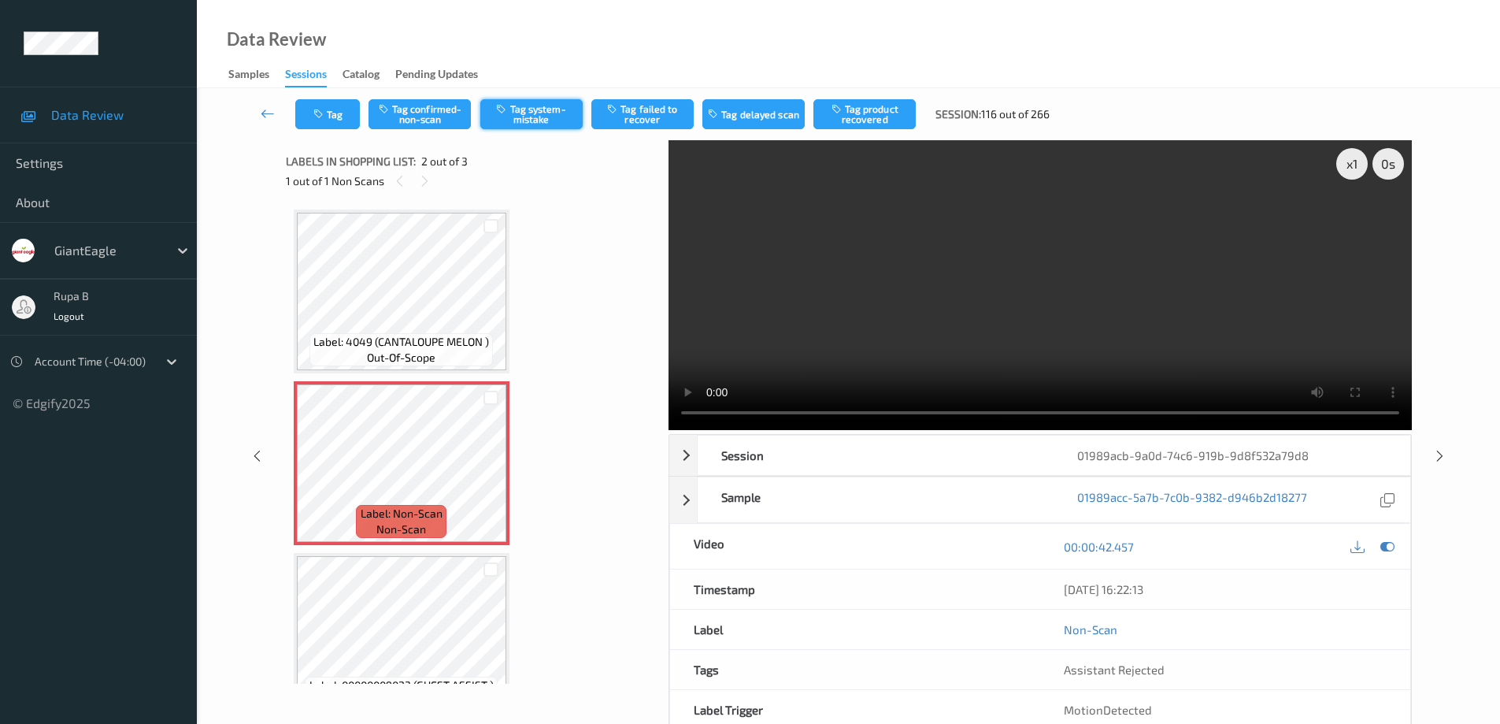
click at [544, 123] on button "Tag system-mistake" at bounding box center [531, 114] width 102 height 30
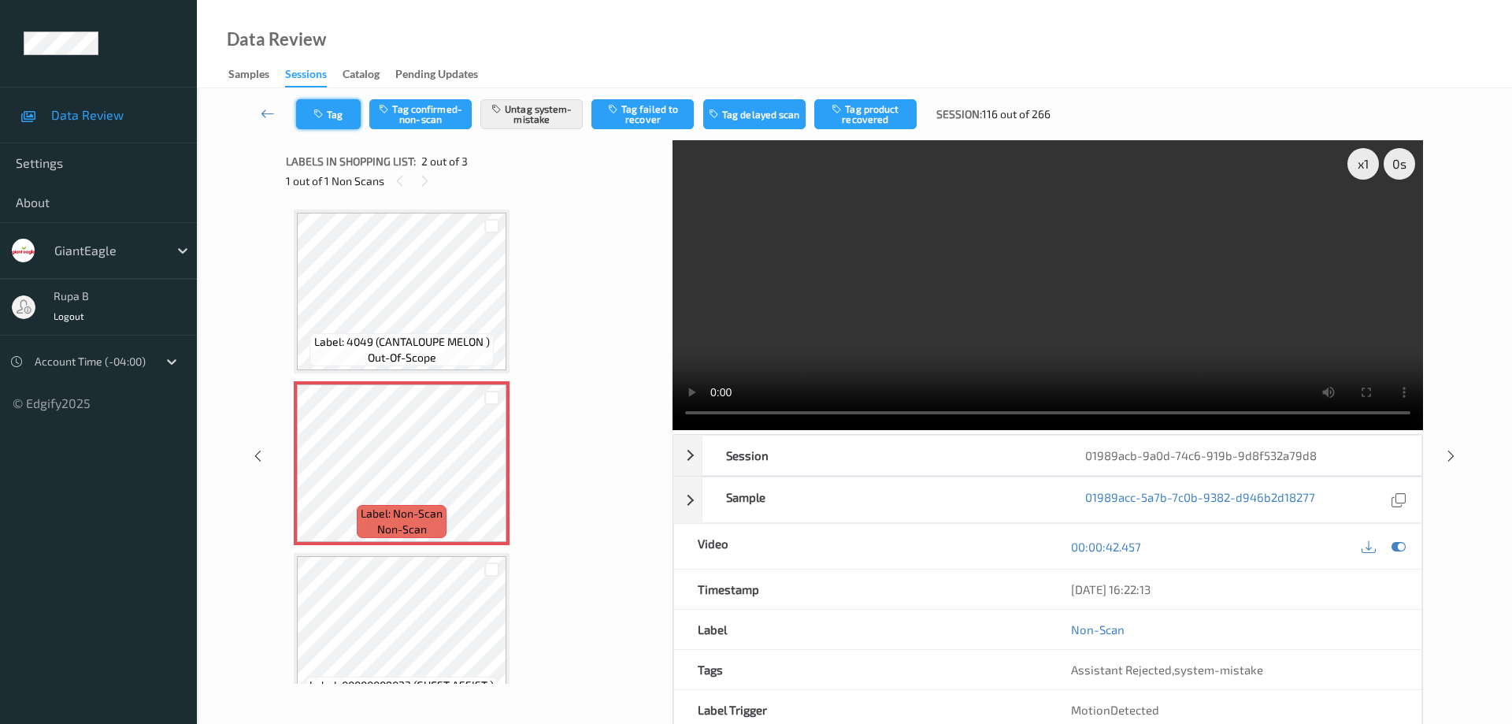
click at [348, 123] on button "Tag" at bounding box center [328, 114] width 65 height 30
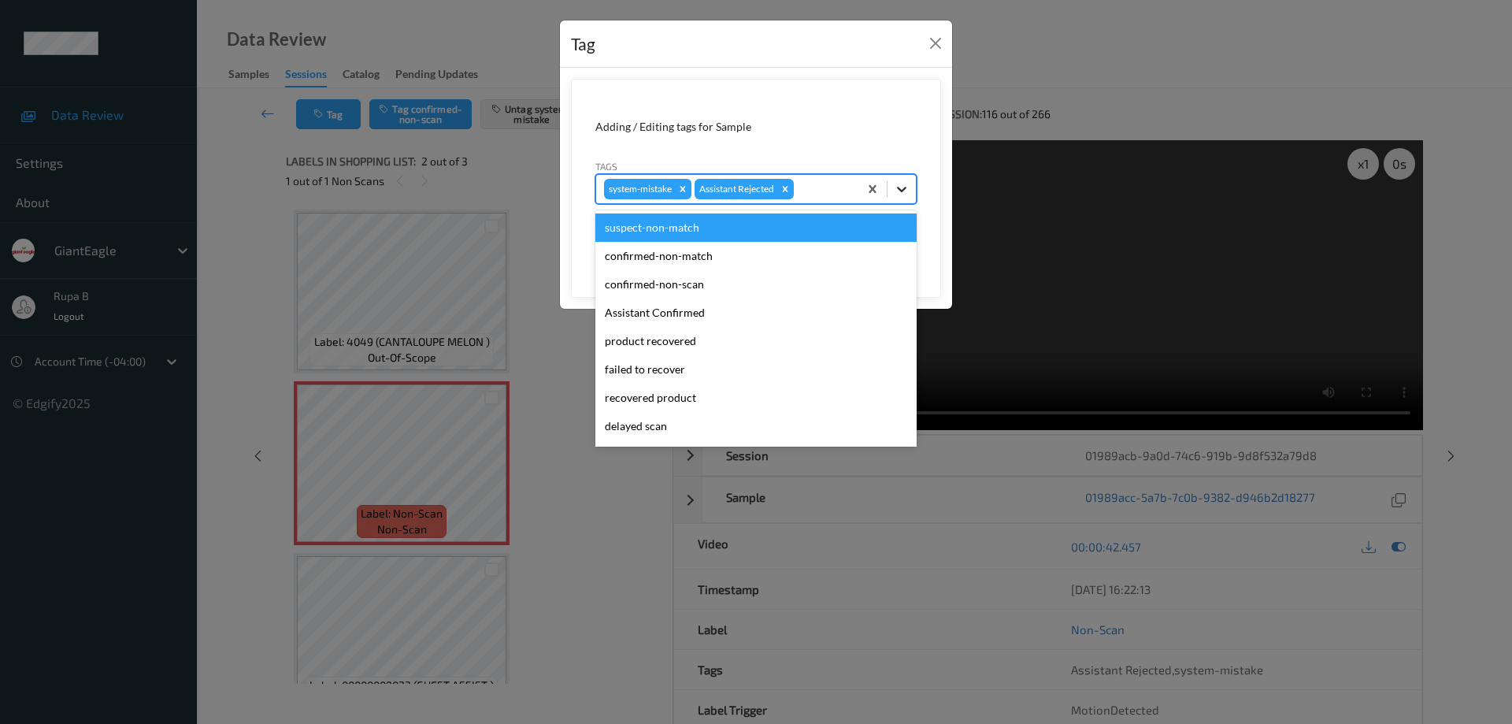
click at [902, 190] on icon at bounding box center [901, 190] width 9 height 6
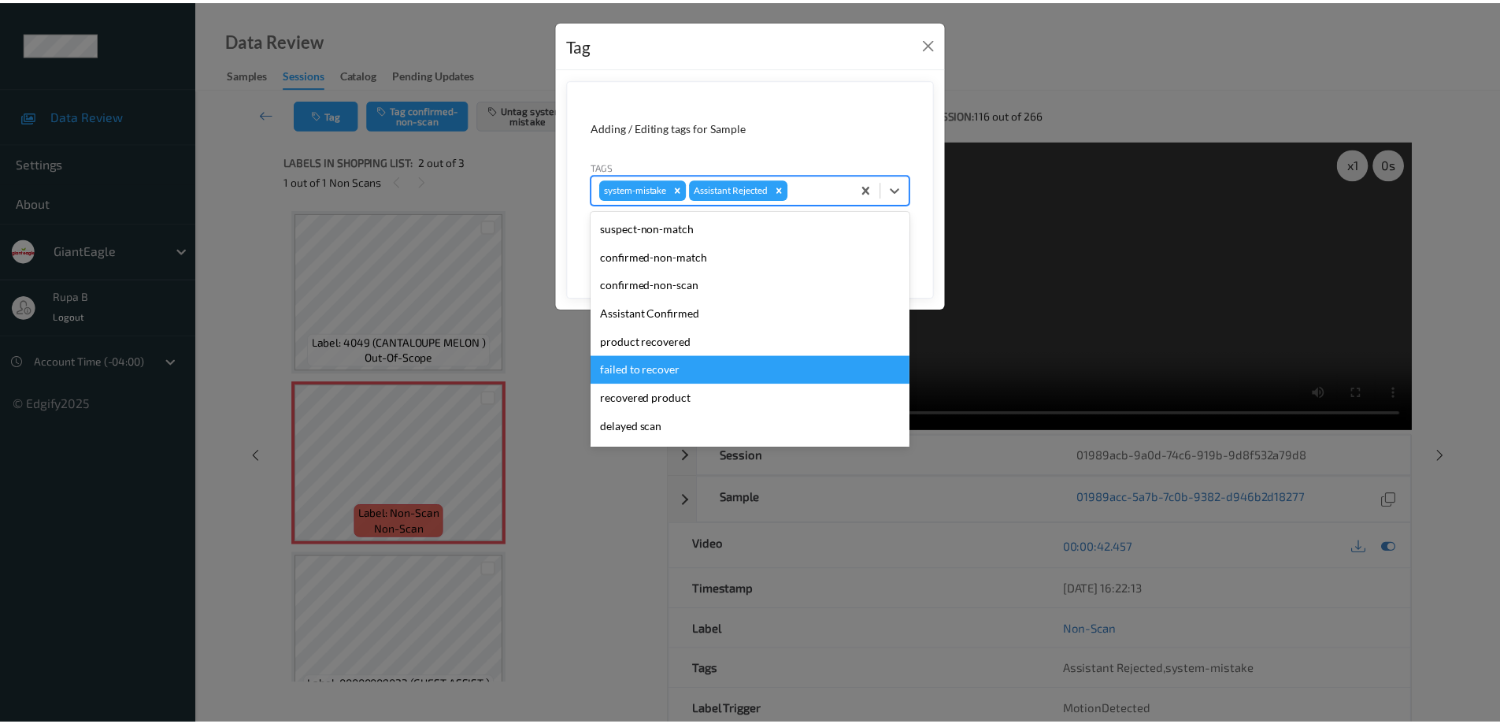
scroll to position [110, 0]
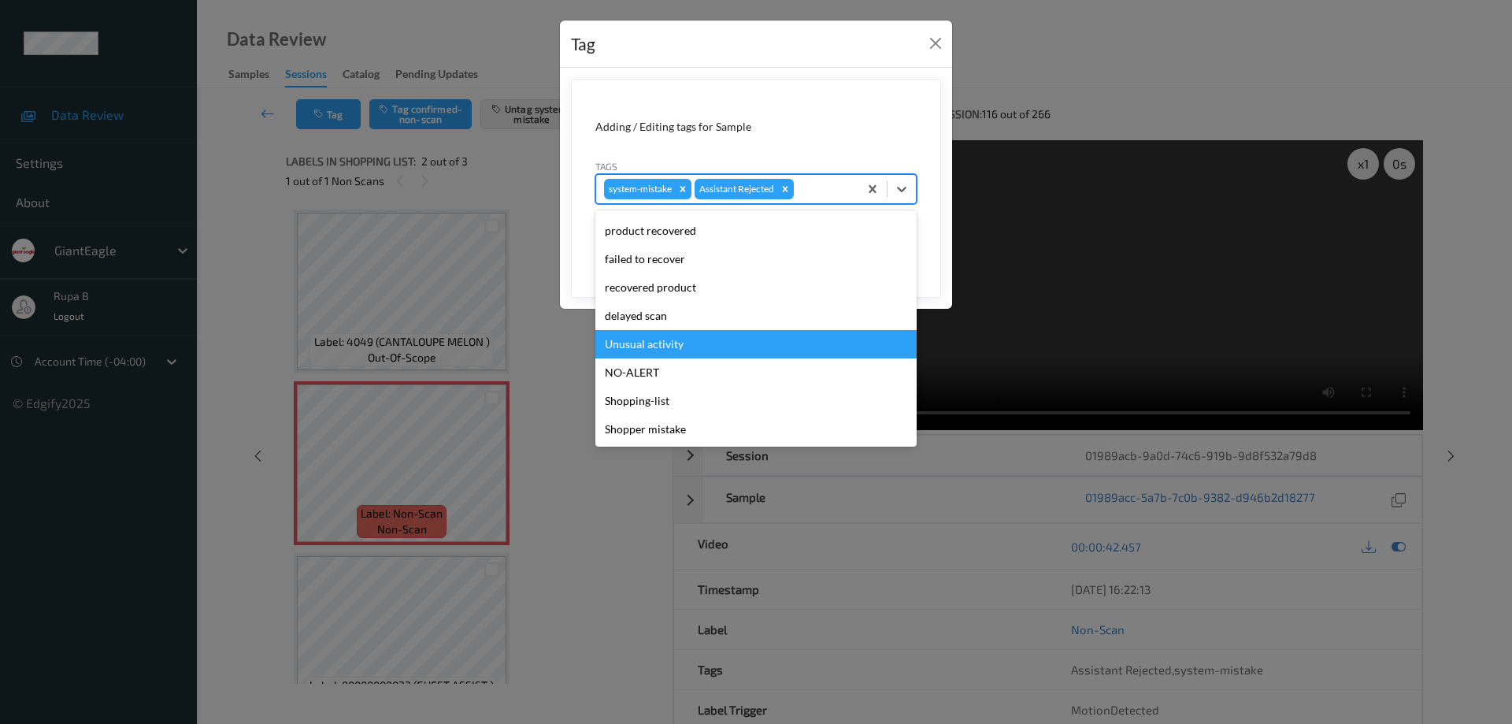
click at [666, 349] on div "Unusual activity" at bounding box center [755, 344] width 321 height 28
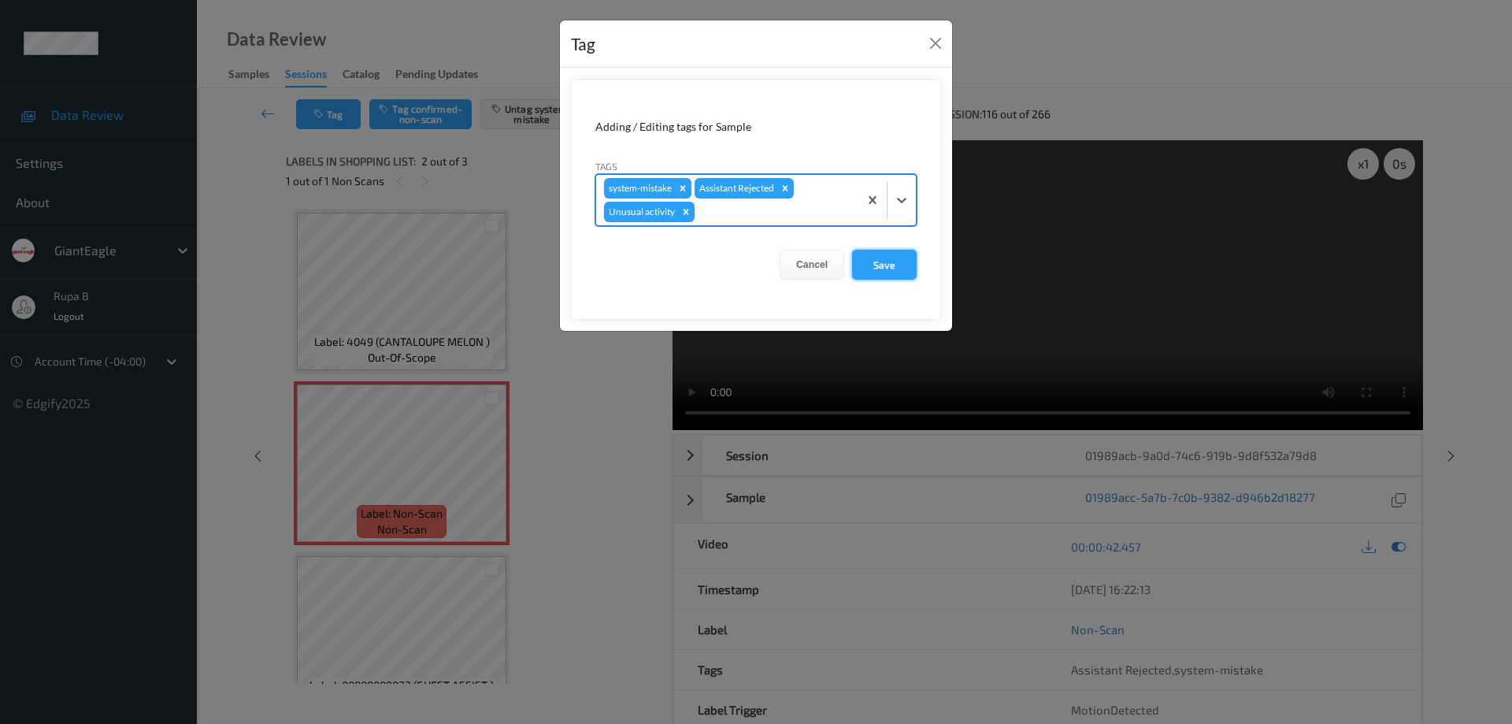
click at [883, 265] on button "Save" at bounding box center [884, 265] width 65 height 30
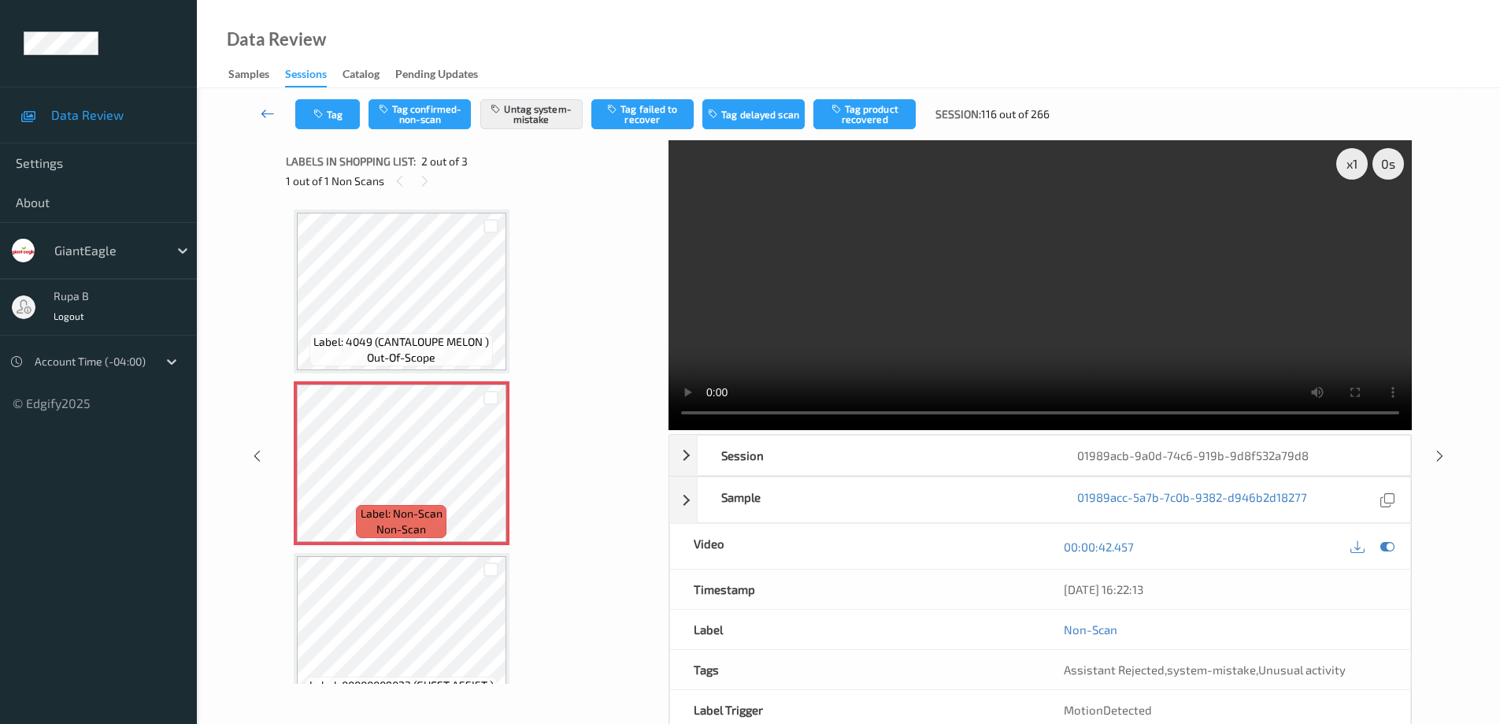
click at [265, 114] on icon at bounding box center [268, 114] width 14 height 16
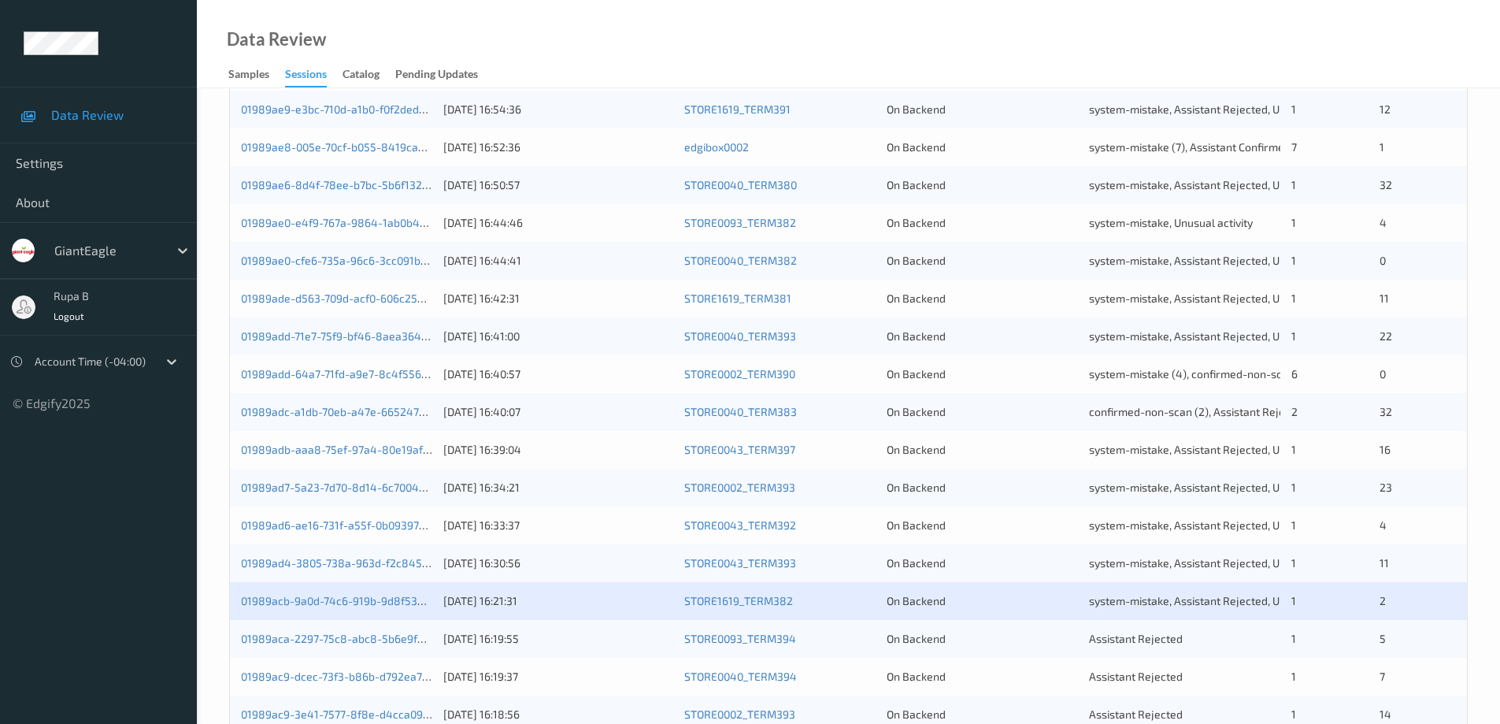
scroll to position [461, 0]
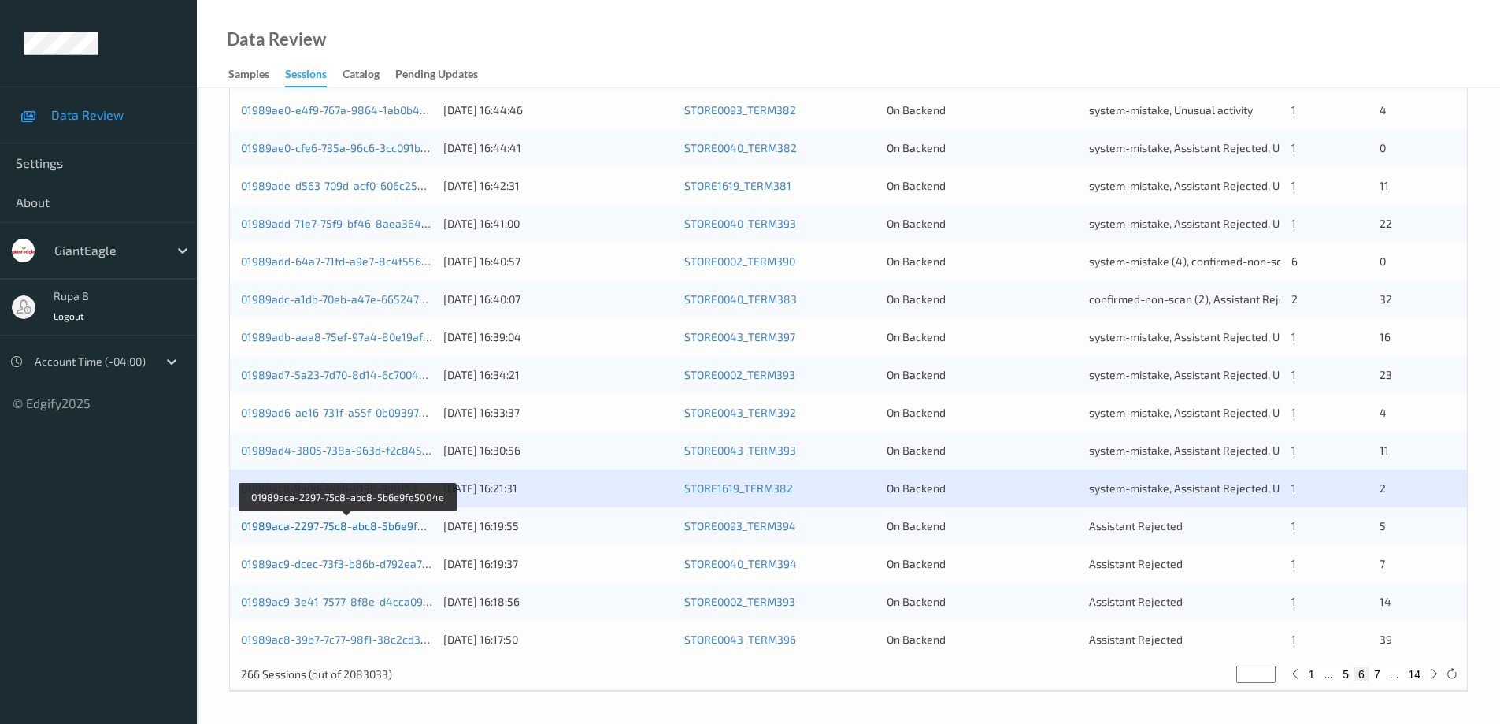
click at [364, 528] on link "01989aca-2297-75c8-abc8-5b6e9fe5004e" at bounding box center [348, 525] width 215 height 13
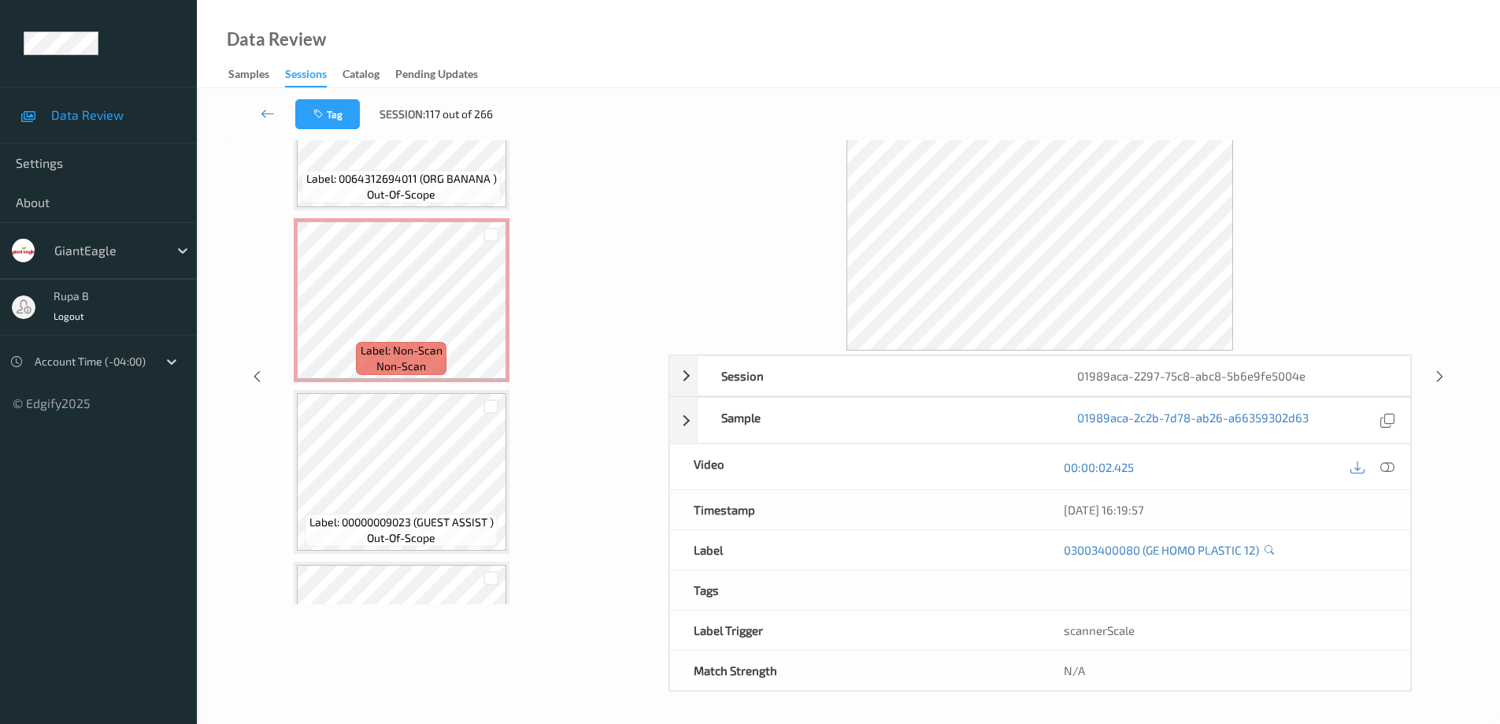
scroll to position [432, 0]
click at [1387, 470] on icon at bounding box center [1387, 467] width 14 height 14
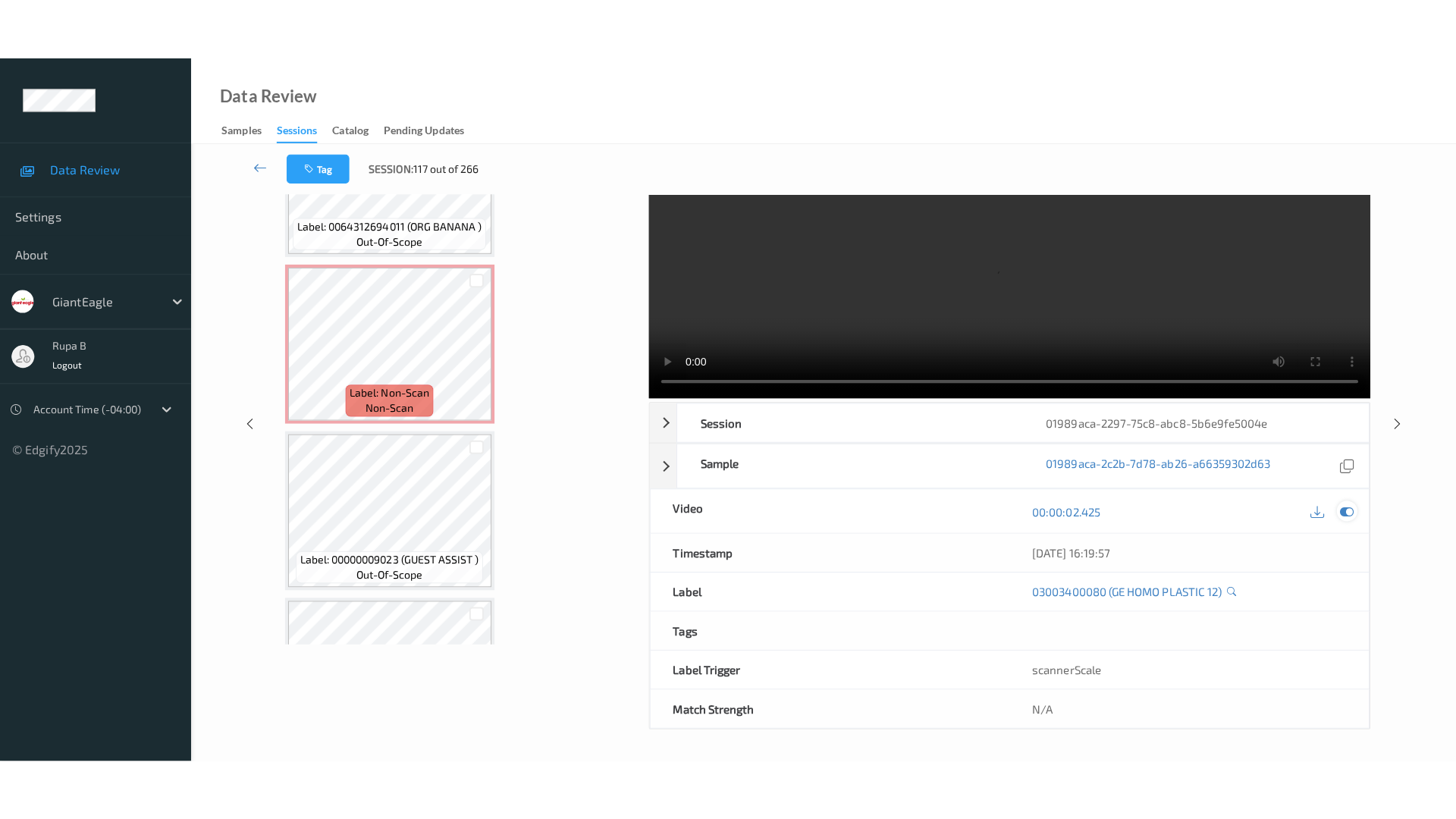
scroll to position [0, 0]
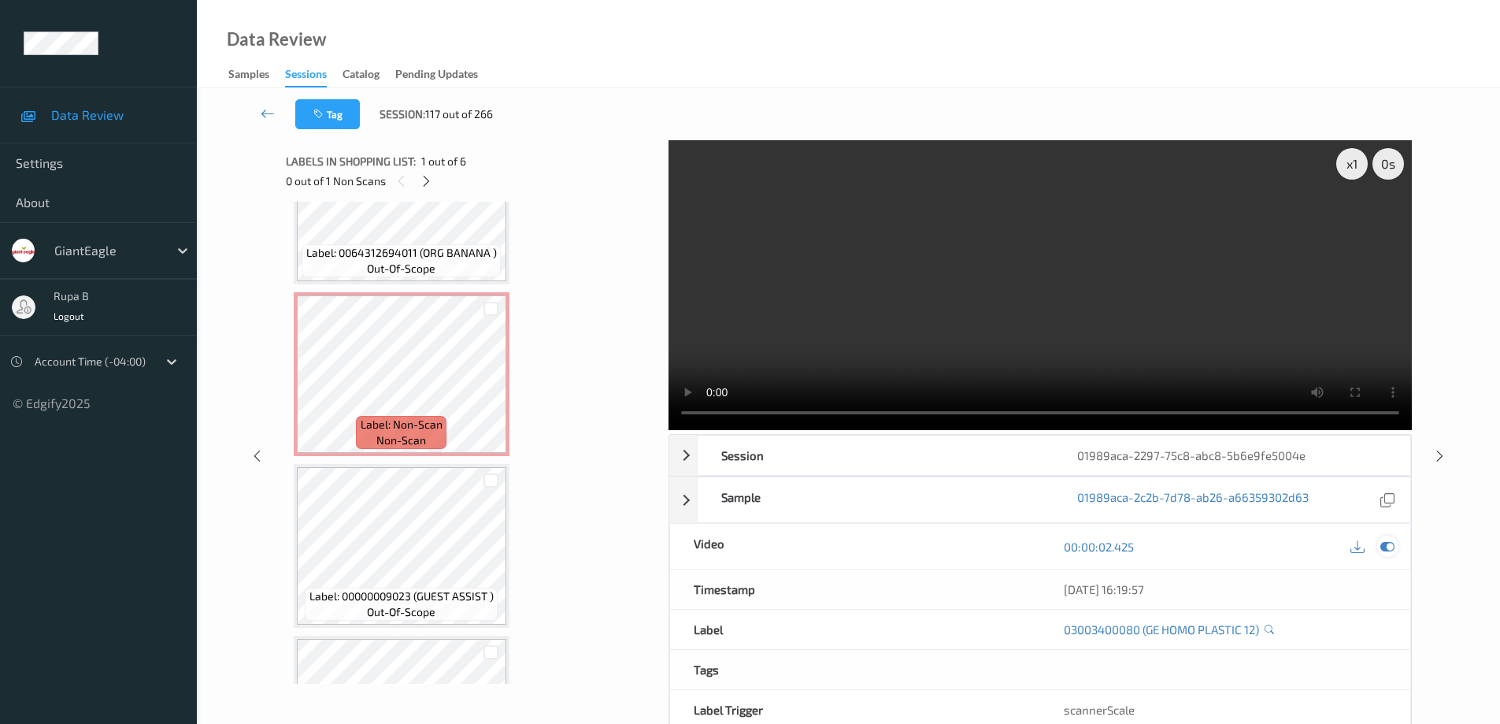
click at [1387, 546] on icon at bounding box center [1387, 546] width 14 height 14
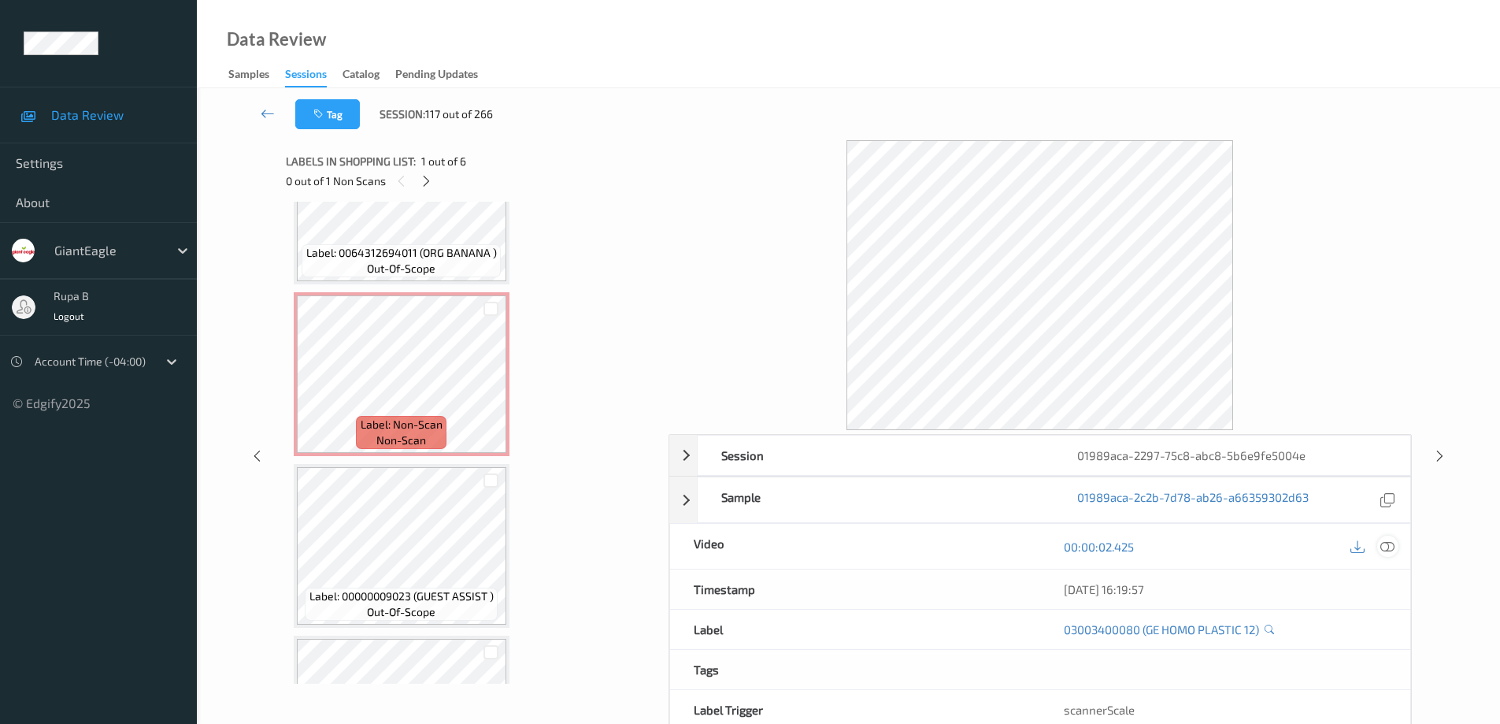
click at [1386, 547] on icon at bounding box center [1387, 546] width 14 height 14
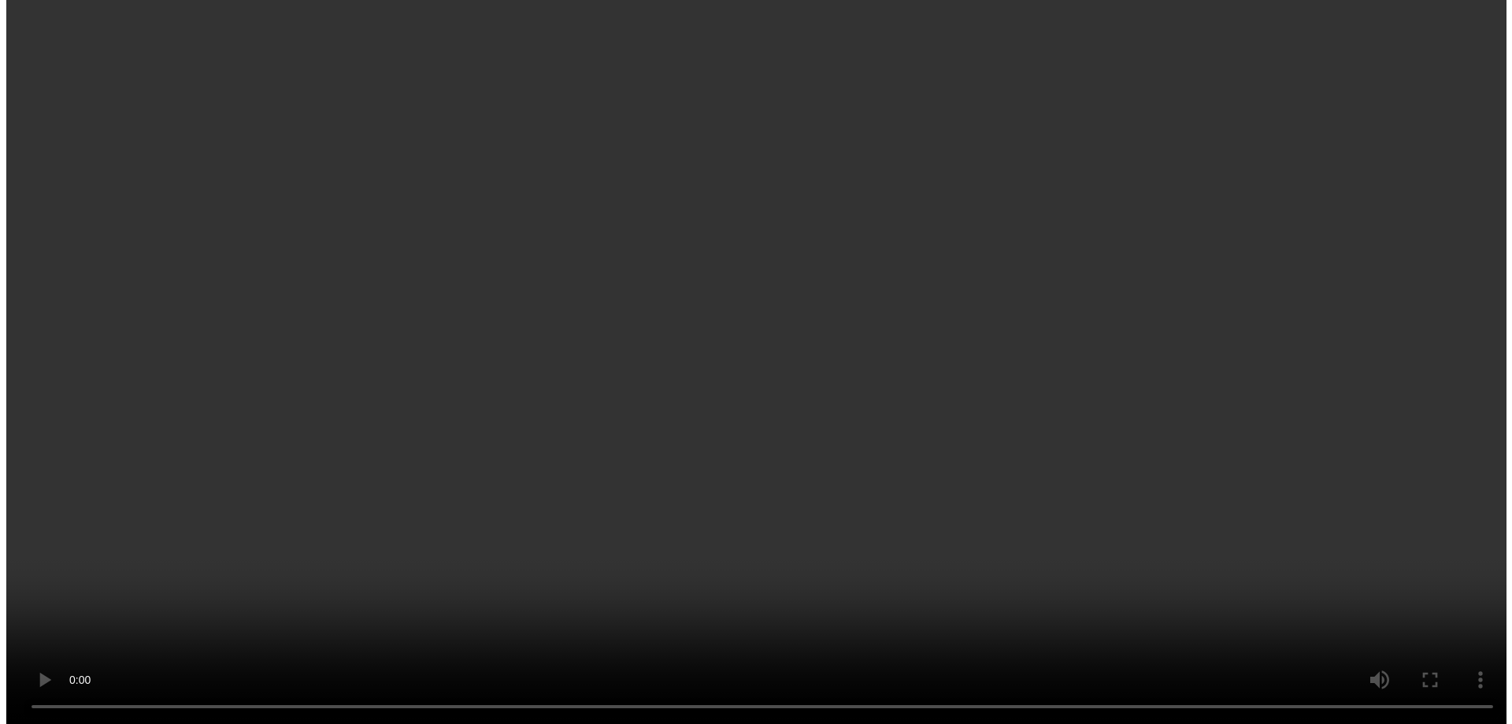
scroll to position [398, 0]
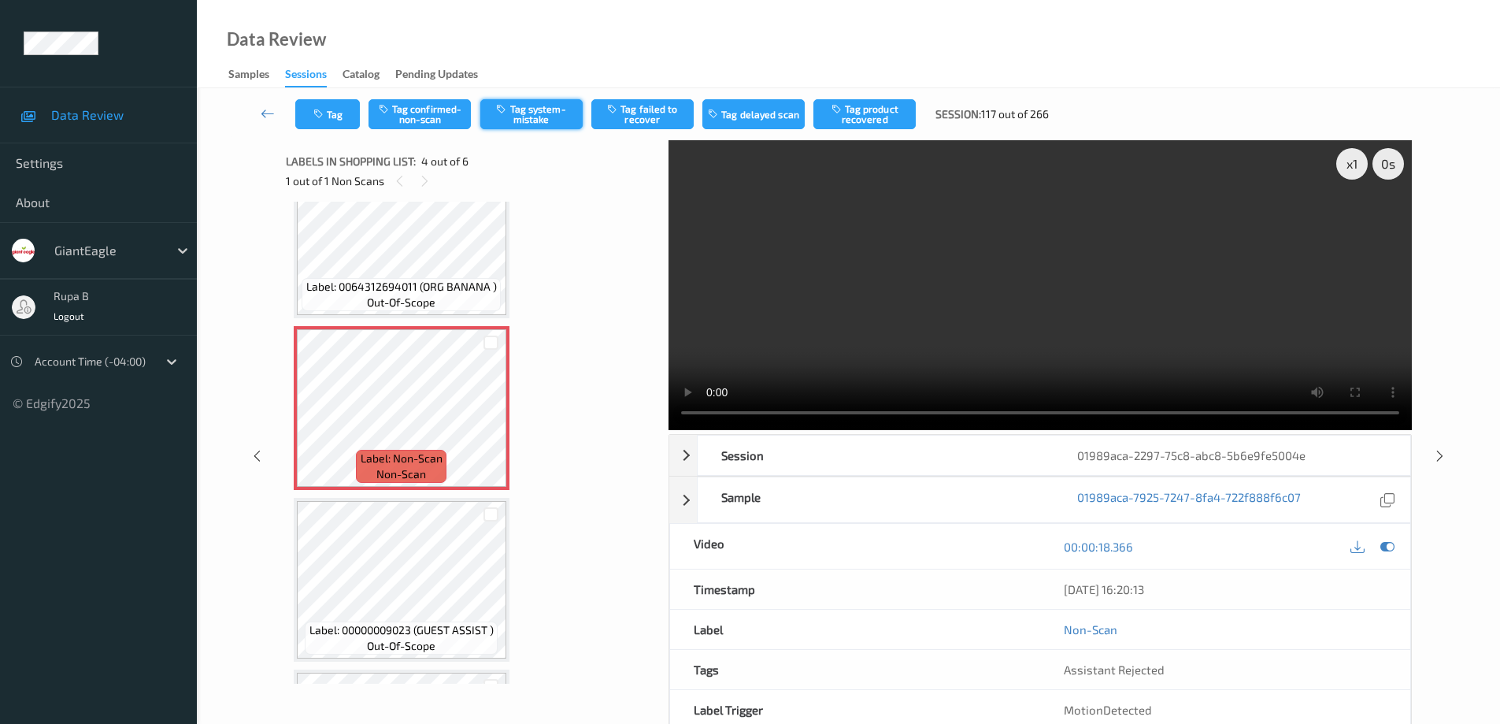
click at [535, 117] on button "Tag system-mistake" at bounding box center [531, 114] width 102 height 30
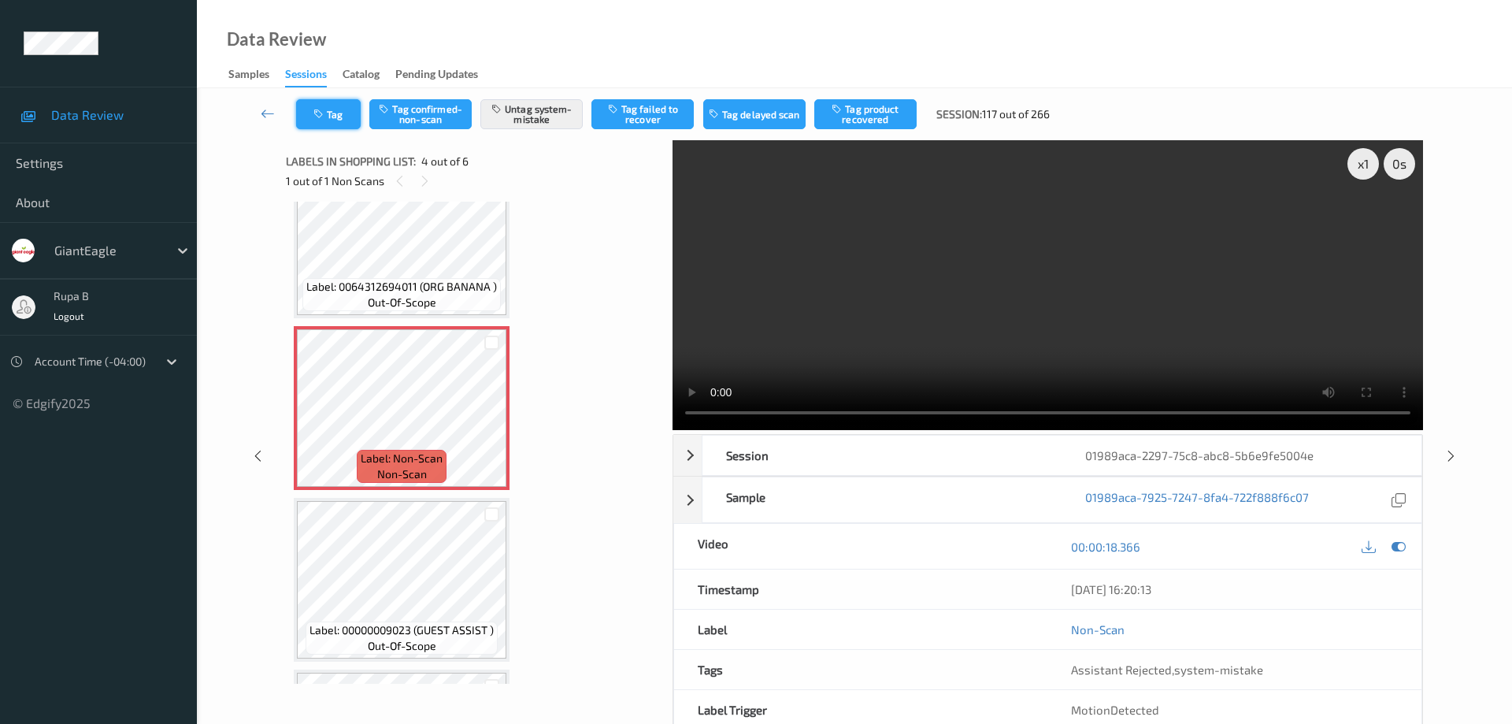
click at [344, 122] on button "Tag" at bounding box center [328, 114] width 65 height 30
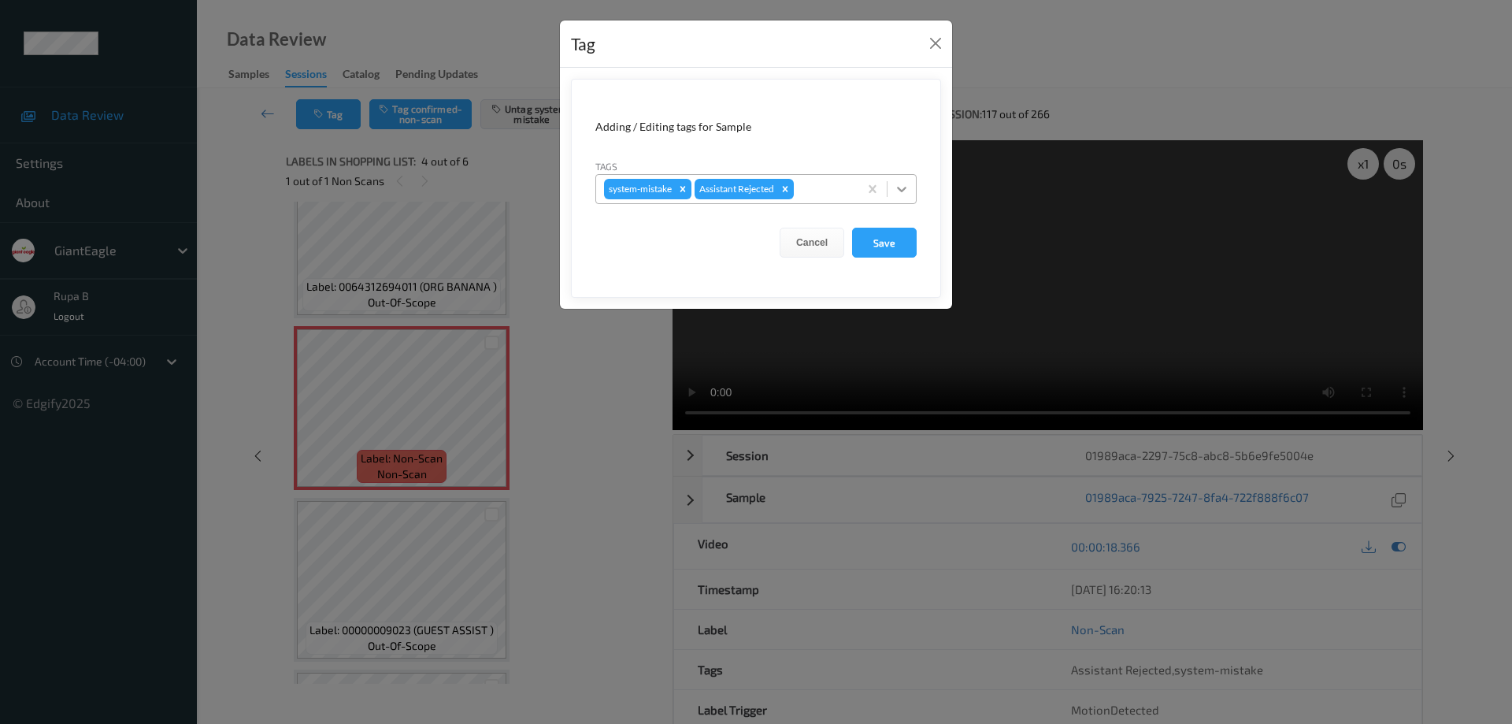
click at [902, 186] on icon at bounding box center [902, 189] width 16 height 16
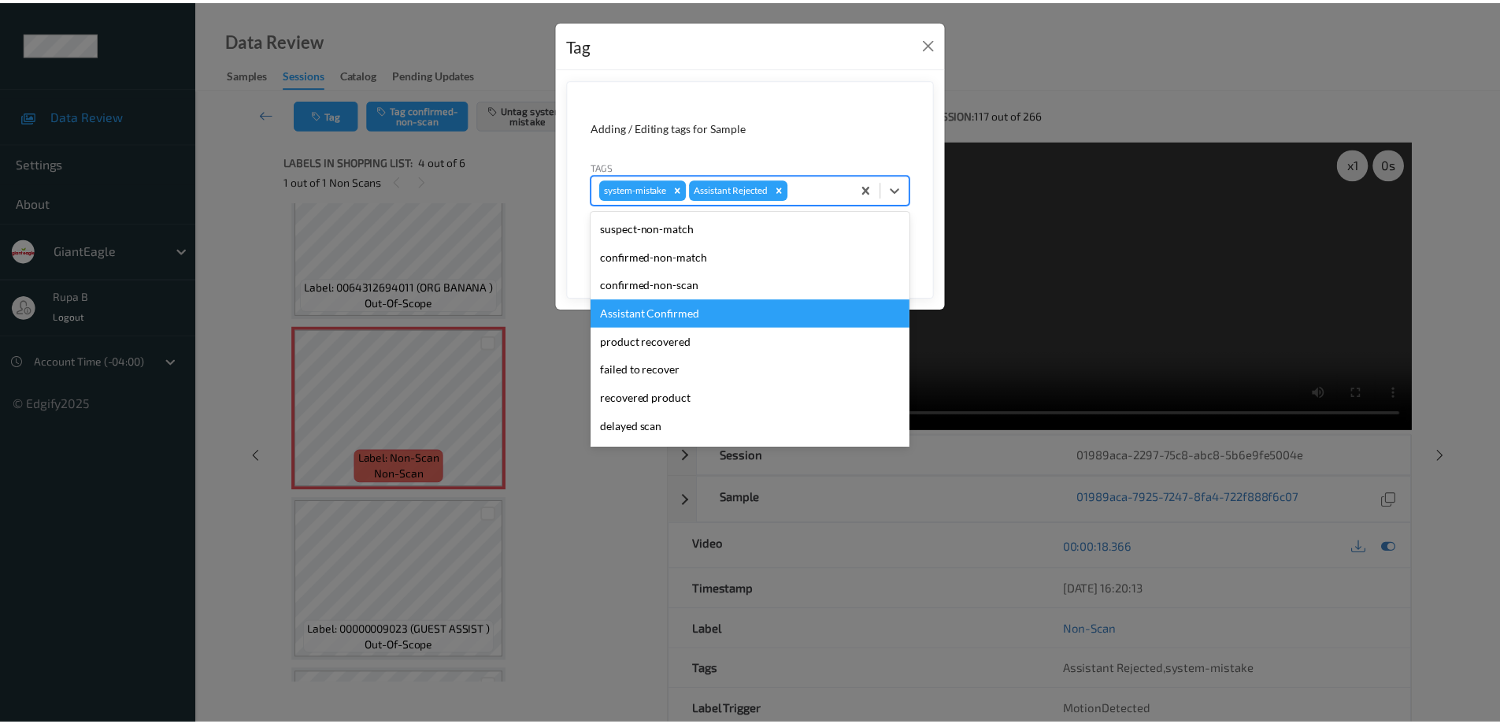
scroll to position [110, 0]
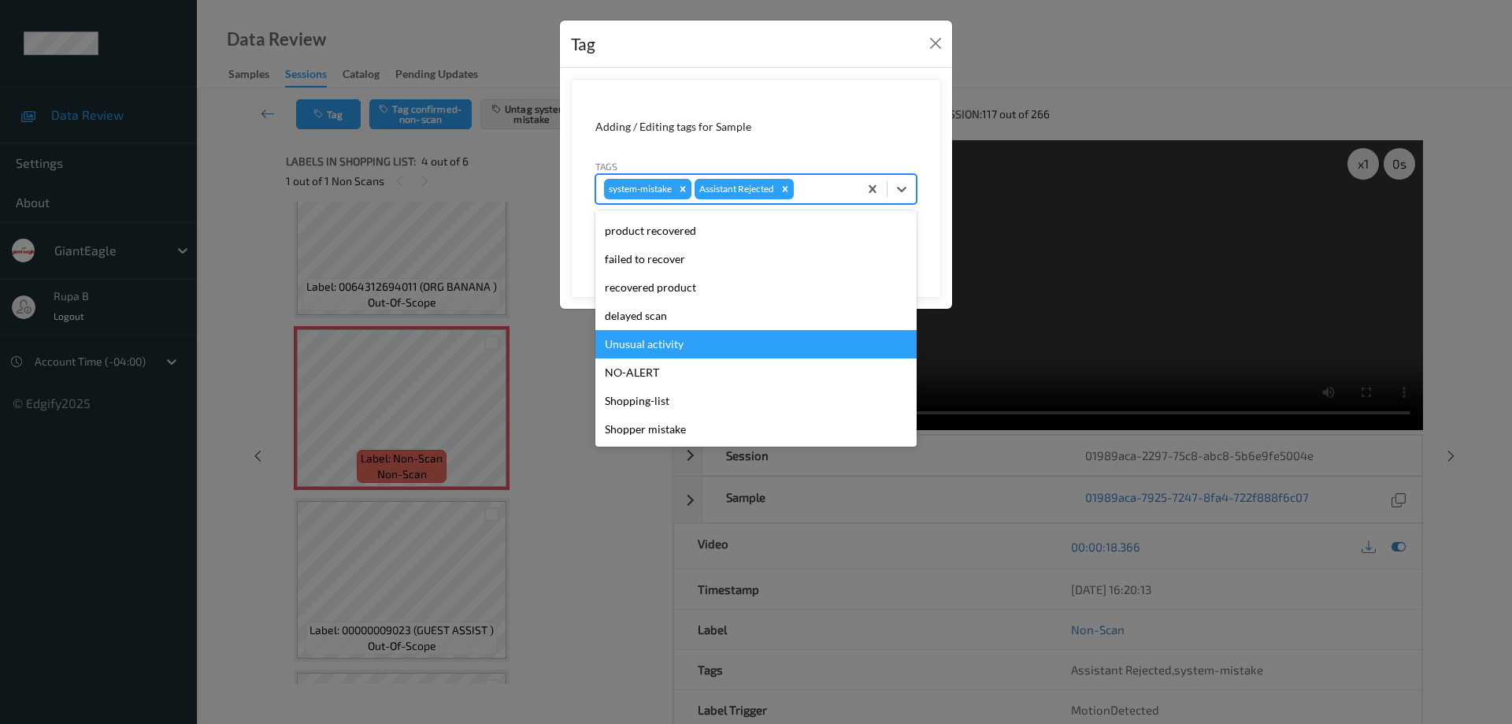
click at [681, 344] on div "Unusual activity" at bounding box center [755, 344] width 321 height 28
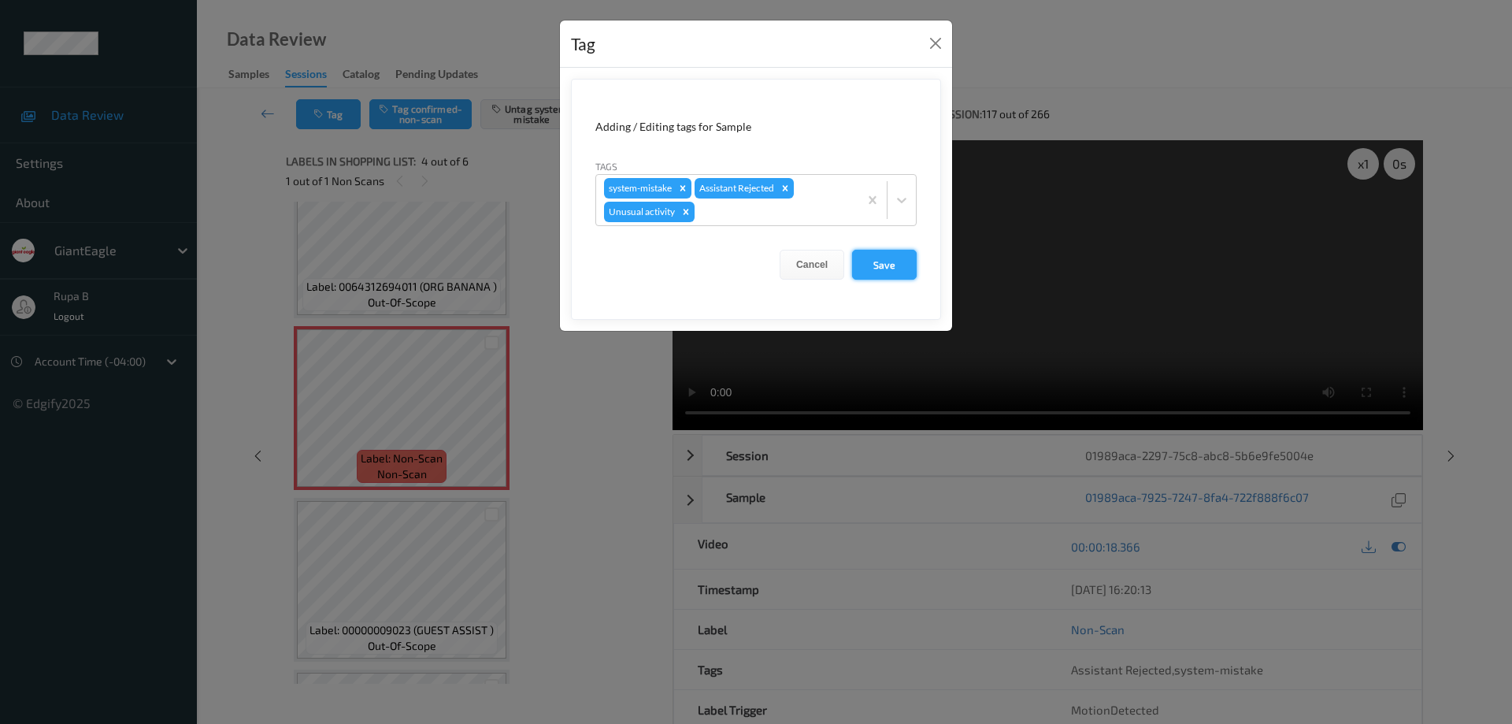
click at [901, 266] on button "Save" at bounding box center [884, 265] width 65 height 30
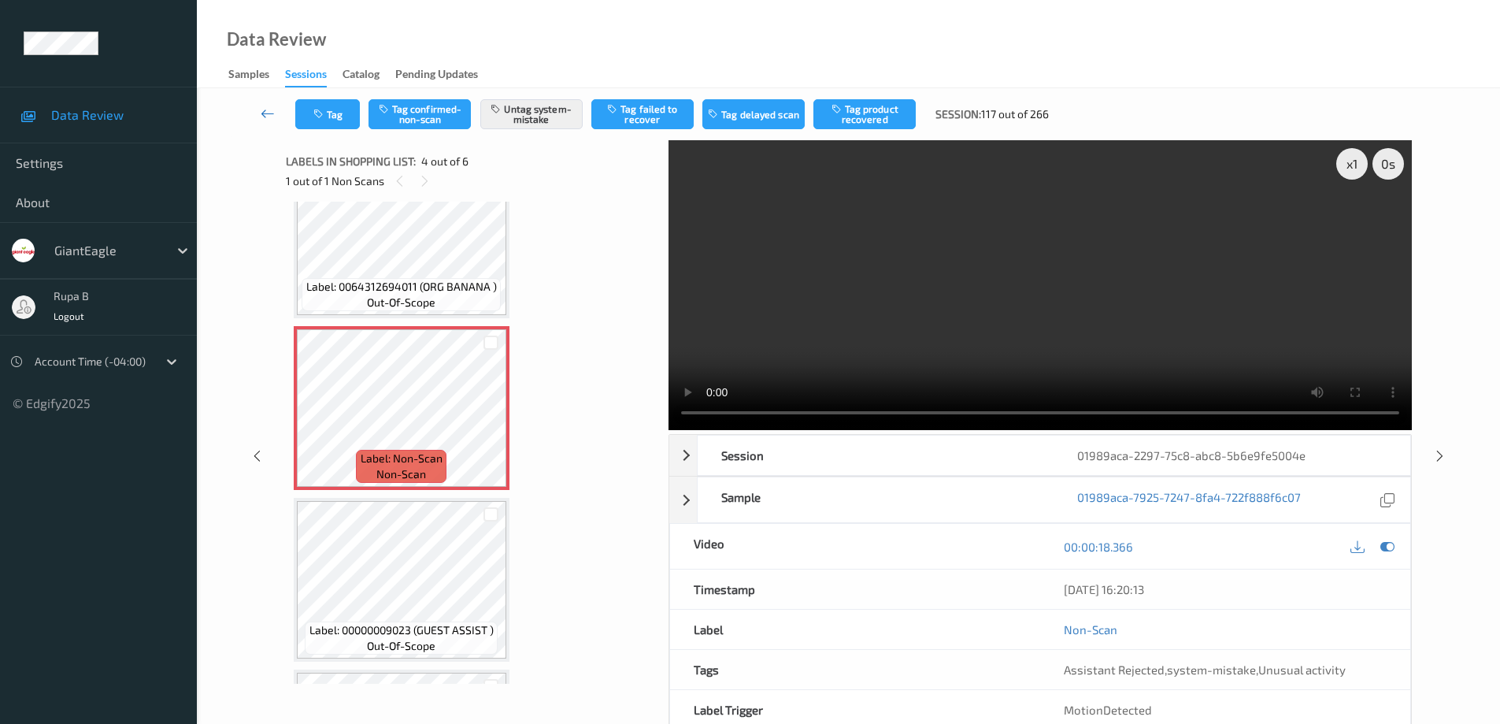
click at [263, 112] on icon at bounding box center [268, 114] width 14 height 16
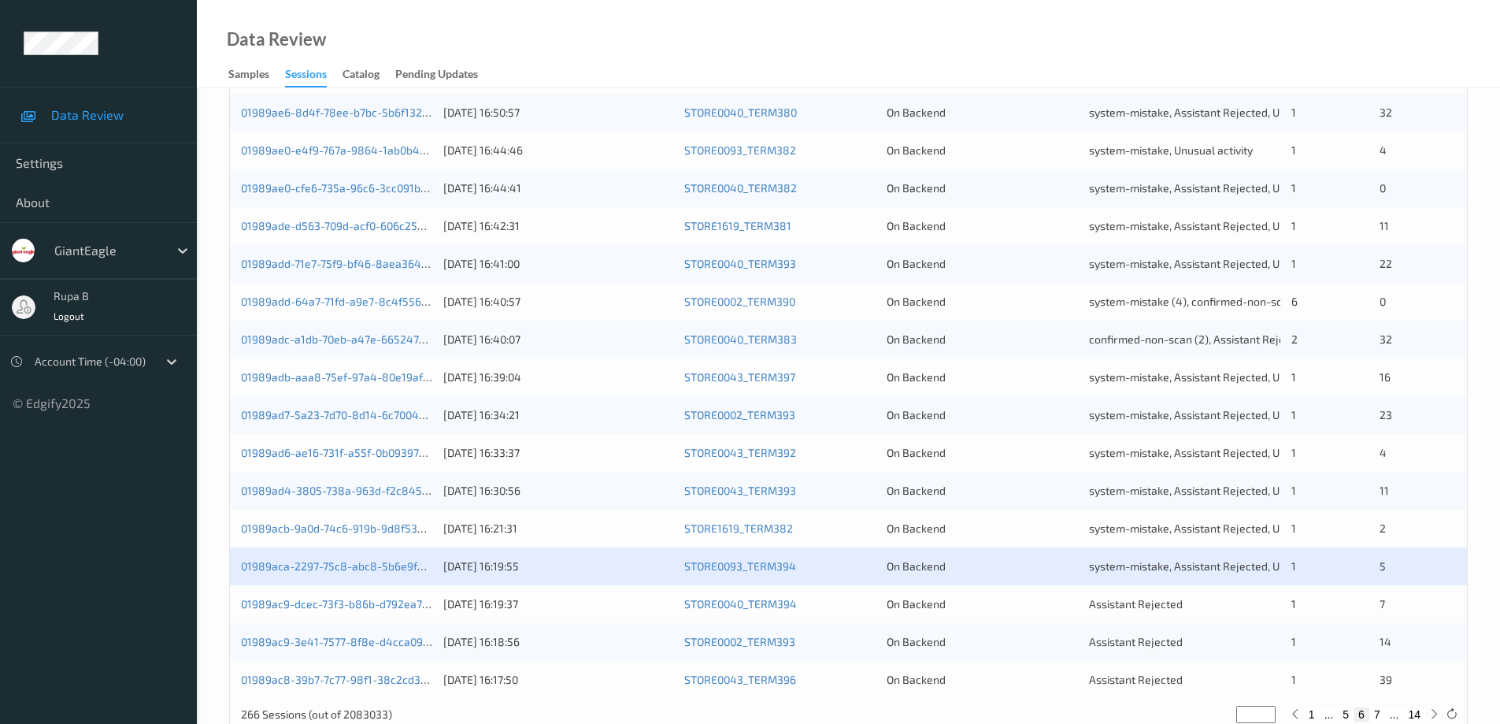
scroll to position [461, 0]
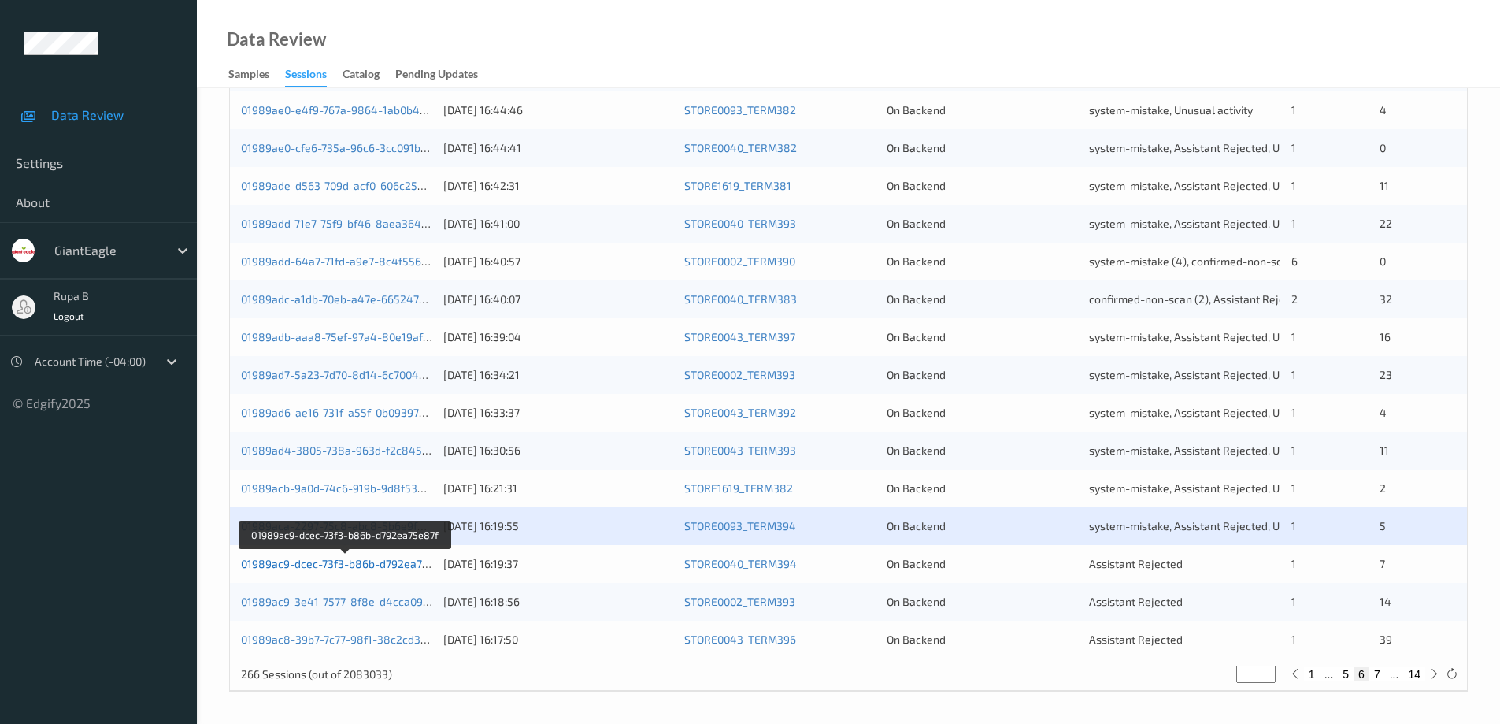
click at [366, 564] on link "01989ac9-dcec-73f3-b86b-d792ea75e87f" at bounding box center [346, 563] width 210 height 13
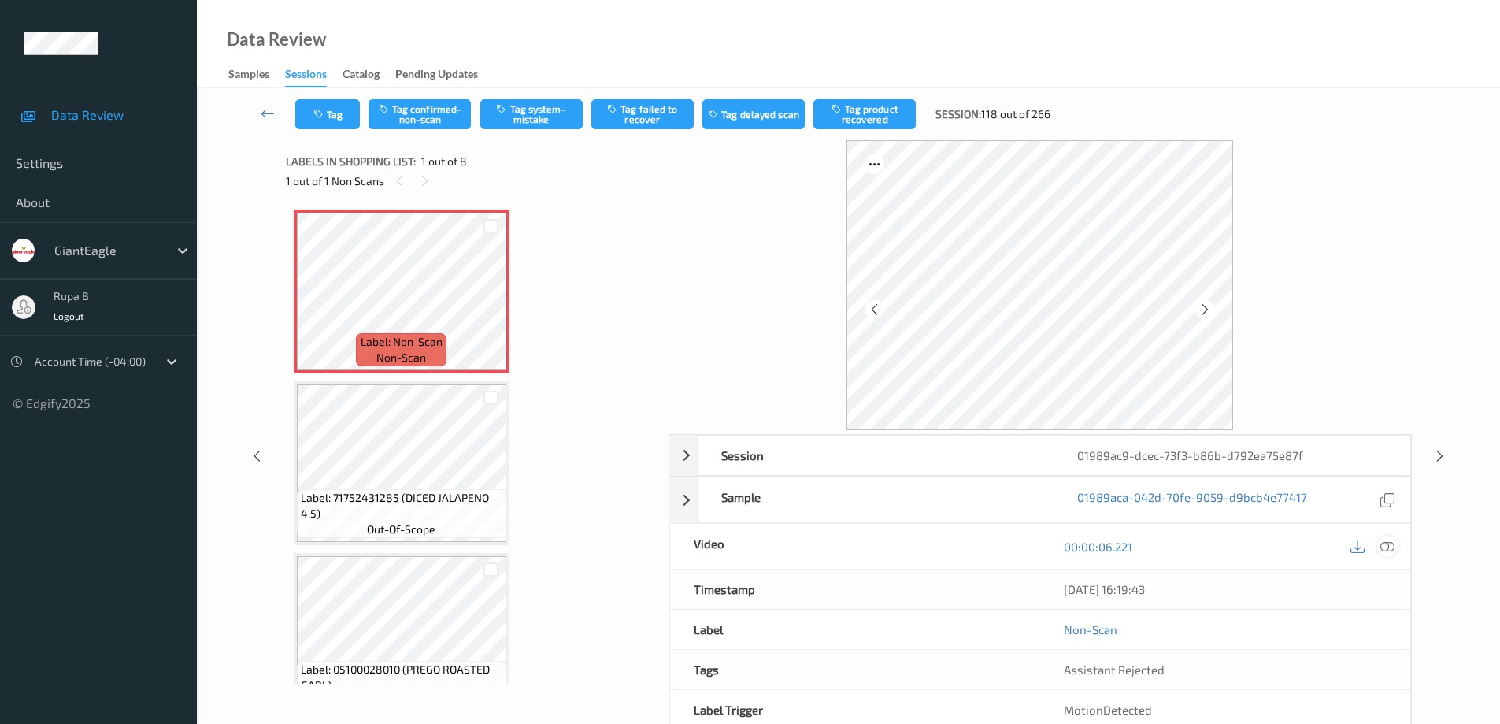
click at [1387, 541] on icon at bounding box center [1387, 546] width 14 height 14
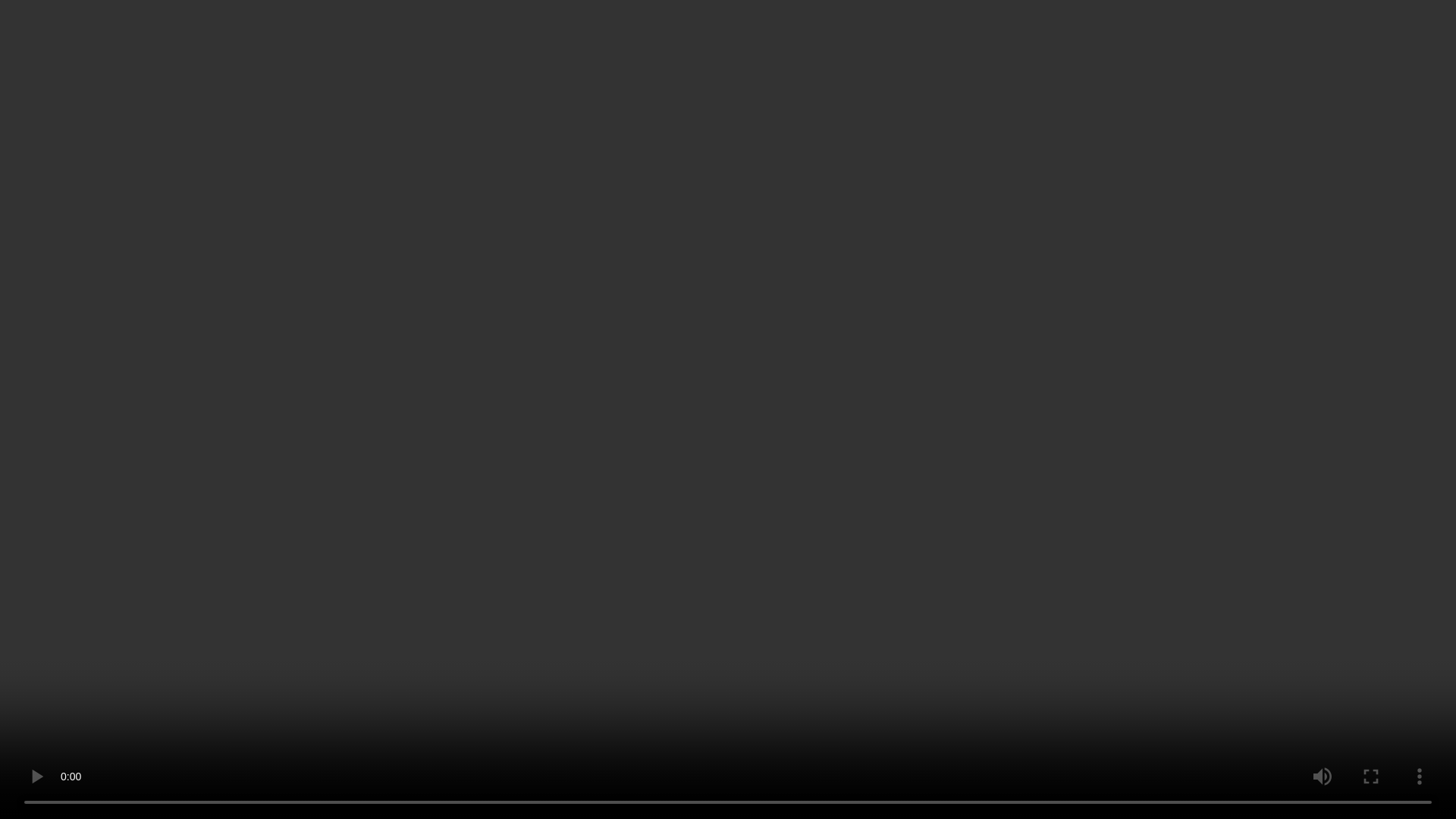
click at [0, 697] on video at bounding box center [728, 410] width 1456 height 819
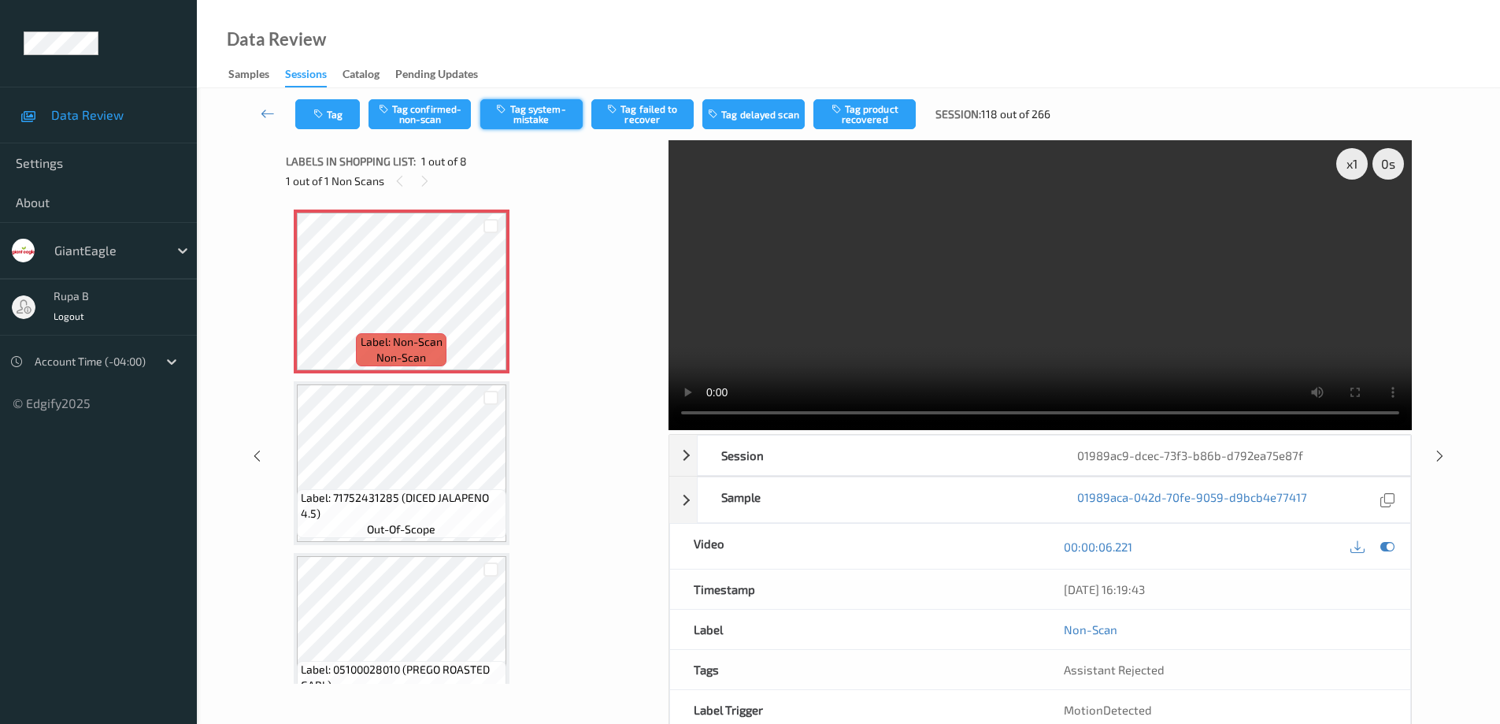
drag, startPoint x: 532, startPoint y: 117, endPoint x: 515, endPoint y: 123, distance: 18.4
click at [533, 117] on button "Tag system-mistake" at bounding box center [531, 114] width 102 height 30
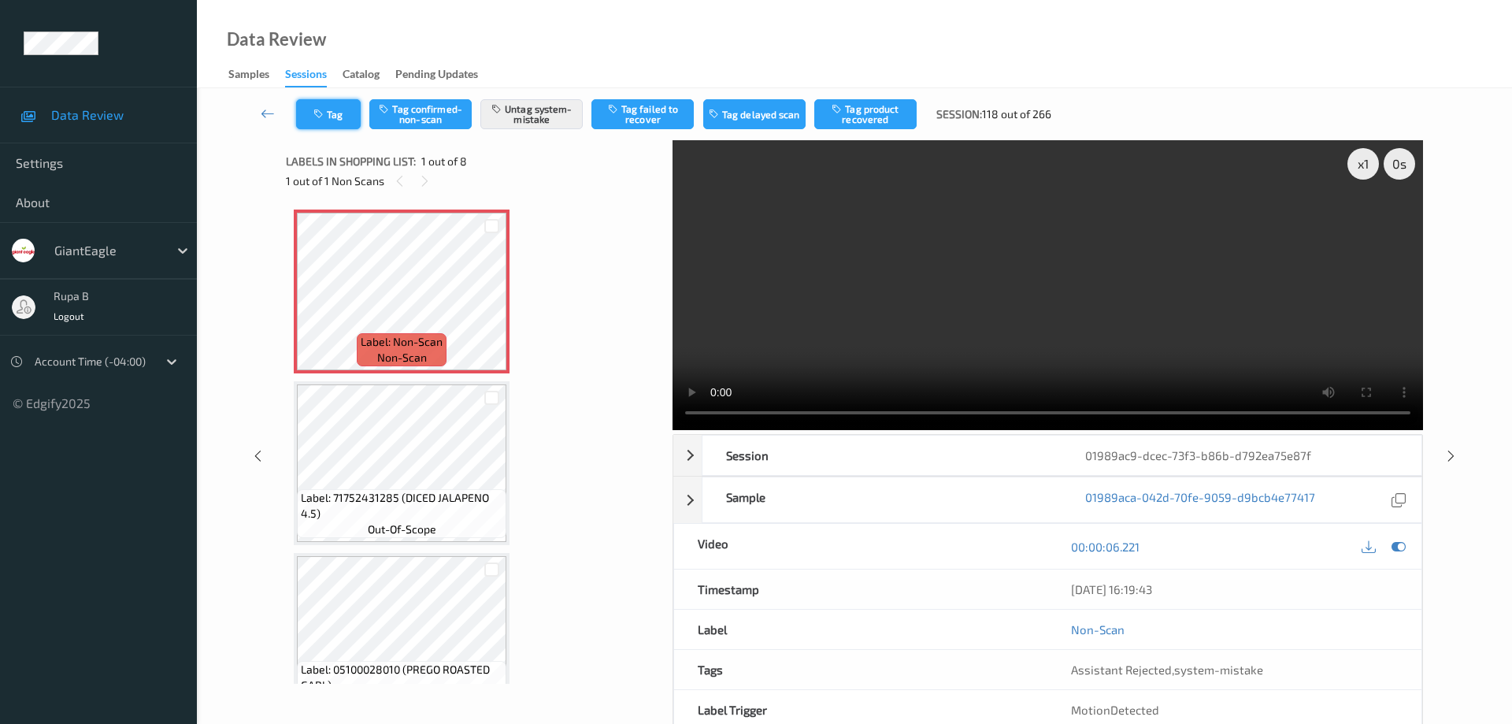
click at [342, 119] on button "Tag" at bounding box center [328, 114] width 65 height 30
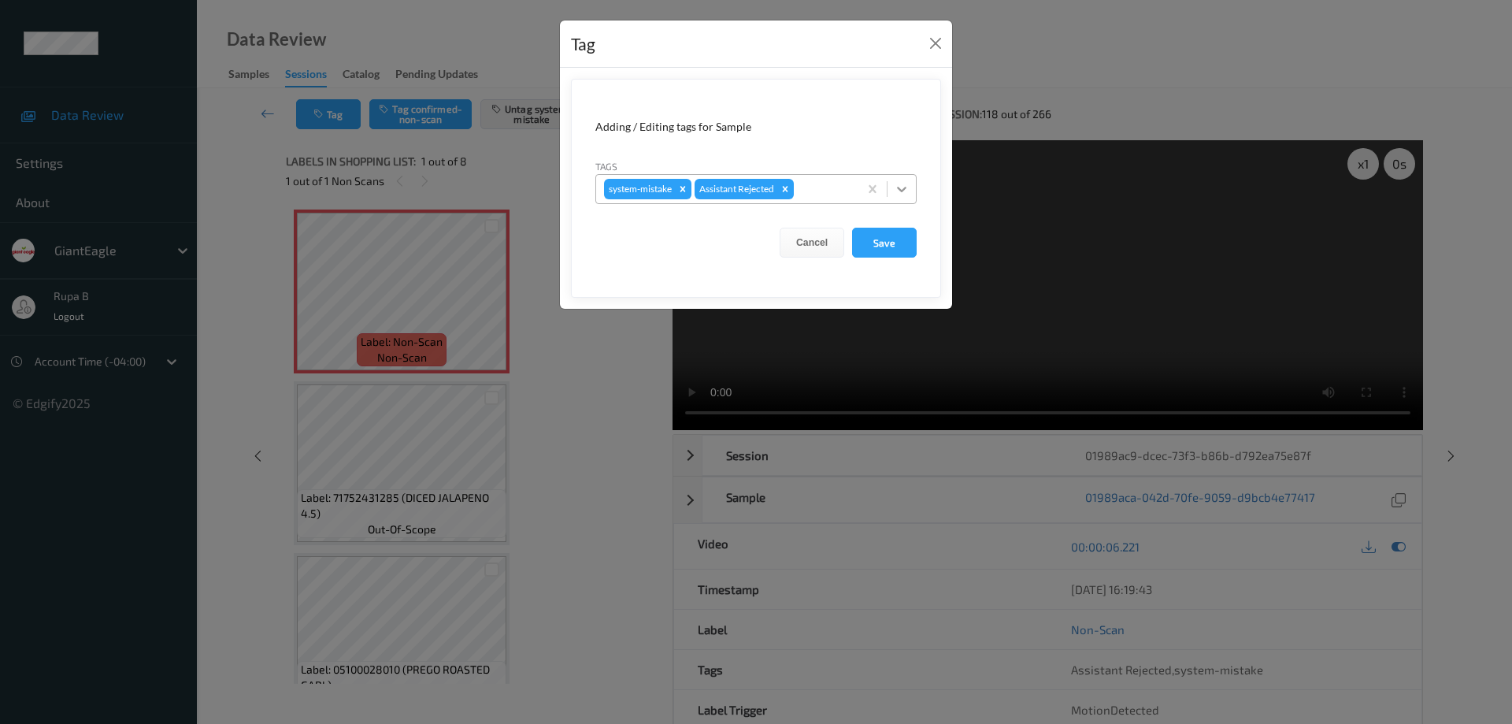
click at [902, 190] on icon at bounding box center [901, 190] width 9 height 6
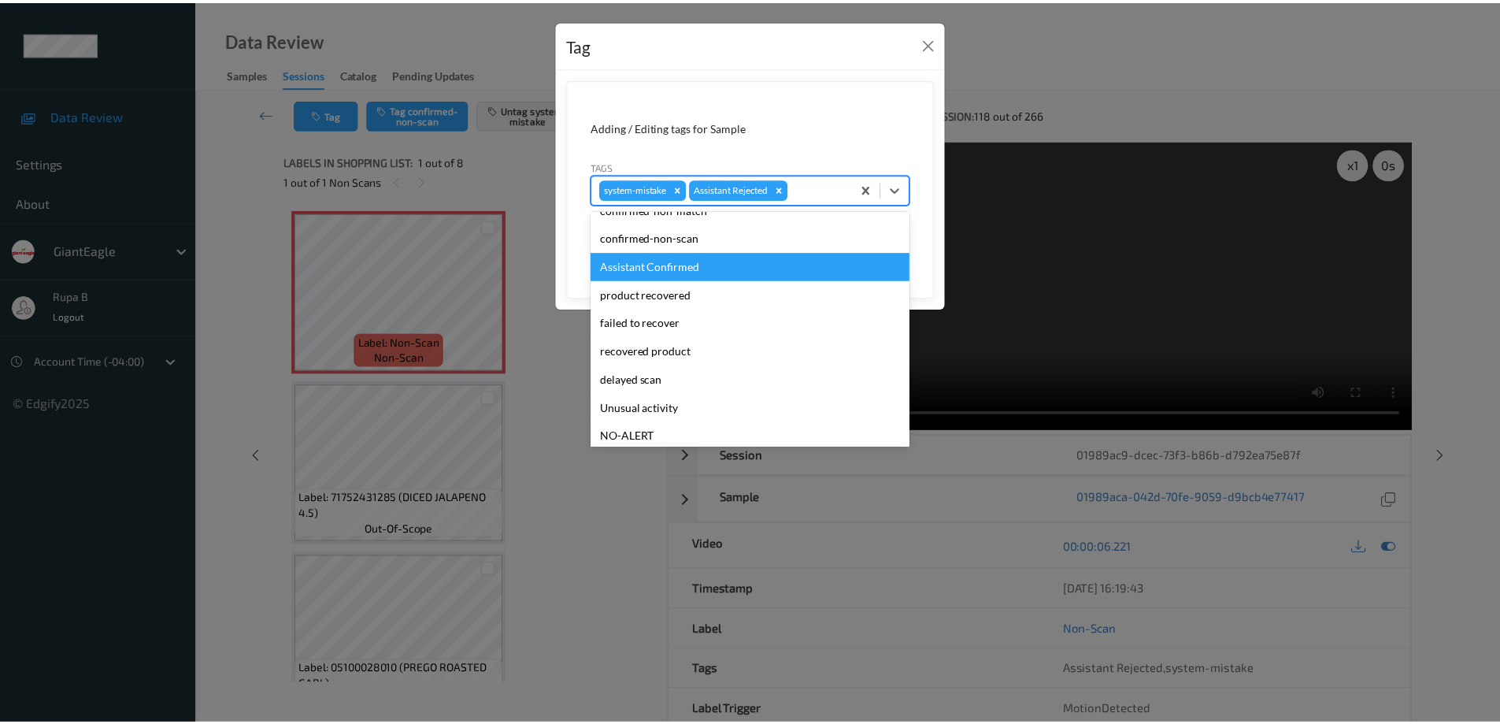
scroll to position [51, 0]
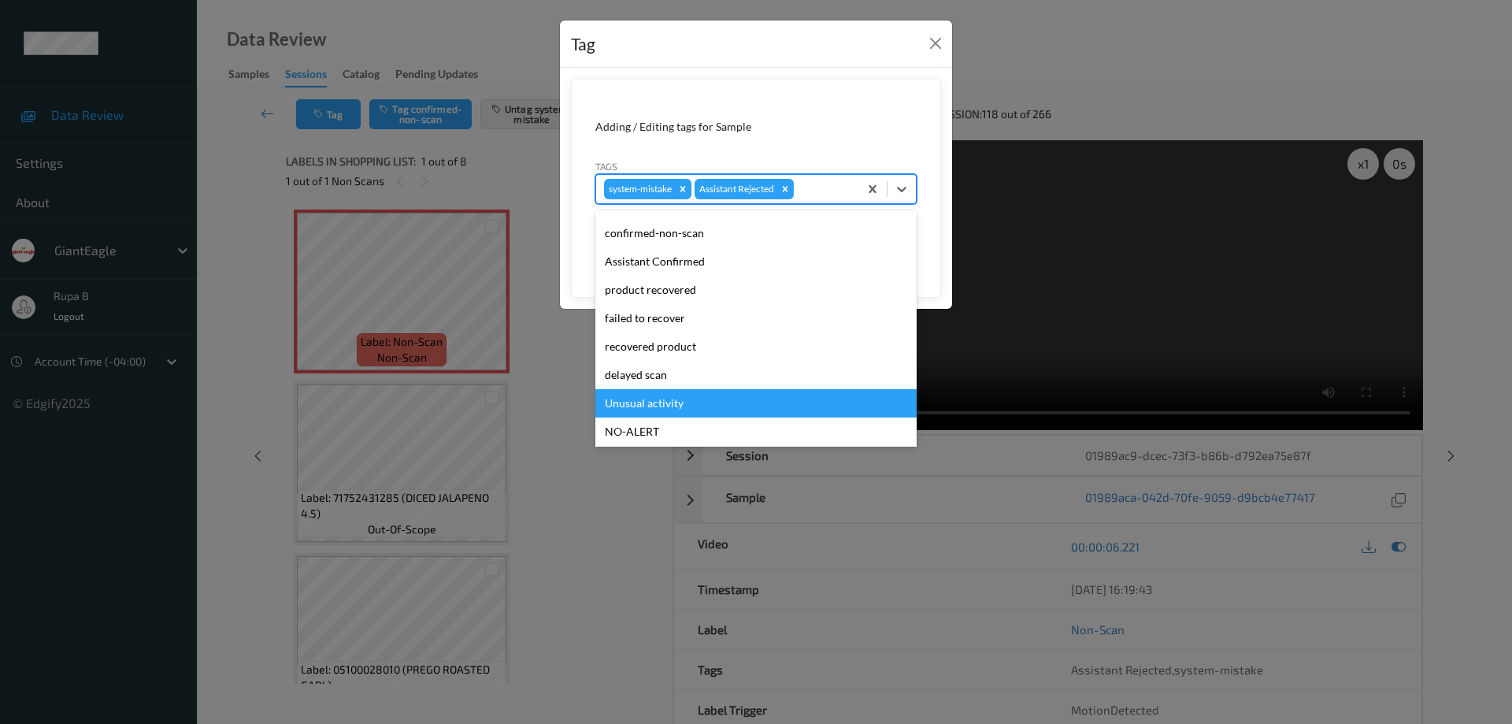
click at [661, 408] on div "Unusual activity" at bounding box center [755, 403] width 321 height 28
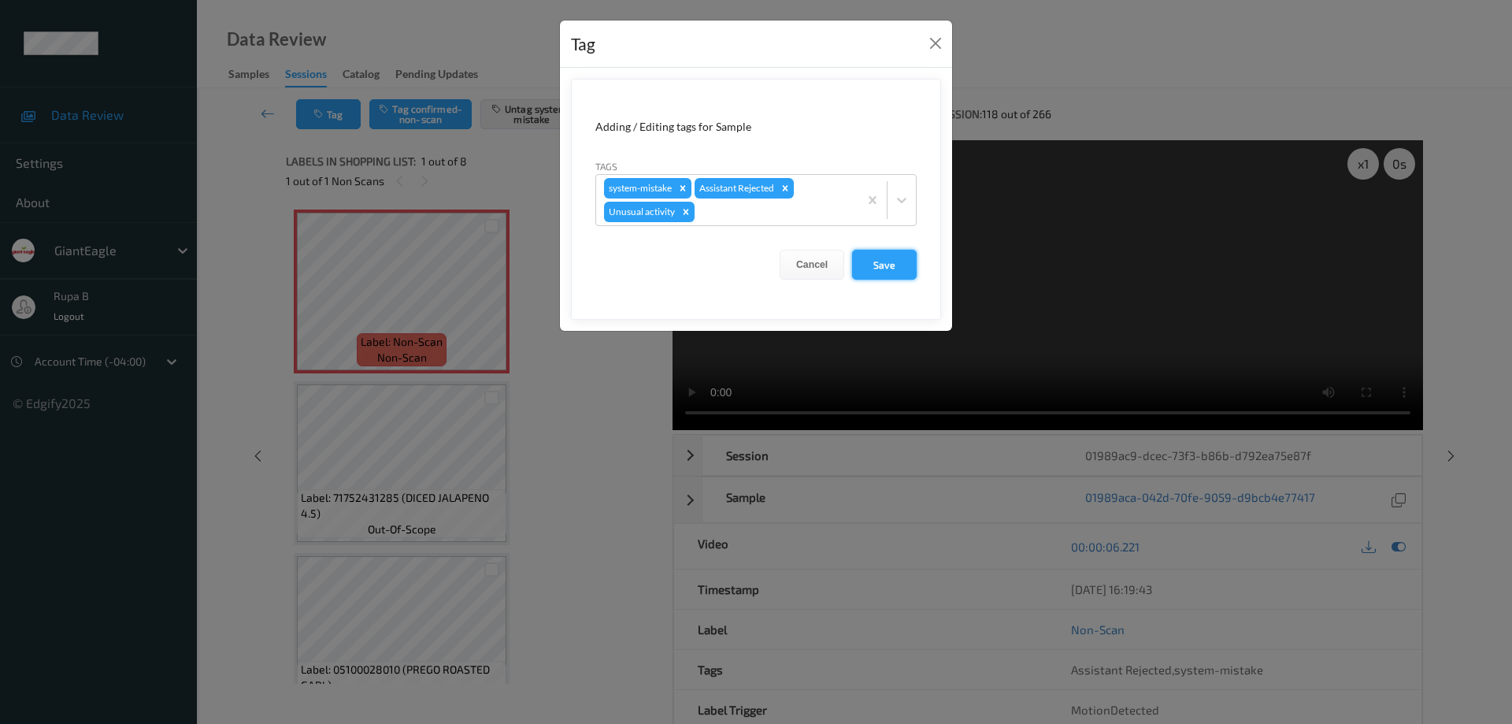
click at [888, 265] on button "Save" at bounding box center [884, 265] width 65 height 30
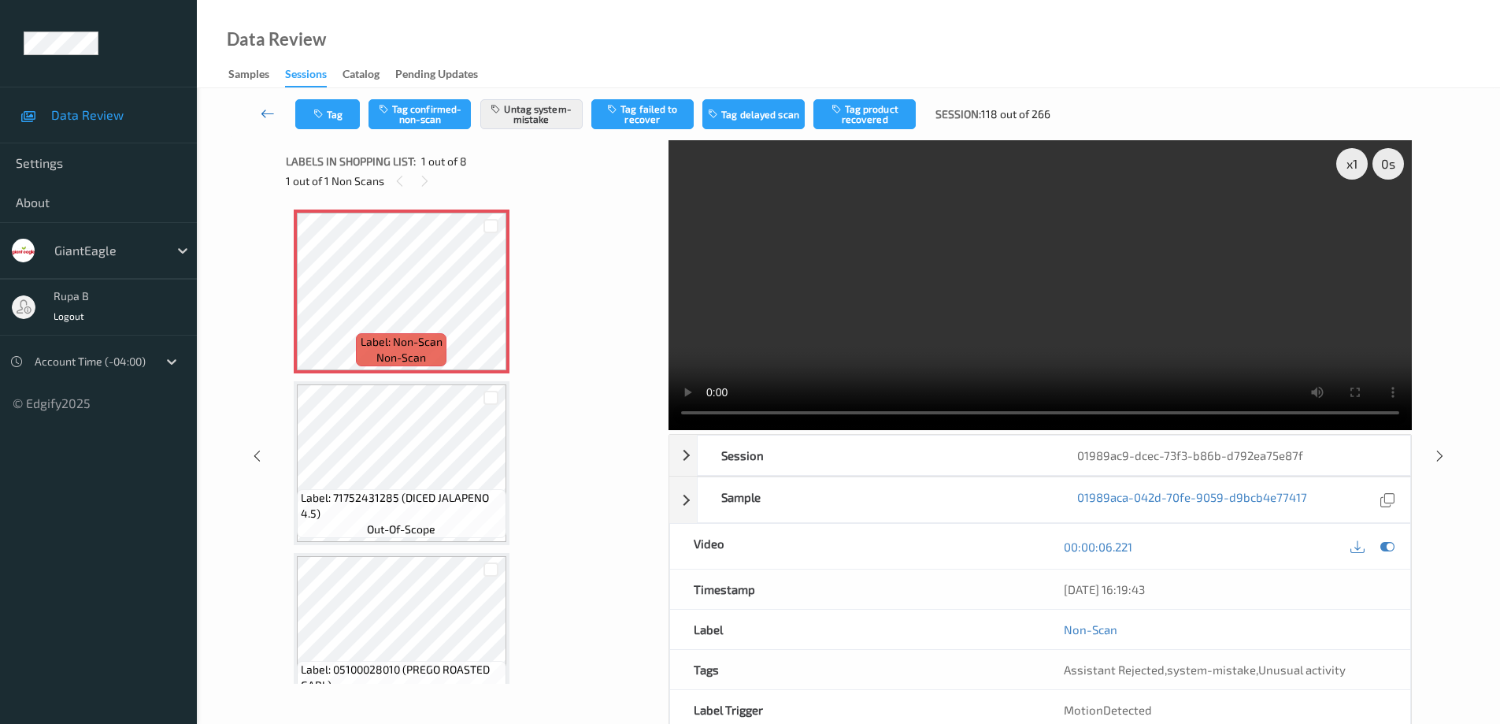
click at [262, 114] on icon at bounding box center [268, 114] width 14 height 16
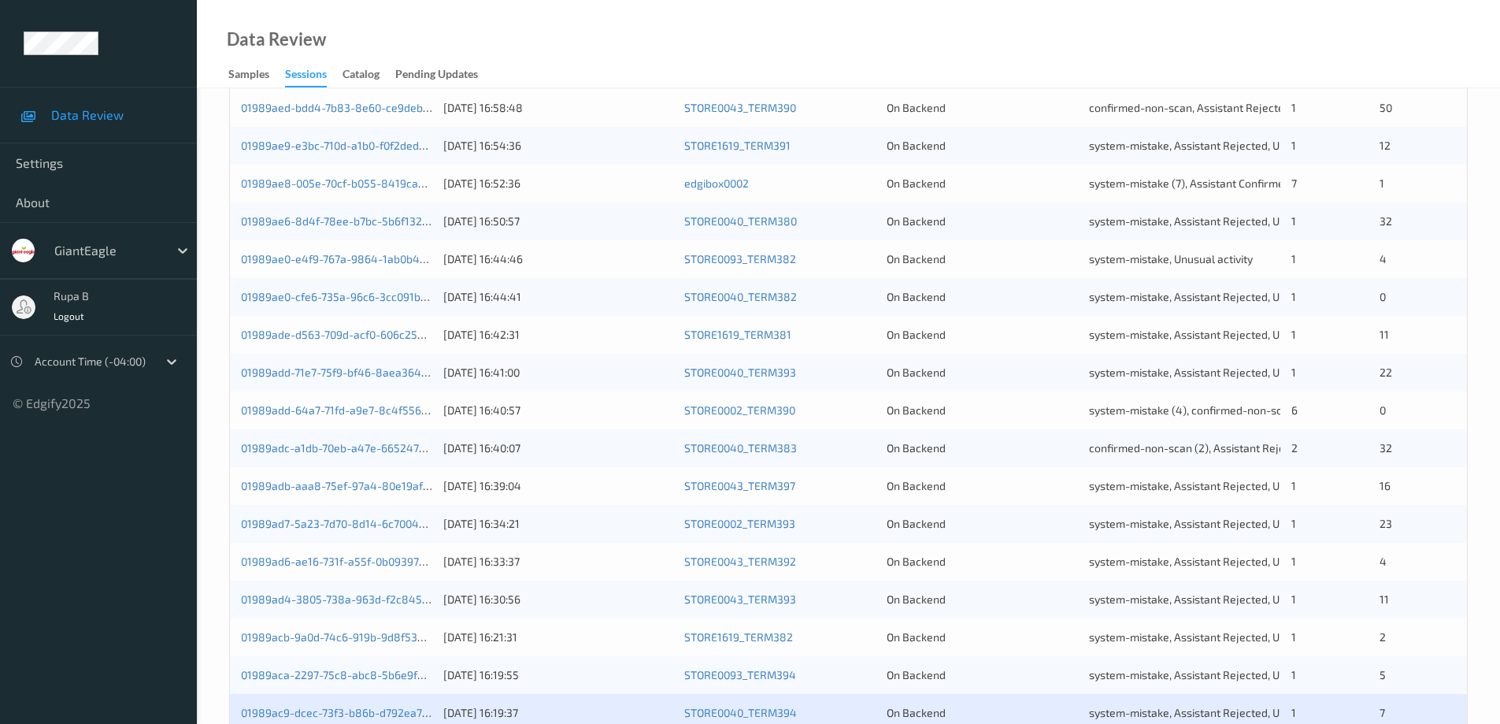
scroll to position [461, 0]
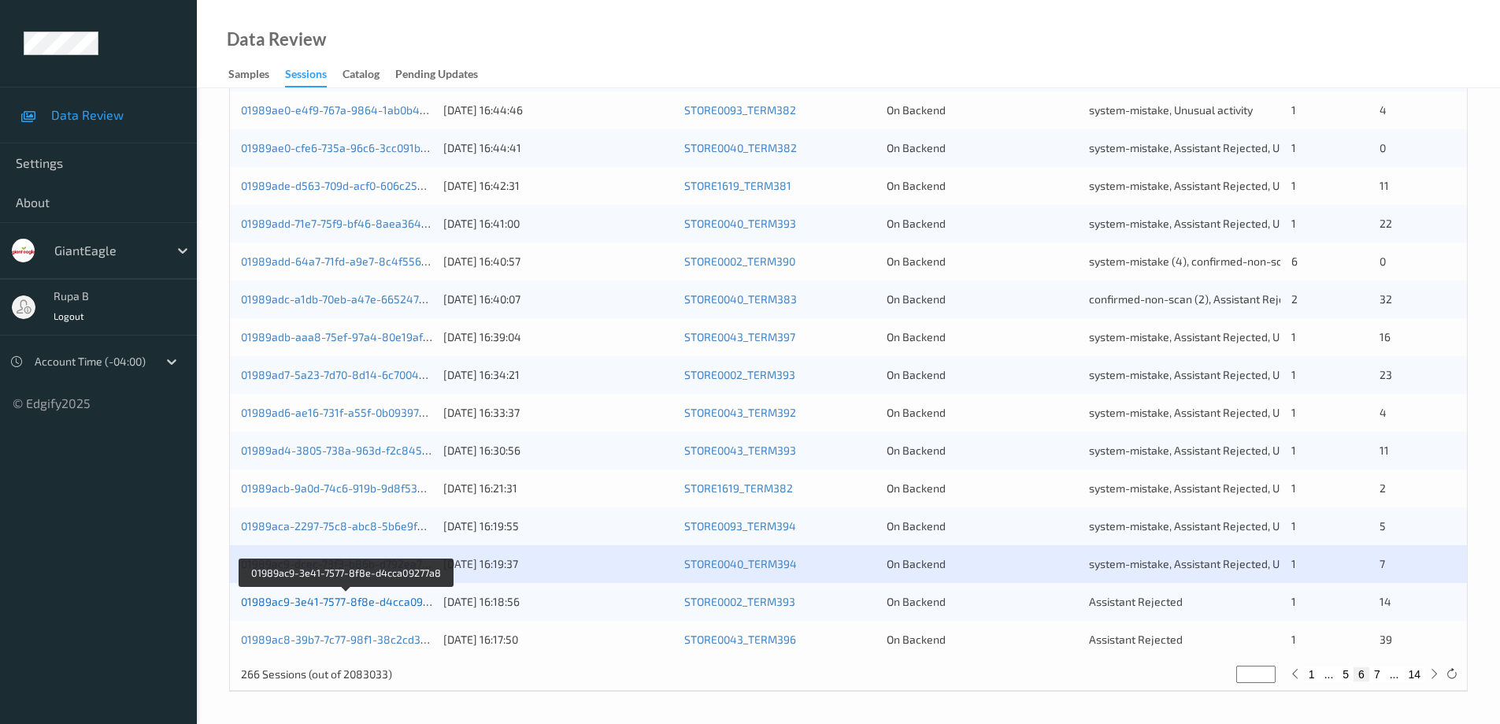
click at [376, 603] on link "01989ac9-3e41-7577-8f8e-d4cca09277a8" at bounding box center [347, 600] width 213 height 13
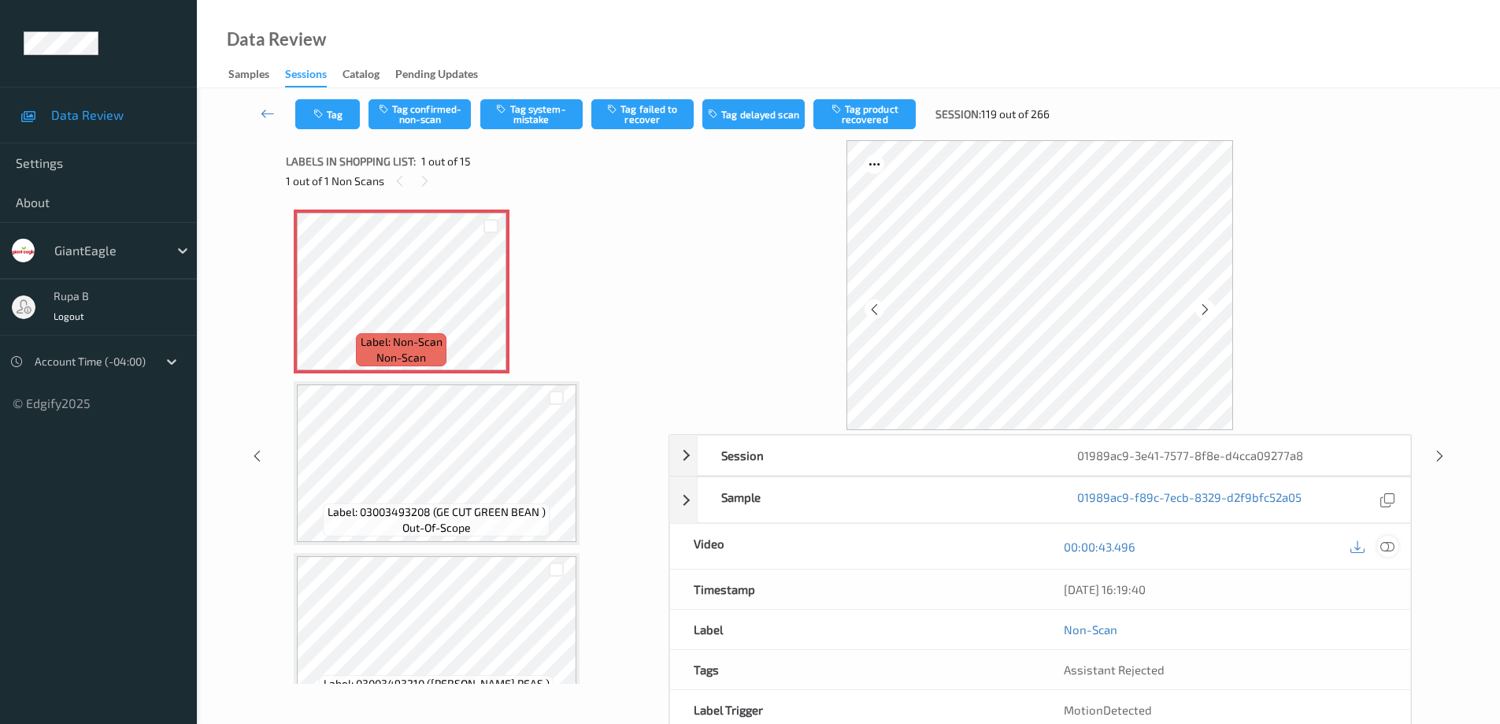
click at [1390, 541] on icon at bounding box center [1387, 546] width 14 height 14
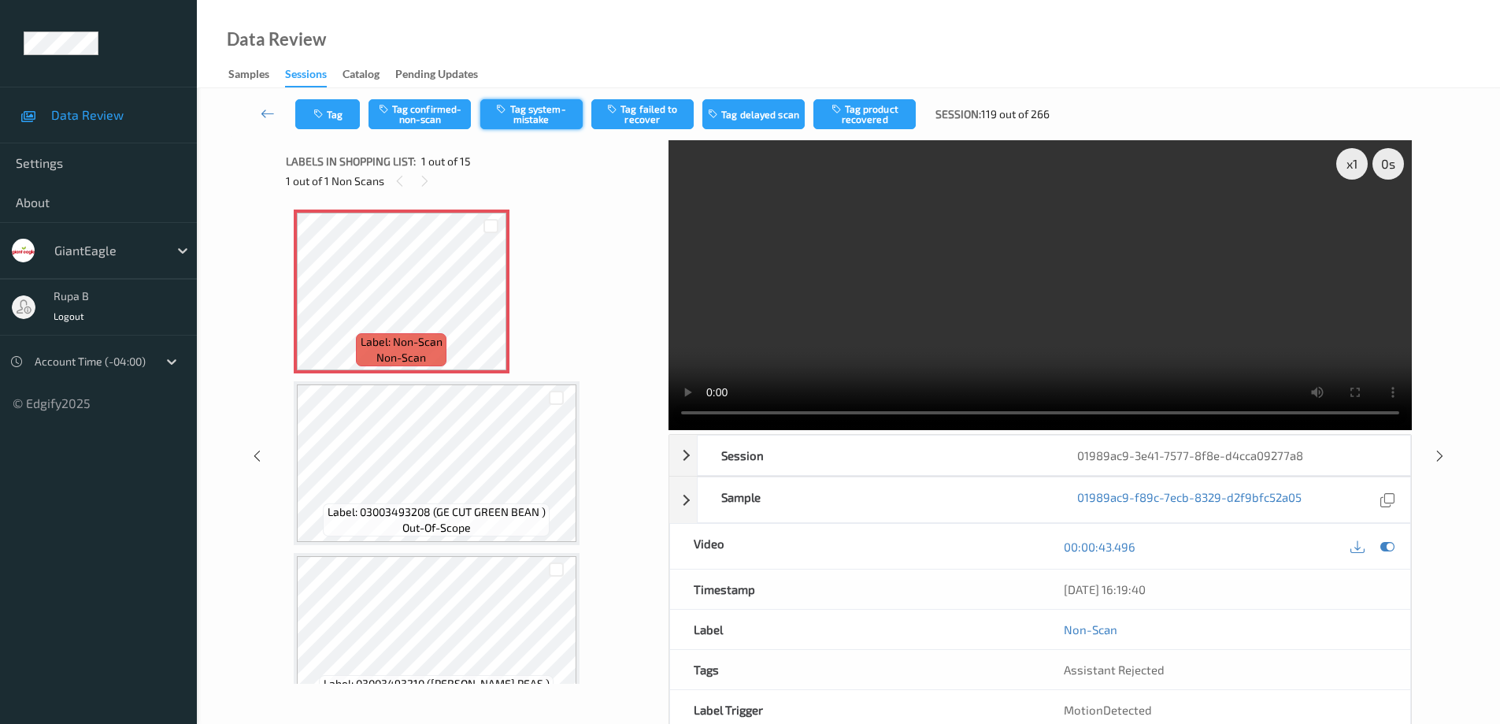
click at [542, 113] on button "Tag system-mistake" at bounding box center [531, 114] width 102 height 30
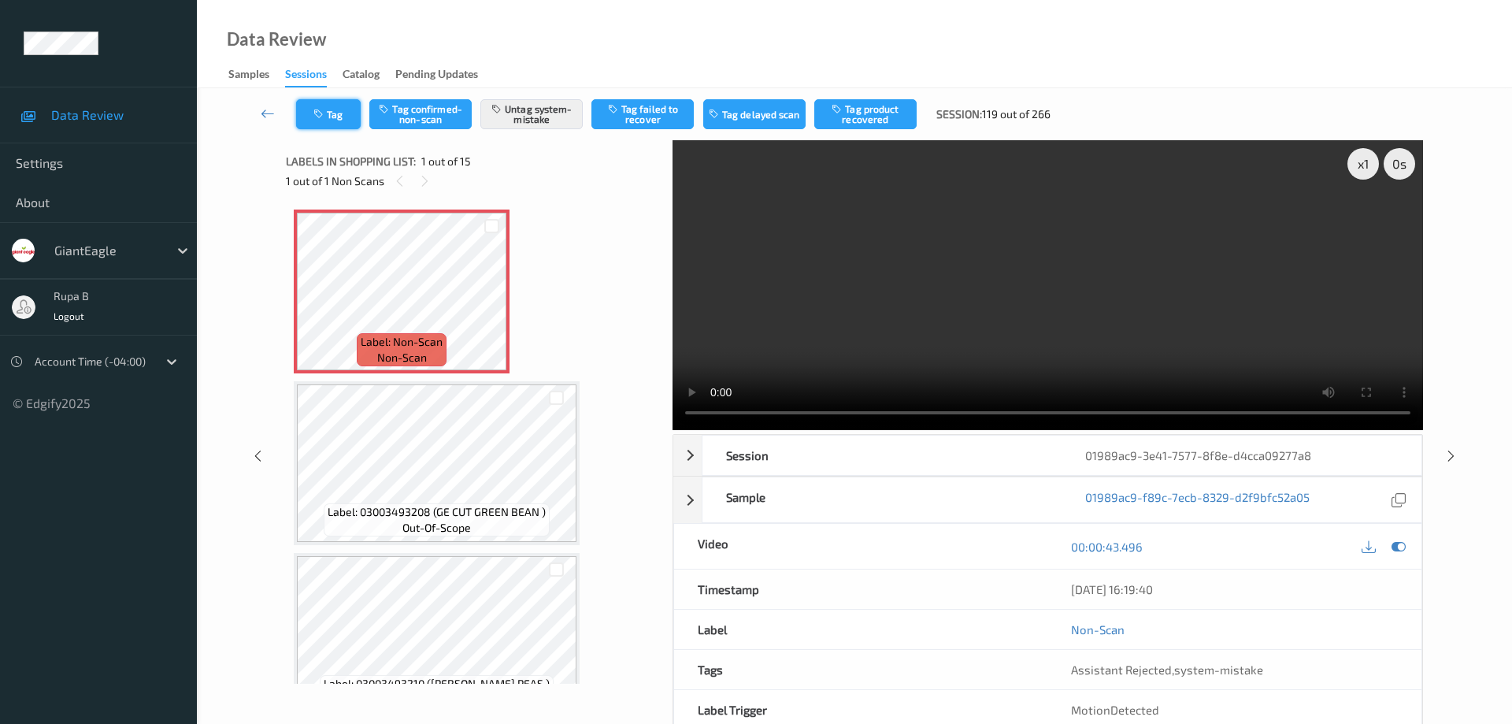
click at [343, 116] on button "Tag" at bounding box center [328, 114] width 65 height 30
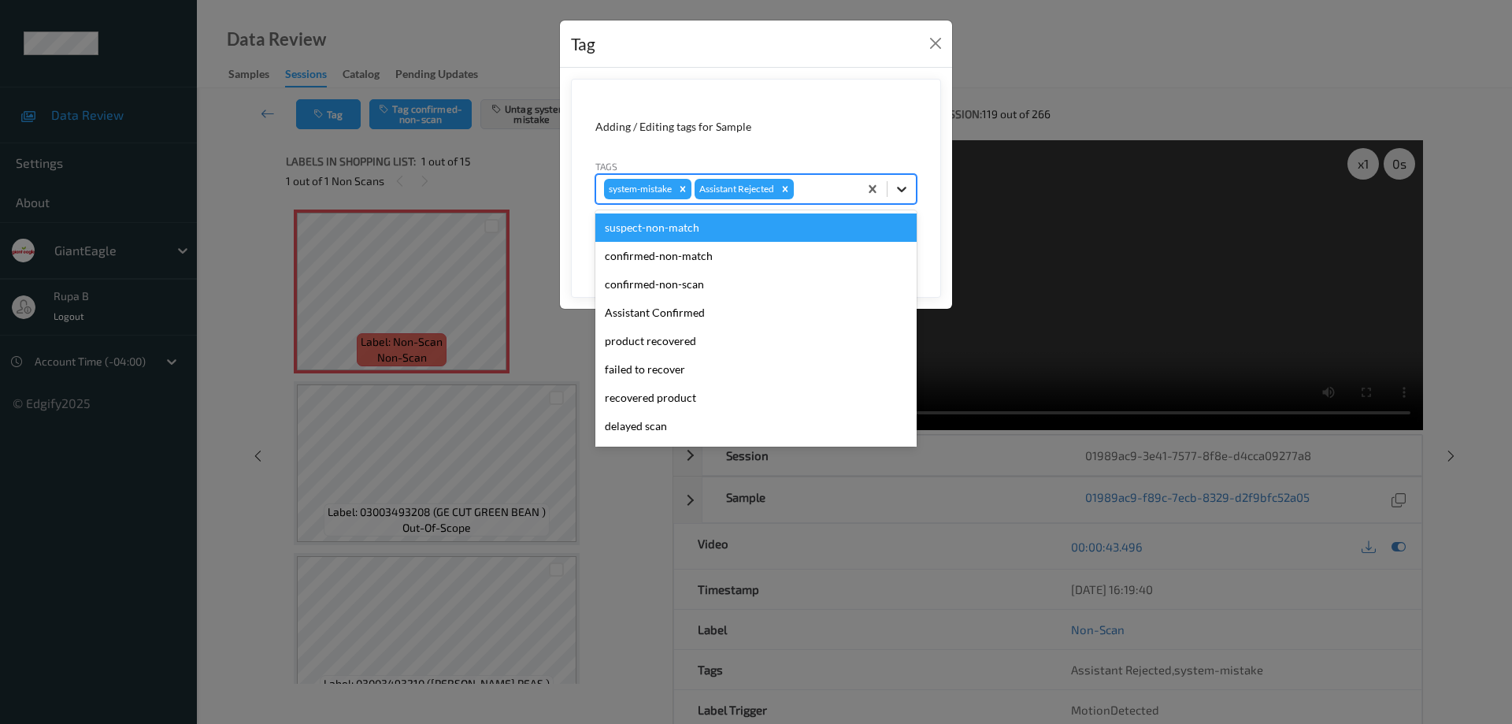
click at [902, 186] on icon at bounding box center [902, 189] width 16 height 16
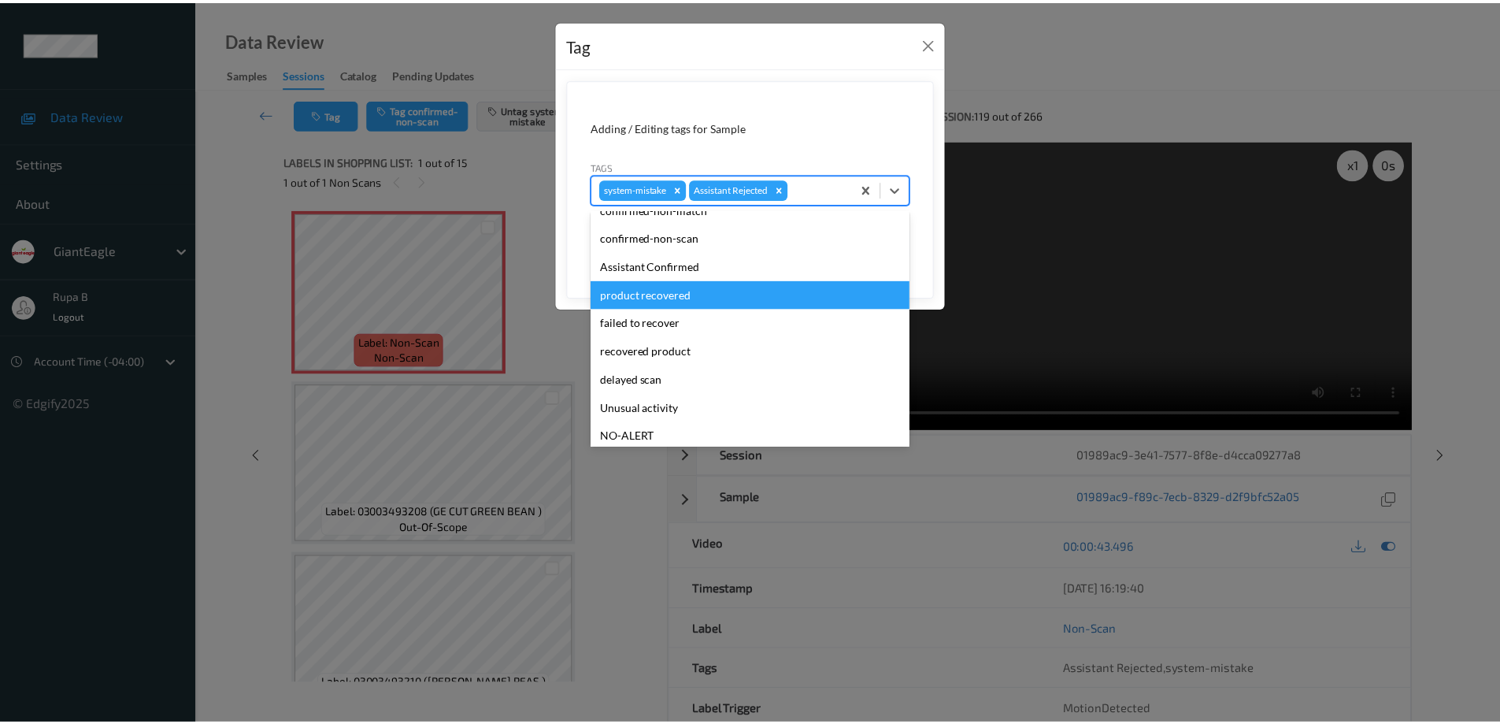
scroll to position [110, 0]
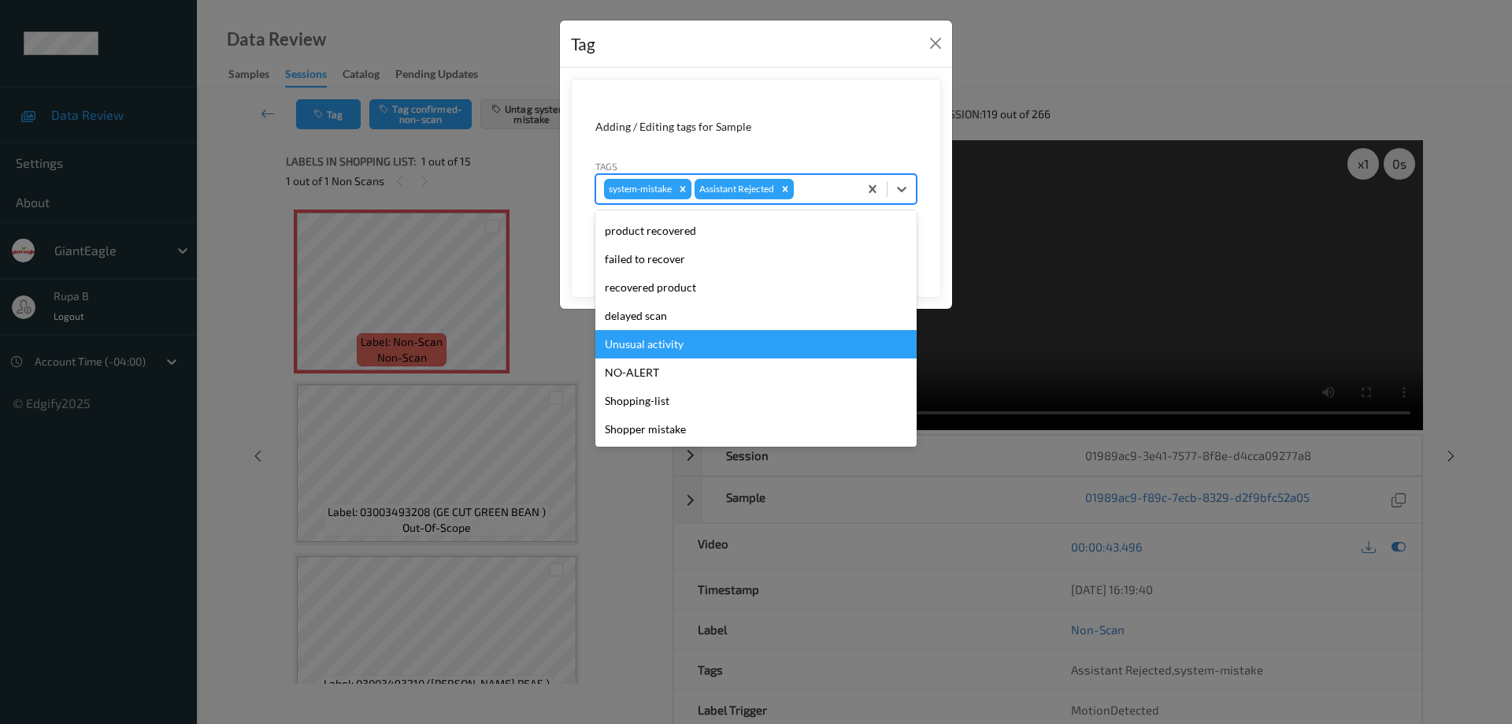
click at [674, 348] on div "Unusual activity" at bounding box center [755, 344] width 321 height 28
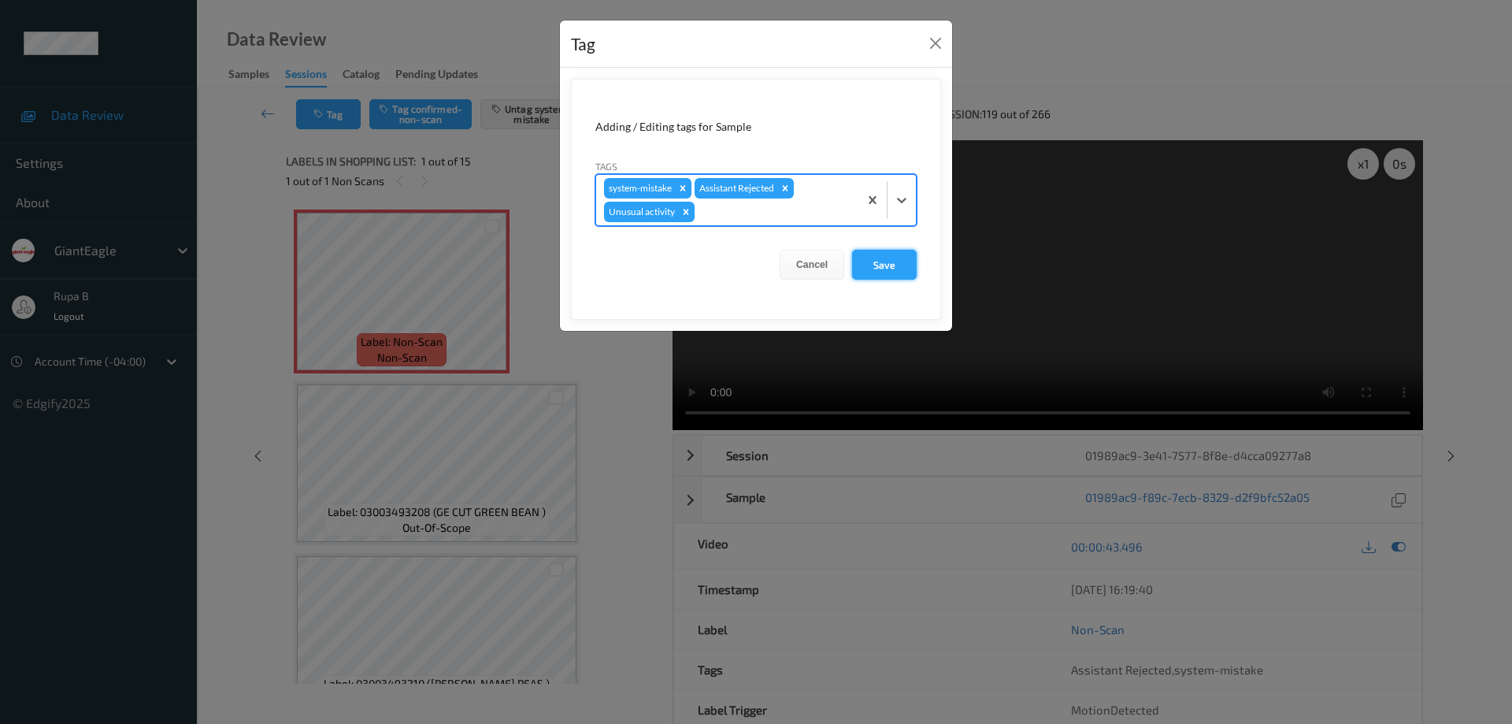
click at [886, 269] on button "Save" at bounding box center [884, 265] width 65 height 30
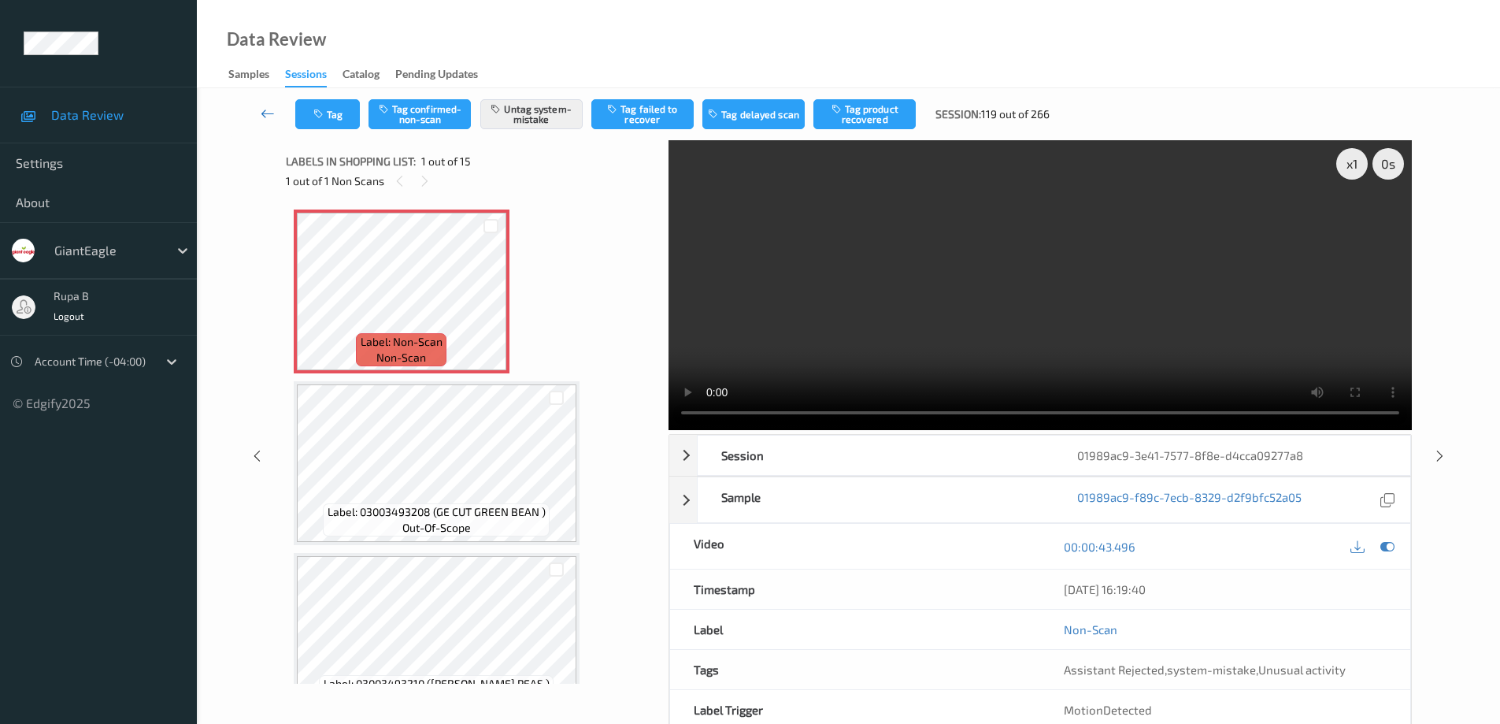
click at [264, 114] on icon at bounding box center [268, 114] width 14 height 16
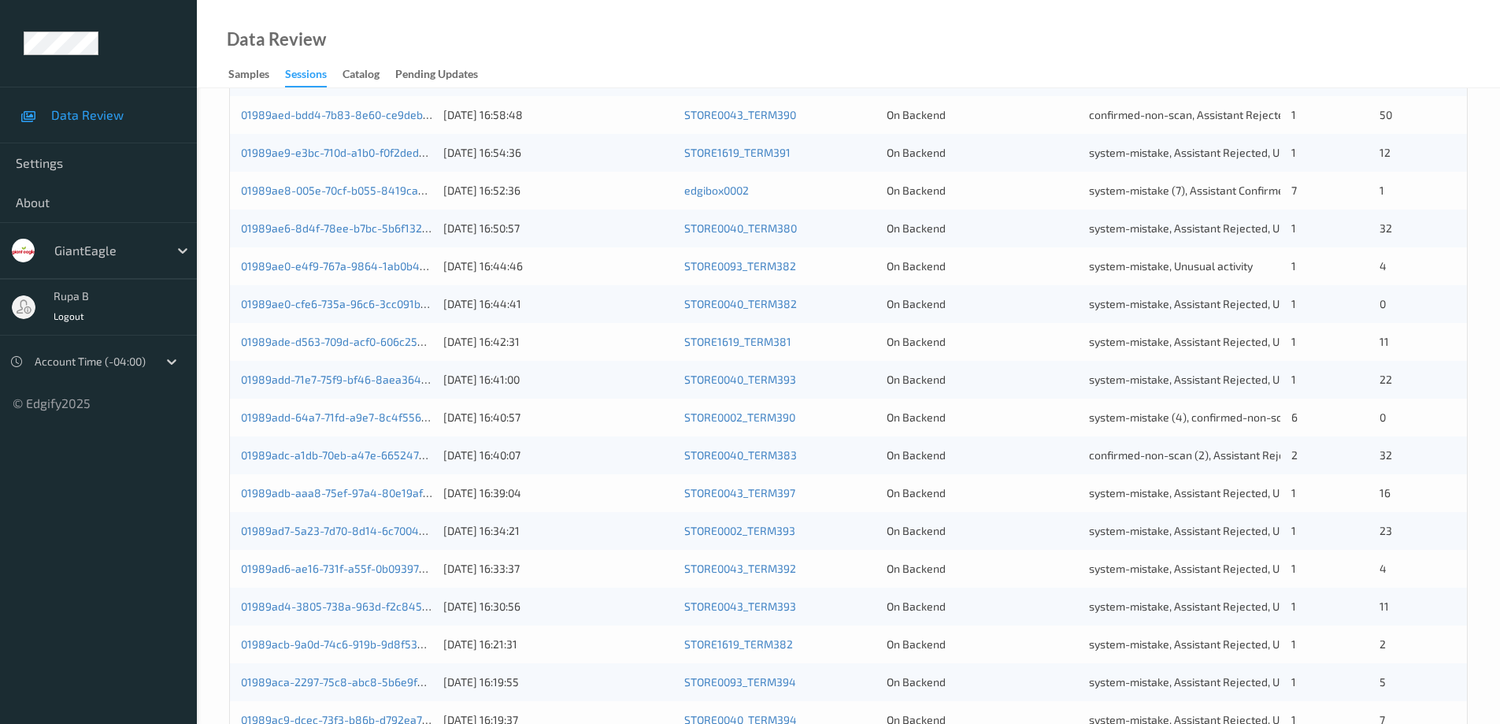
scroll to position [461, 0]
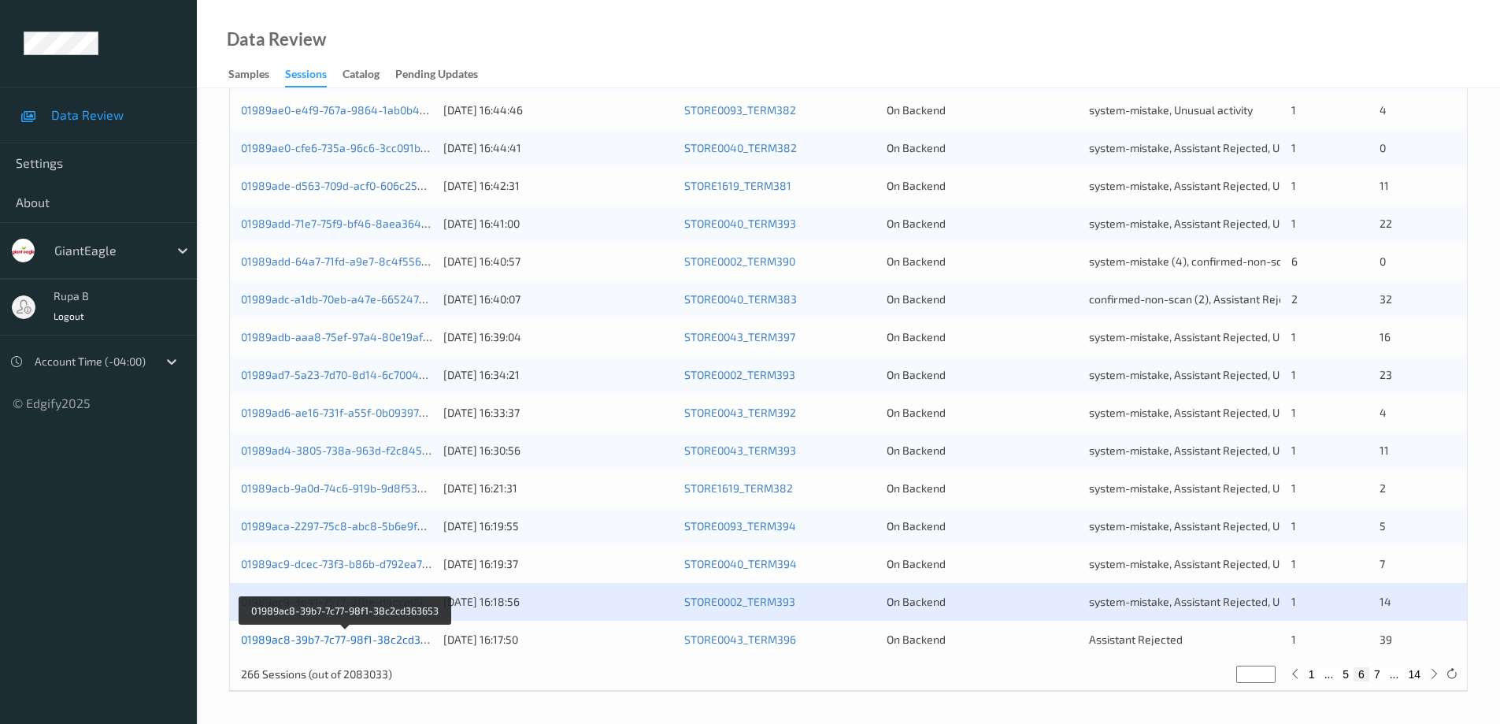
click at [300, 639] on link "01989ac8-39b7-7c77-98f1-38c2cd363653" at bounding box center [346, 638] width 211 height 13
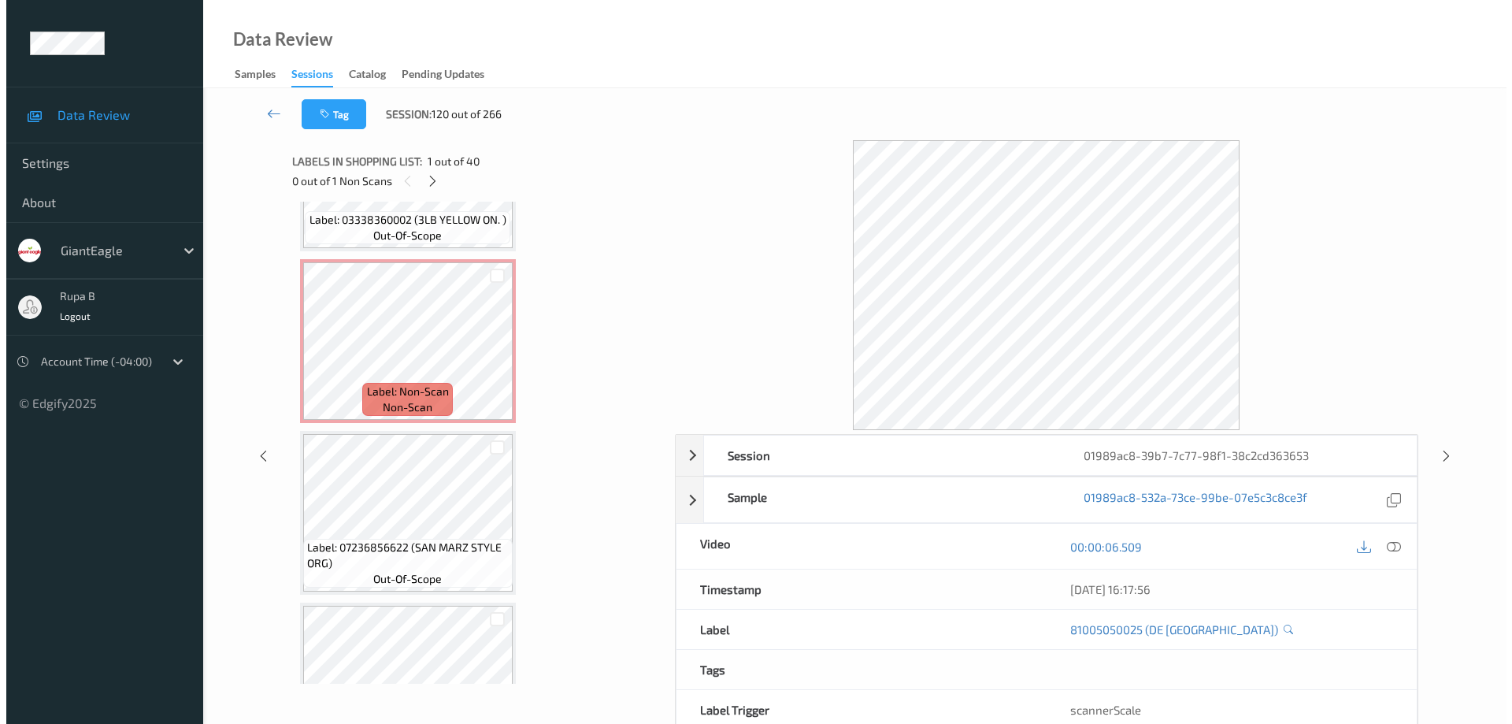
scroll to position [5190, 0]
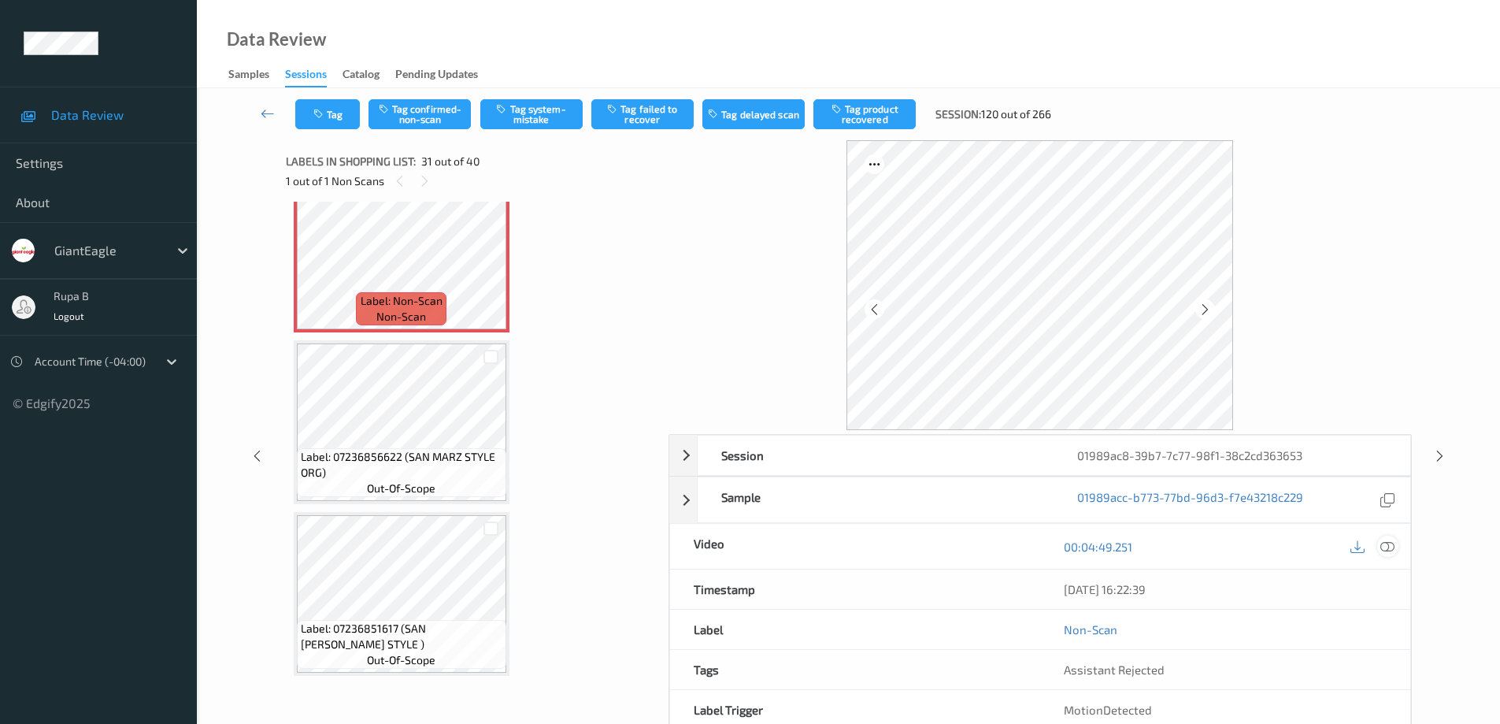
click at [1389, 550] on icon at bounding box center [1387, 546] width 14 height 14
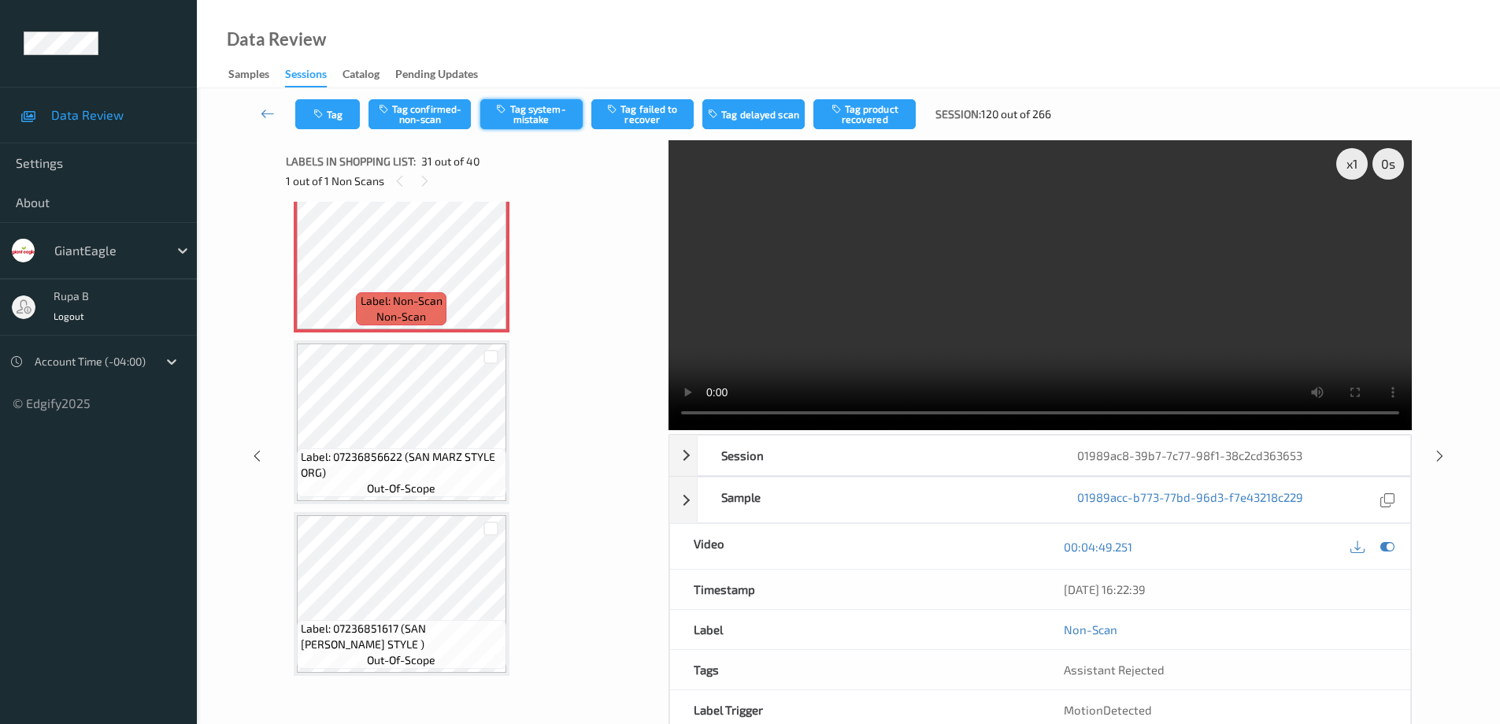
click at [543, 115] on button "Tag system-mistake" at bounding box center [531, 114] width 102 height 30
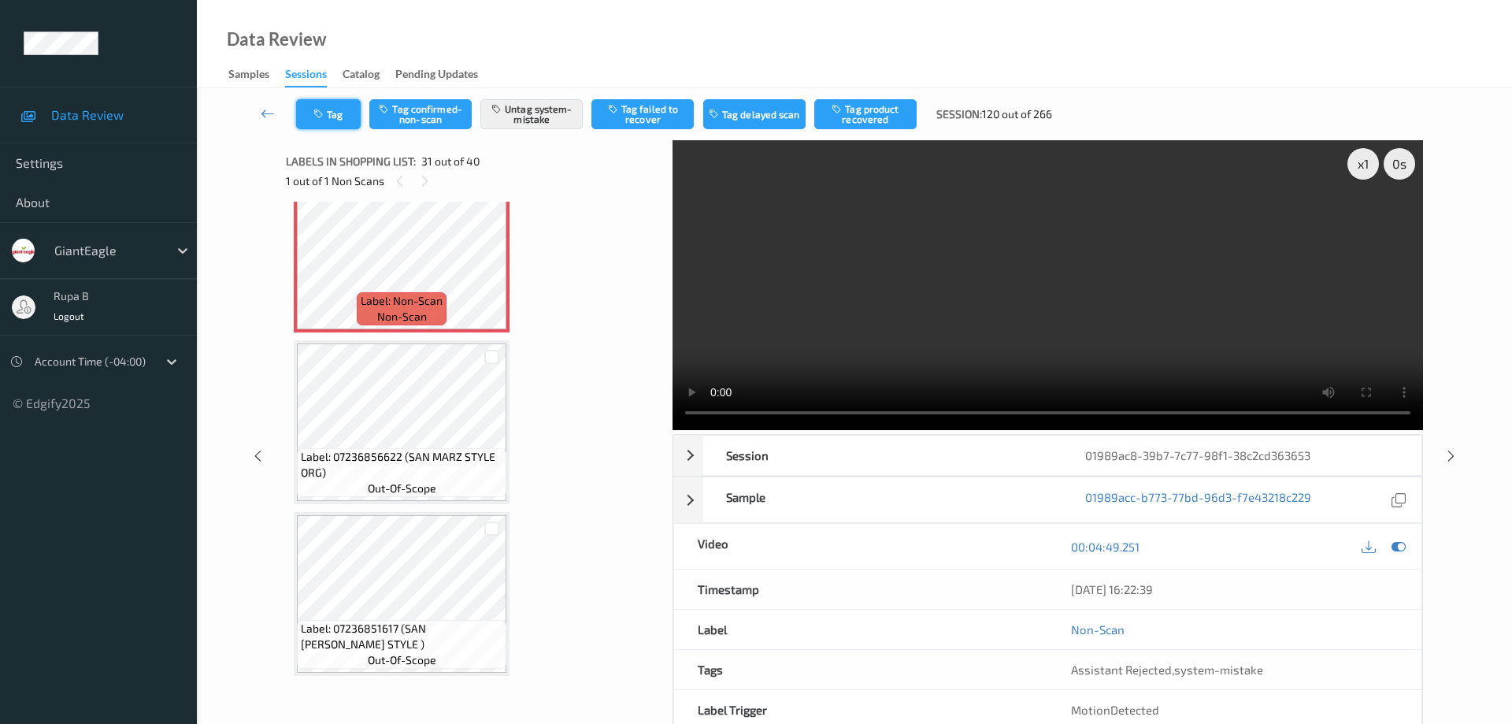
click at [347, 120] on button "Tag" at bounding box center [328, 114] width 65 height 30
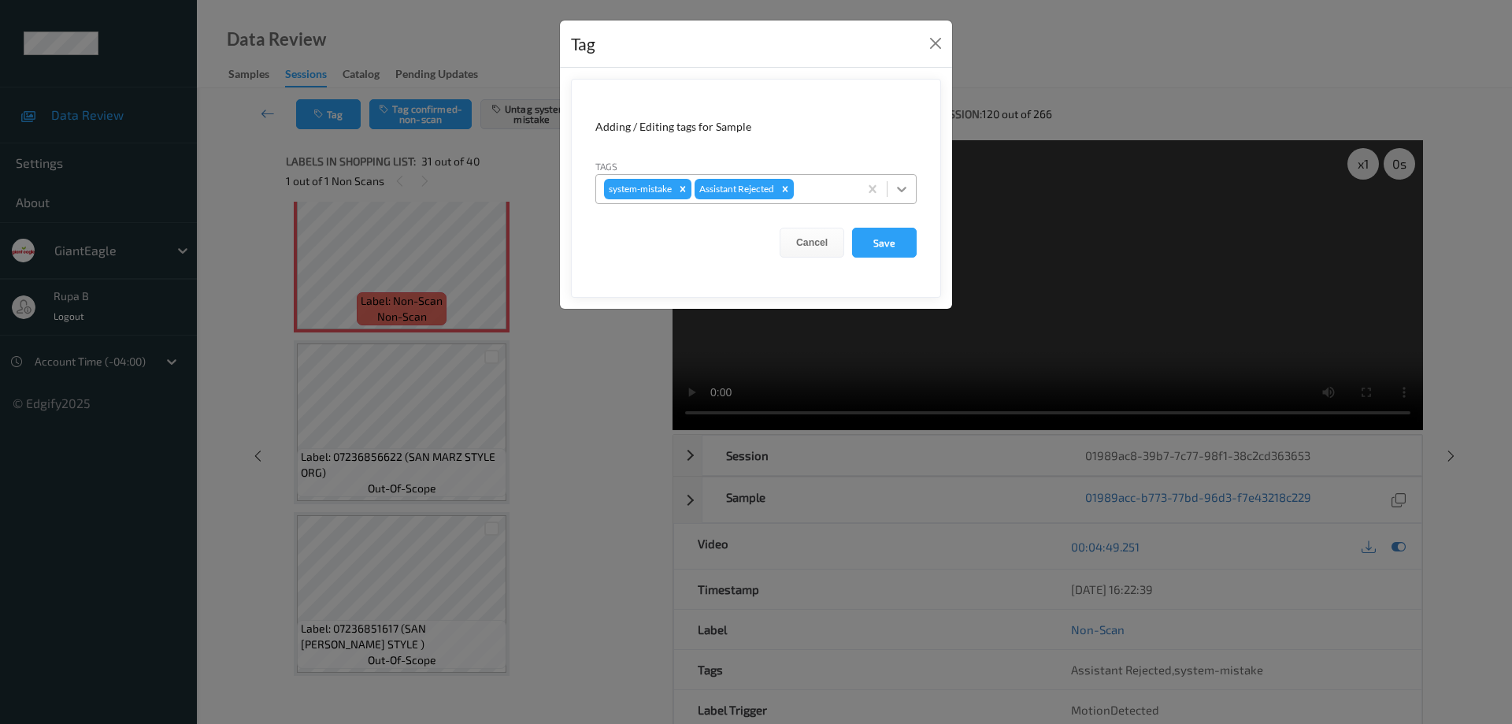
click at [902, 187] on icon at bounding box center [902, 189] width 16 height 16
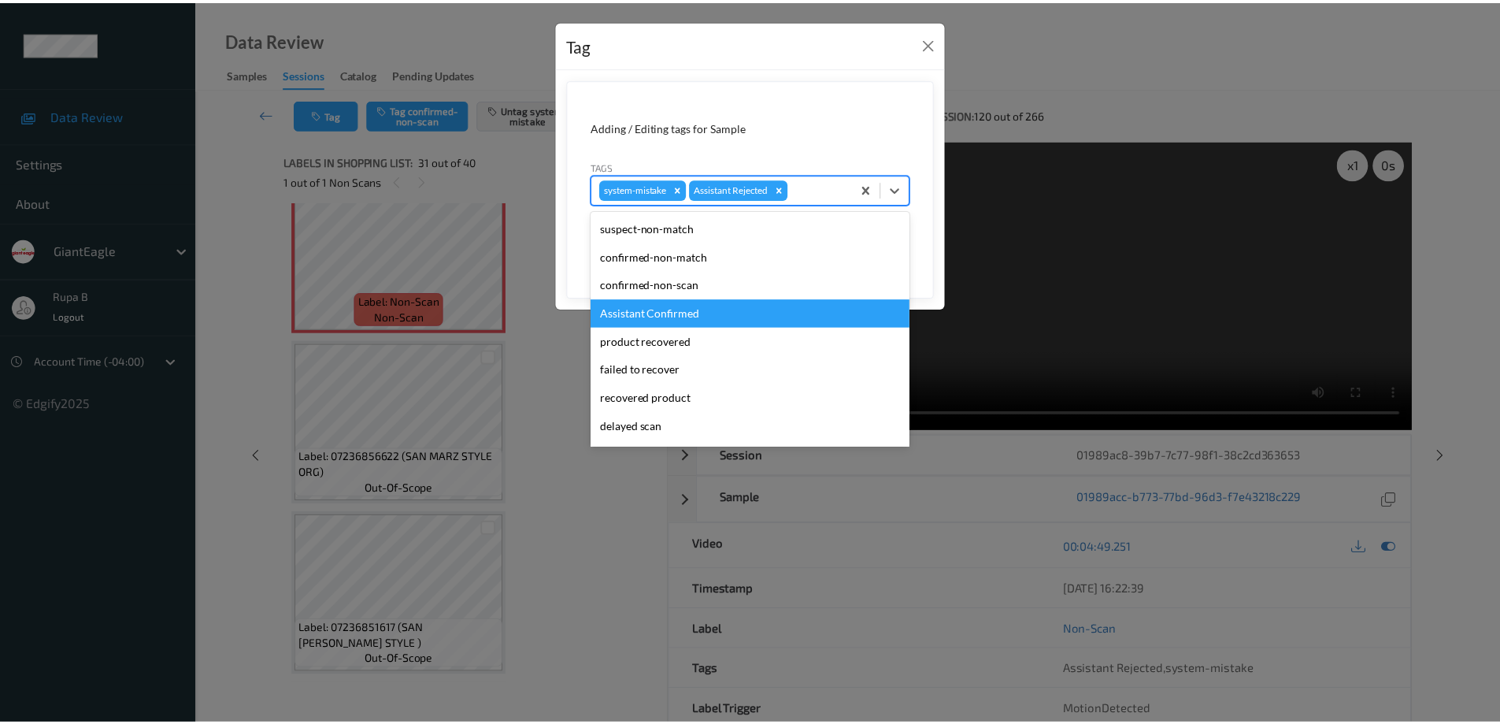
scroll to position [110, 0]
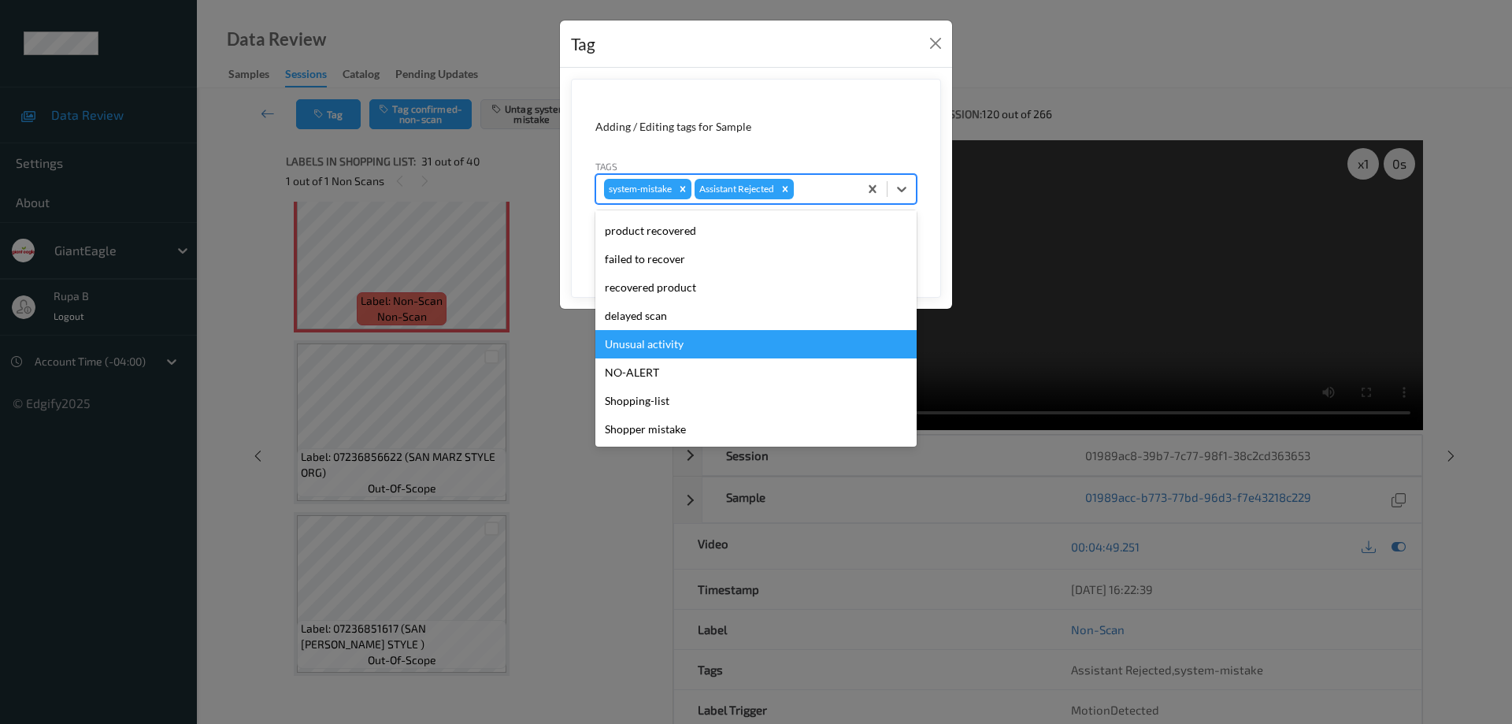
click at [661, 345] on div "Unusual activity" at bounding box center [755, 344] width 321 height 28
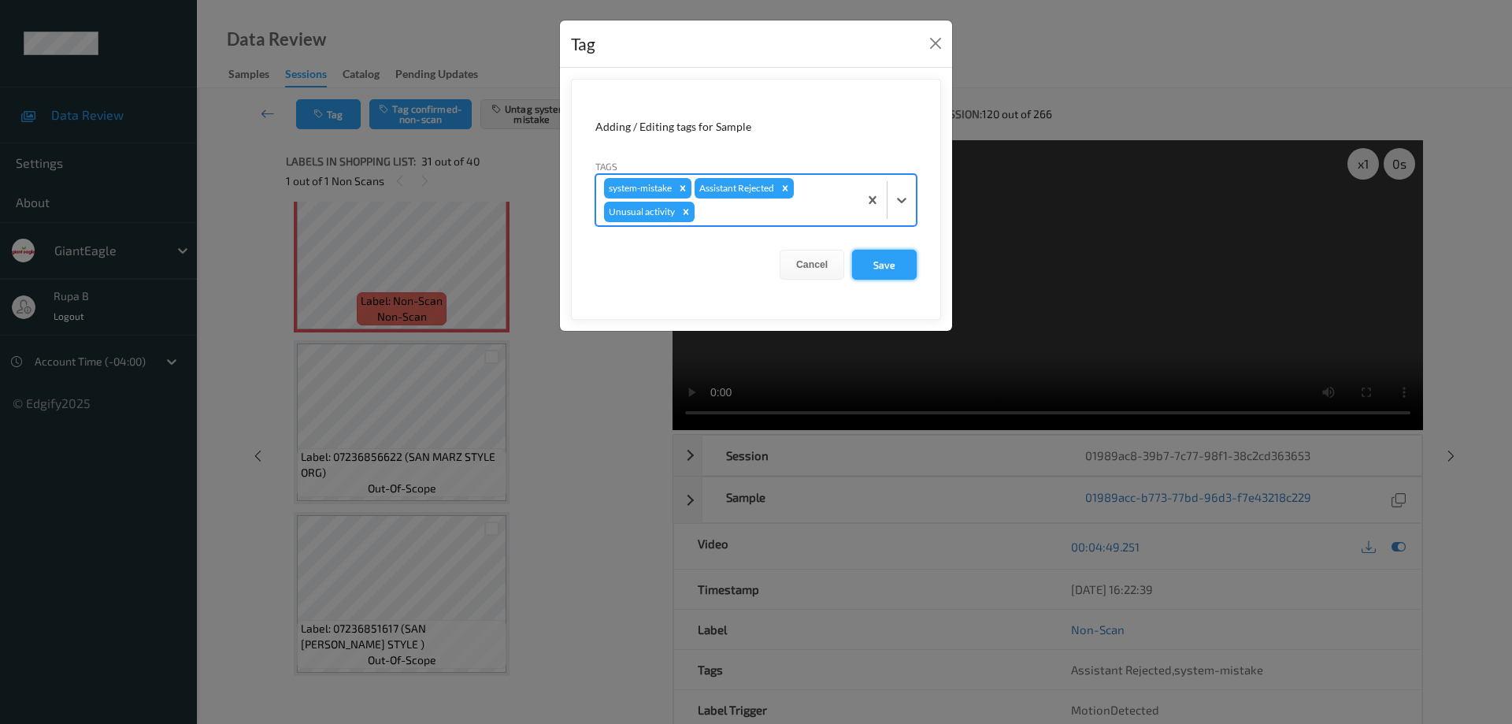
click at [901, 262] on button "Save" at bounding box center [884, 265] width 65 height 30
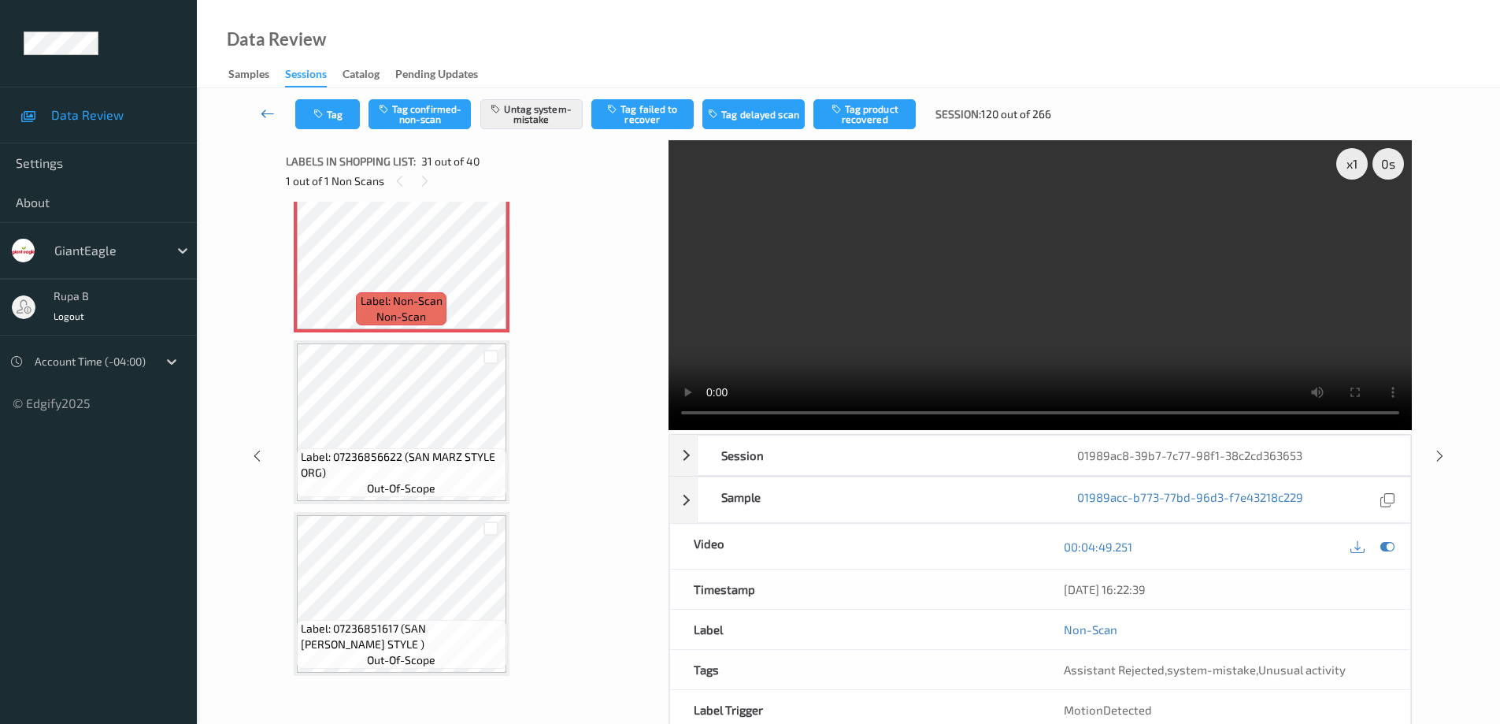
click at [265, 113] on icon at bounding box center [268, 114] width 14 height 16
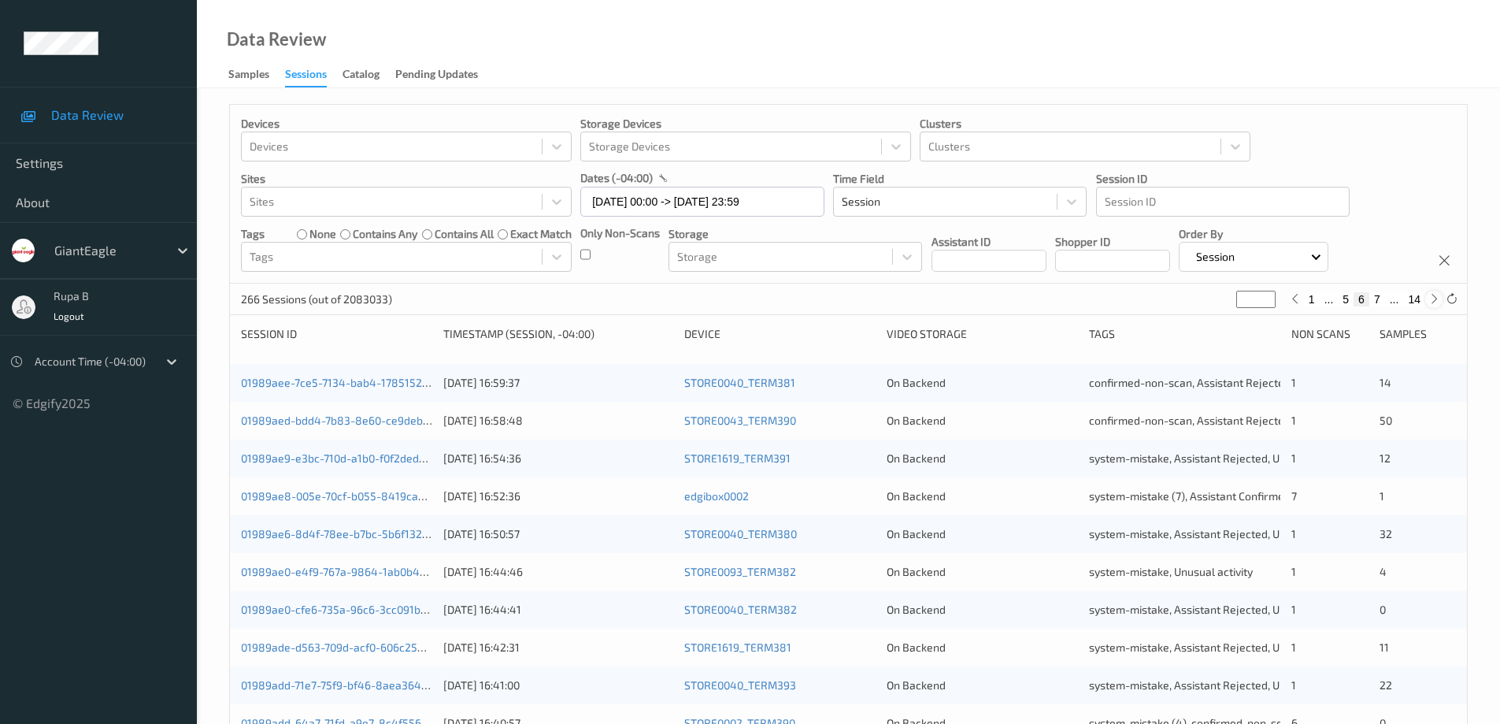
click at [1435, 299] on icon at bounding box center [1434, 299] width 12 height 12
type input "*"
click at [1433, 299] on icon at bounding box center [1434, 299] width 12 height 12
type input "*"
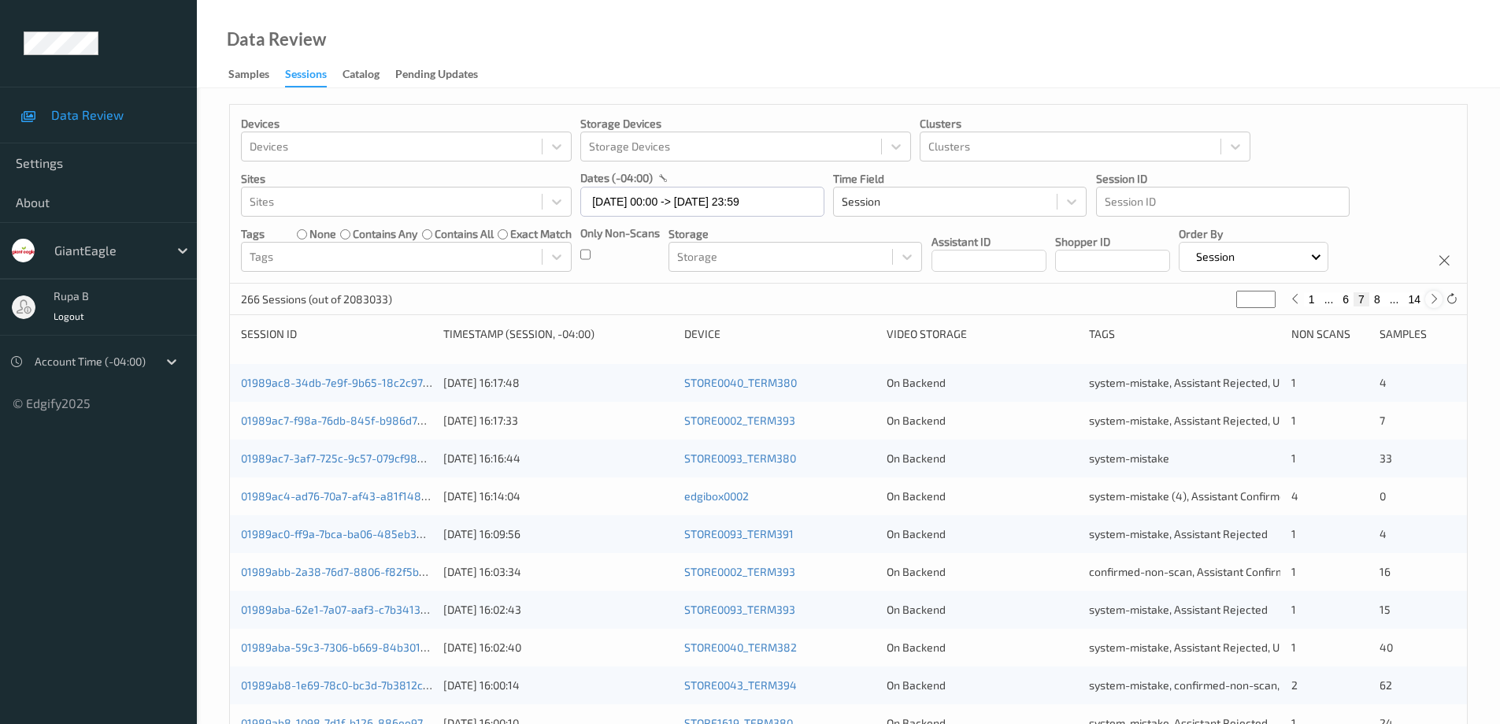
type input "*"
click at [1433, 299] on icon at bounding box center [1434, 299] width 12 height 12
type input "*"
click at [1433, 299] on icon at bounding box center [1434, 299] width 12 height 12
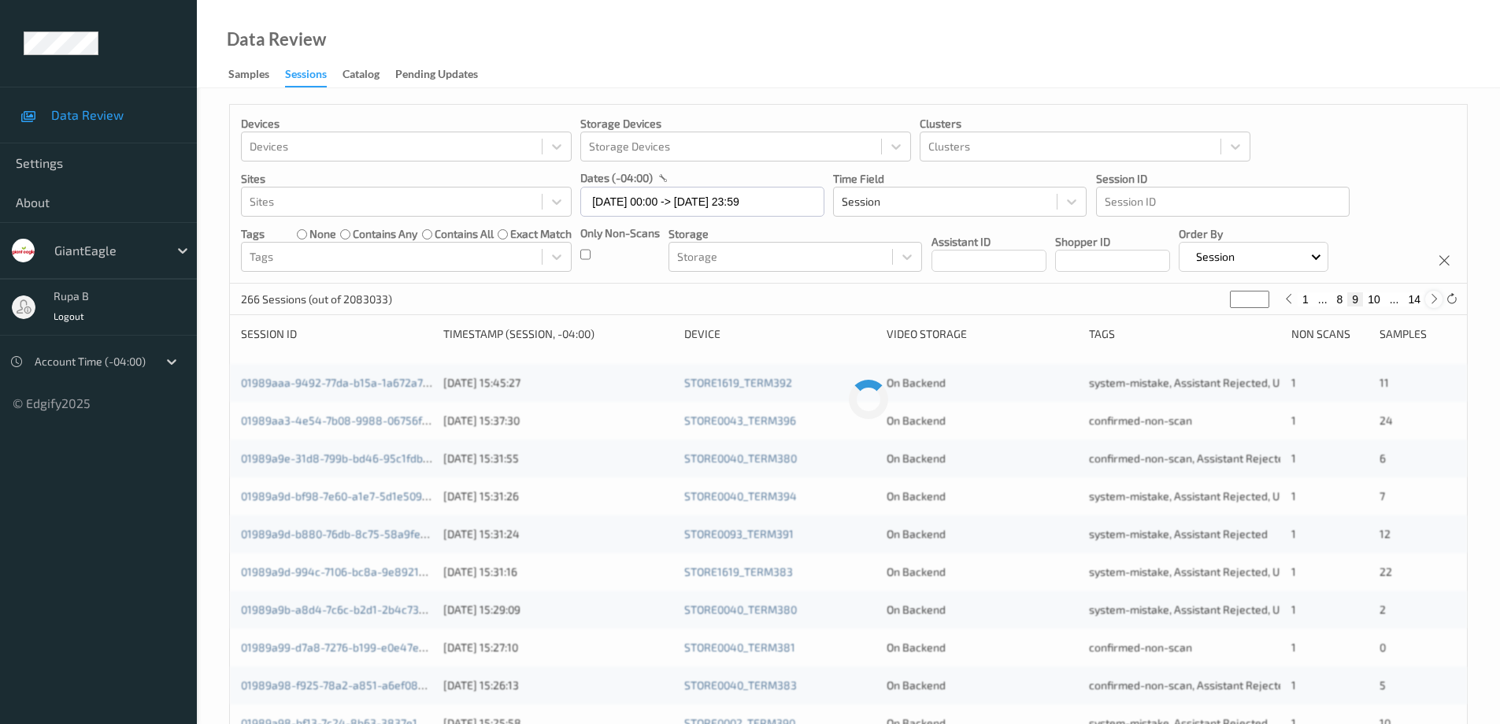
type input "**"
click at [1433, 299] on icon at bounding box center [1434, 299] width 12 height 12
type input "**"
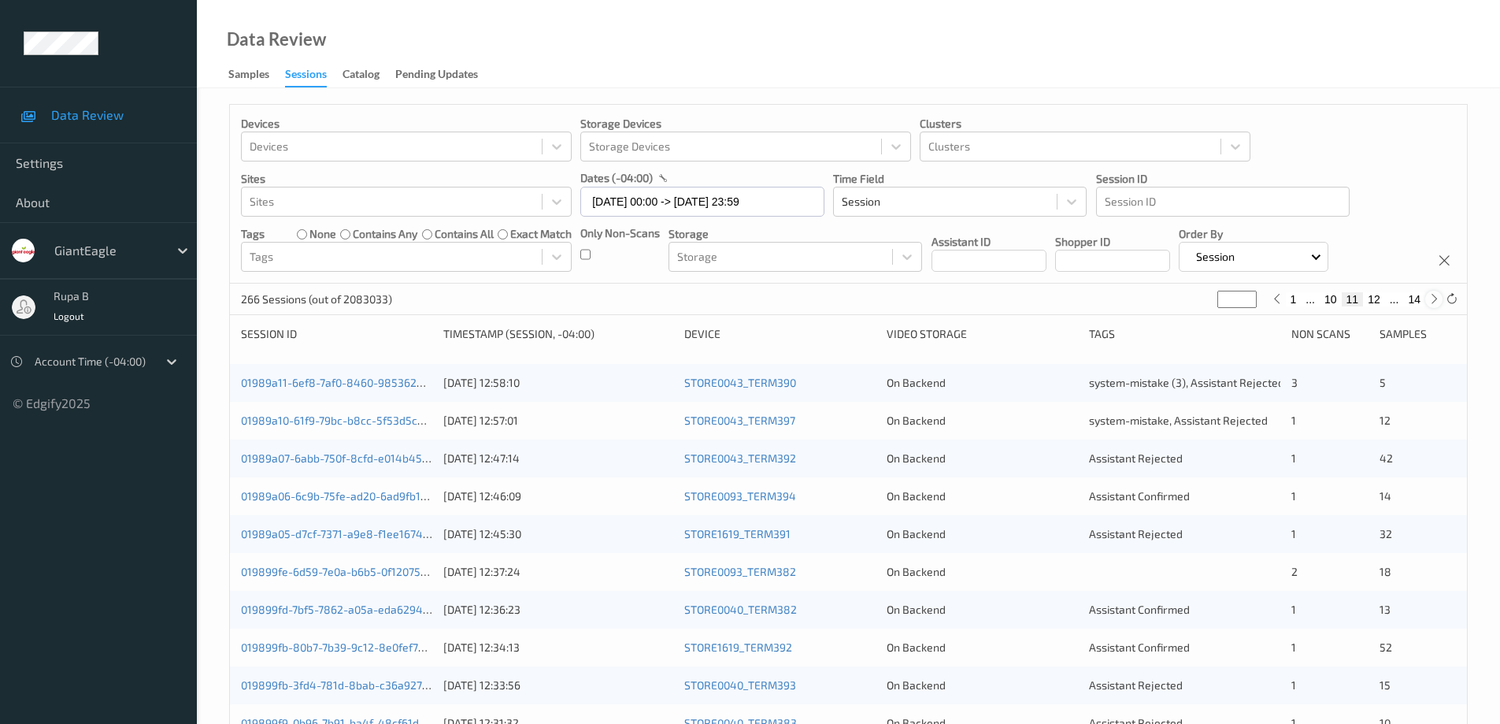
click at [1433, 299] on icon at bounding box center [1434, 299] width 12 height 12
type input "**"
click at [1433, 302] on icon at bounding box center [1434, 299] width 12 height 12
type input "**"
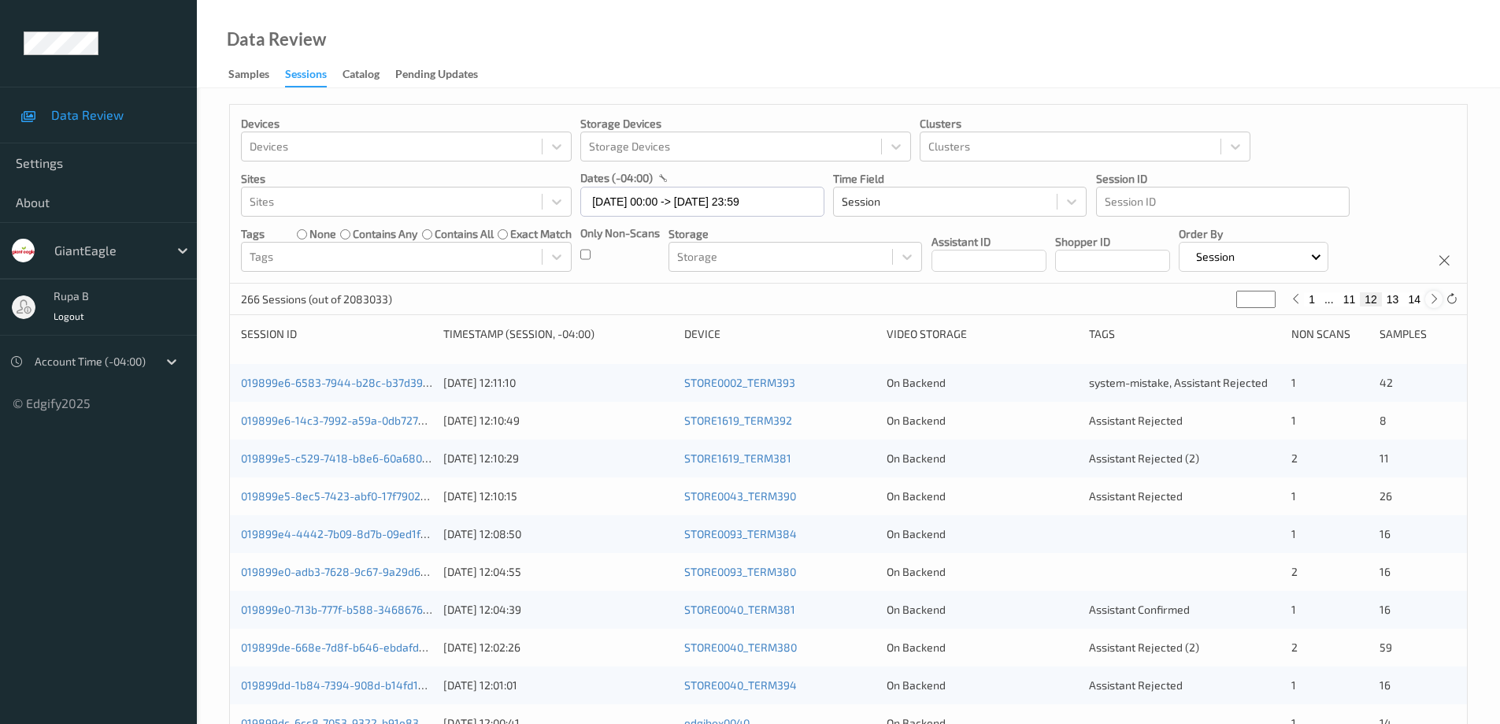
type input "**"
click at [1391, 299] on button "13" at bounding box center [1388, 299] width 22 height 14
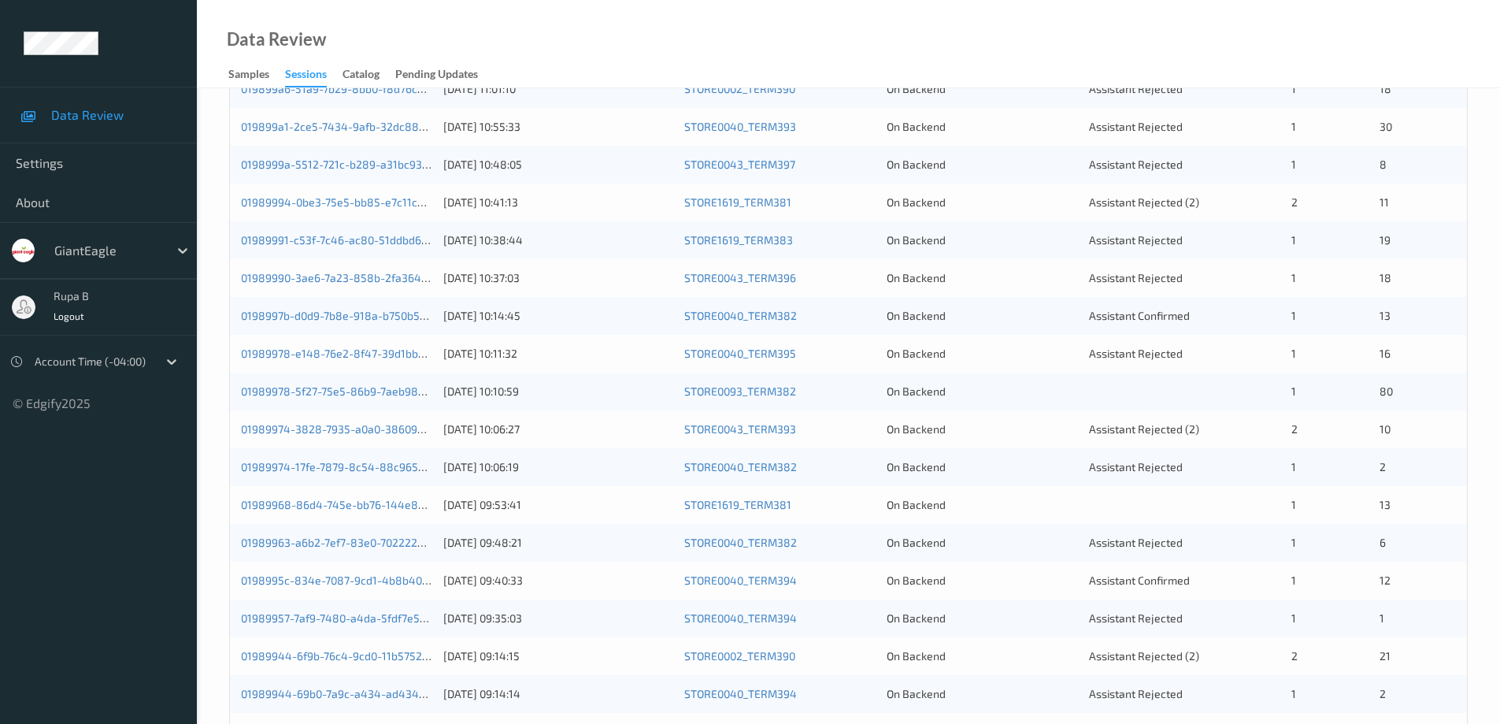
scroll to position [146, 0]
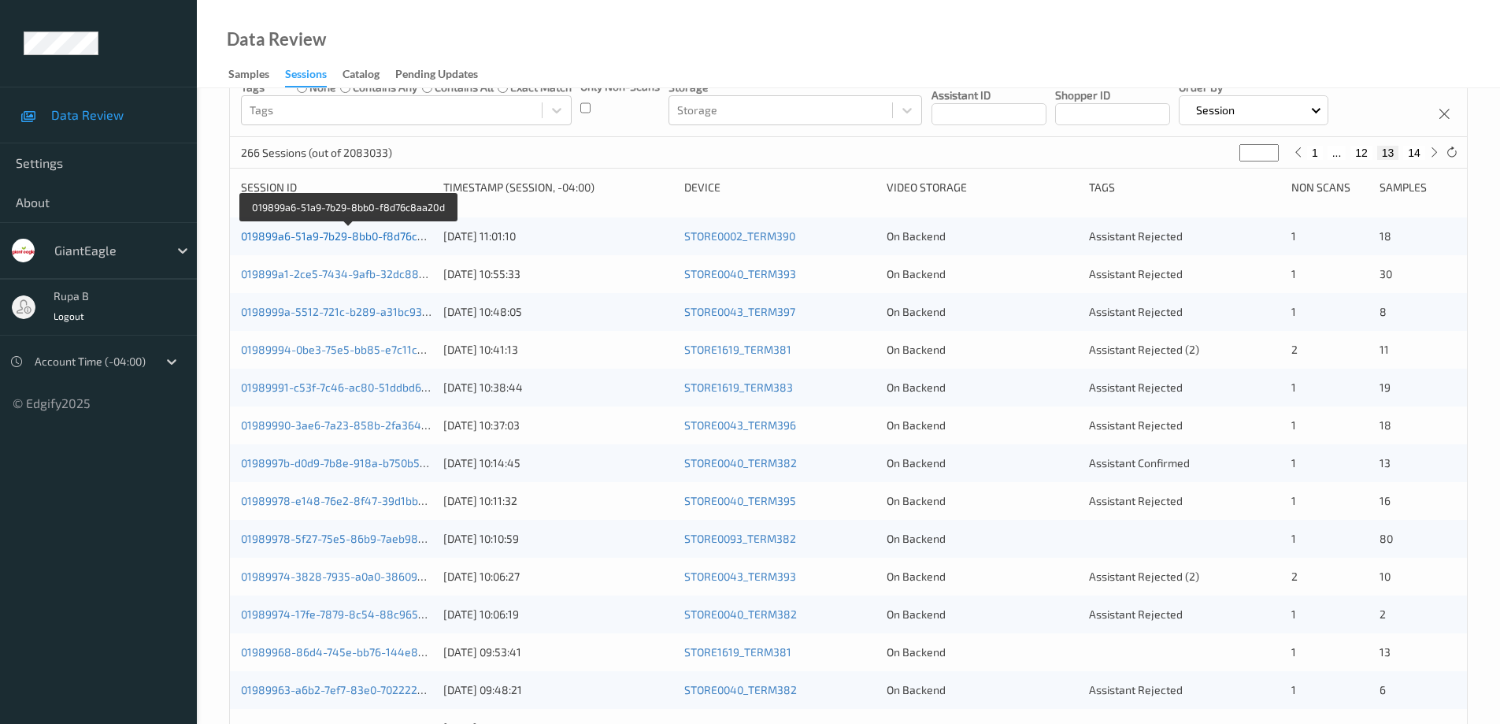
click at [376, 235] on link "019899a6-51a9-7b29-8bb0-f8d76c8aa20d" at bounding box center [348, 235] width 215 height 13
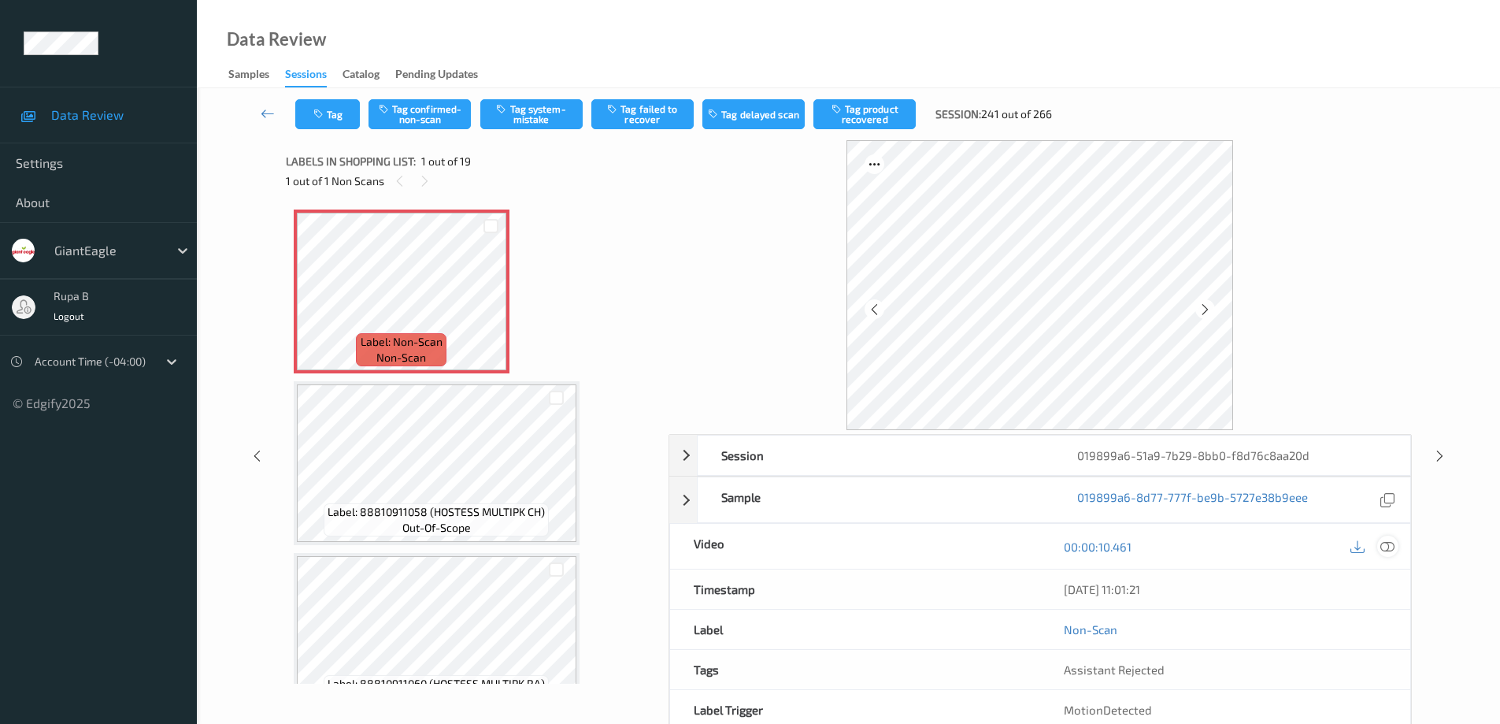
click at [1390, 551] on icon at bounding box center [1387, 546] width 14 height 14
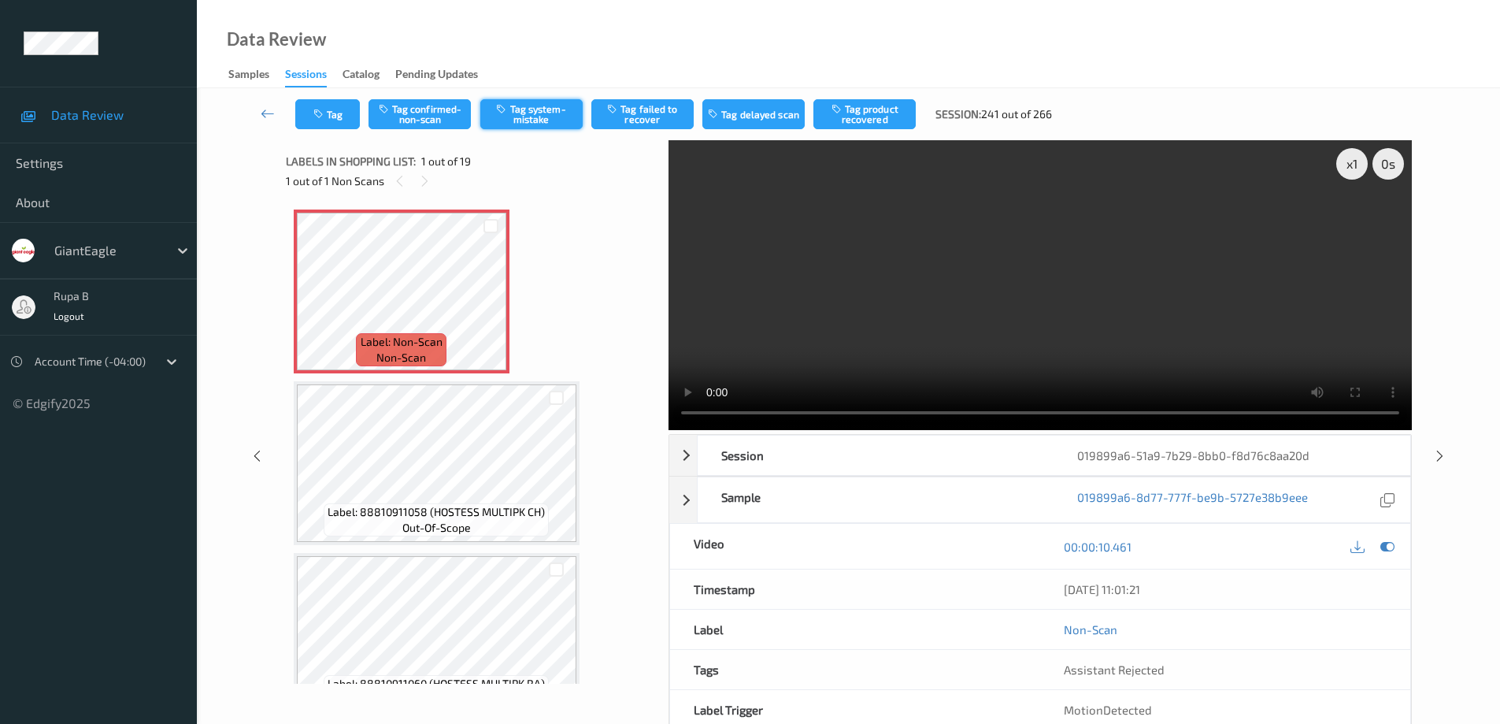
click at [542, 115] on button "Tag system-mistake" at bounding box center [531, 114] width 102 height 30
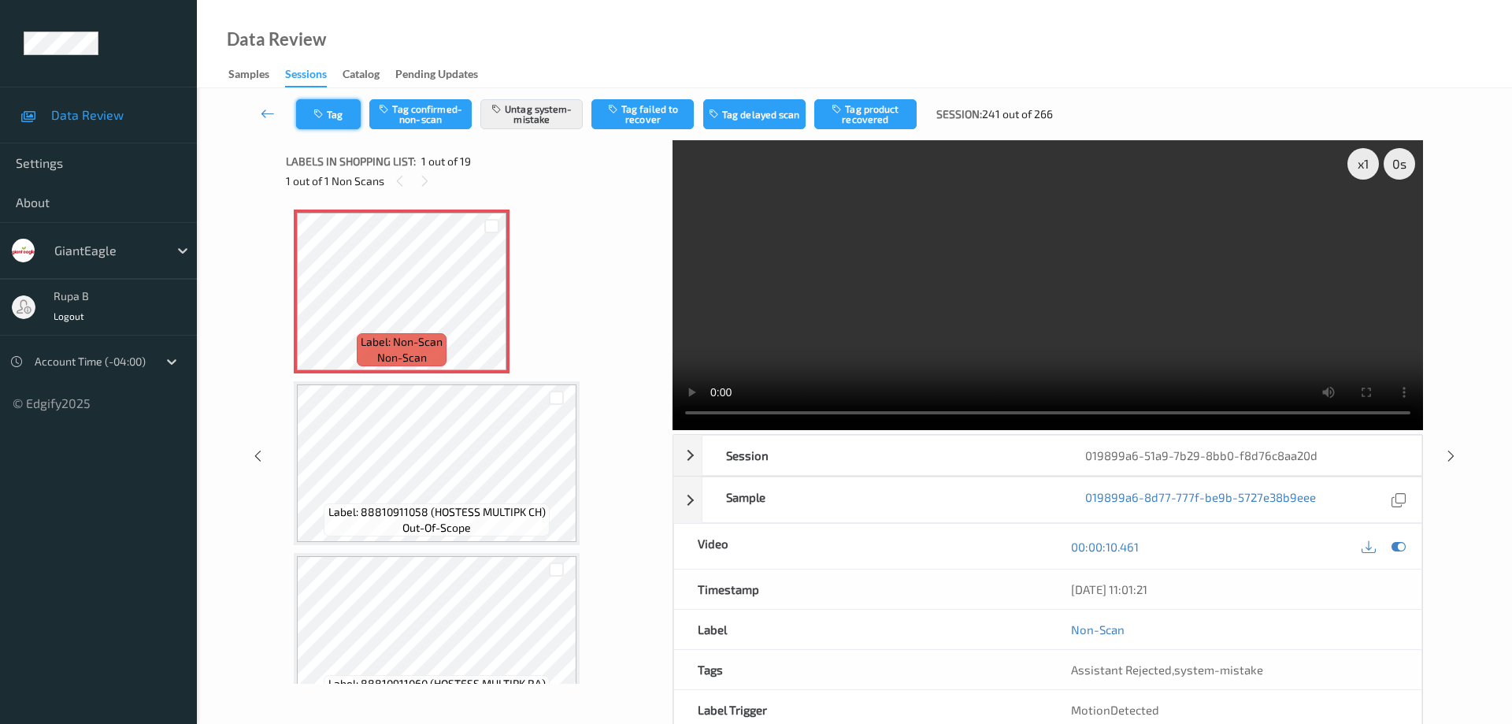
click at [339, 117] on button "Tag" at bounding box center [328, 114] width 65 height 30
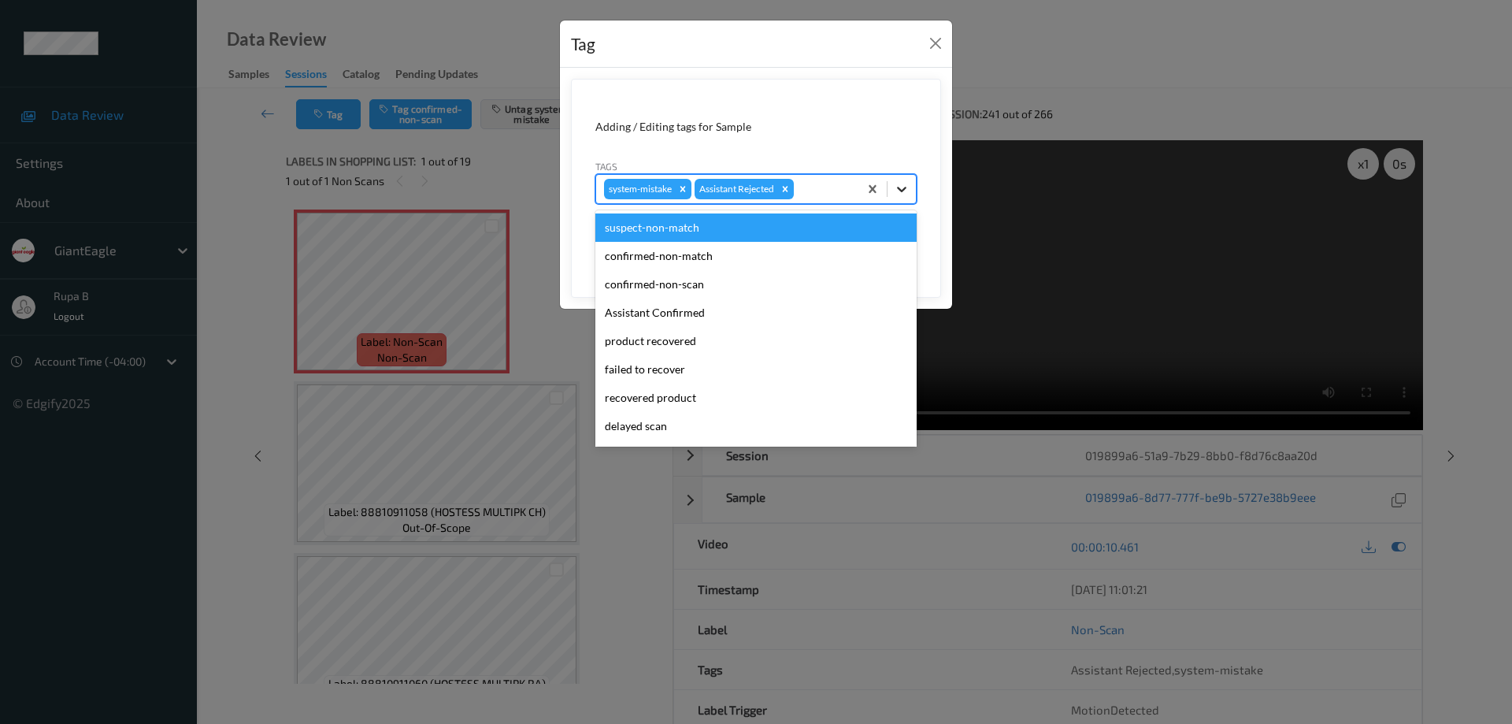
click at [902, 189] on icon at bounding box center [902, 189] width 16 height 16
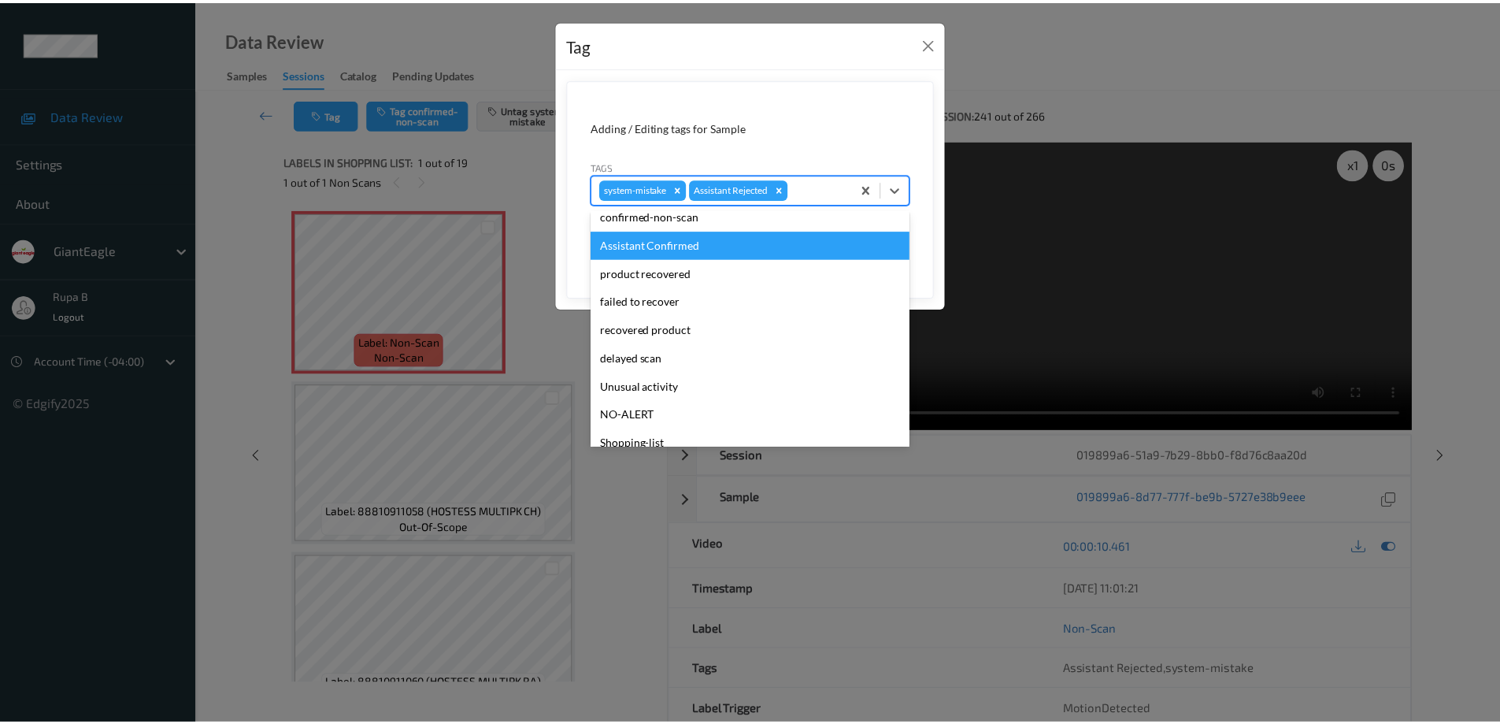
scroll to position [110, 0]
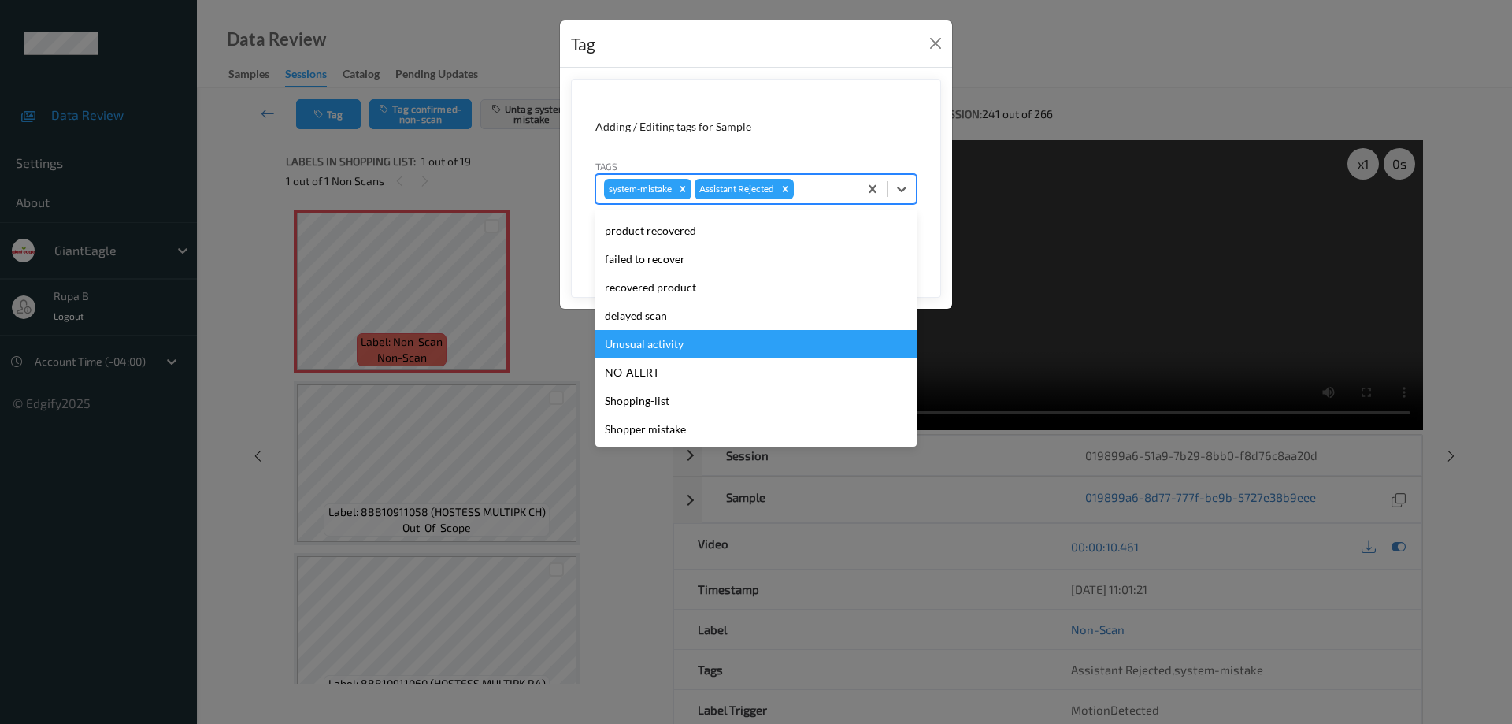
click at [675, 342] on div "Unusual activity" at bounding box center [755, 344] width 321 height 28
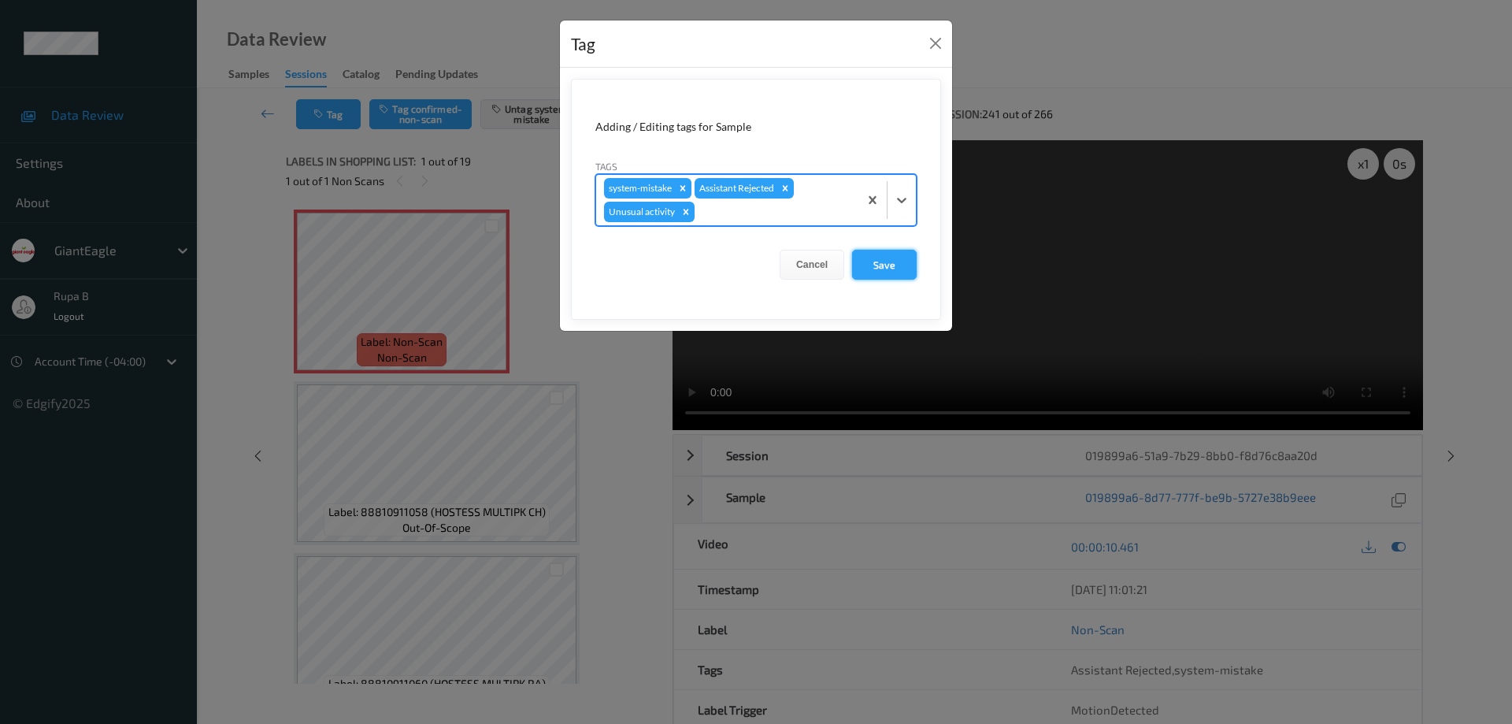
click at [888, 268] on button "Save" at bounding box center [884, 265] width 65 height 30
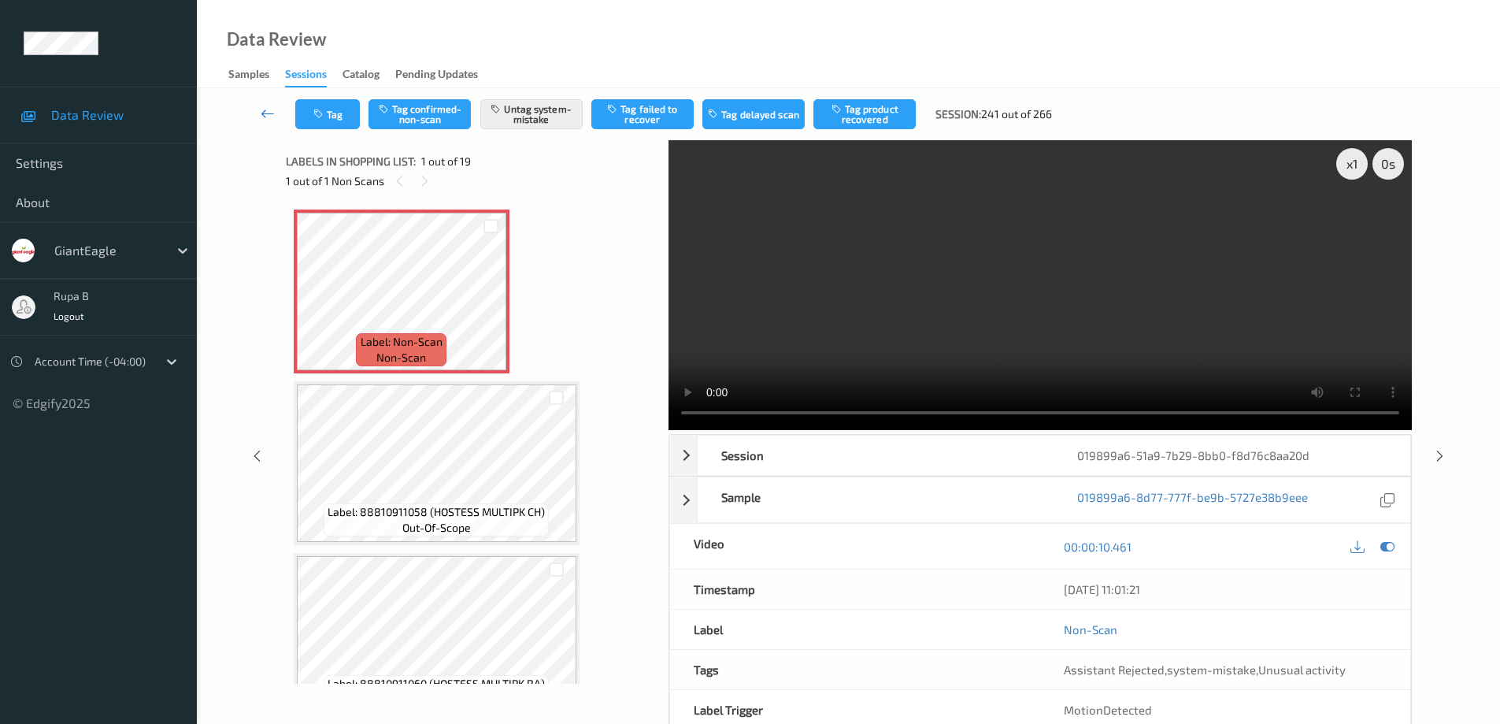
click at [266, 114] on icon at bounding box center [268, 114] width 14 height 16
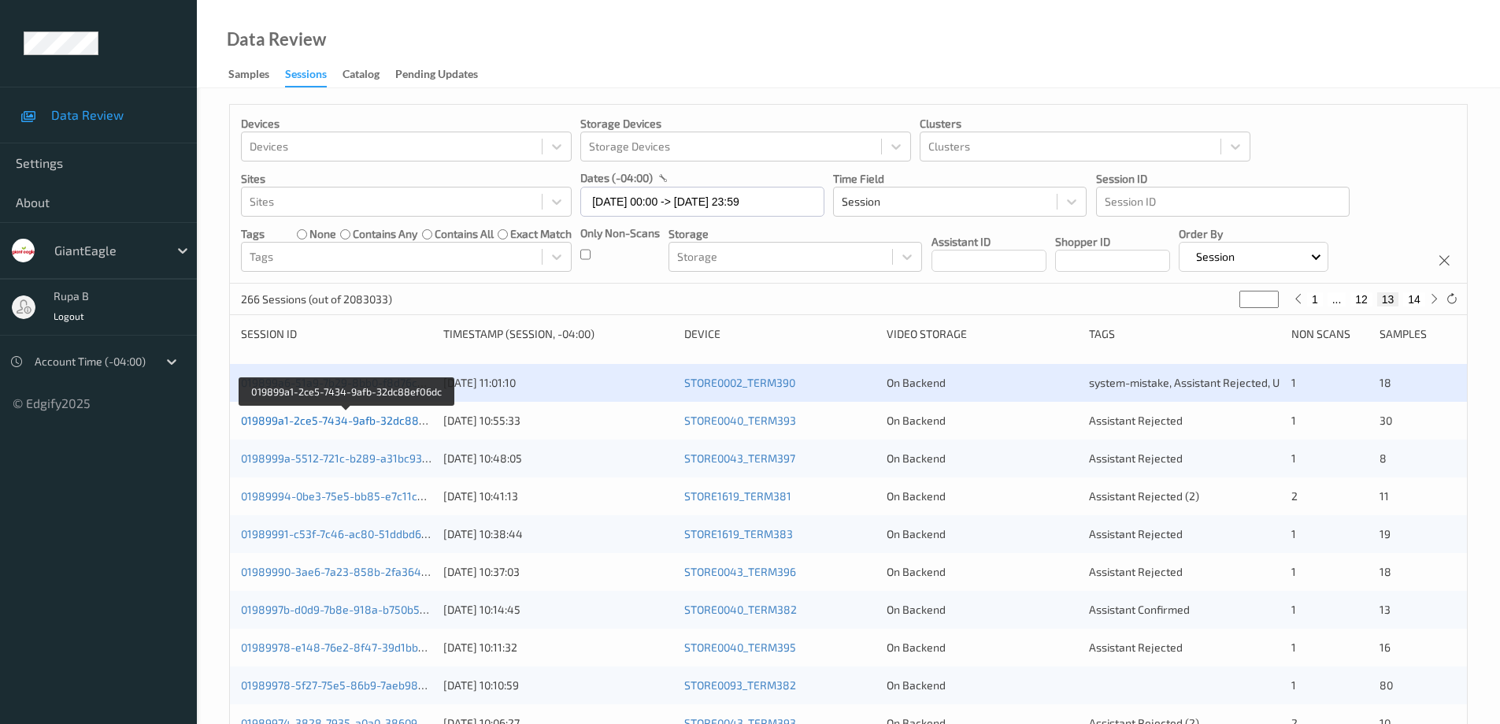
click at [332, 424] on link "019899a1-2ce5-7434-9afb-32dc88ef06dc" at bounding box center [347, 419] width 213 height 13
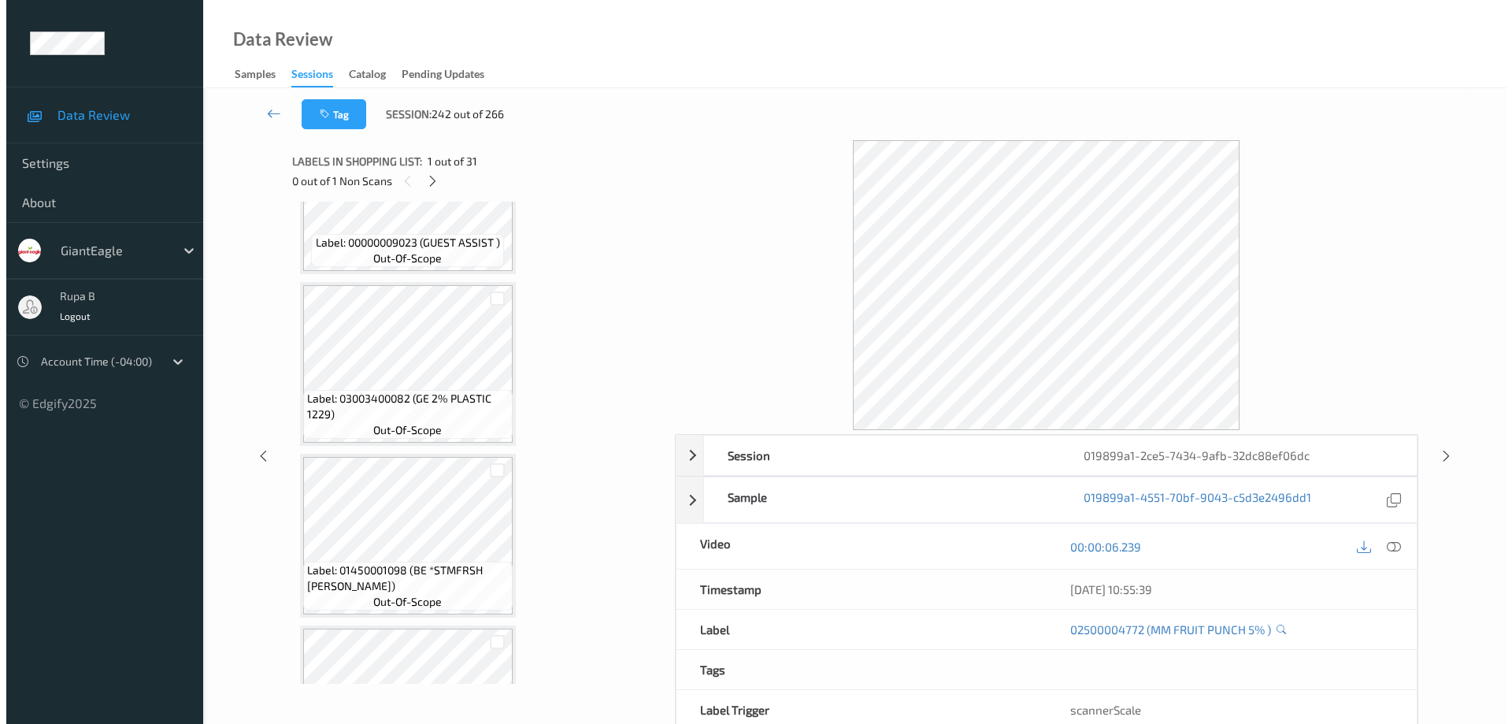
scroll to position [644, 0]
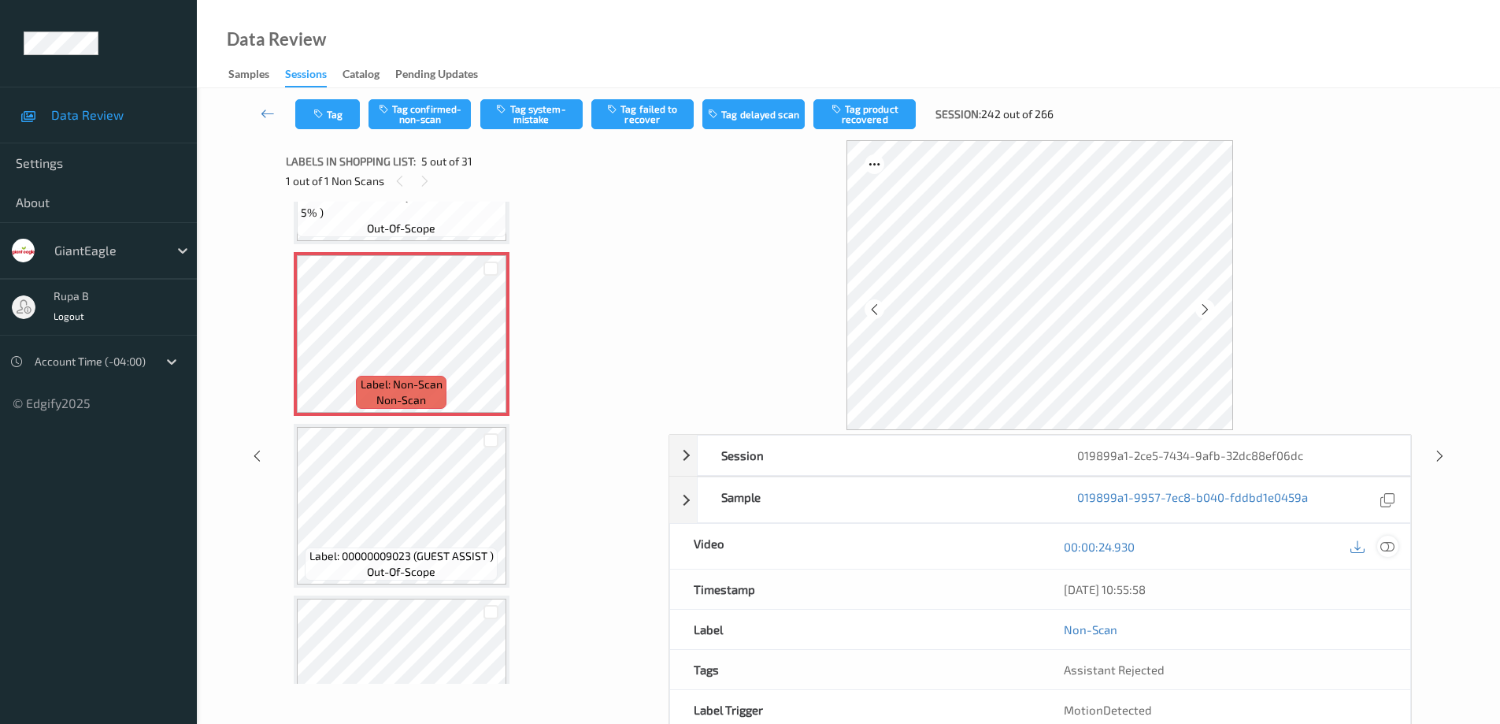
click at [1387, 547] on icon at bounding box center [1387, 546] width 14 height 14
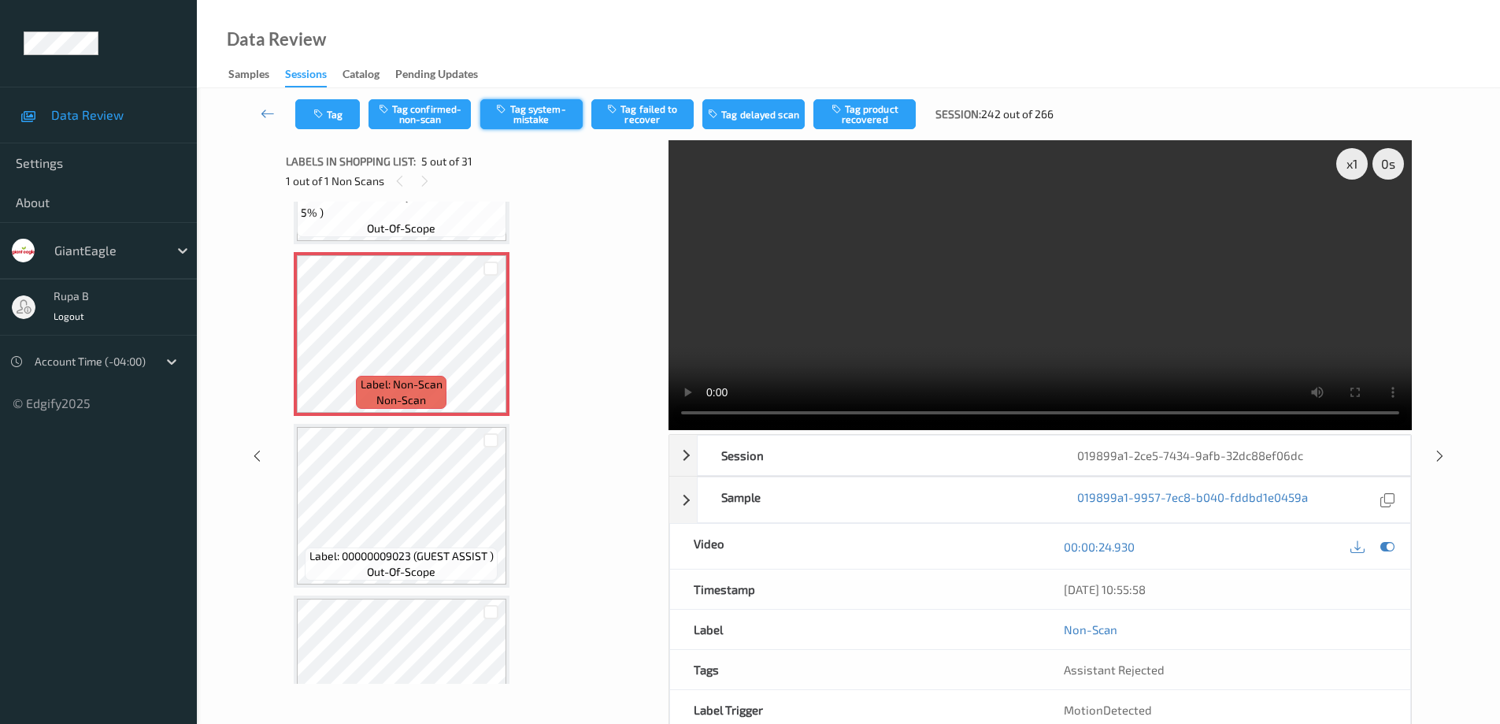
click at [545, 114] on button "Tag system-mistake" at bounding box center [531, 114] width 102 height 30
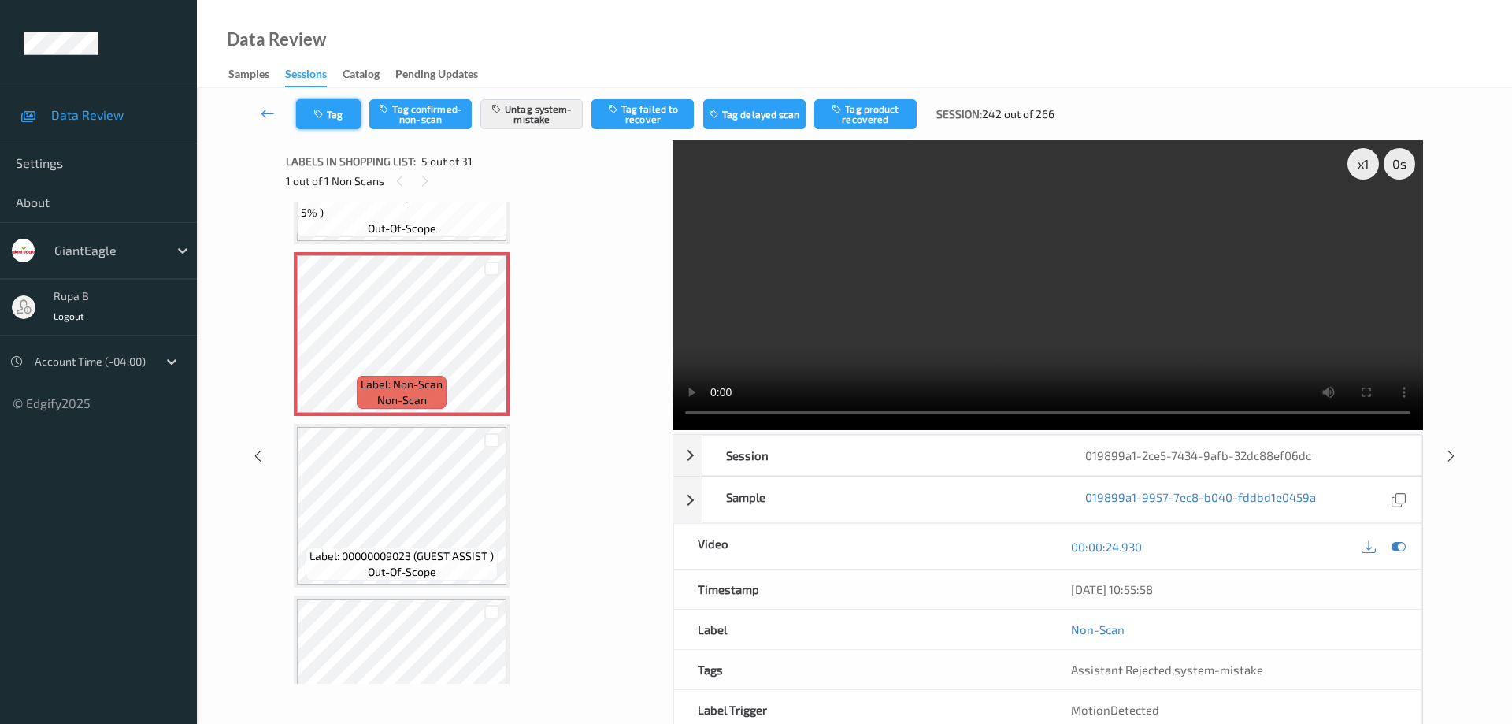
click at [346, 124] on button "Tag" at bounding box center [328, 114] width 65 height 30
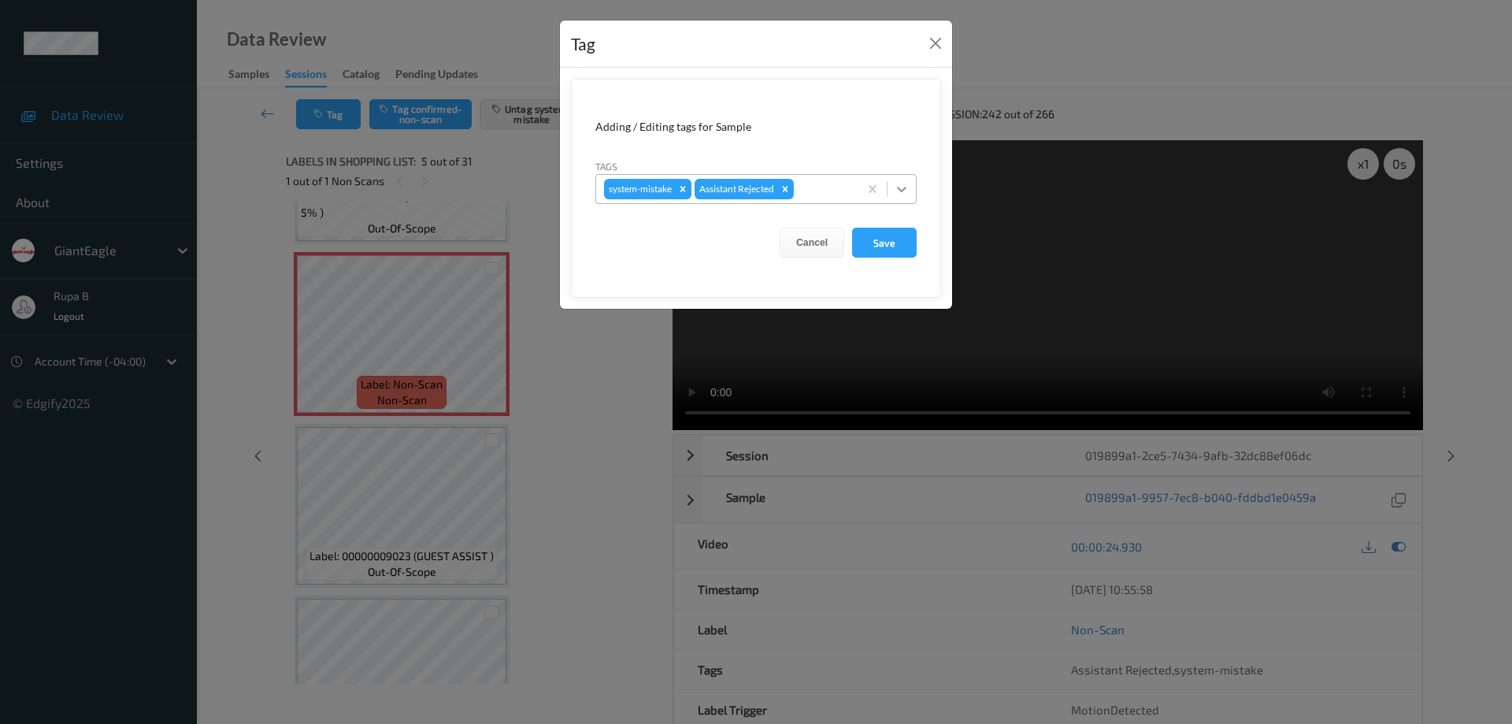
click at [903, 189] on icon at bounding box center [901, 190] width 9 height 6
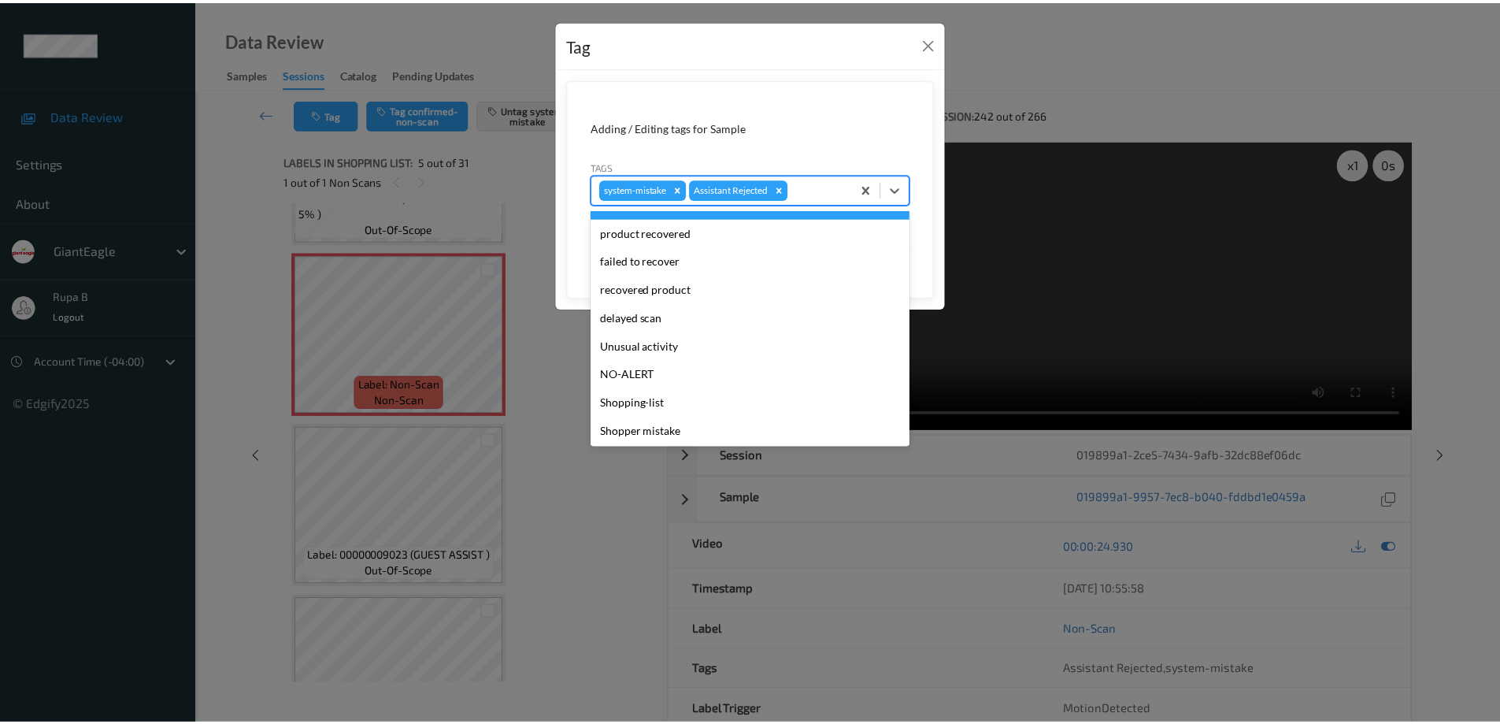
scroll to position [110, 0]
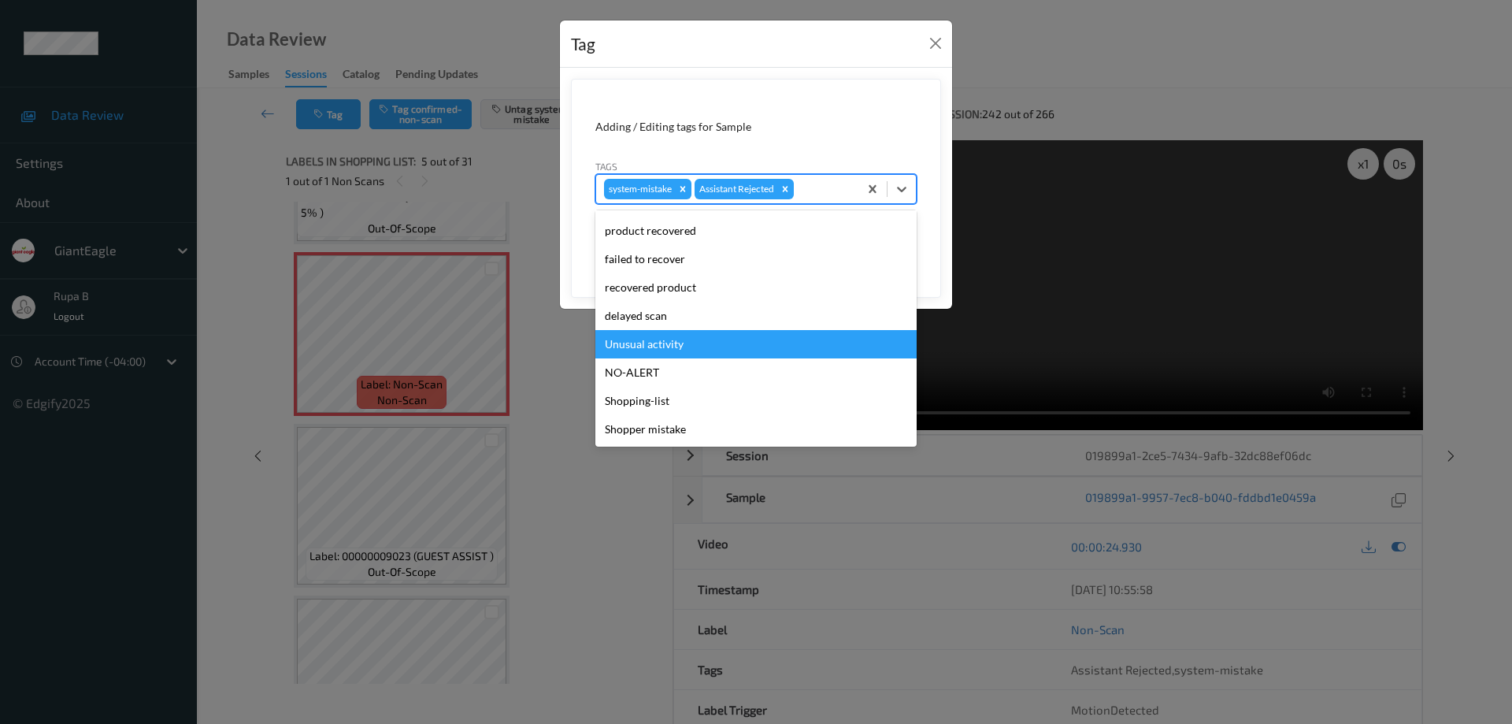
click at [668, 345] on div "Unusual activity" at bounding box center [755, 344] width 321 height 28
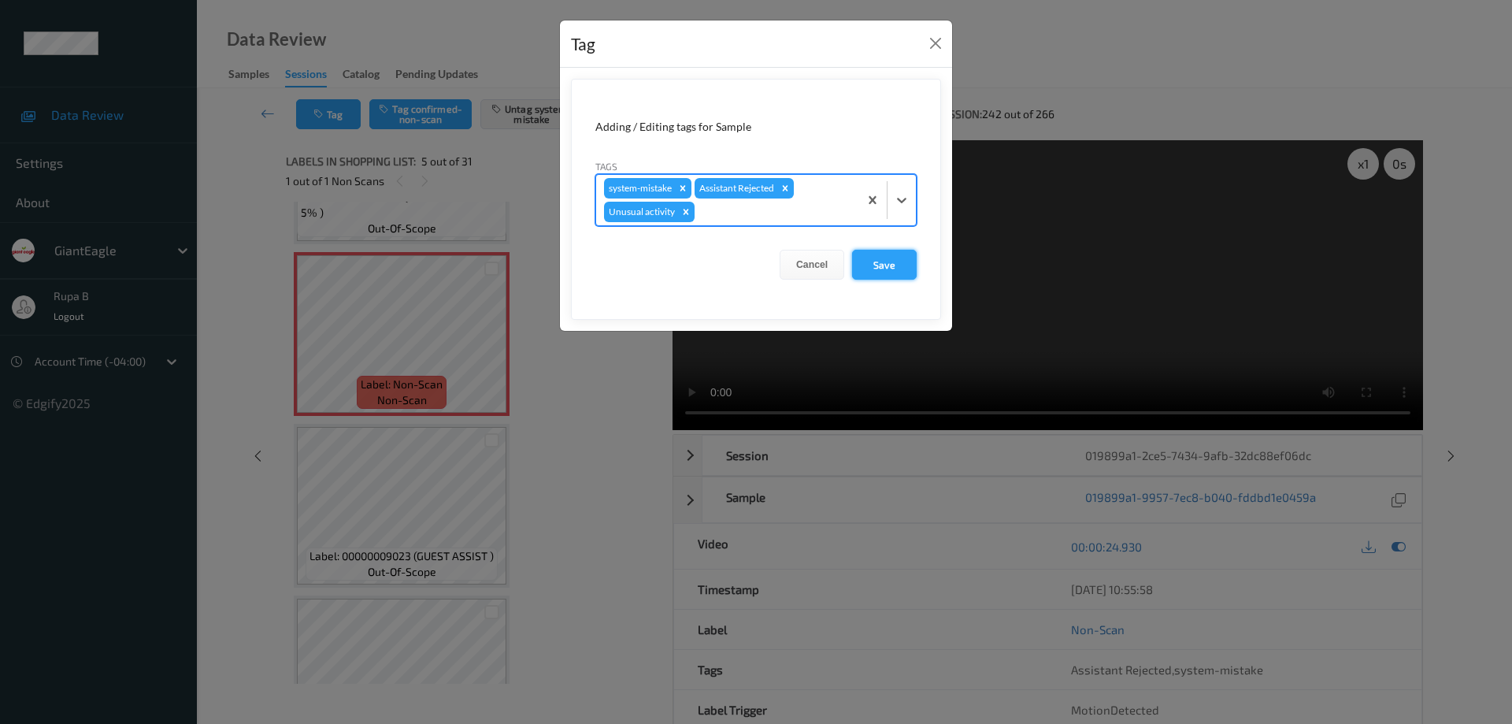
click at [880, 263] on button "Save" at bounding box center [884, 265] width 65 height 30
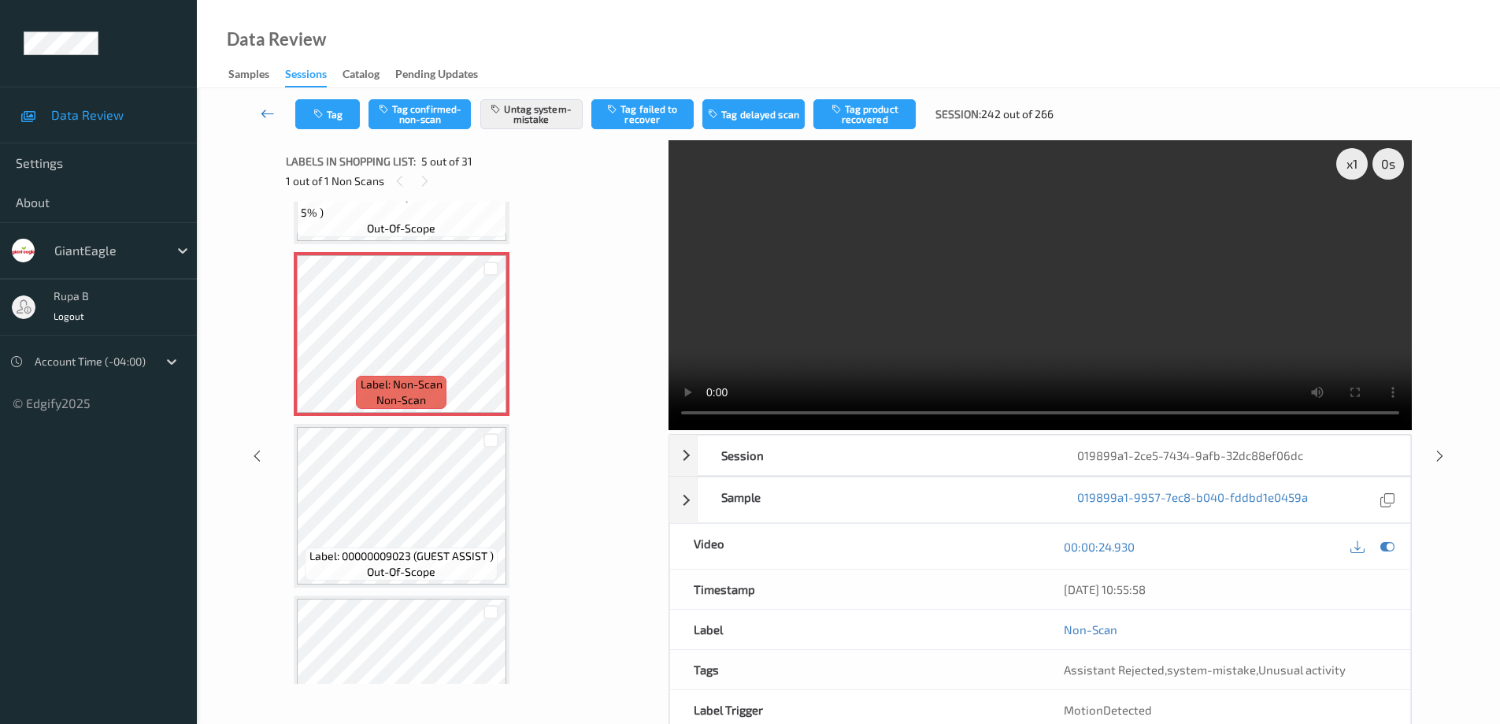
click at [263, 112] on icon at bounding box center [268, 114] width 14 height 16
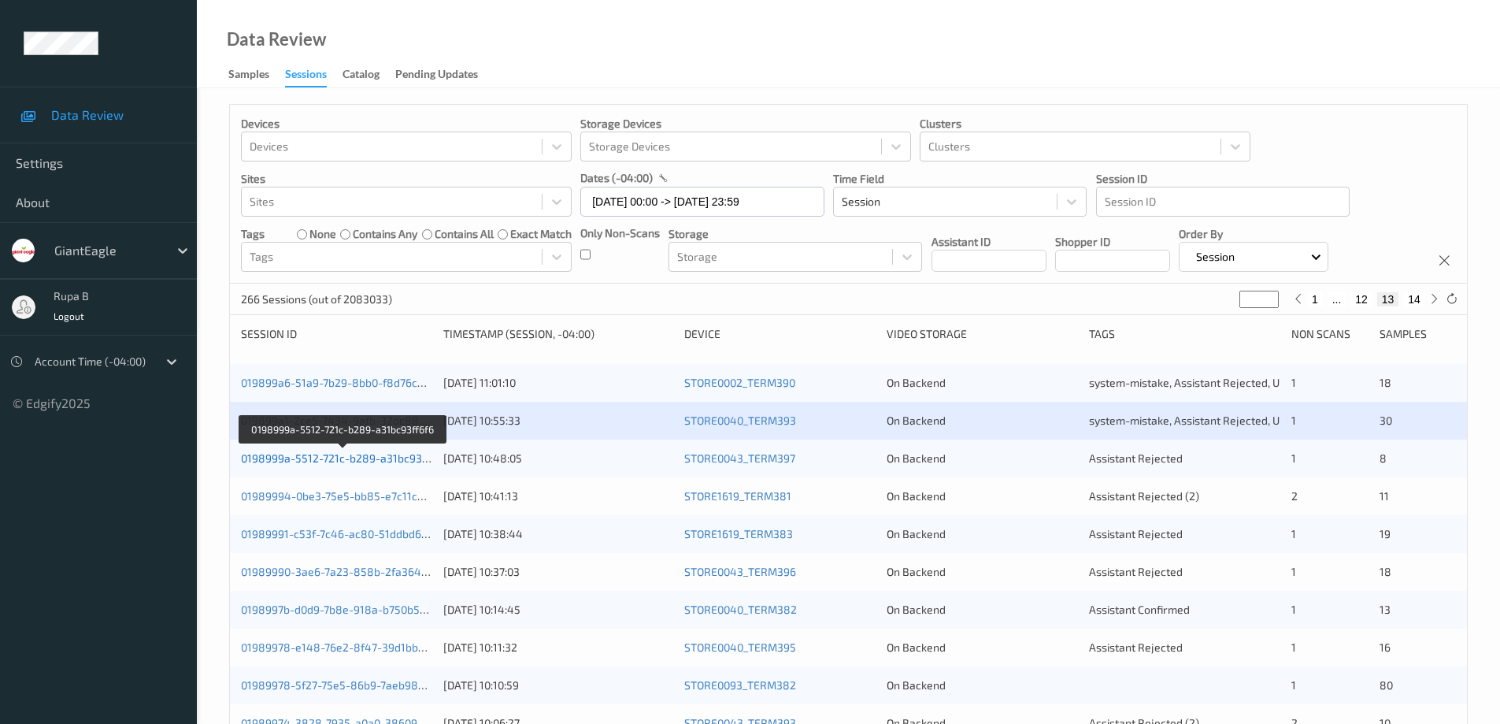
click at [368, 462] on link "0198999a-5512-721c-b289-a31bc93ff6f6" at bounding box center [343, 457] width 205 height 13
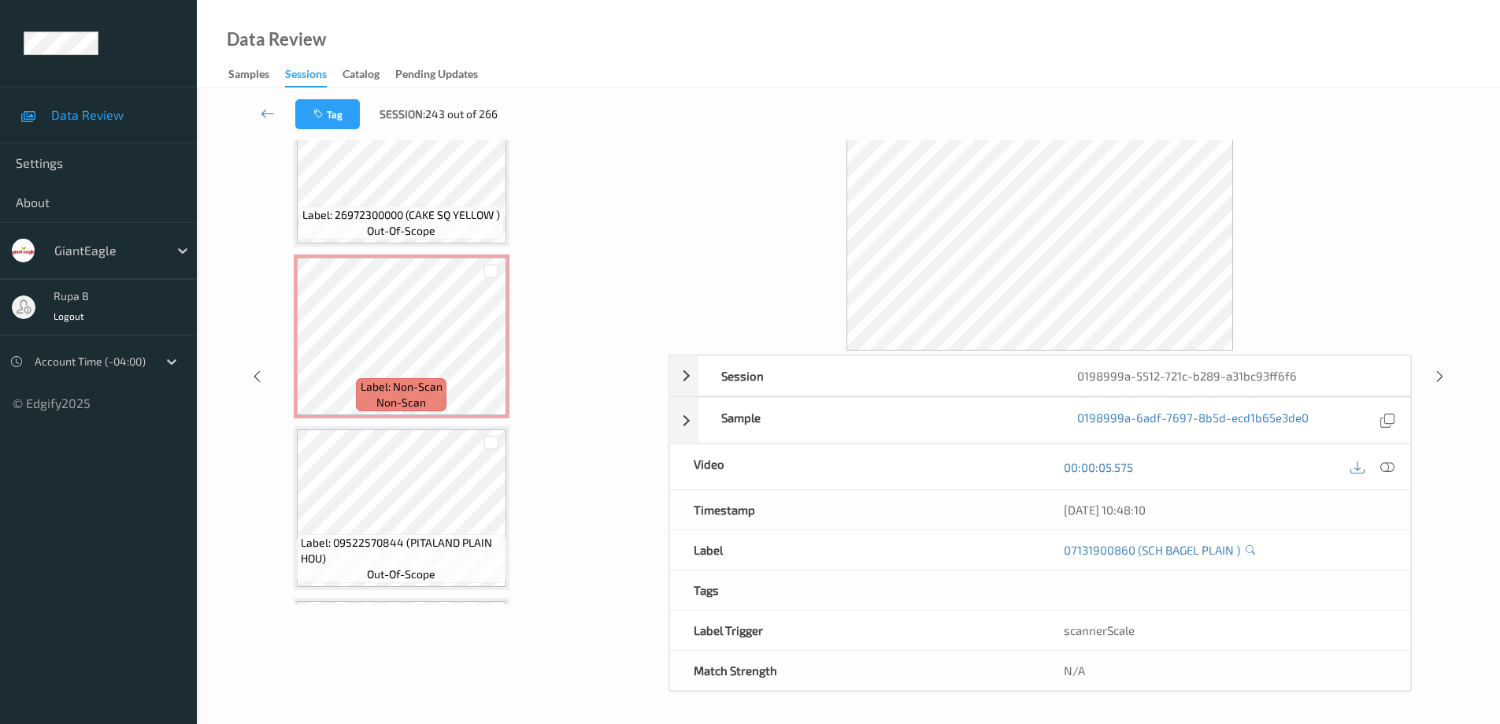
scroll to position [906, 0]
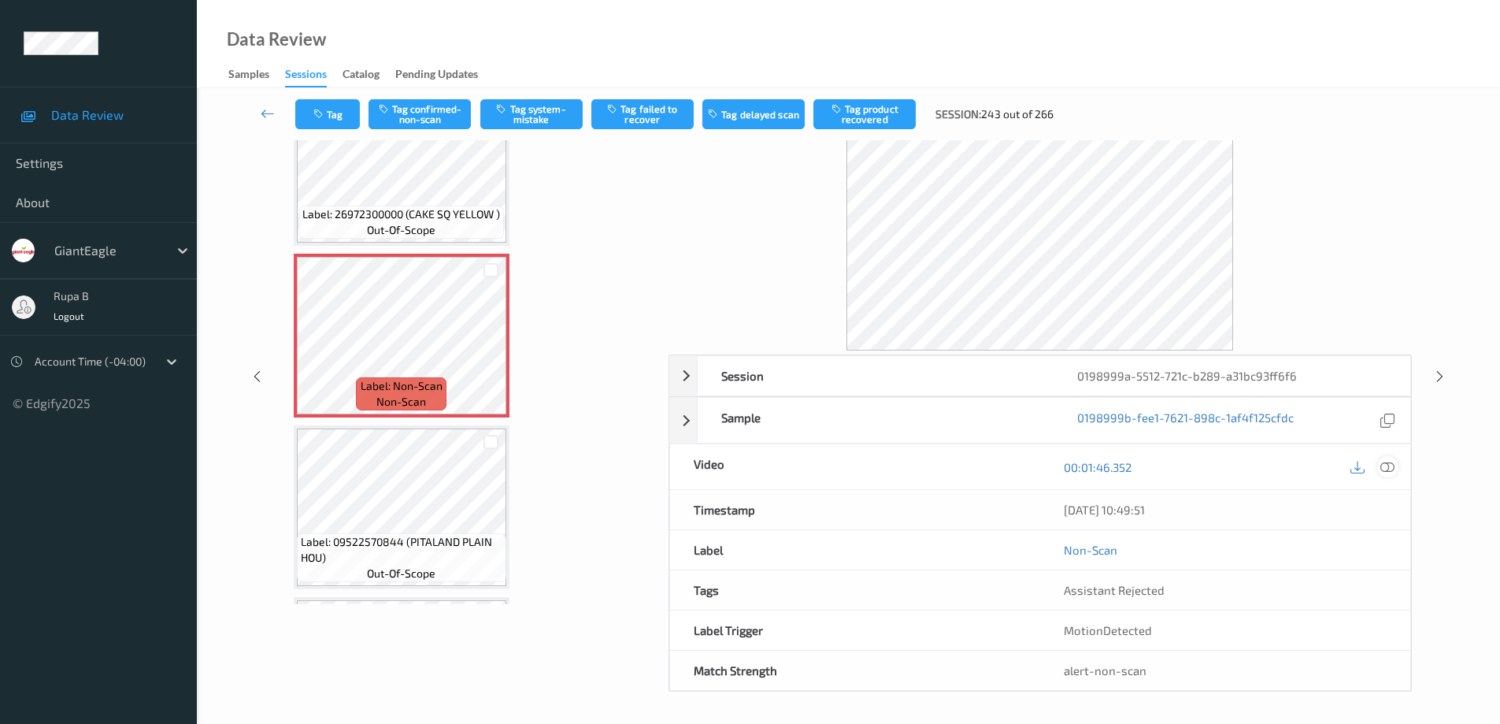
click at [1393, 467] on icon at bounding box center [1387, 467] width 14 height 14
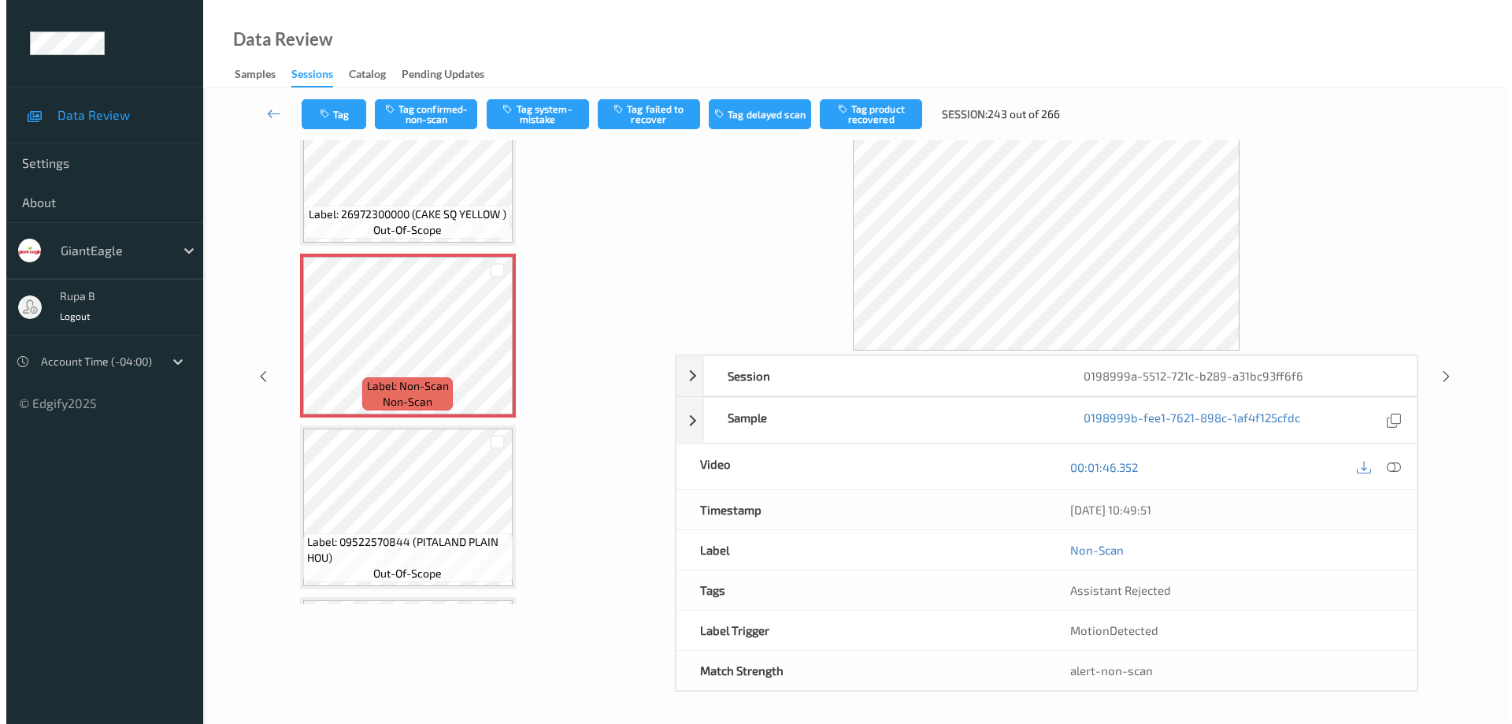
scroll to position [0, 0]
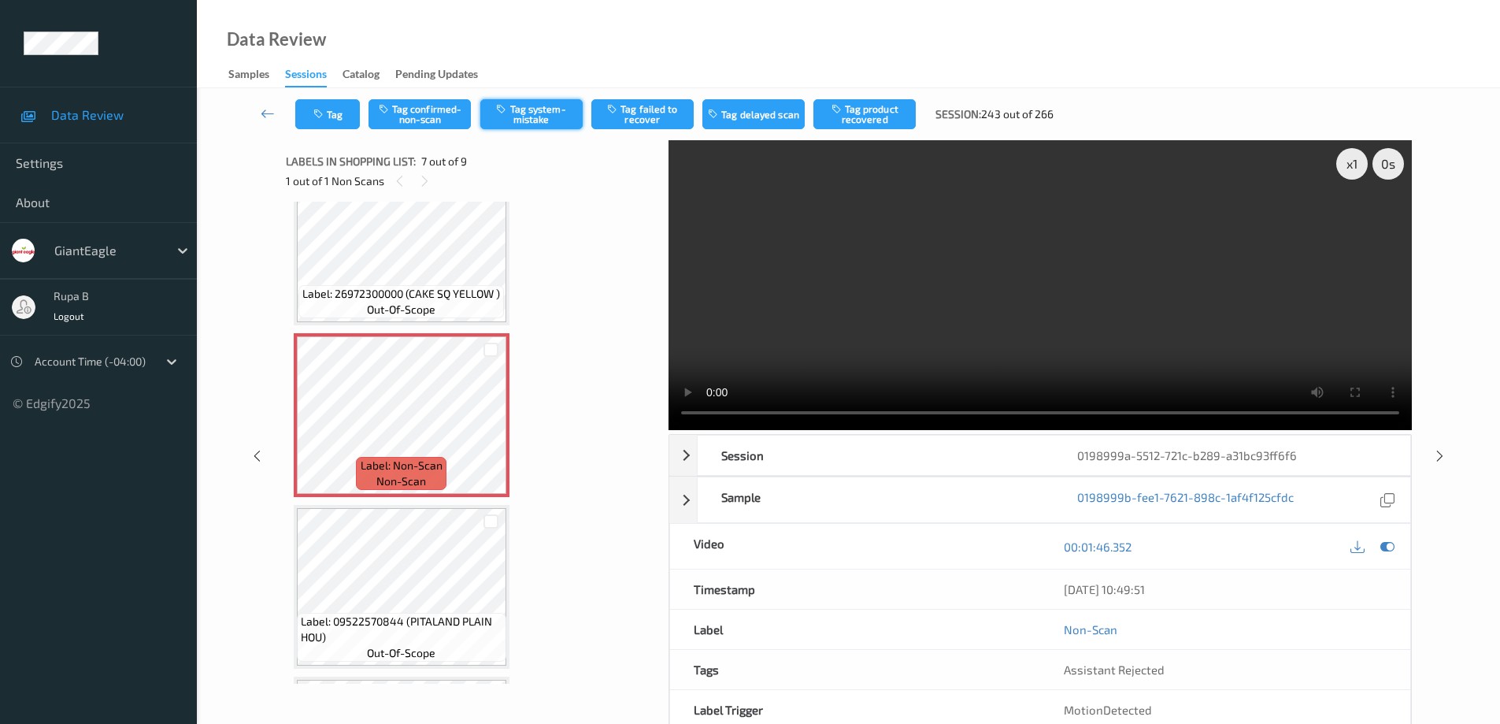
click at [552, 124] on button "Tag system-mistake" at bounding box center [531, 114] width 102 height 30
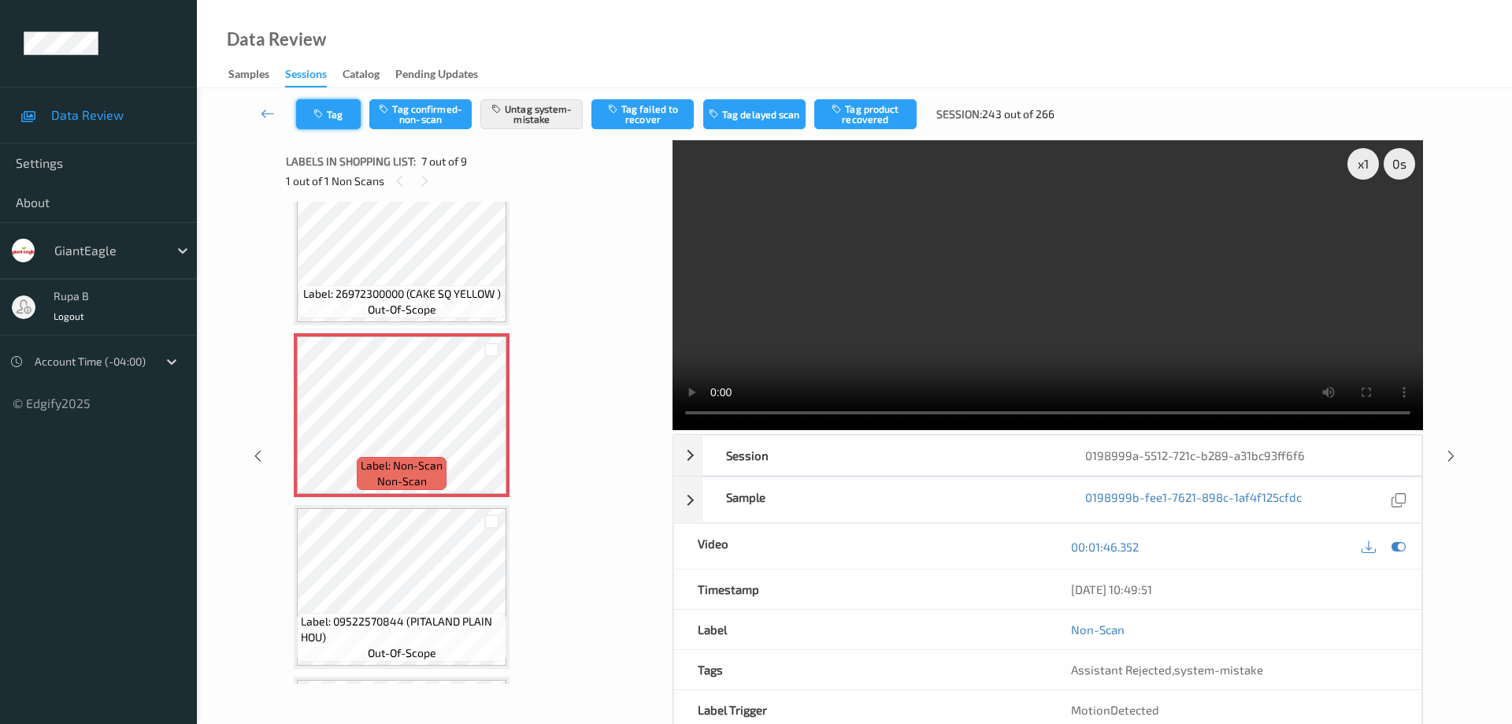
click at [344, 117] on button "Tag" at bounding box center [328, 114] width 65 height 30
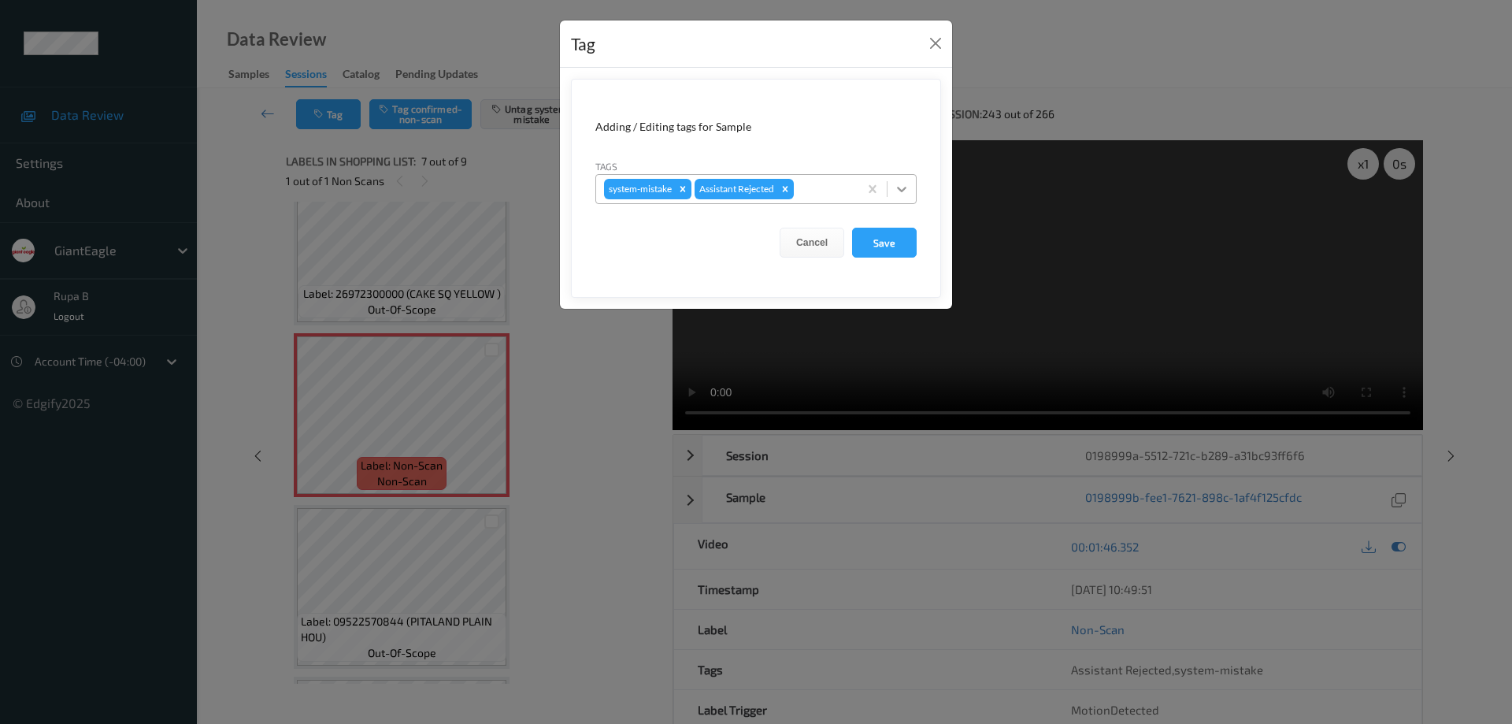
click at [906, 192] on icon at bounding box center [902, 189] width 16 height 16
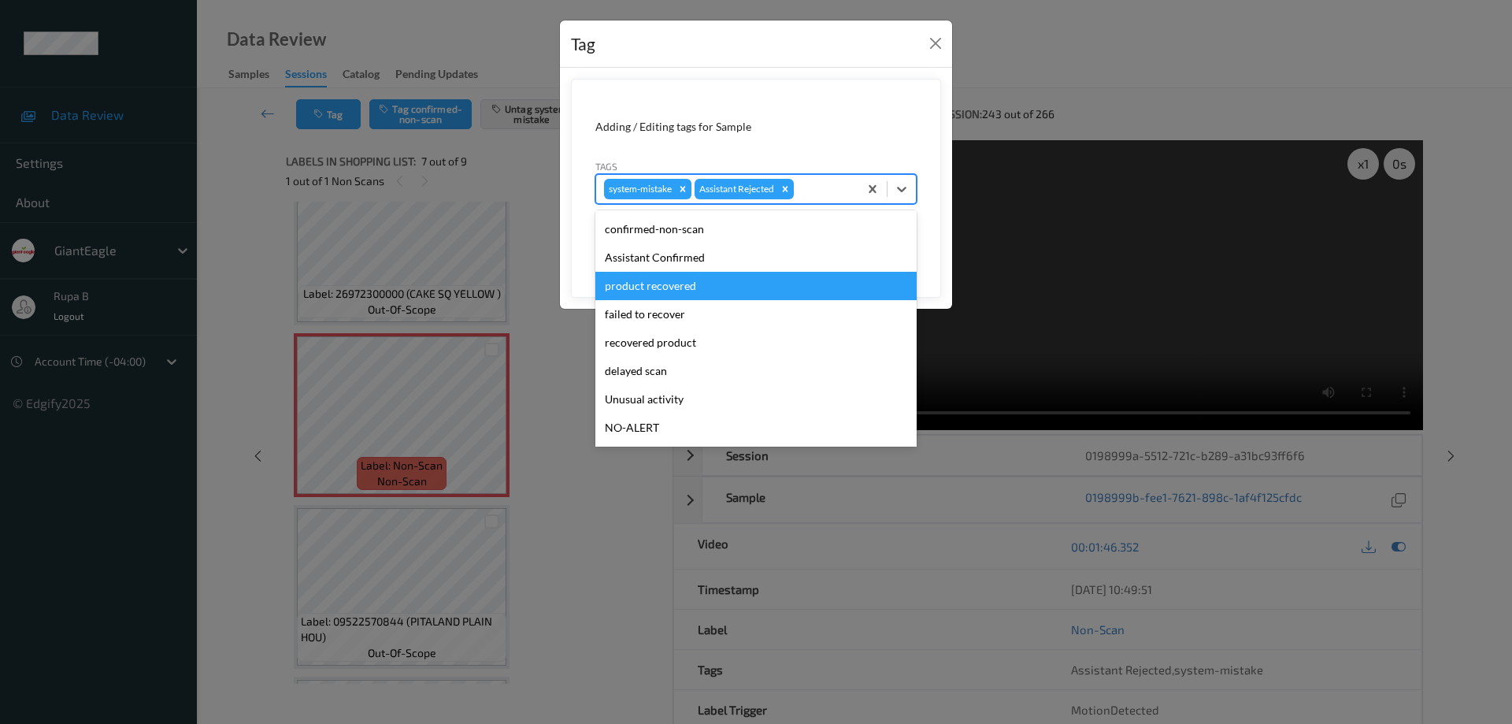
scroll to position [110, 0]
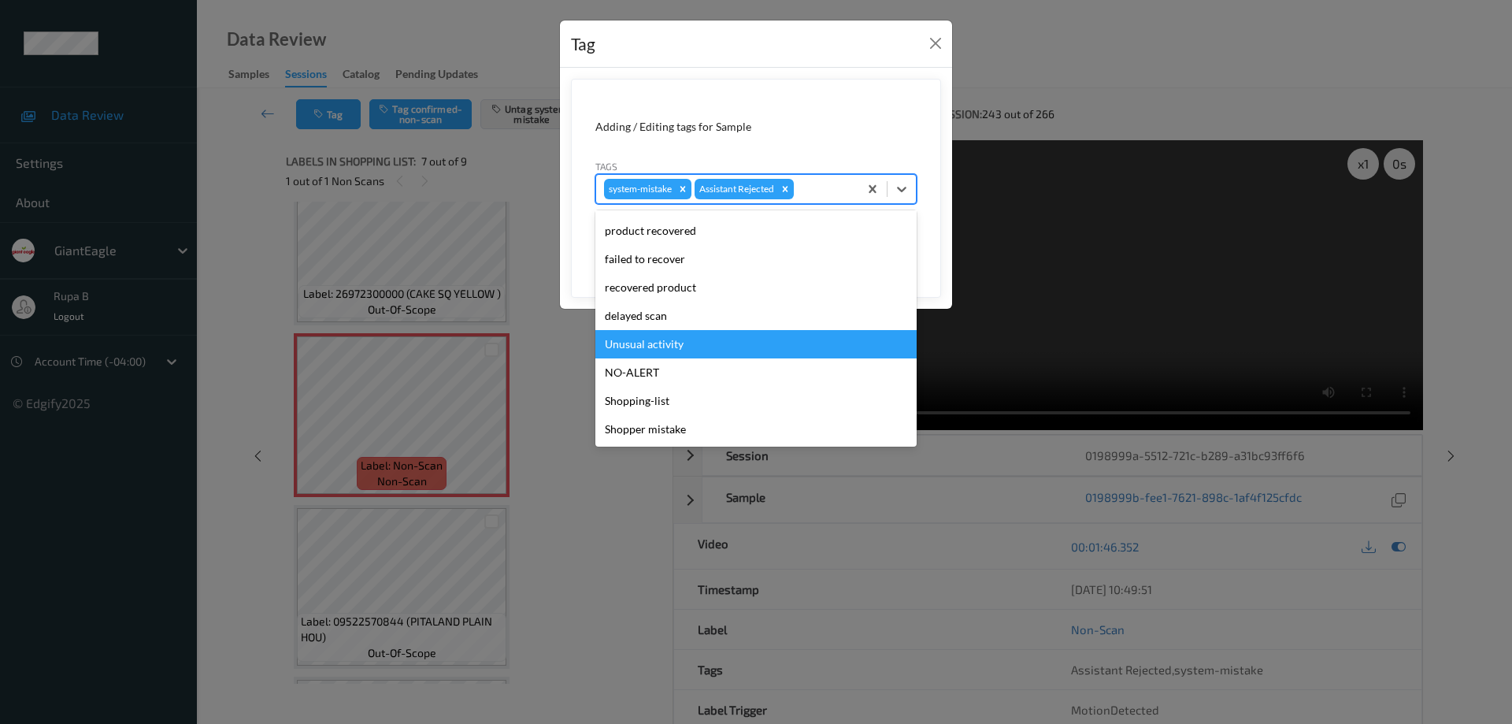
click at [658, 343] on div "Unusual activity" at bounding box center [755, 344] width 321 height 28
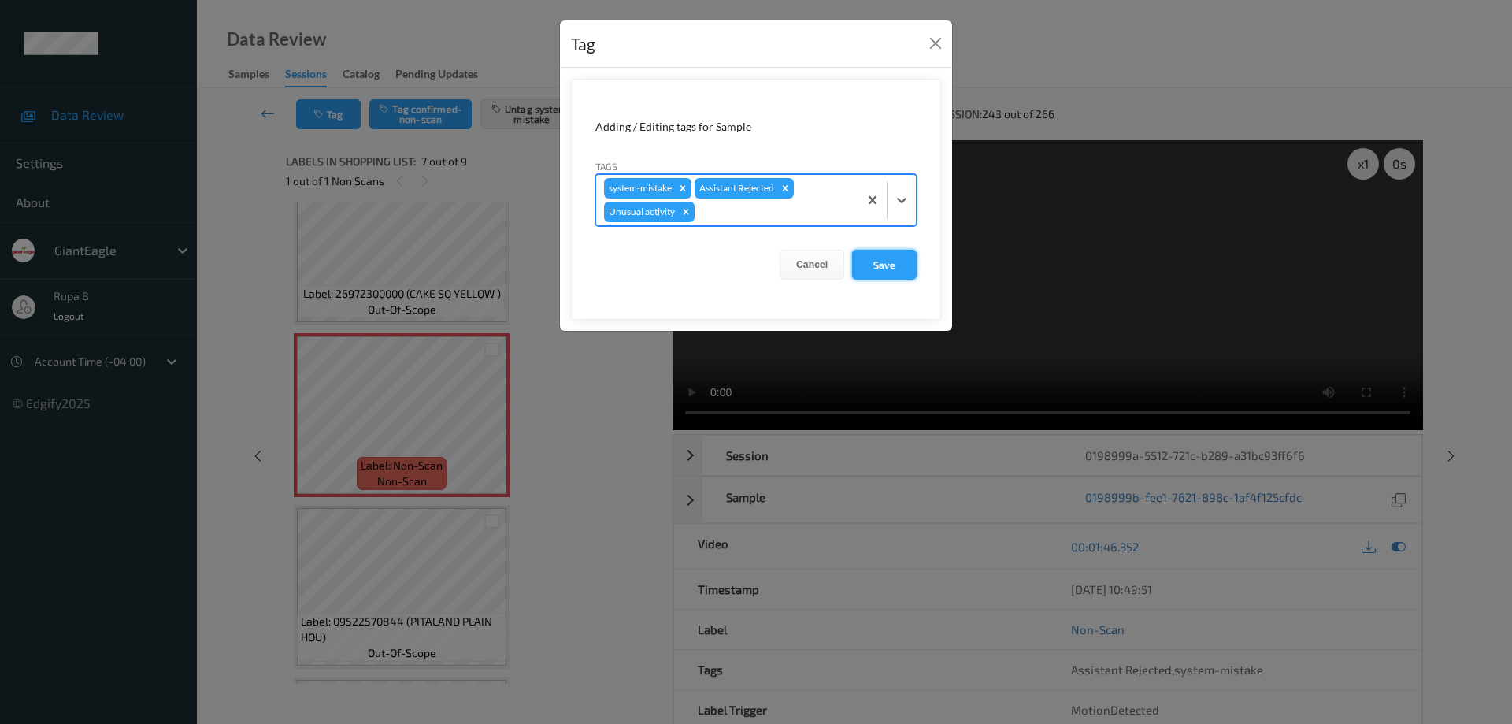
click at [894, 262] on button "Save" at bounding box center [884, 265] width 65 height 30
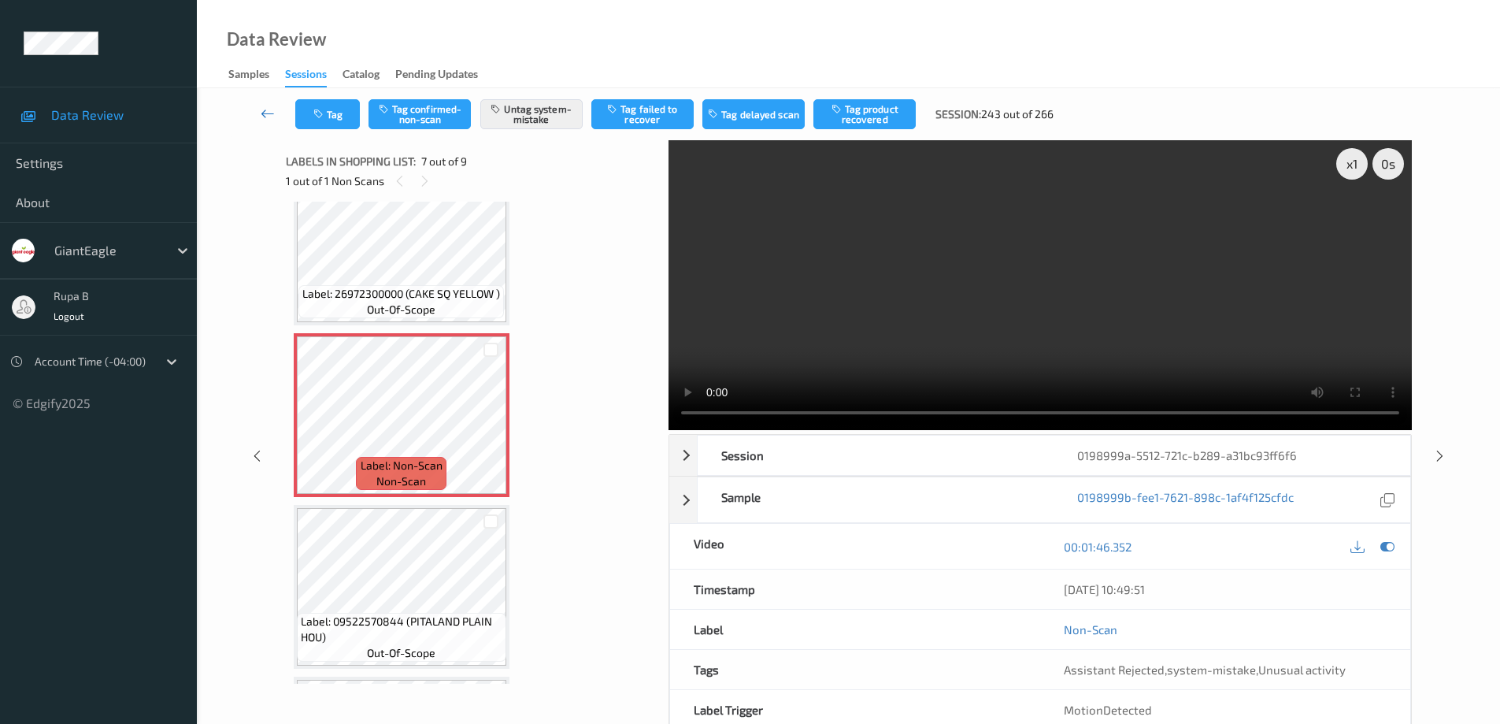
click at [263, 111] on icon at bounding box center [268, 114] width 14 height 16
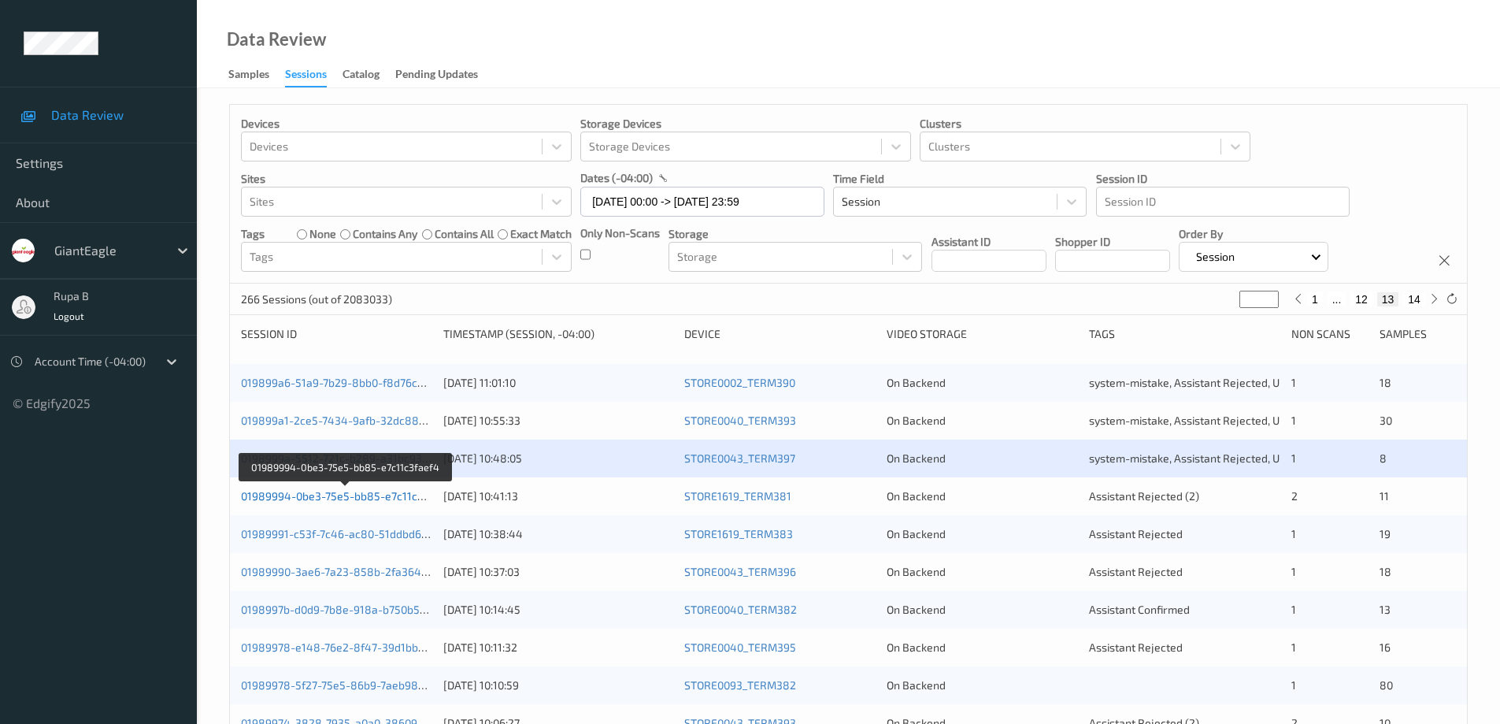
click at [325, 499] on link "01989994-0be3-75e5-bb85-e7c11c3faef4" at bounding box center [346, 495] width 210 height 13
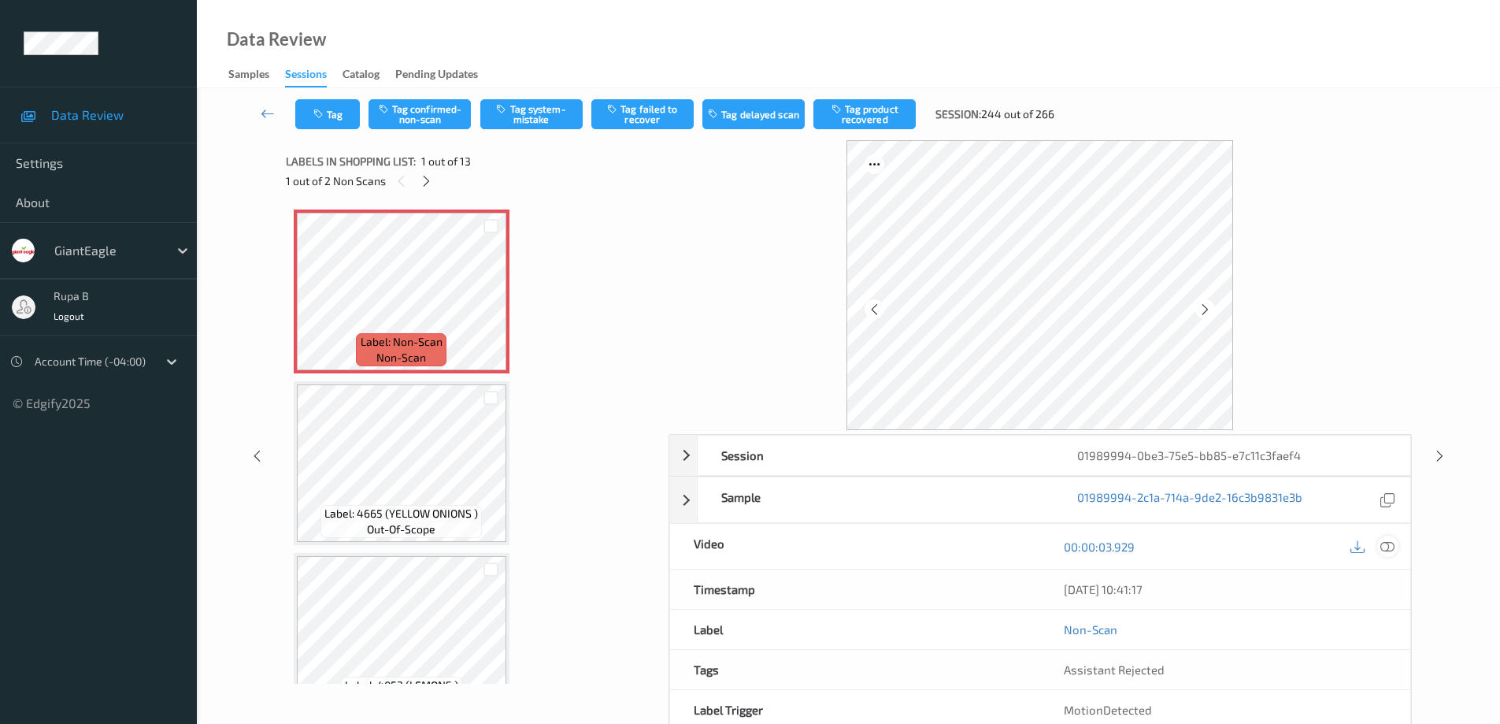
drag, startPoint x: 1384, startPoint y: 546, endPoint x: 1143, endPoint y: 555, distance: 241.1
click at [1383, 546] on icon at bounding box center [1387, 546] width 14 height 14
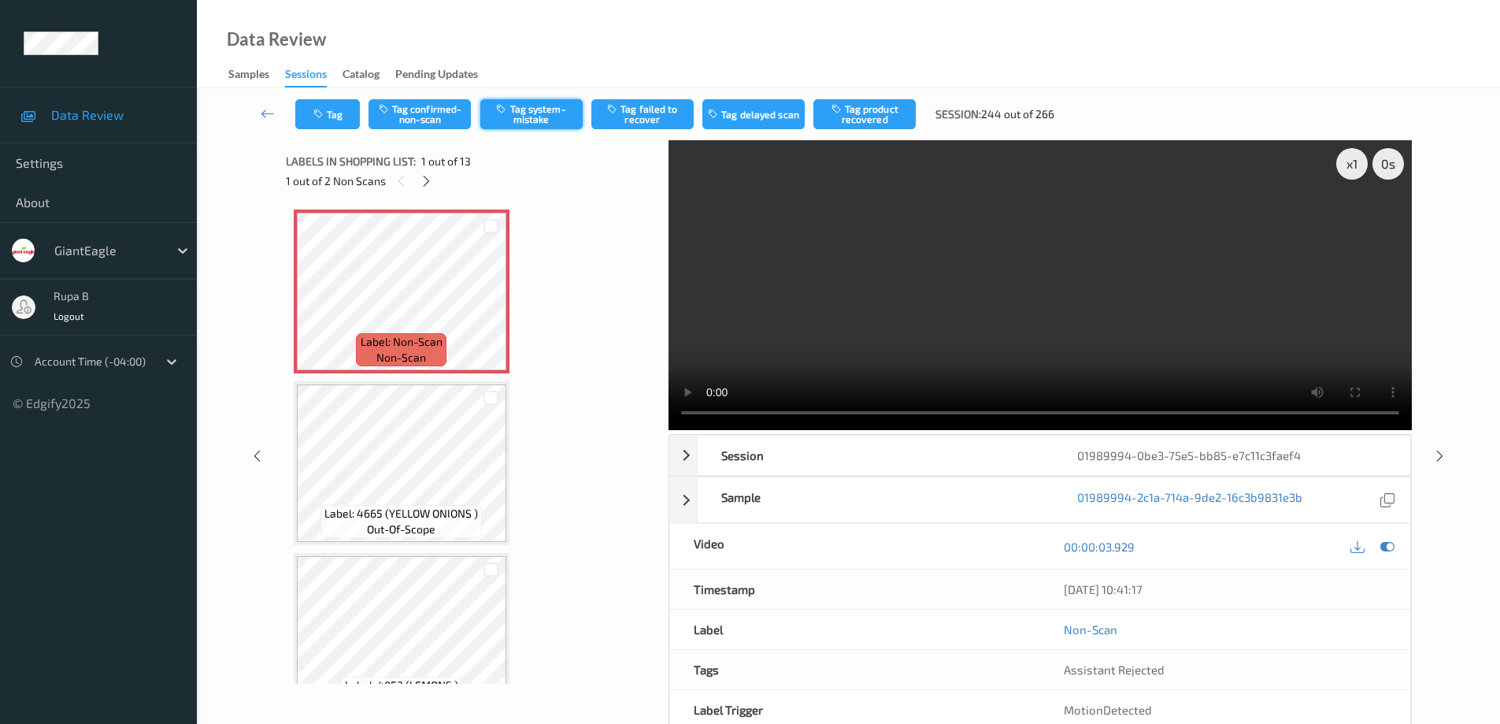
click at [531, 109] on button "Tag system-mistake" at bounding box center [531, 114] width 102 height 30
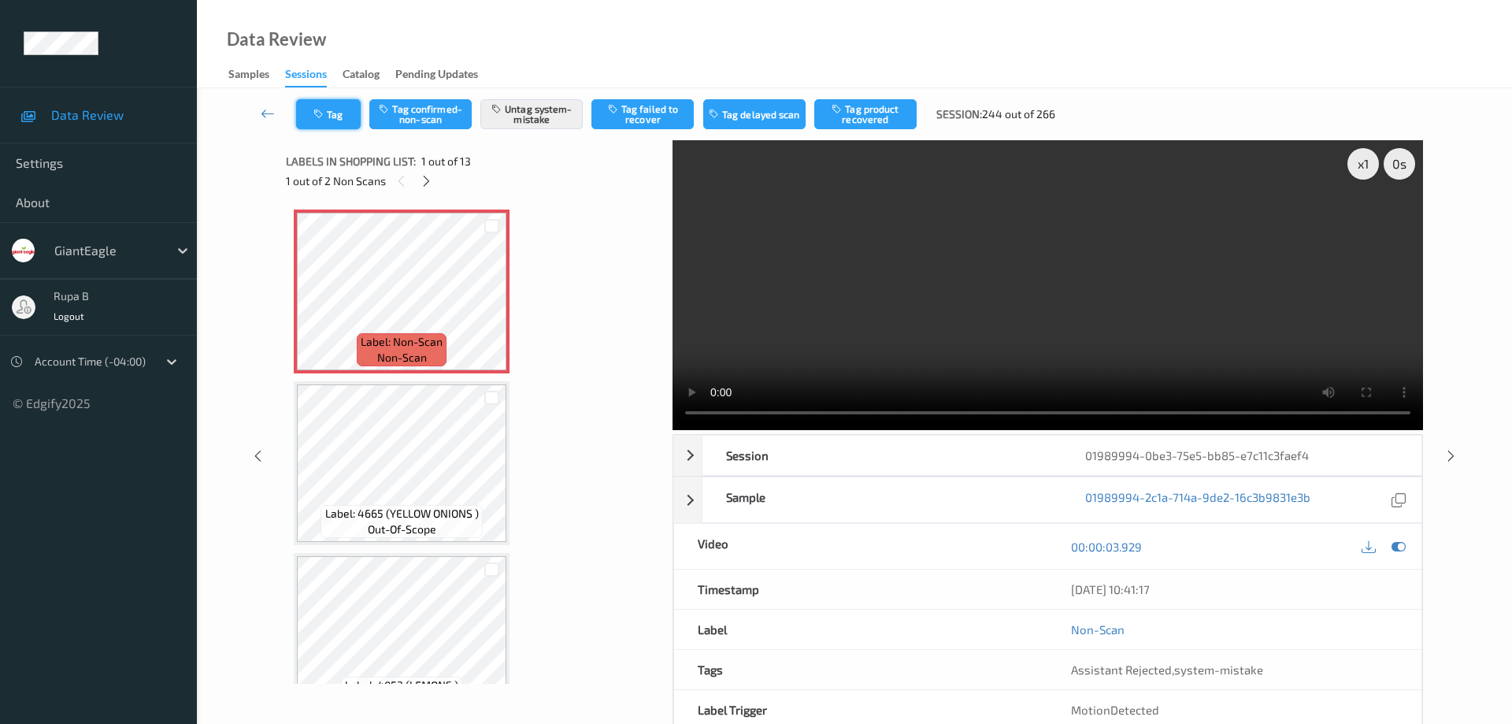
click at [345, 116] on button "Tag" at bounding box center [328, 114] width 65 height 30
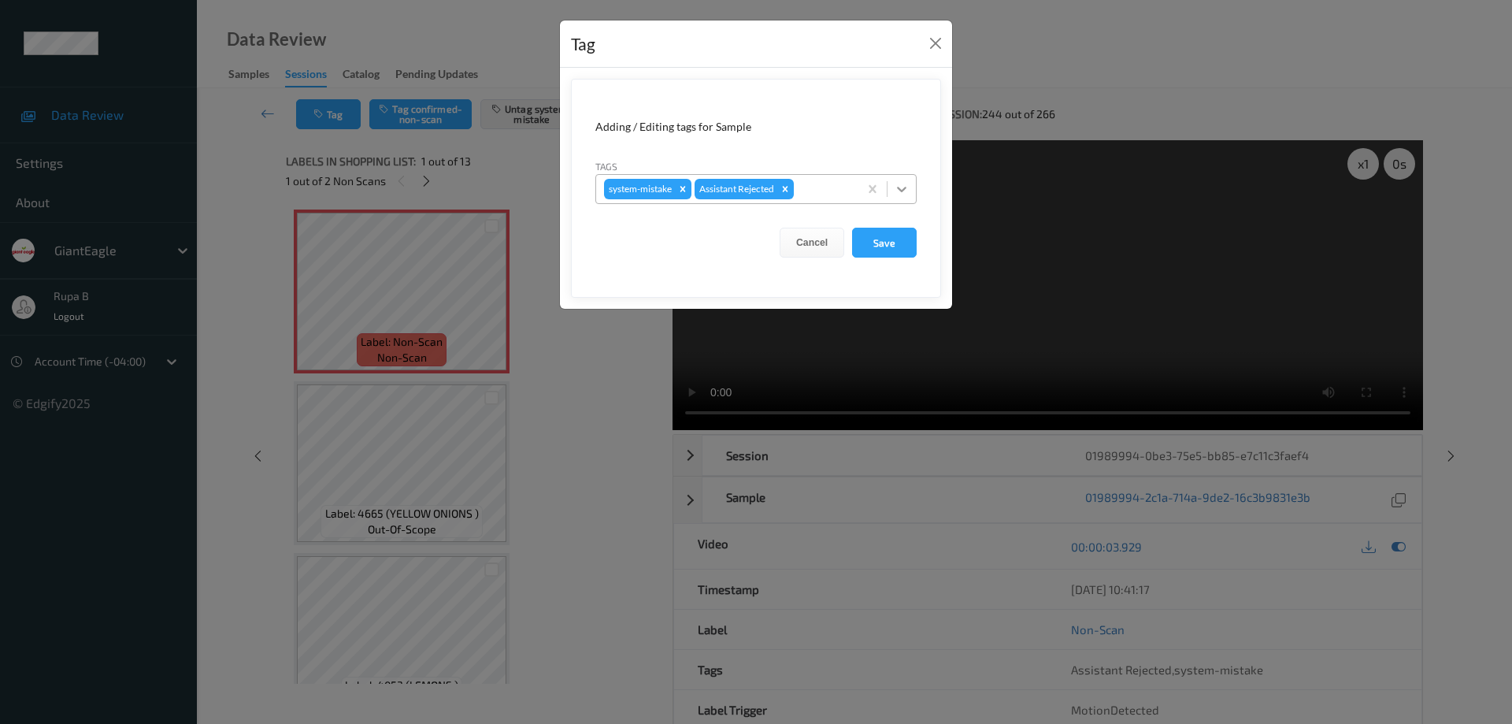
click at [900, 181] on icon at bounding box center [902, 189] width 16 height 16
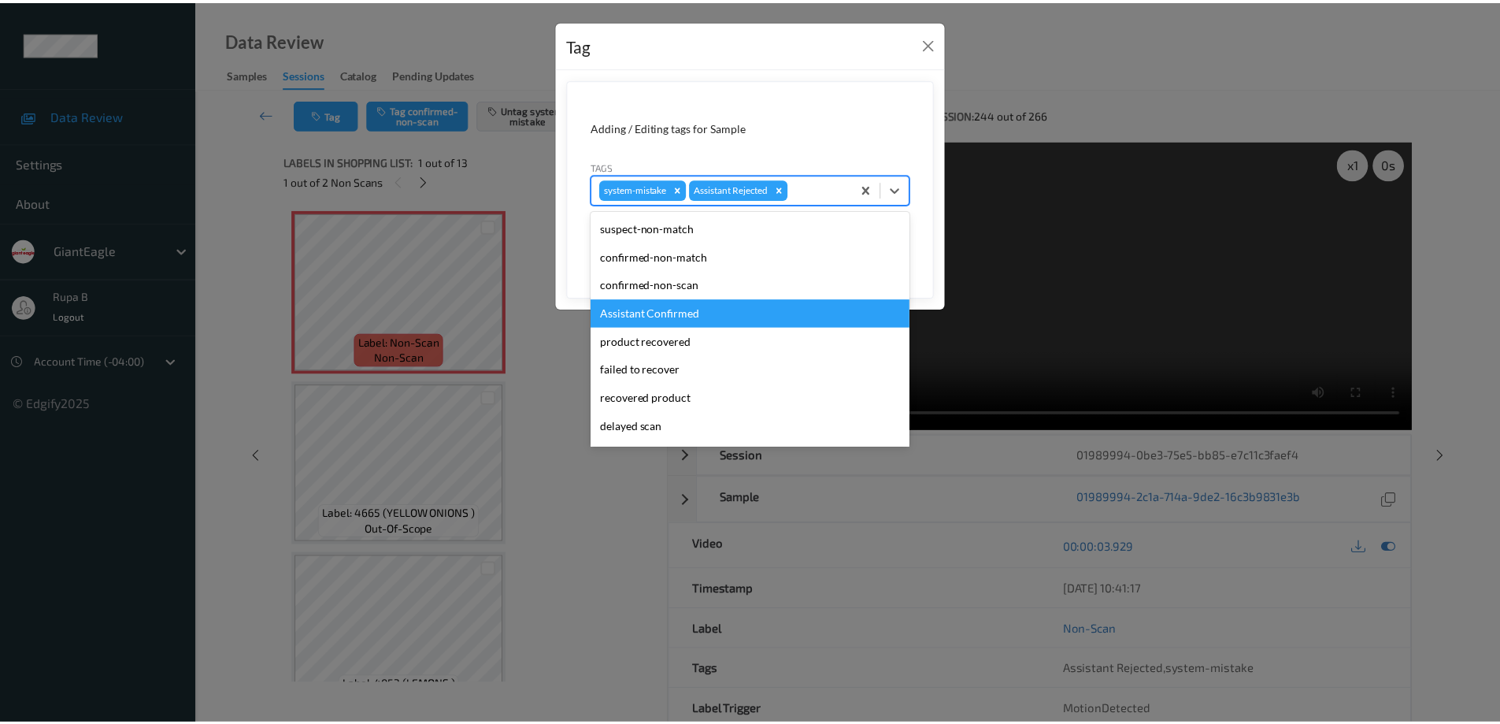
scroll to position [110, 0]
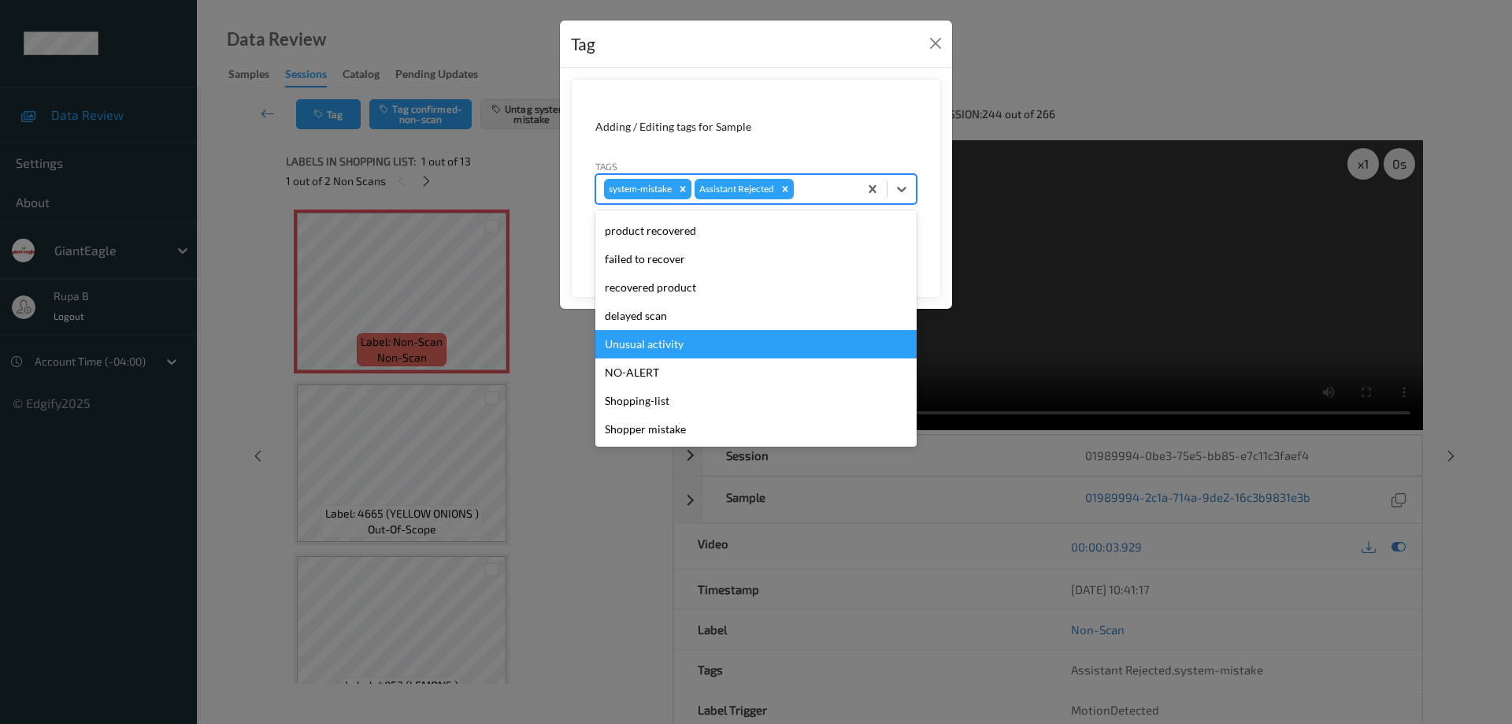
click at [661, 348] on div "Unusual activity" at bounding box center [755, 344] width 321 height 28
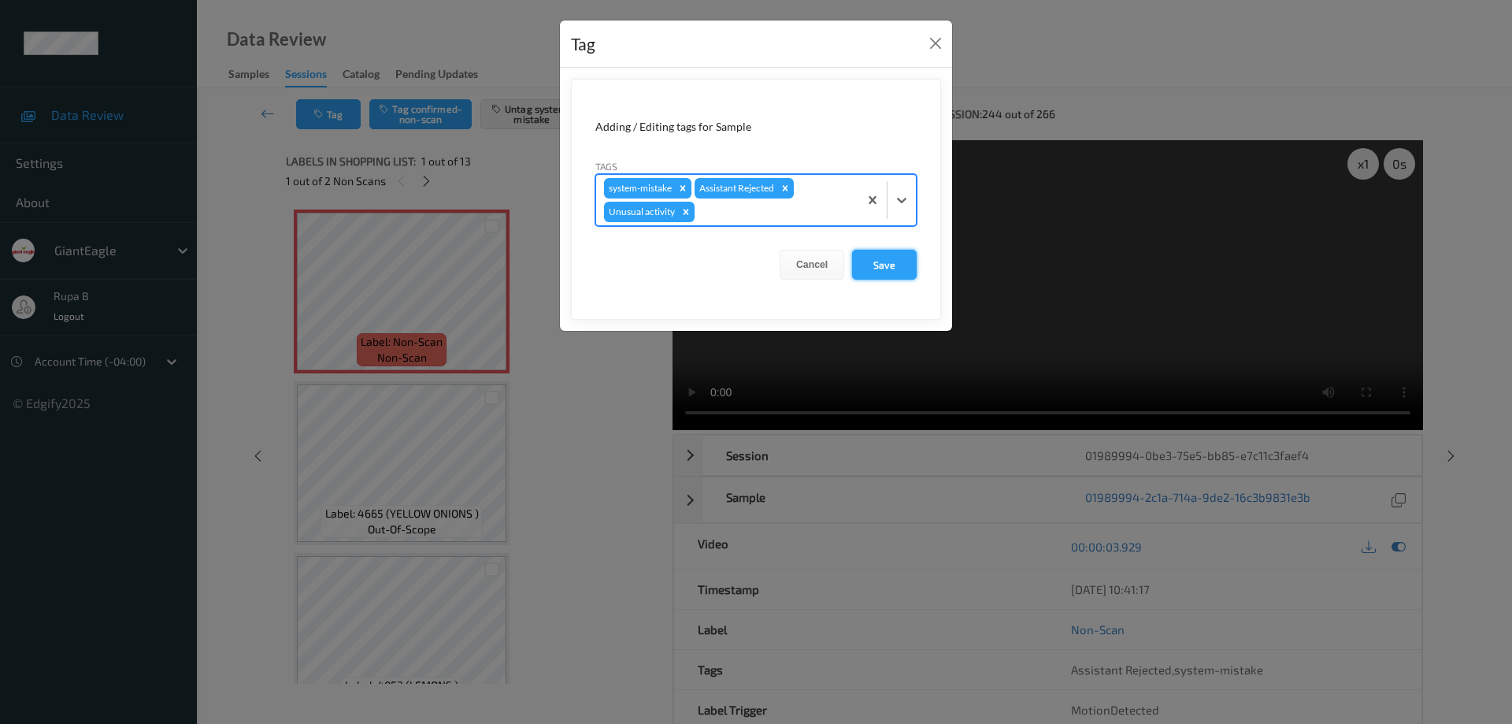
click at [887, 270] on button "Save" at bounding box center [884, 265] width 65 height 30
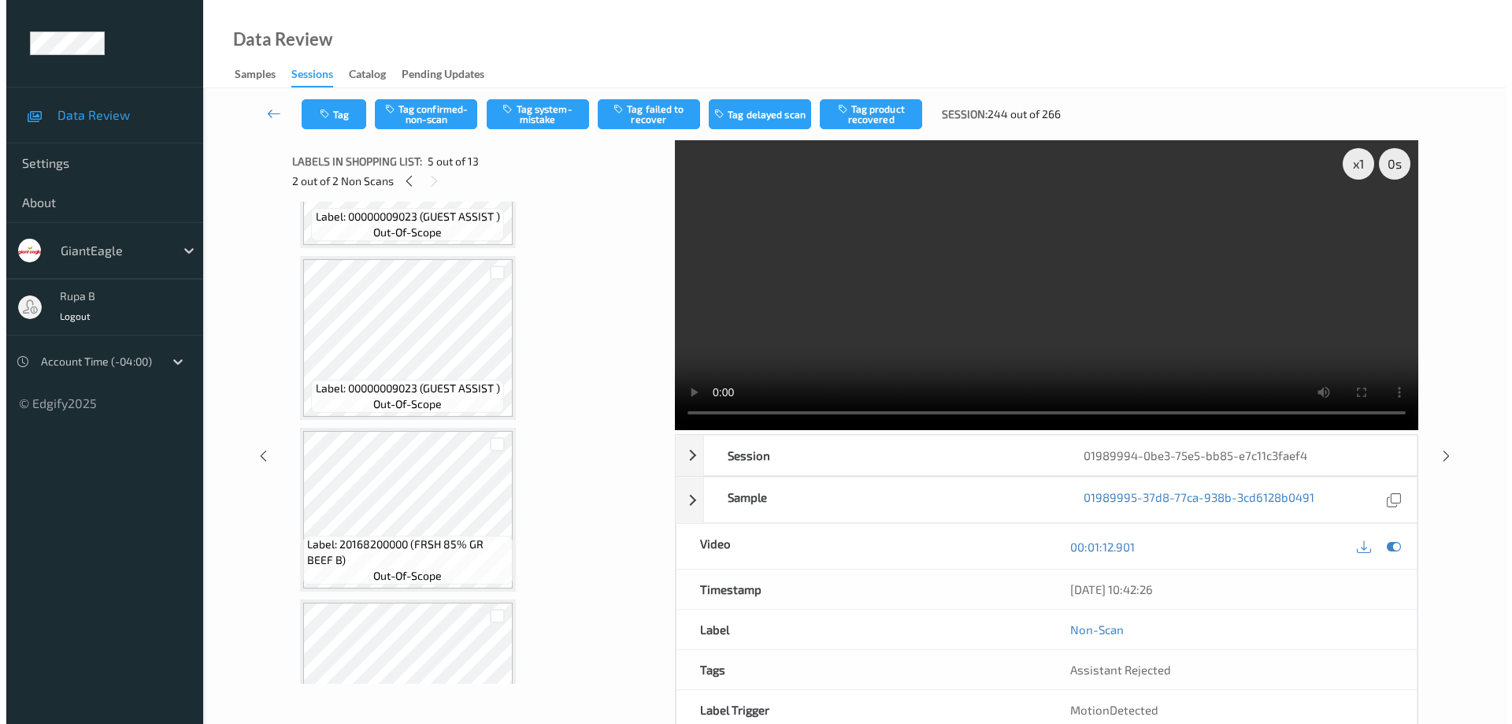
scroll to position [1181, 0]
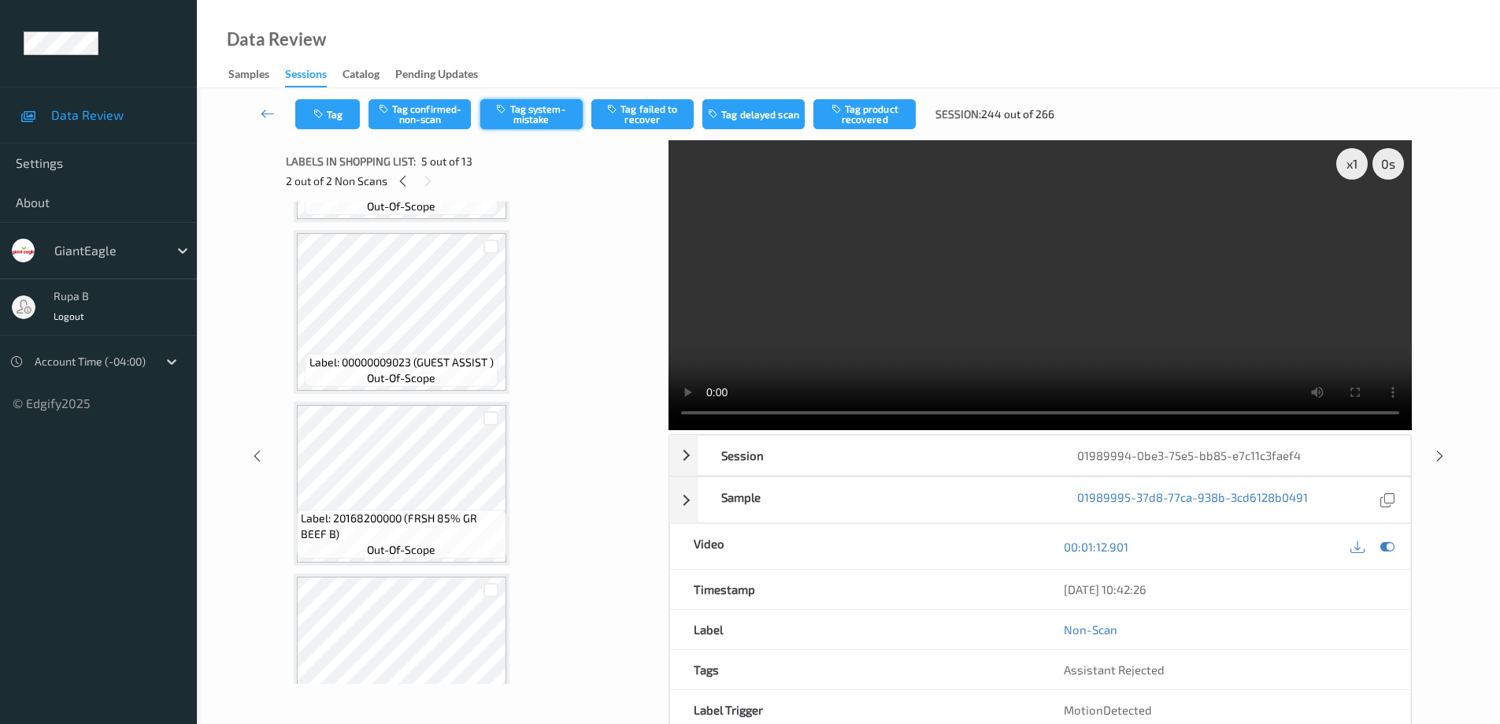
click at [545, 124] on button "Tag system-mistake" at bounding box center [531, 114] width 102 height 30
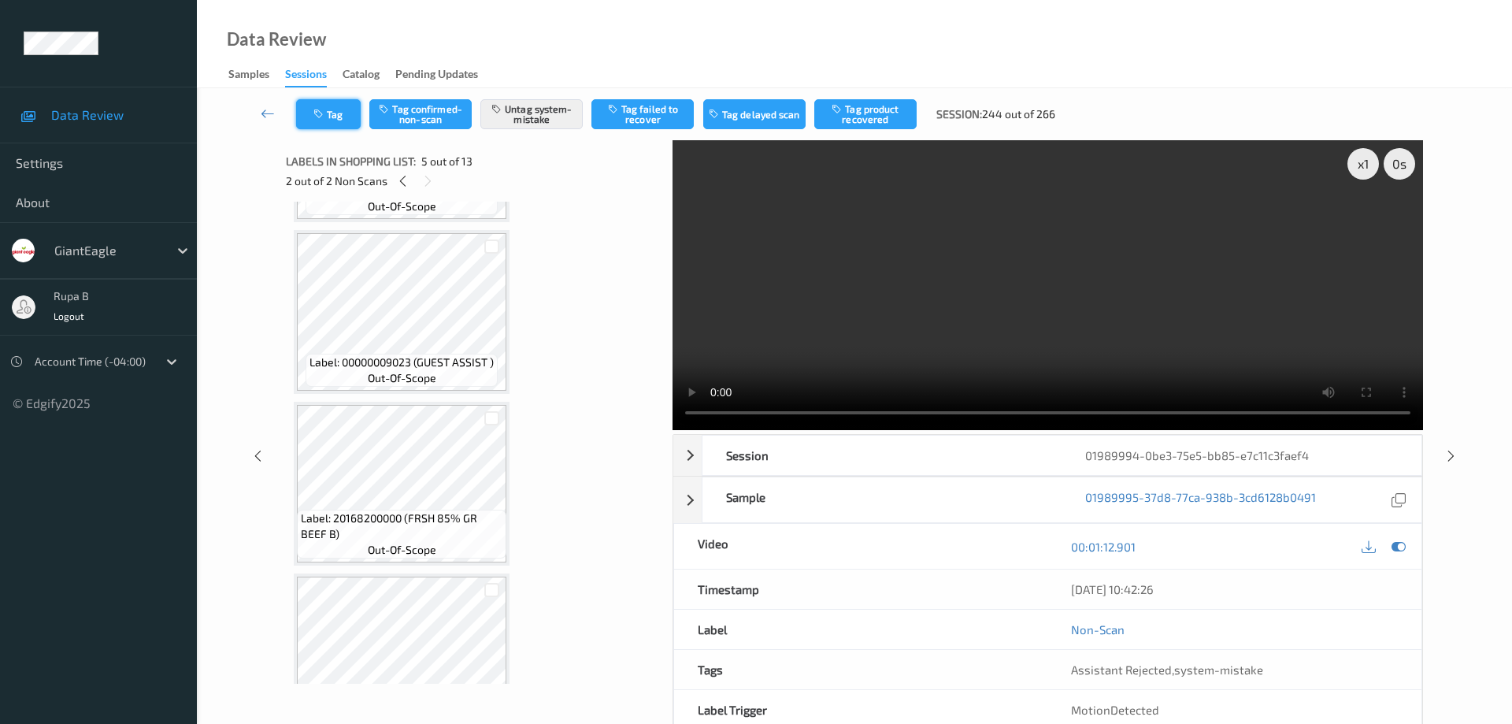
click at [340, 117] on button "Tag" at bounding box center [328, 114] width 65 height 30
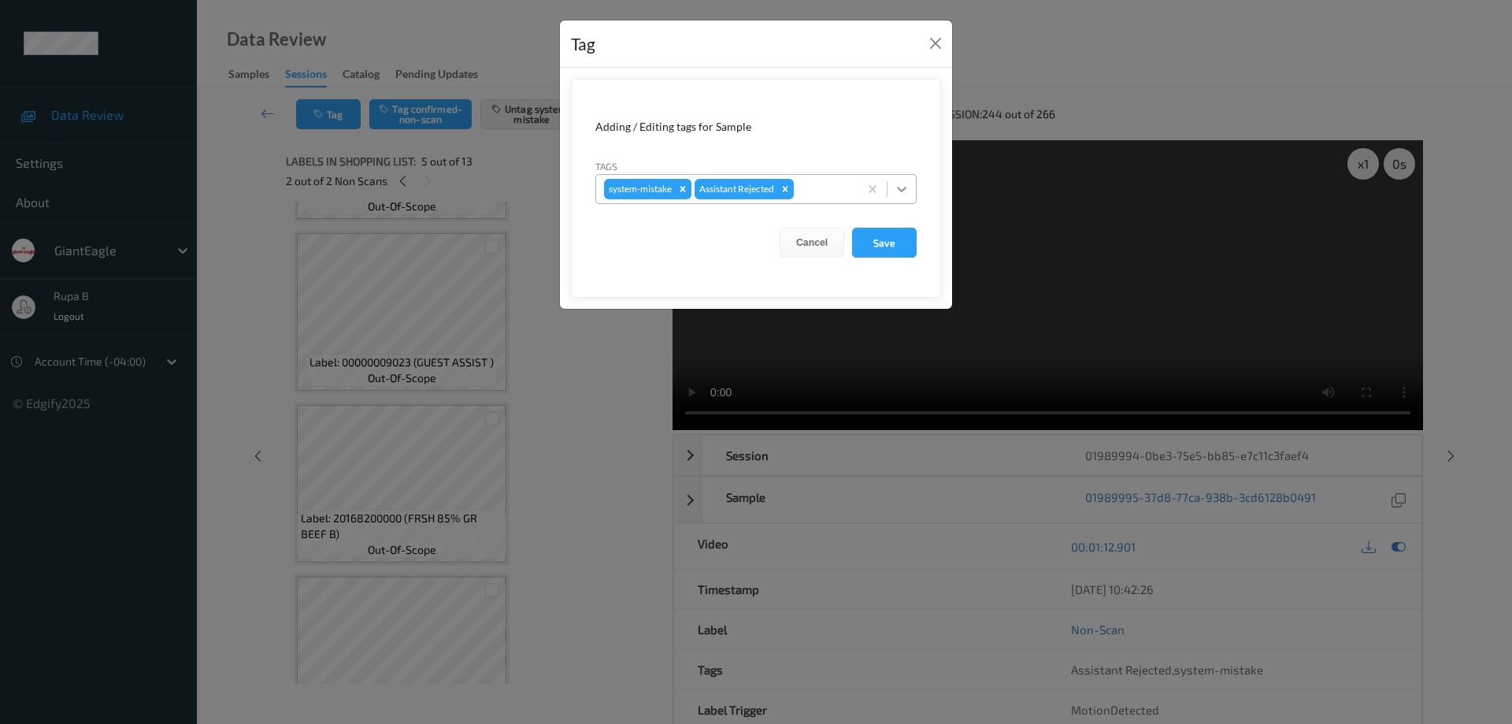
click at [899, 188] on icon at bounding box center [901, 190] width 9 height 6
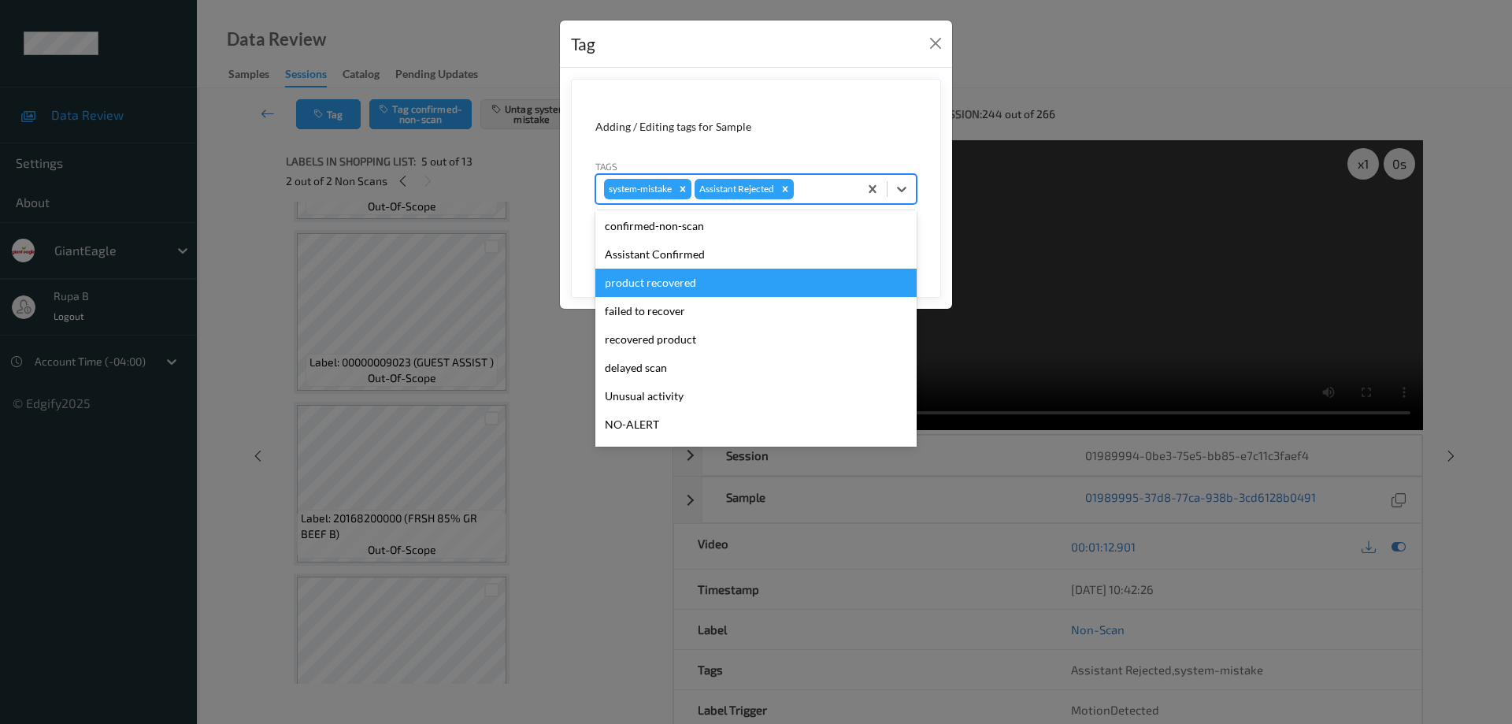
scroll to position [110, 0]
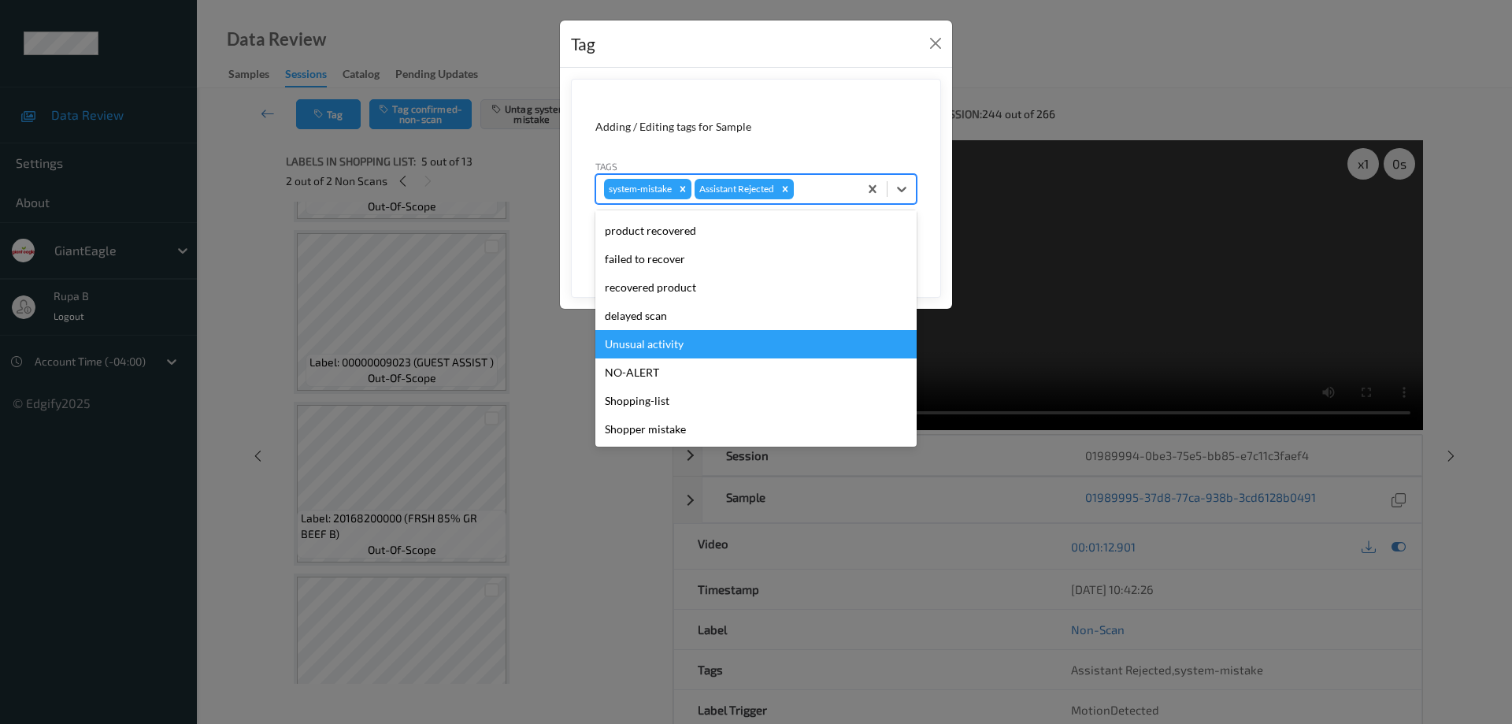
click at [681, 346] on div "Unusual activity" at bounding box center [755, 344] width 321 height 28
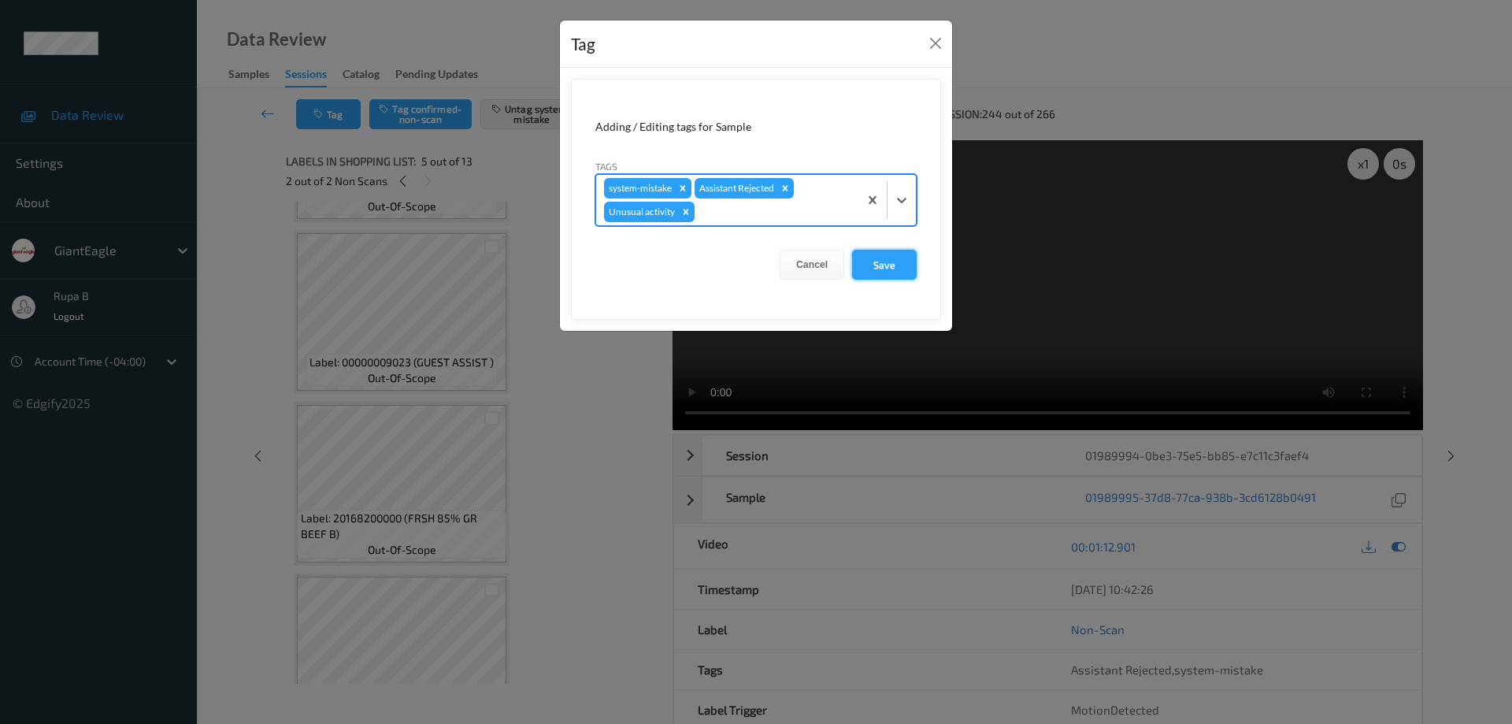
click at [881, 270] on button "Save" at bounding box center [884, 265] width 65 height 30
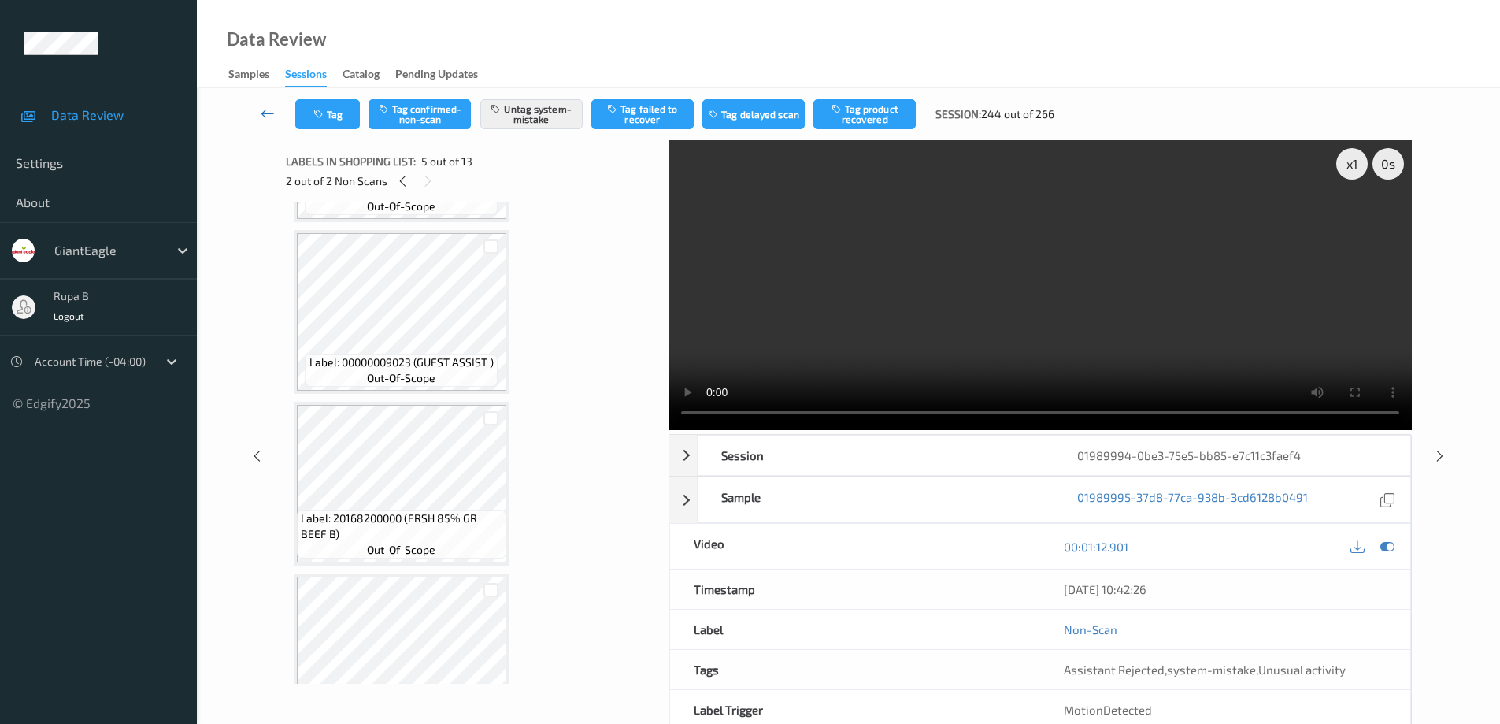
click at [265, 117] on icon at bounding box center [268, 114] width 14 height 16
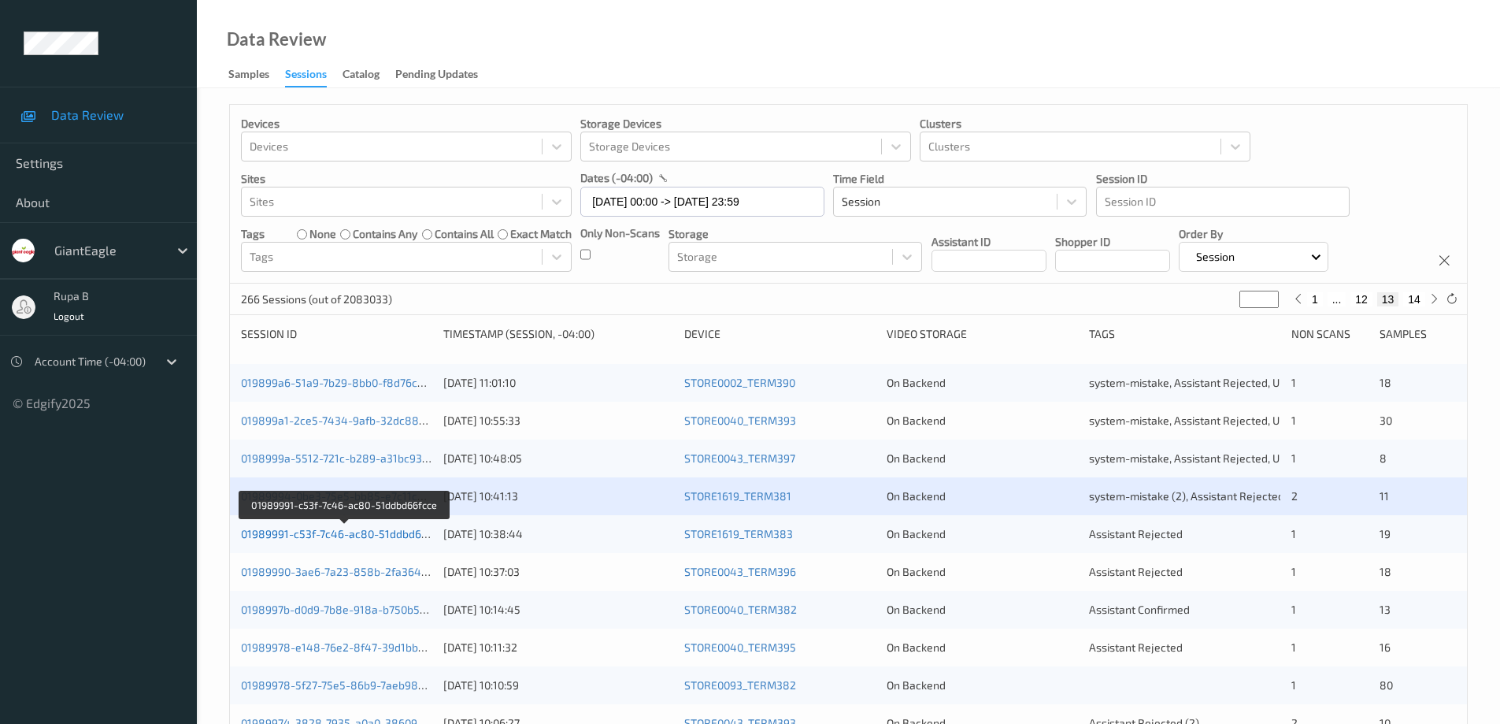
click at [385, 539] on link "01989991-c53f-7c46-ac80-51ddbd66fcce" at bounding box center [345, 533] width 208 height 13
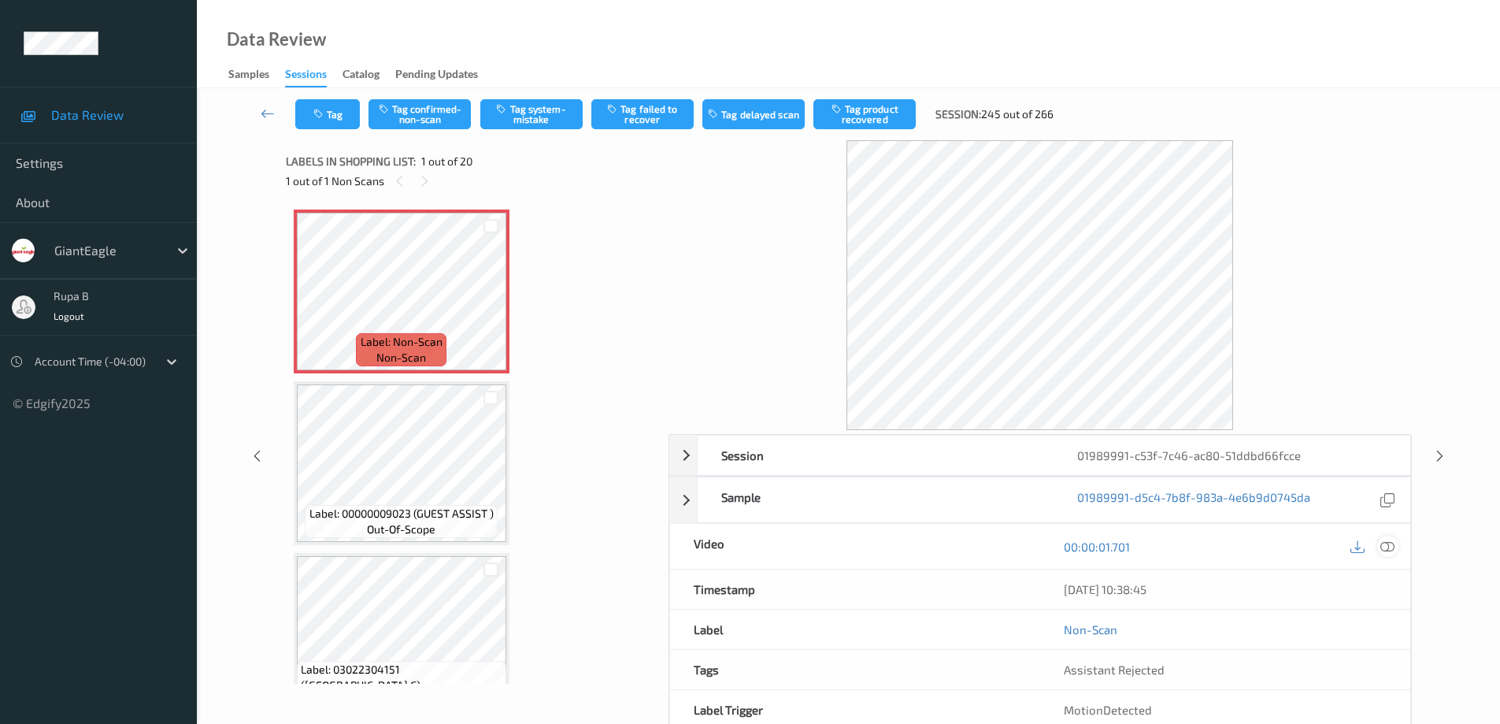
click at [1387, 544] on icon at bounding box center [1387, 546] width 14 height 14
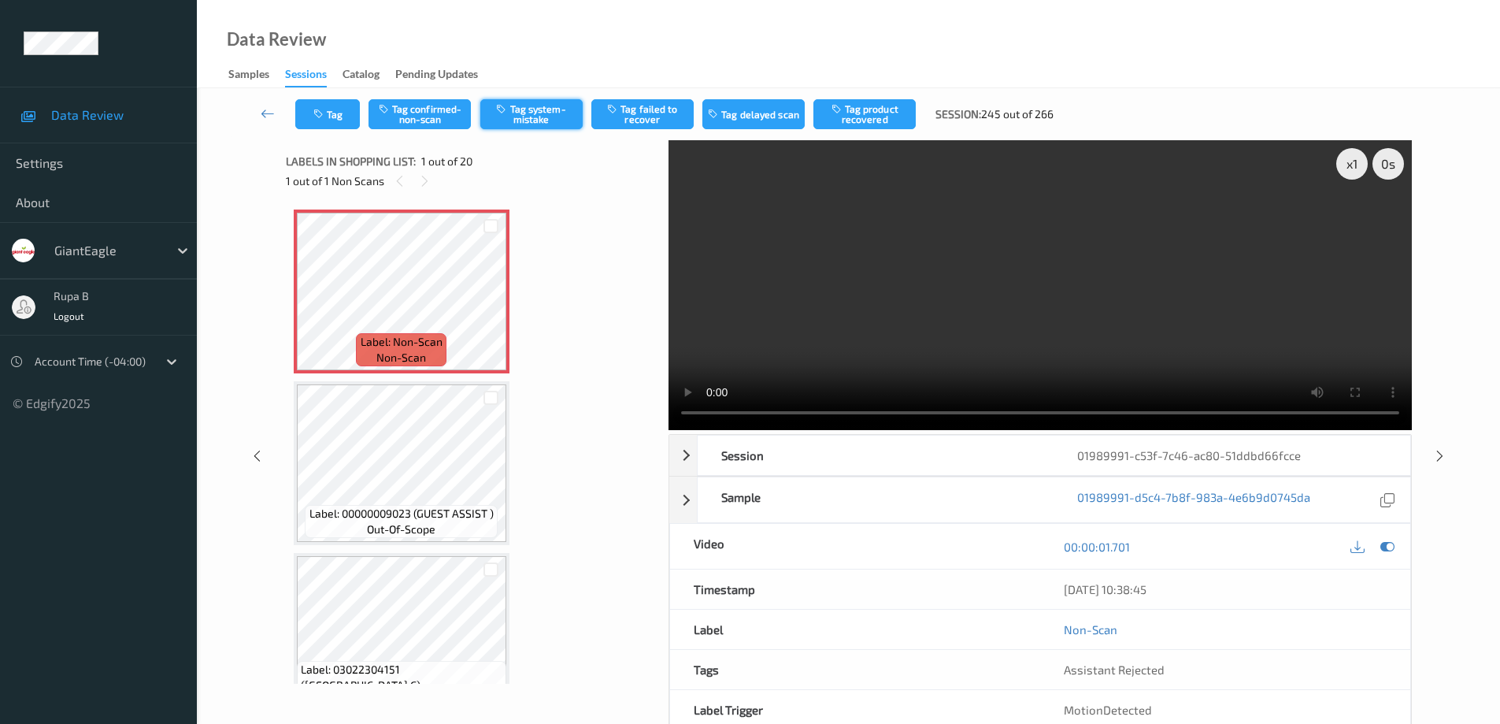
click at [527, 121] on button "Tag system-mistake" at bounding box center [531, 114] width 102 height 30
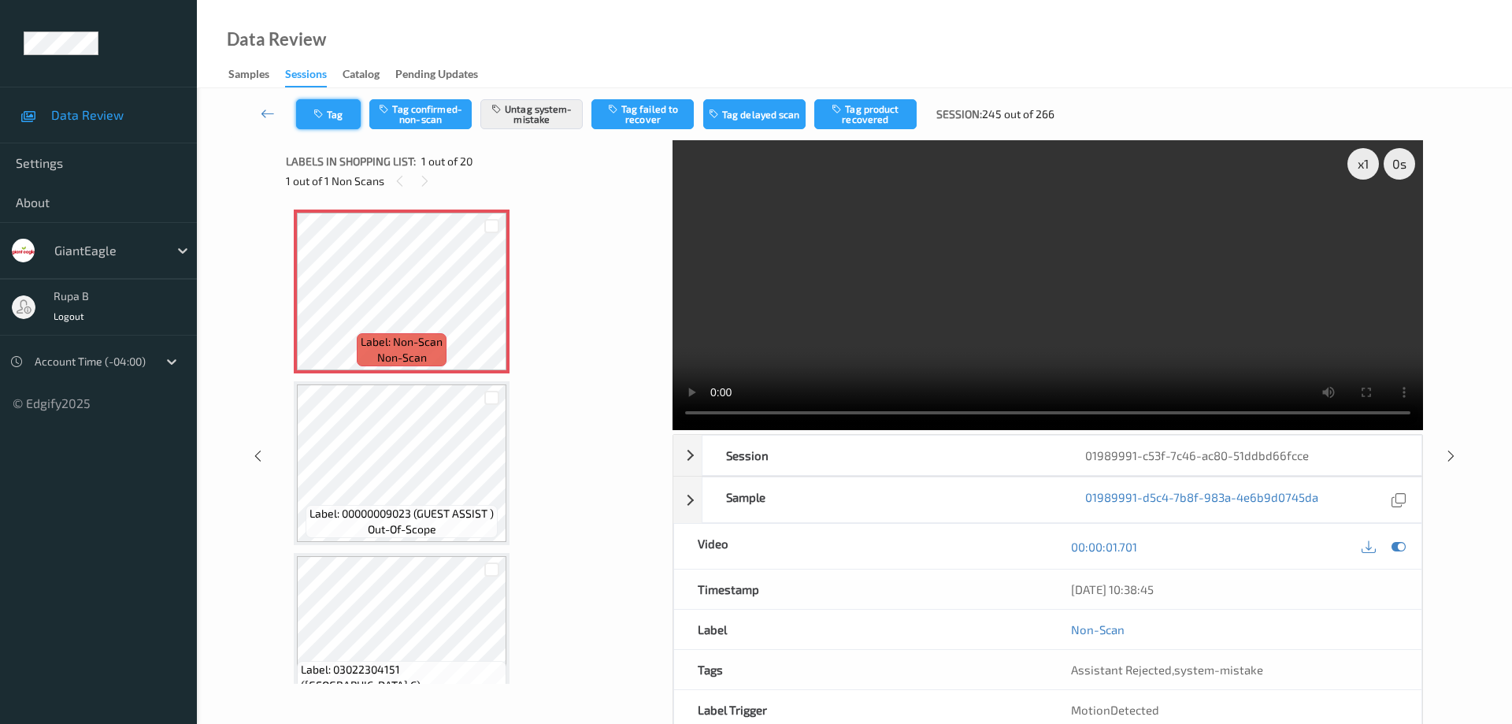
click at [342, 115] on button "Tag" at bounding box center [328, 114] width 65 height 30
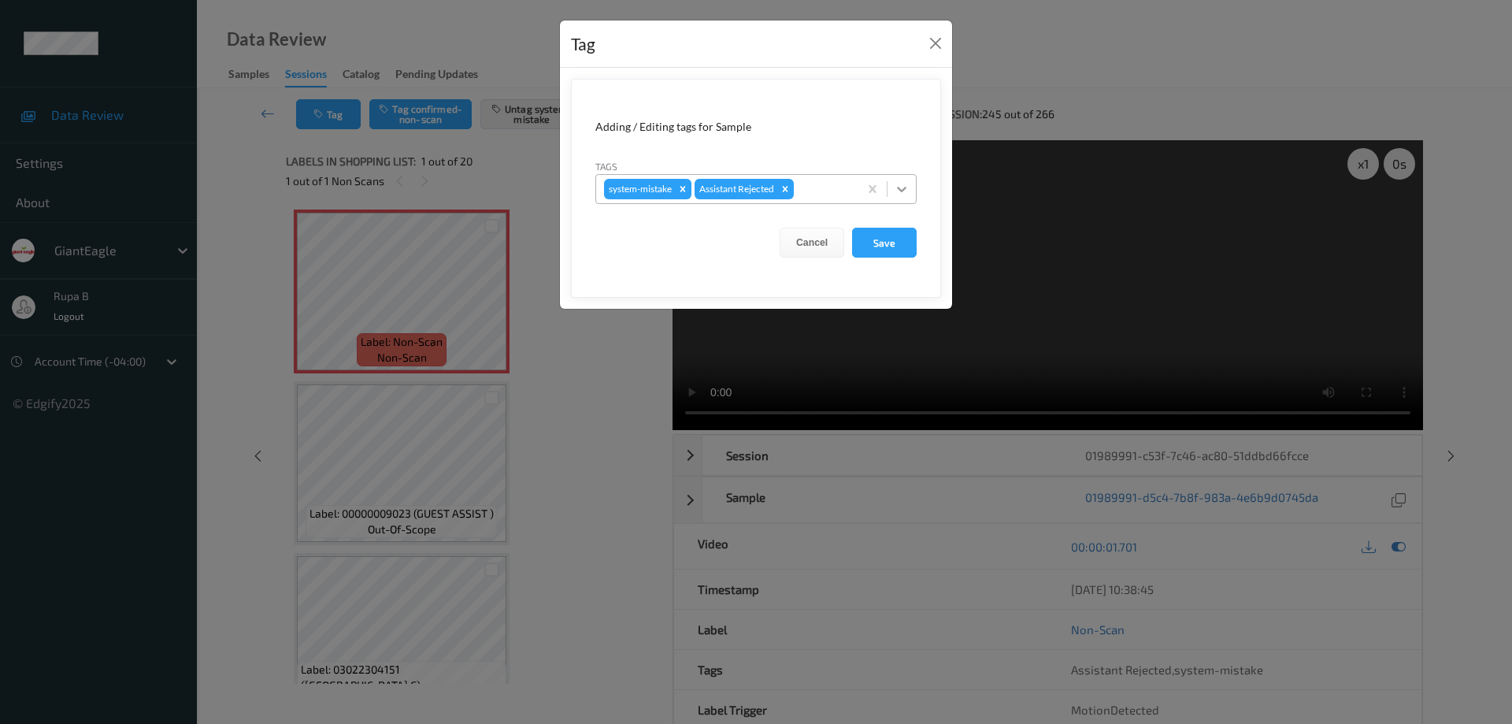
click at [904, 191] on icon at bounding box center [902, 189] width 16 height 16
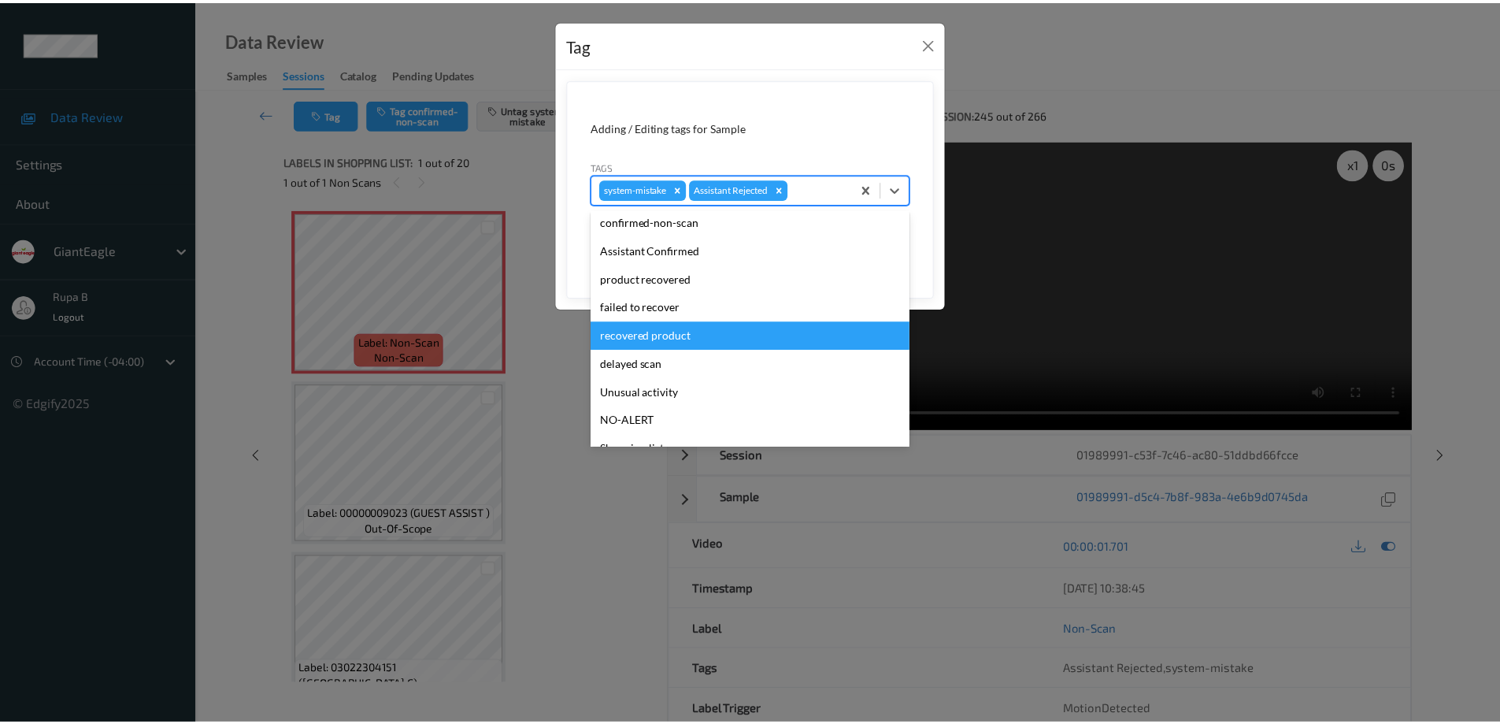
scroll to position [110, 0]
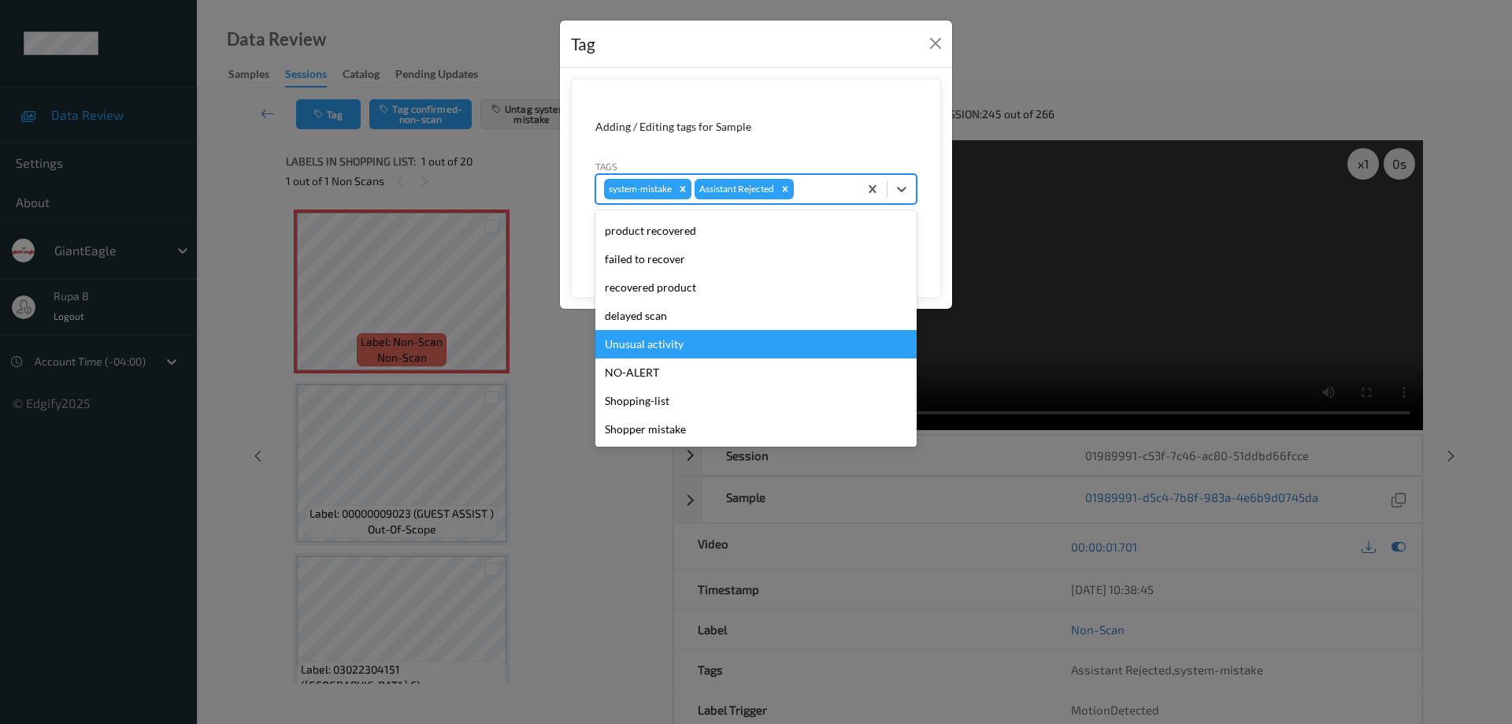
click at [675, 346] on div "Unusual activity" at bounding box center [755, 344] width 321 height 28
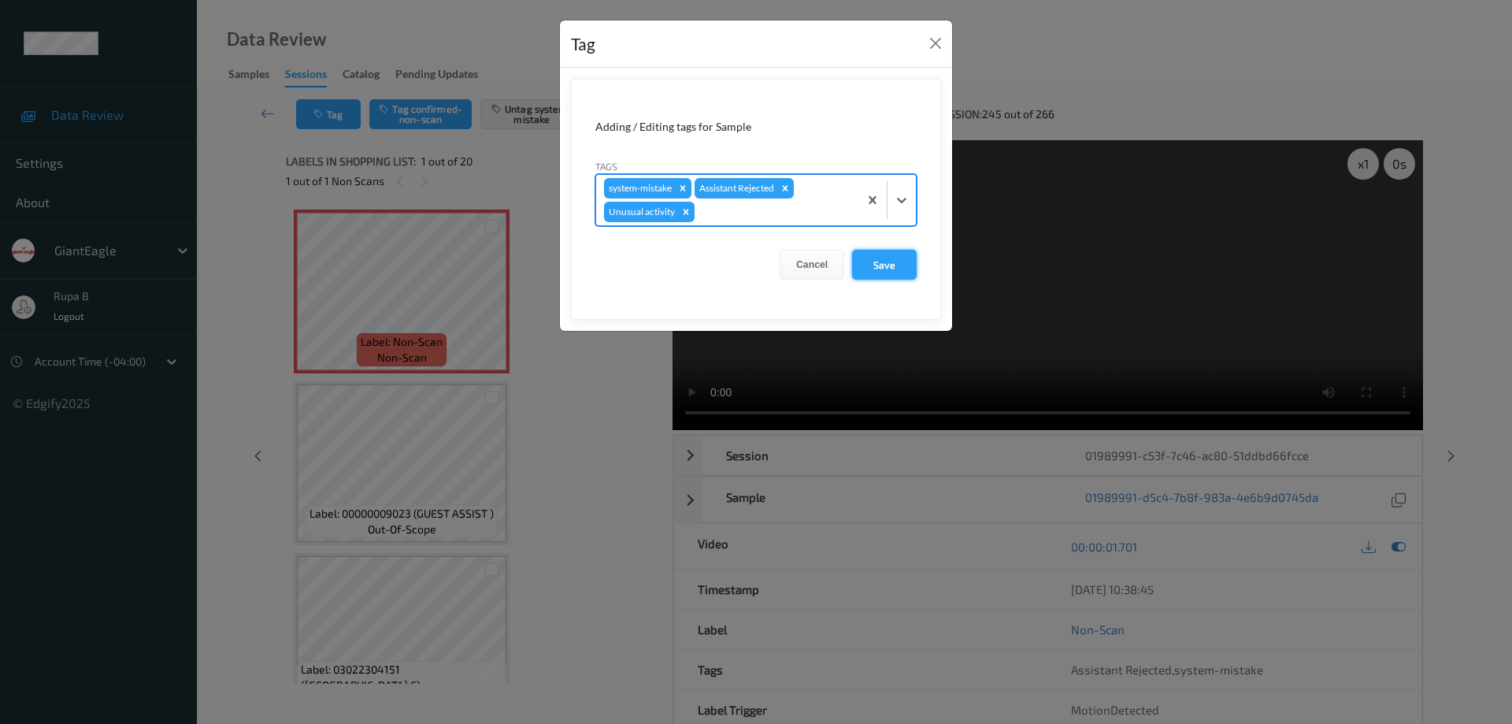
click at [887, 265] on button "Save" at bounding box center [884, 265] width 65 height 30
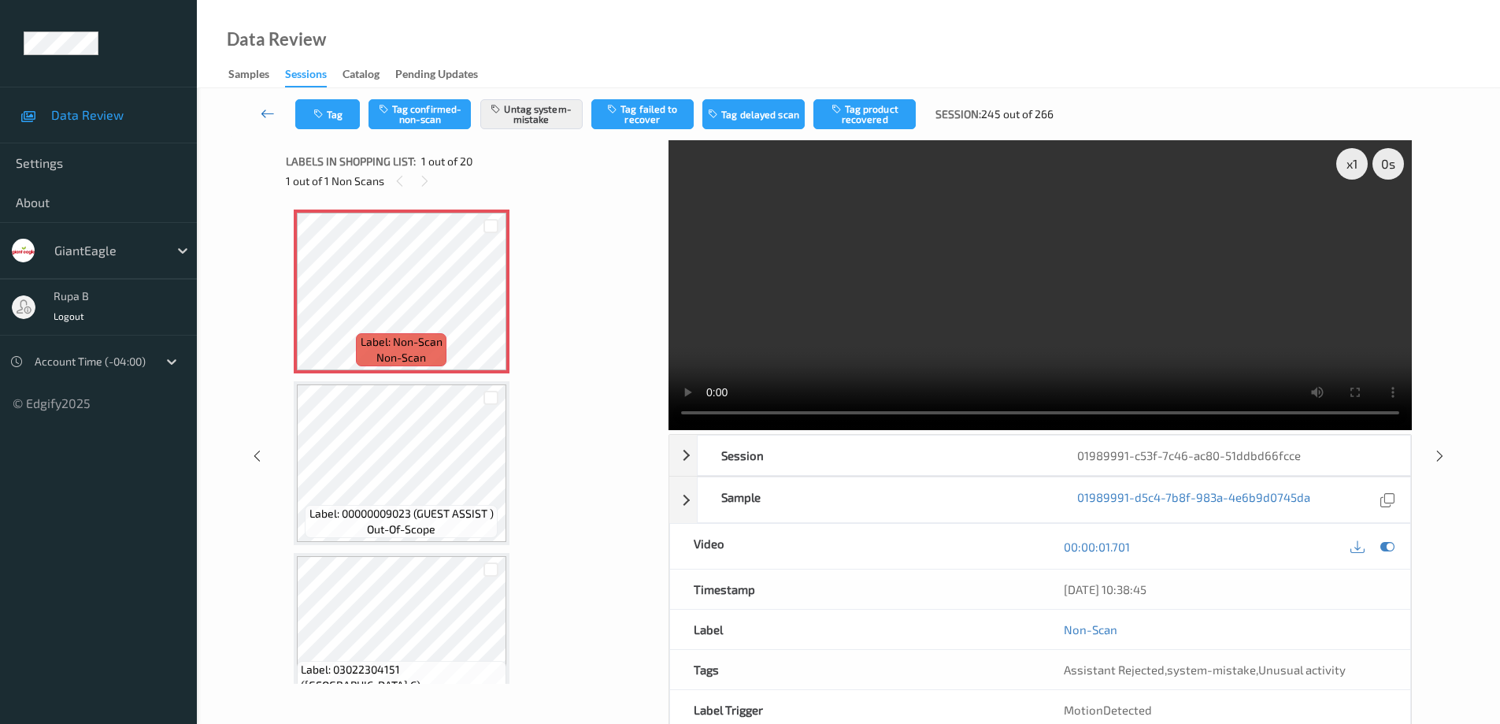
click at [265, 117] on icon at bounding box center [268, 114] width 14 height 16
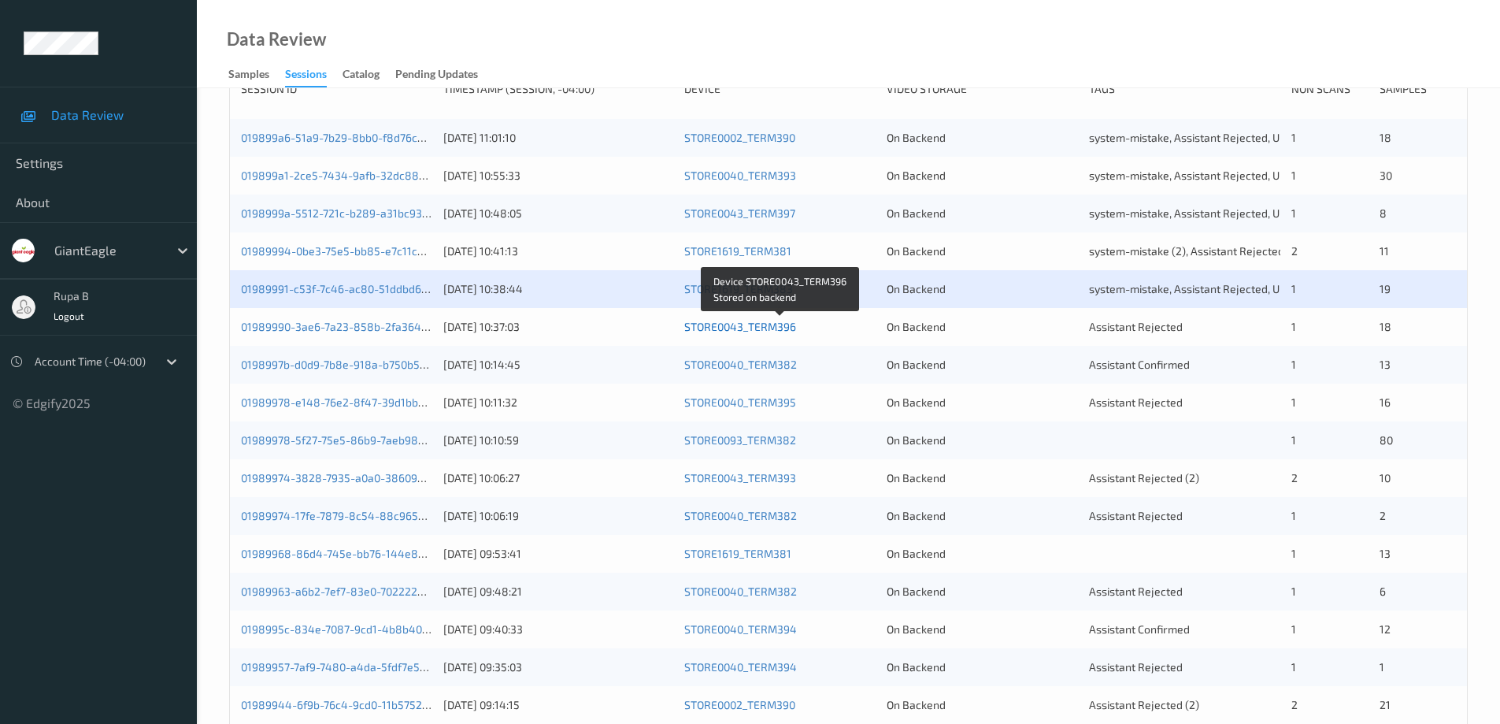
scroll to position [315, 0]
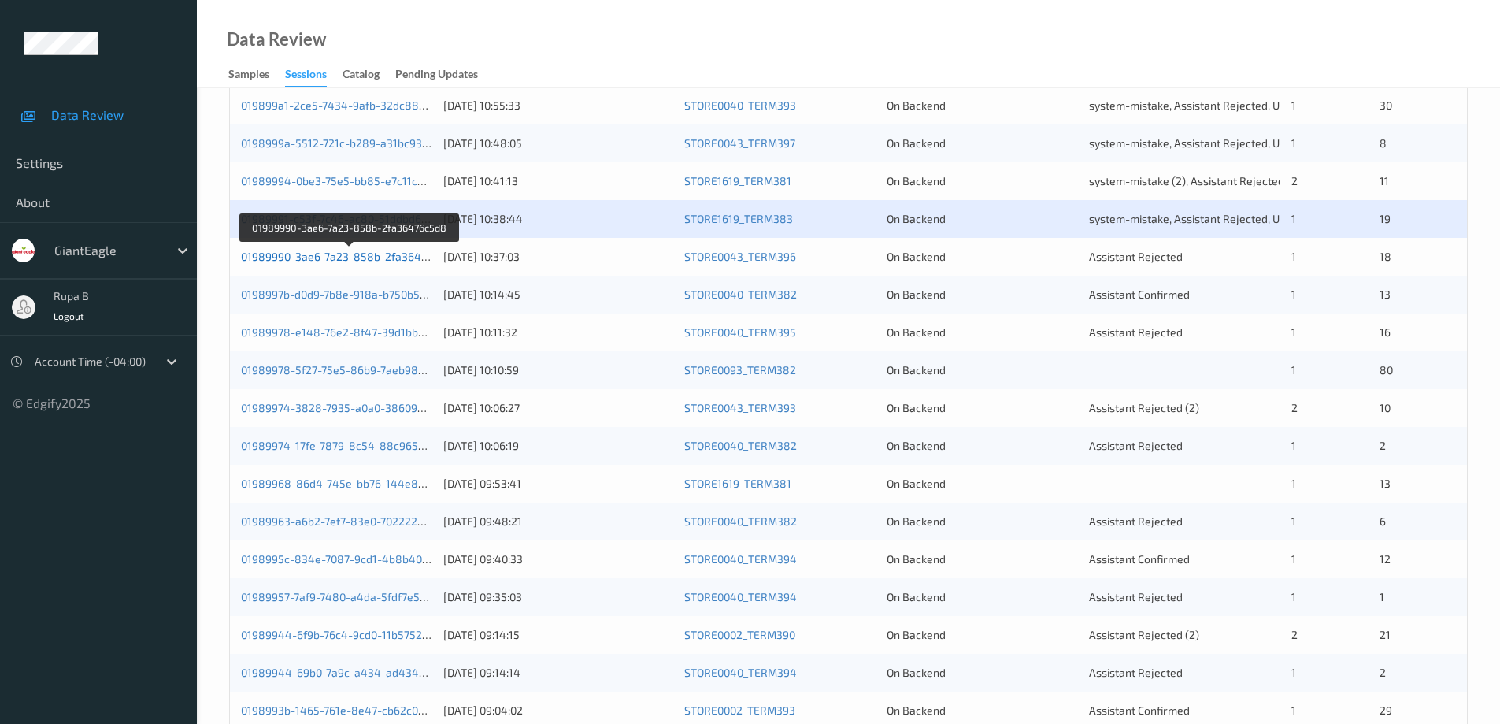
click at [334, 260] on link "01989990-3ae6-7a23-858b-2fa36476c5d8" at bounding box center [349, 256] width 217 height 13
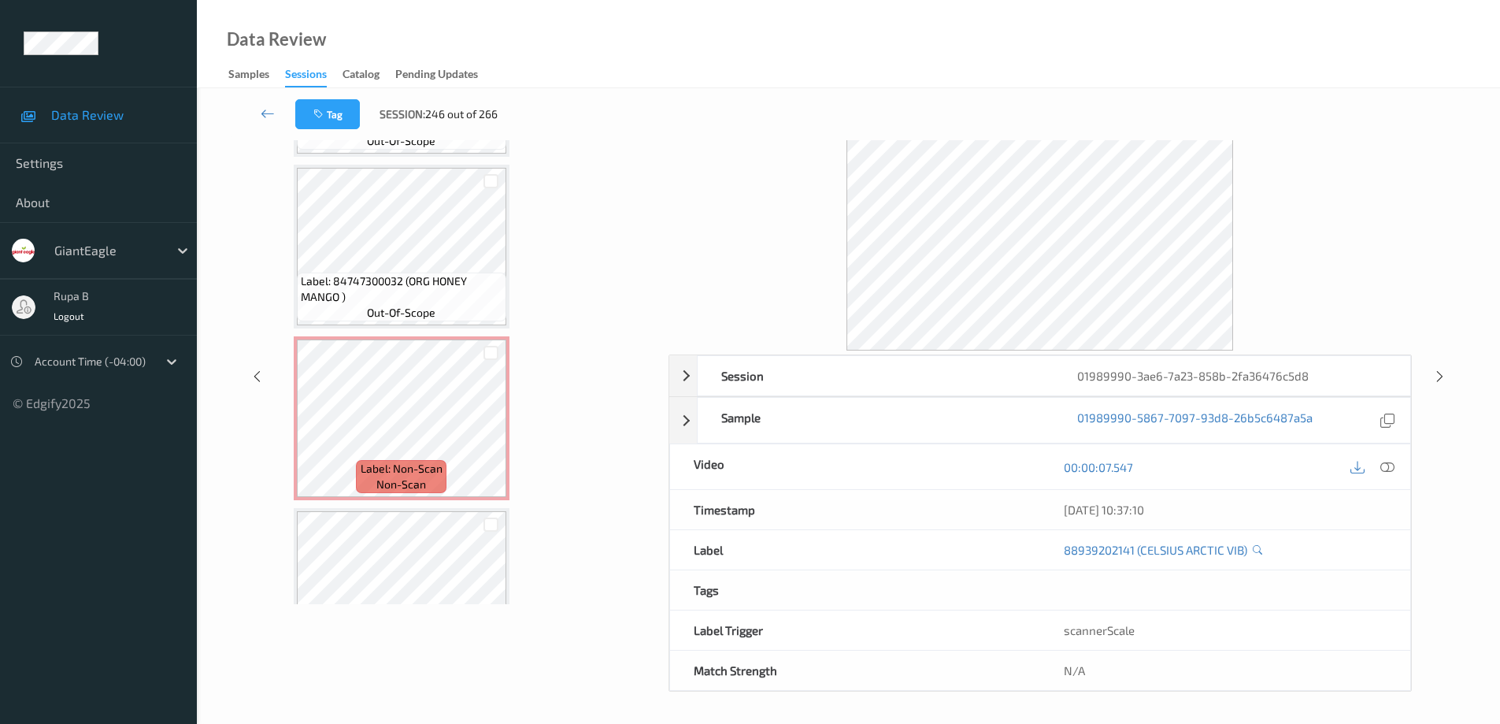
scroll to position [1693, 0]
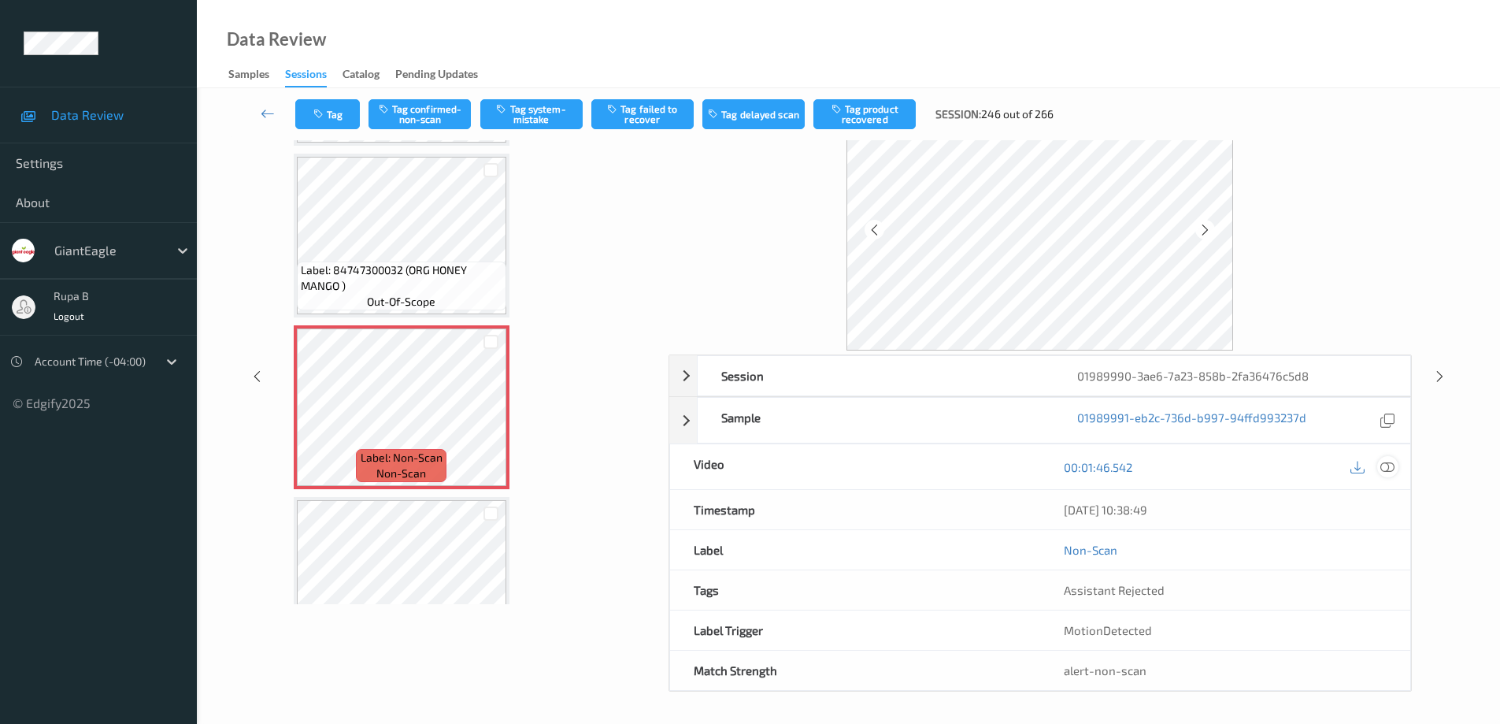
click at [1386, 466] on icon at bounding box center [1387, 467] width 14 height 14
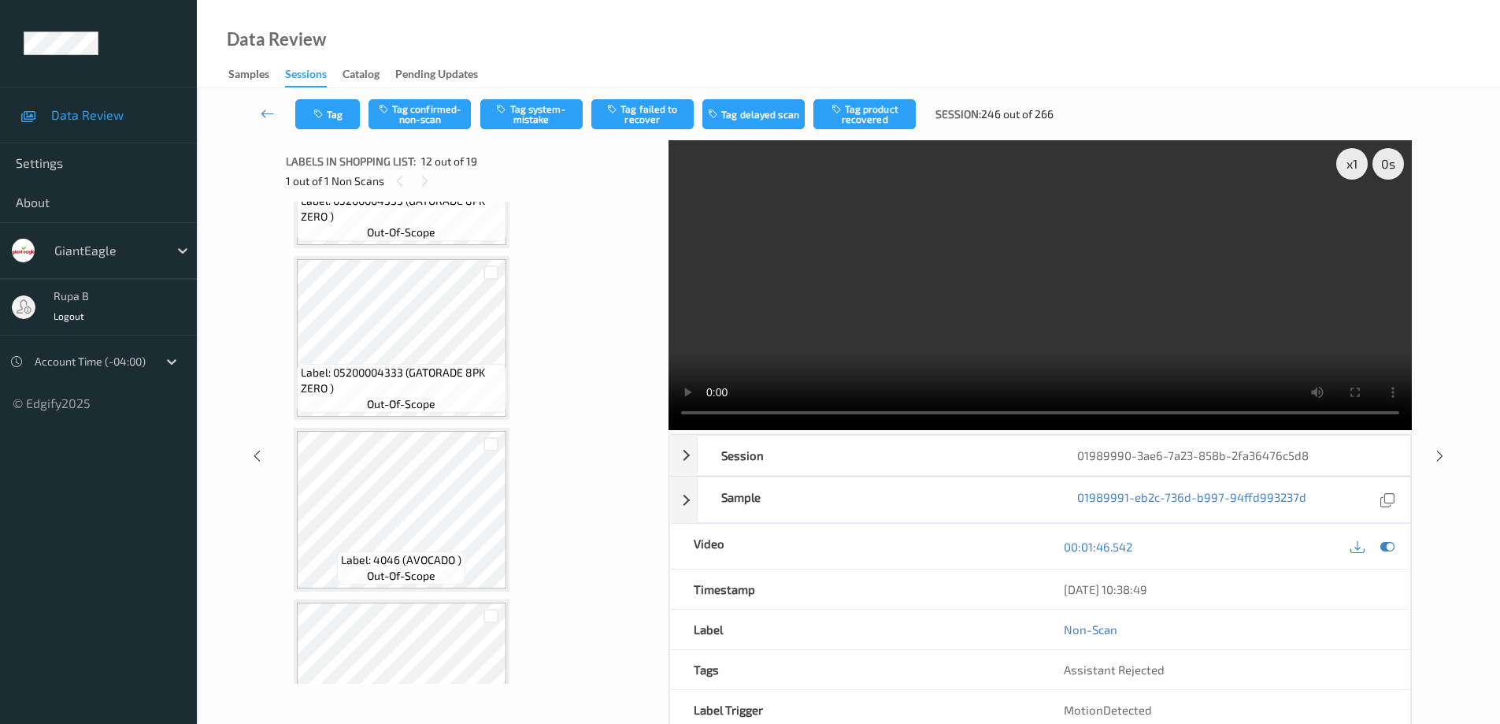
scroll to position [2716, 0]
click at [435, 120] on button "Tag confirmed-non-scan" at bounding box center [419, 114] width 102 height 30
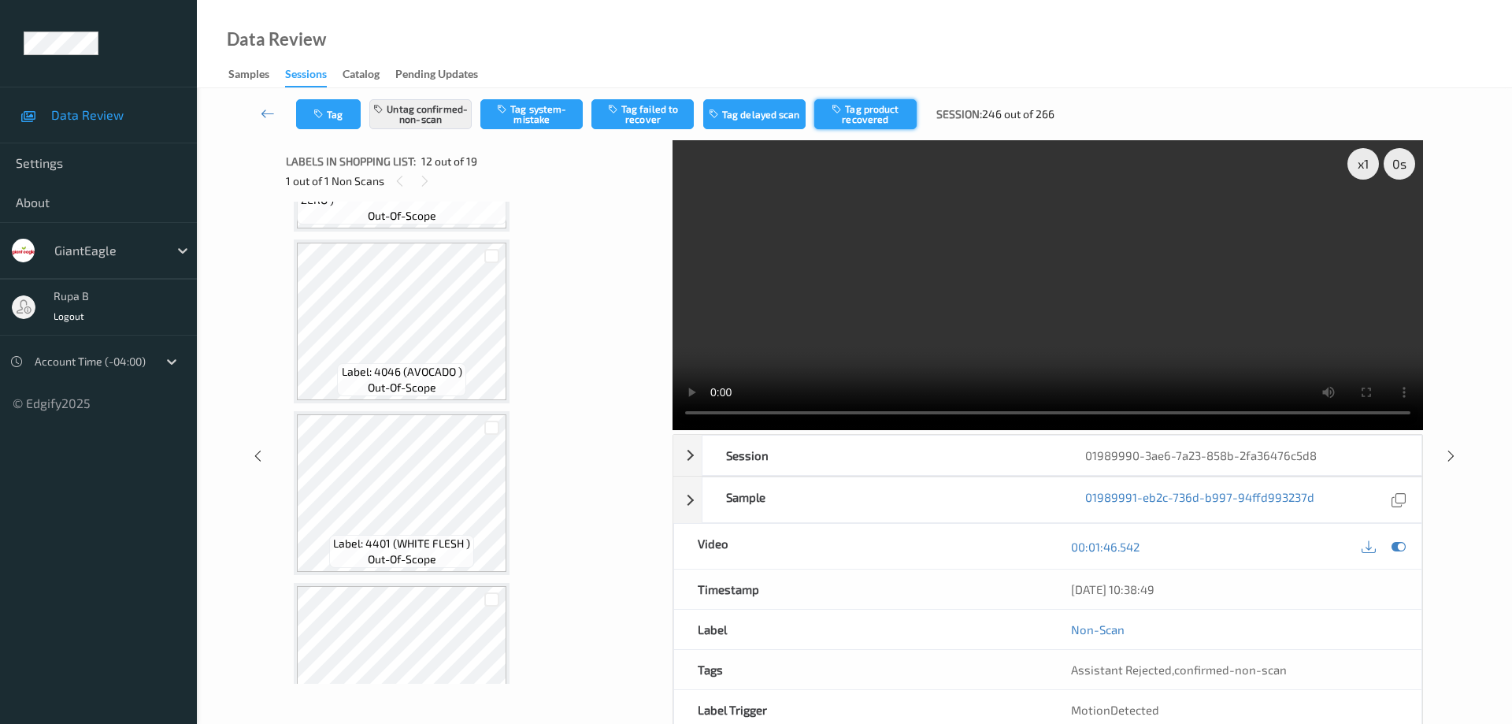
click at [879, 109] on button "Tag product recovered" at bounding box center [865, 114] width 102 height 30
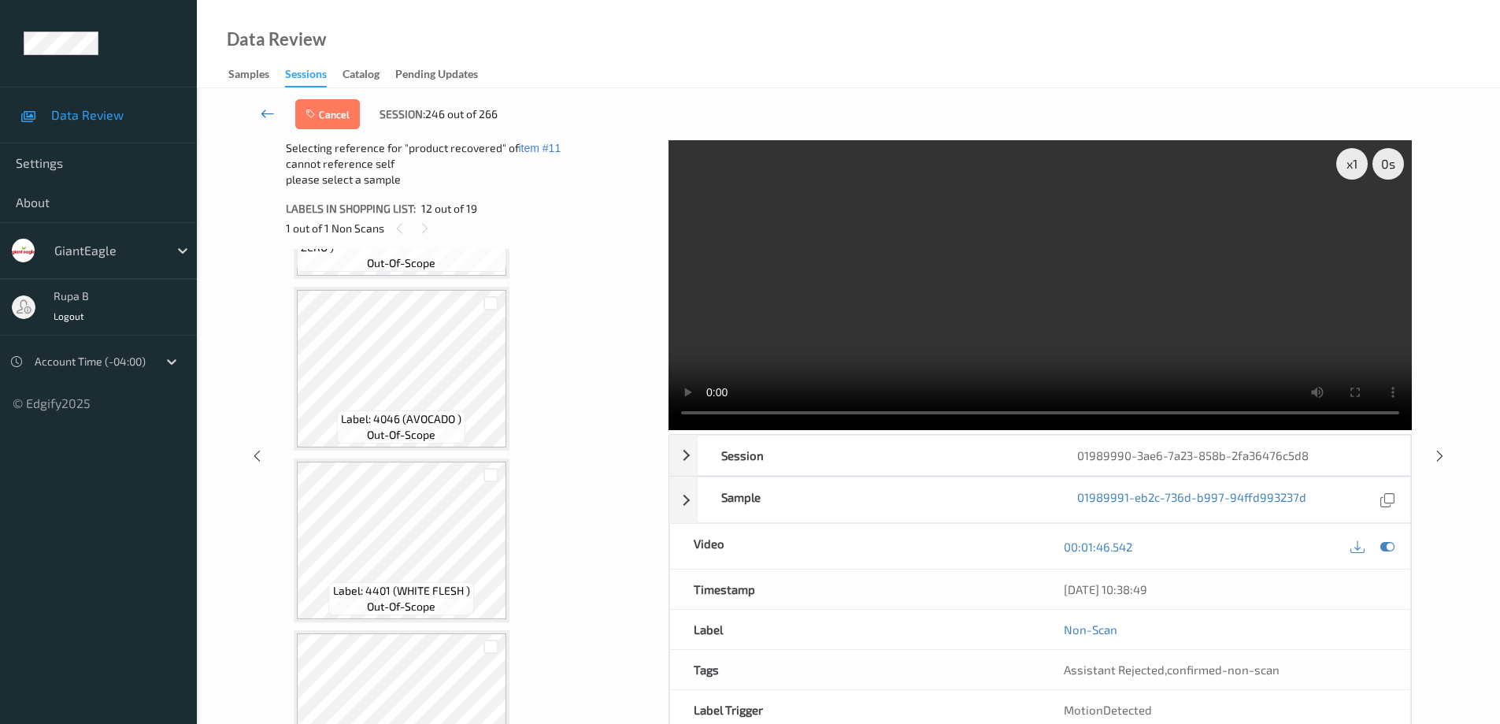
click at [265, 113] on icon at bounding box center [268, 114] width 14 height 16
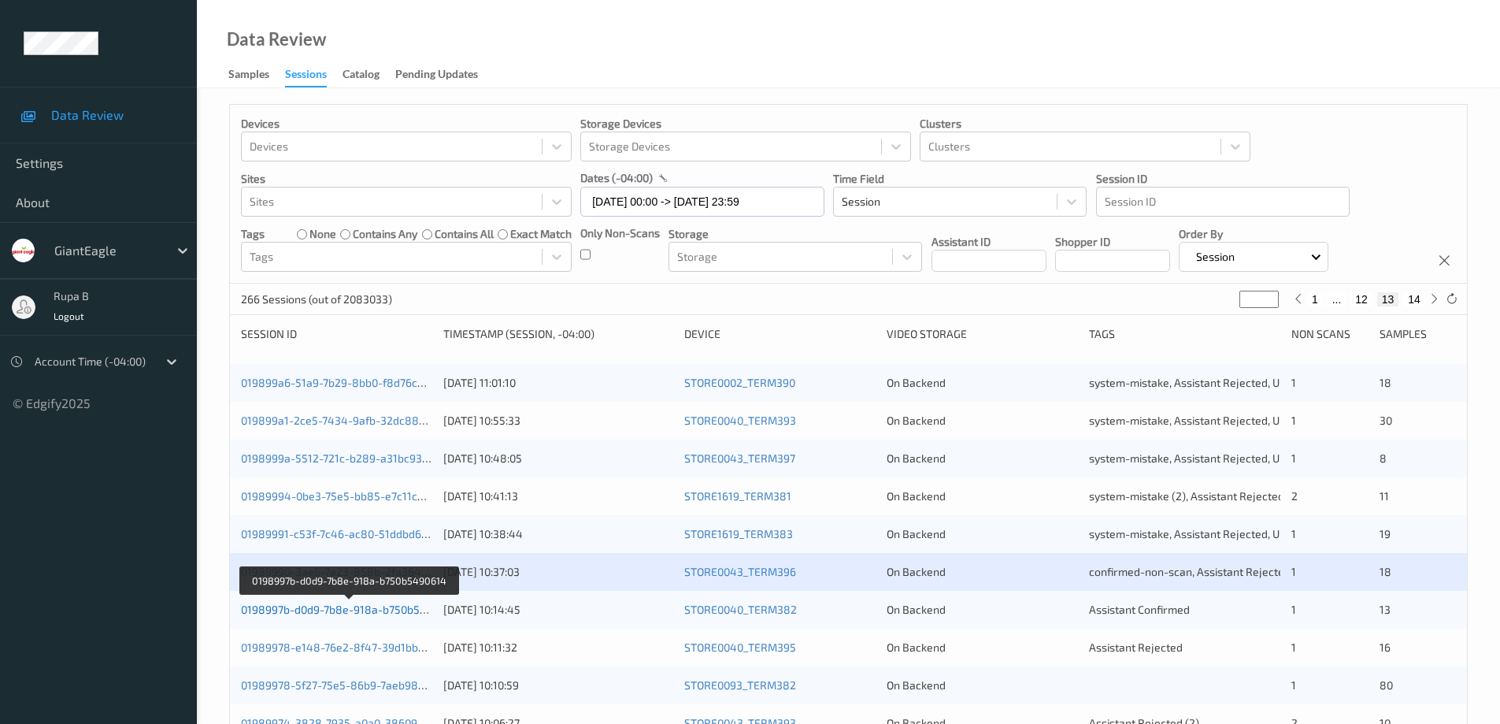
click at [372, 609] on link "0198997b-d0d9-7b8e-918a-b750b5490614" at bounding box center [349, 608] width 217 height 13
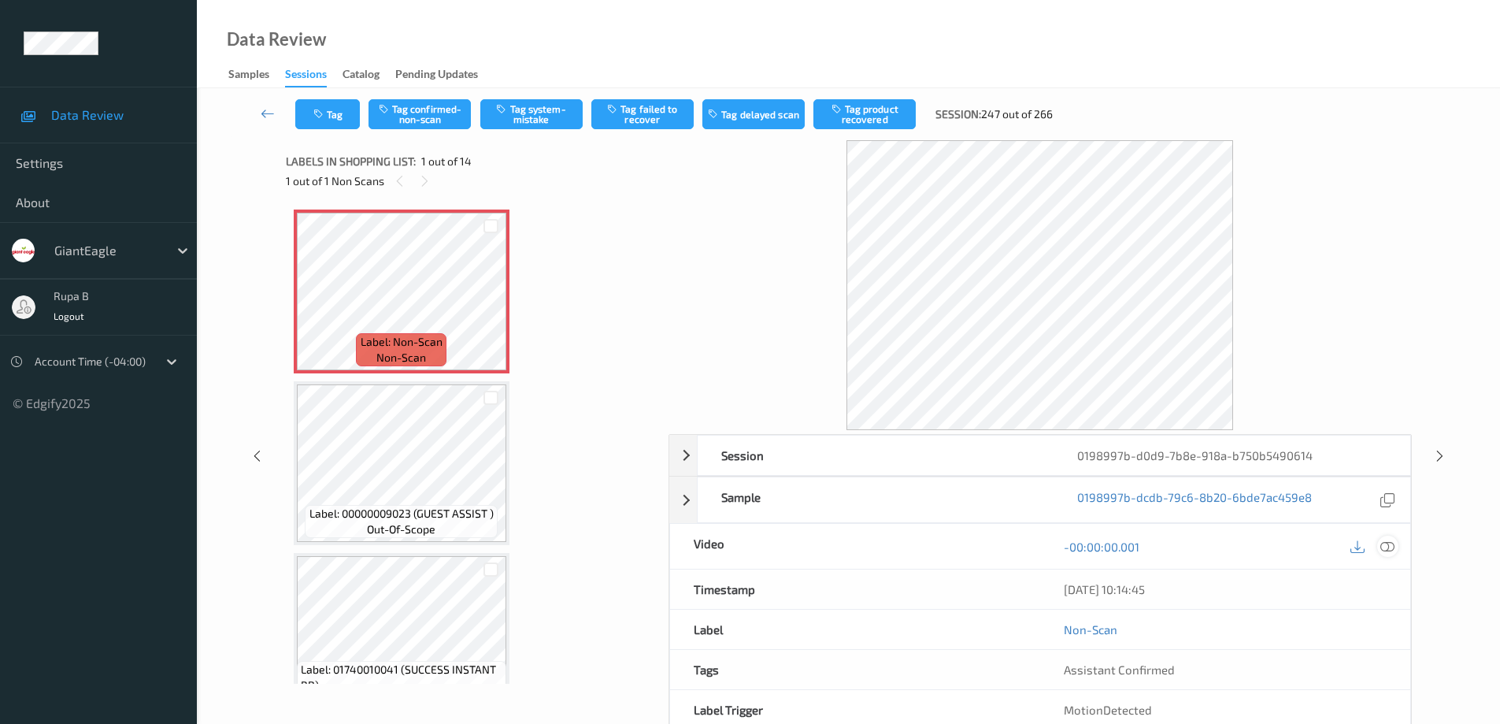
click at [1389, 546] on icon at bounding box center [1387, 546] width 14 height 14
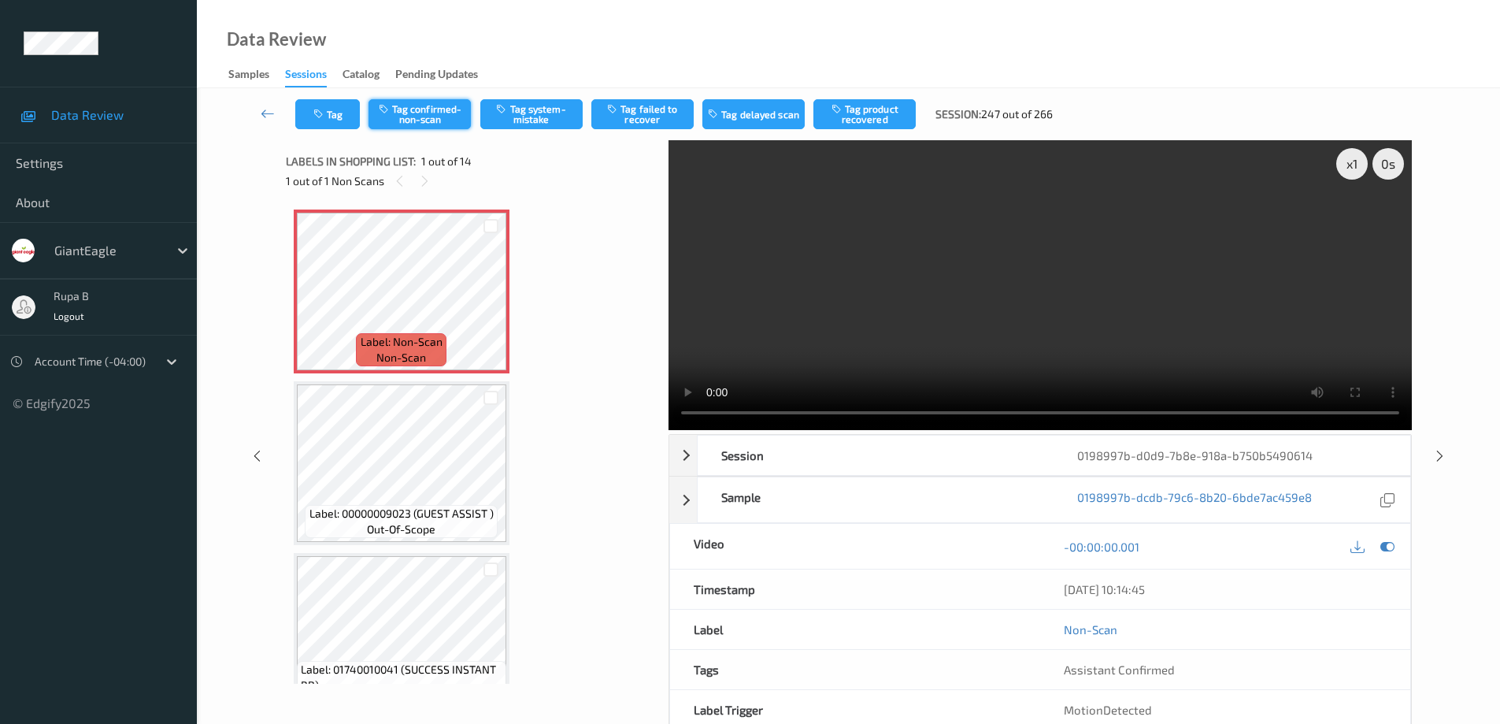
click at [441, 119] on button "Tag confirmed-non-scan" at bounding box center [419, 114] width 102 height 30
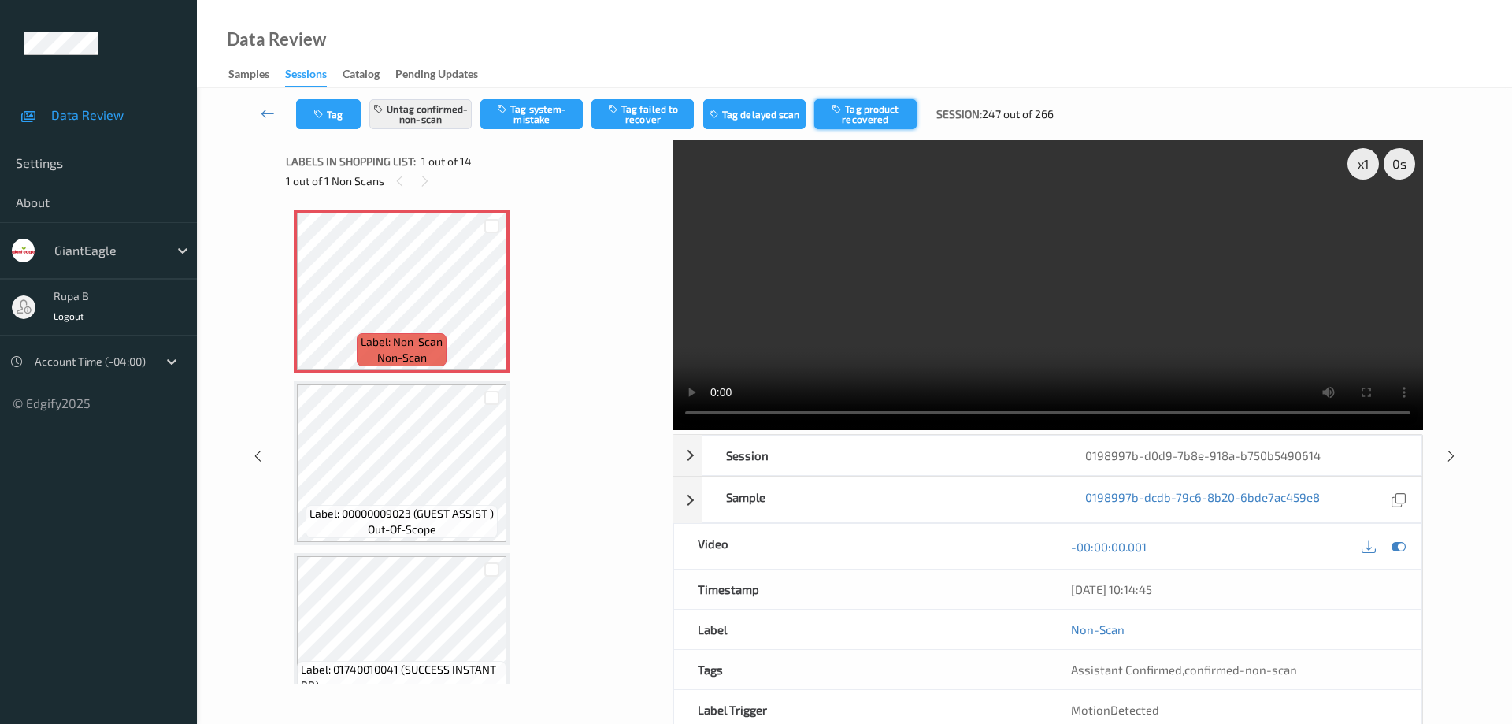
drag, startPoint x: 857, startPoint y: 113, endPoint x: 657, endPoint y: 162, distance: 205.9
click at [858, 113] on button "Tag product recovered" at bounding box center [865, 114] width 102 height 30
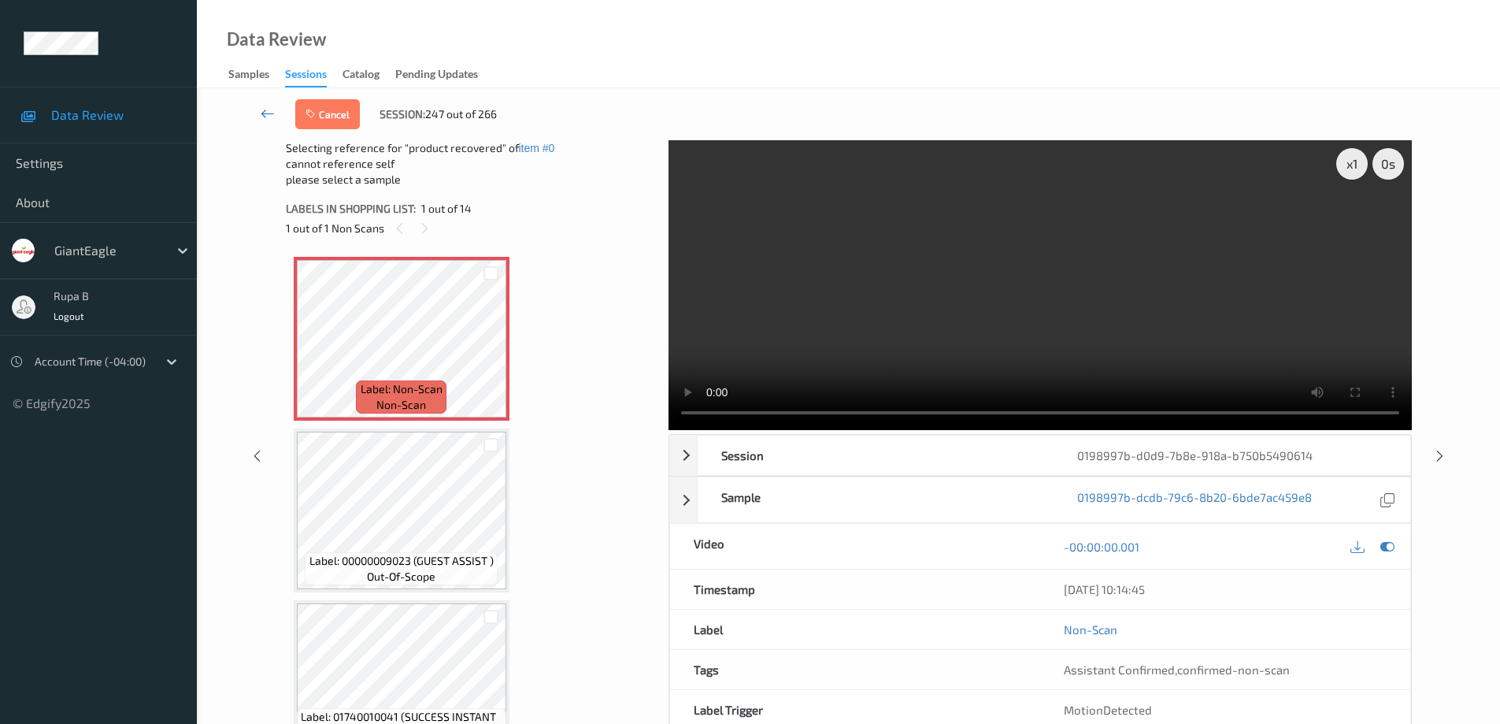
click at [264, 113] on icon at bounding box center [268, 114] width 14 height 16
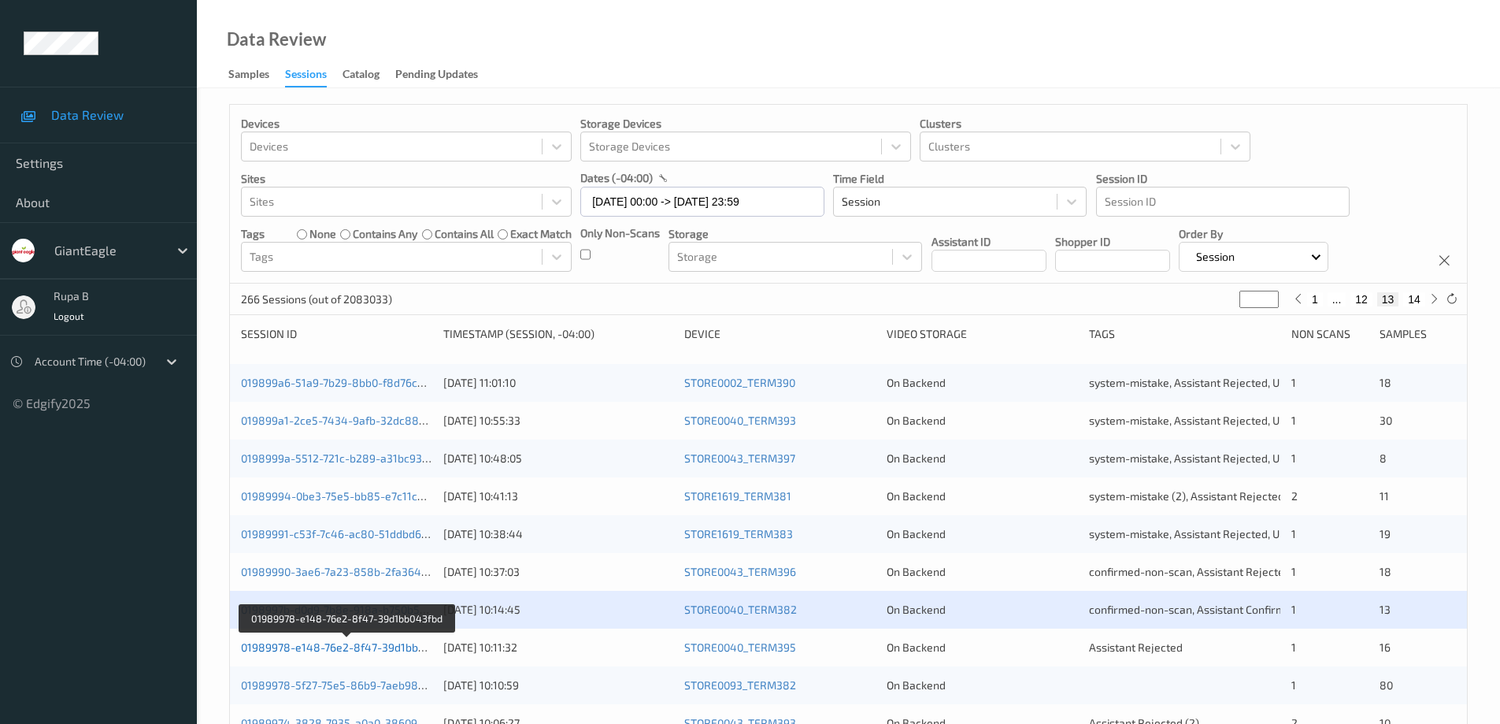
click at [373, 647] on link "01989978-e148-76e2-8f47-39d1bb043fbd" at bounding box center [347, 646] width 213 height 13
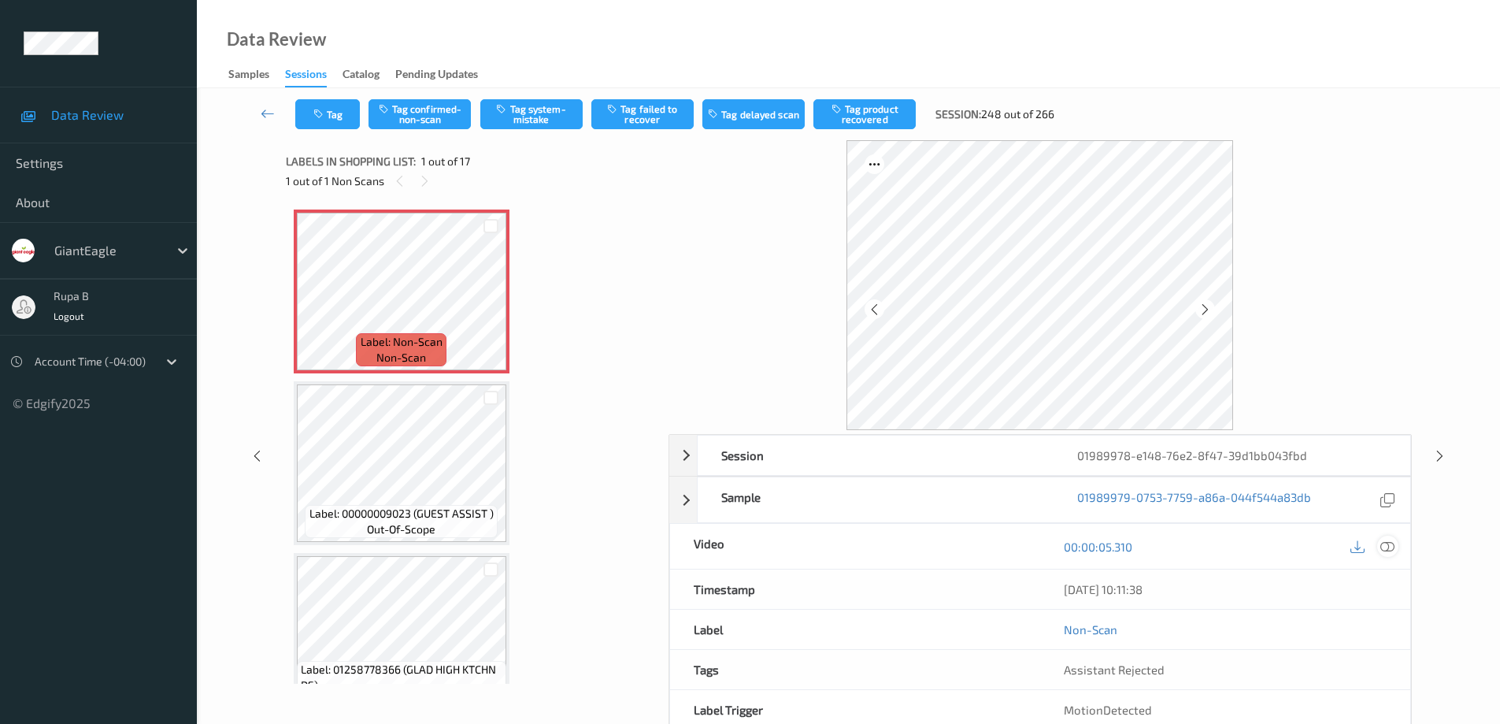
click at [1387, 549] on icon at bounding box center [1387, 546] width 14 height 14
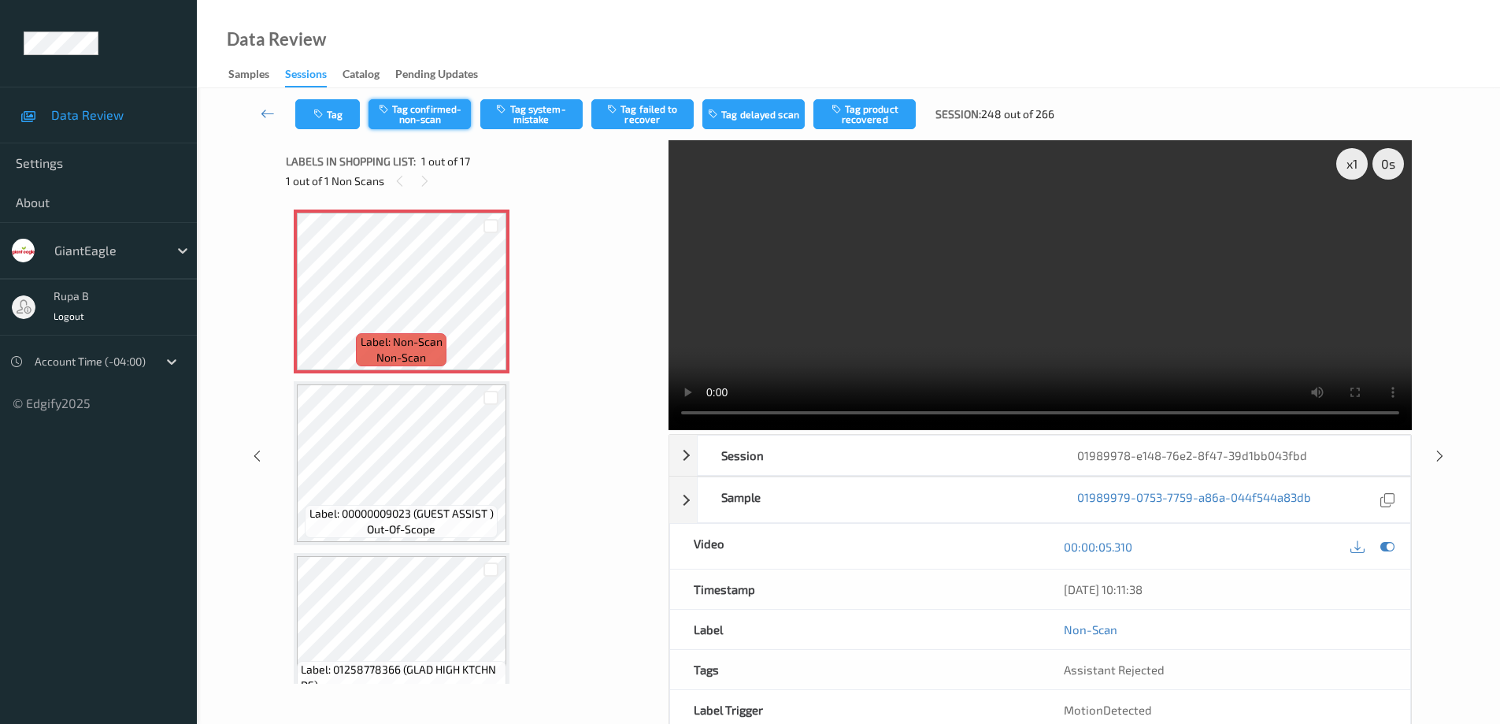
click at [436, 120] on button "Tag confirmed-non-scan" at bounding box center [419, 114] width 102 height 30
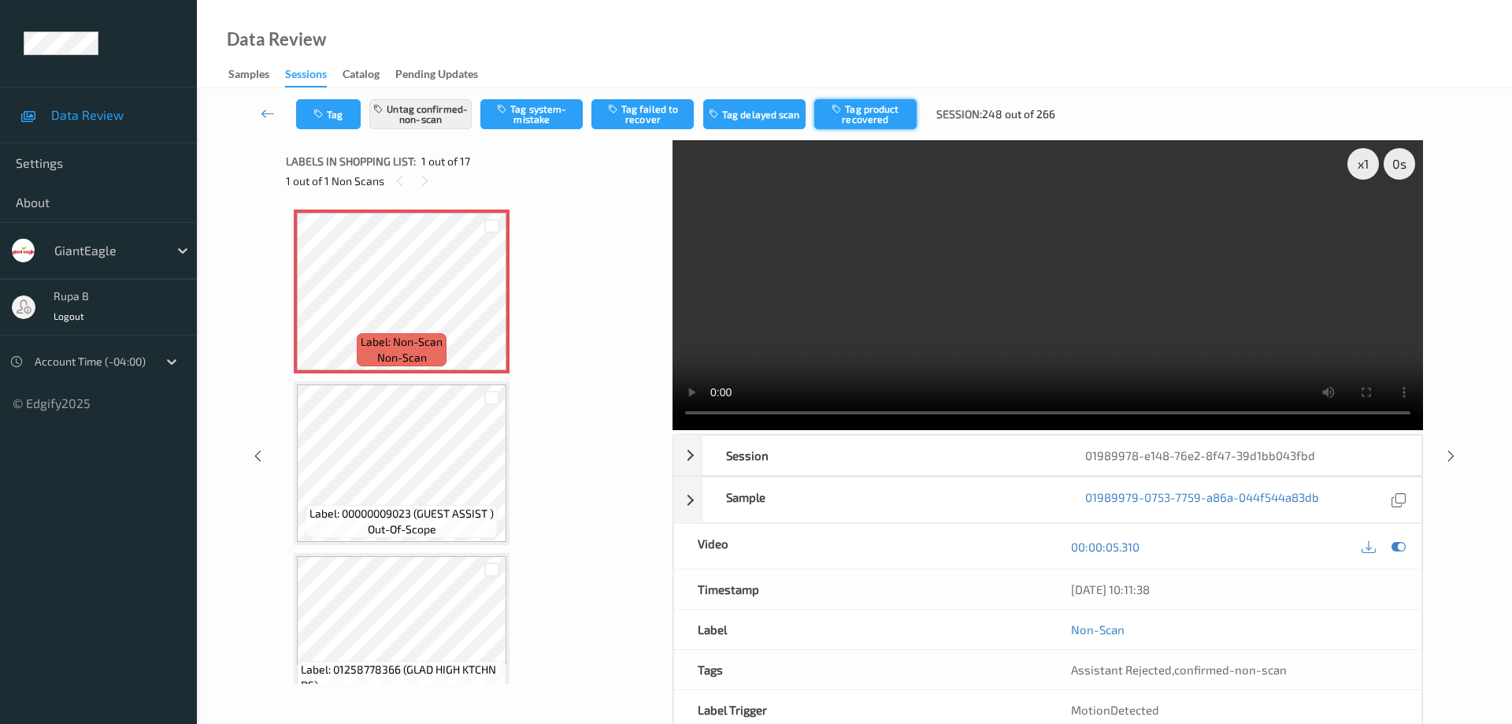
click at [874, 111] on button "Tag product recovered" at bounding box center [865, 114] width 102 height 30
